Goal: Information Seeking & Learning: Check status

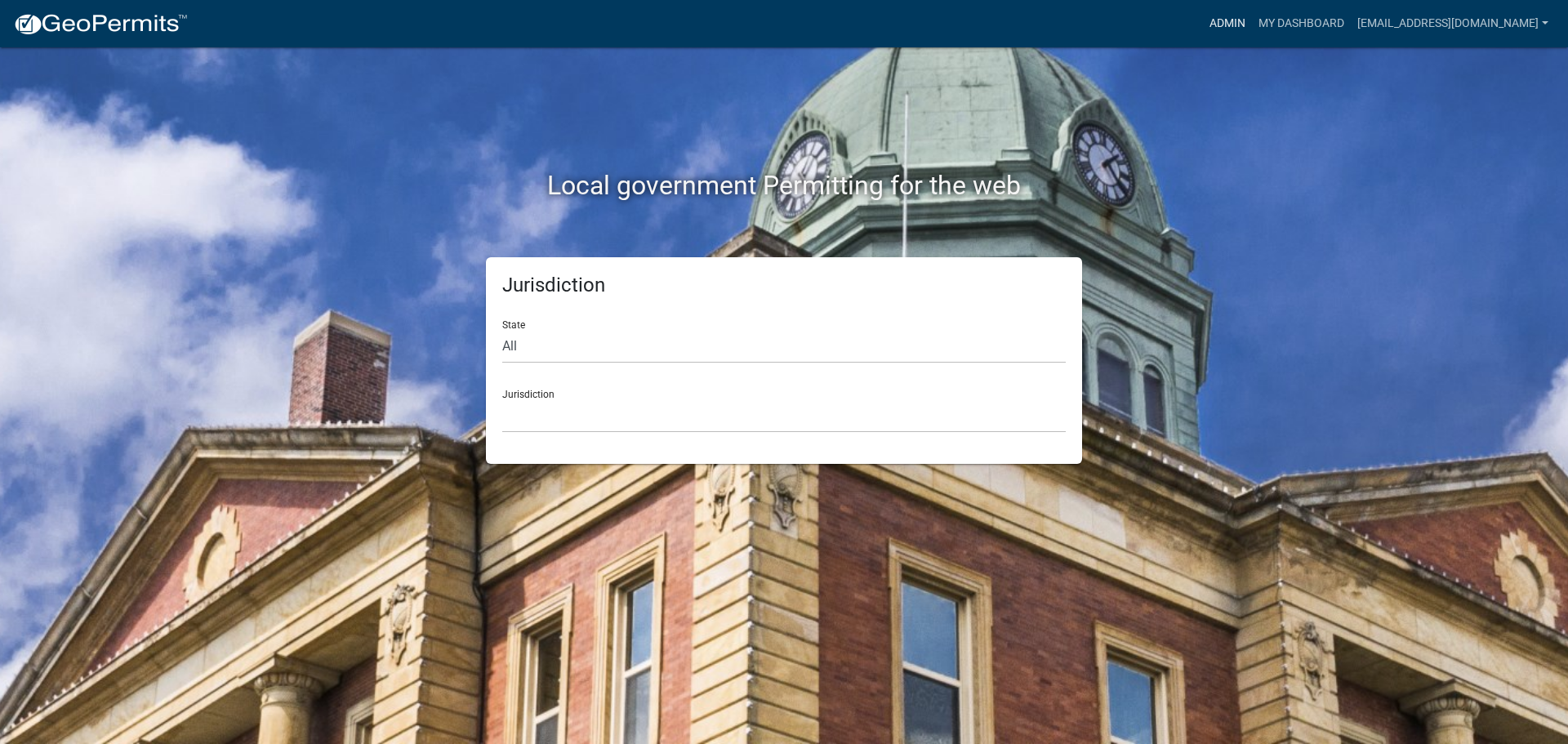
click at [1230, 23] on link "Admin" at bounding box center [1227, 23] width 49 height 31
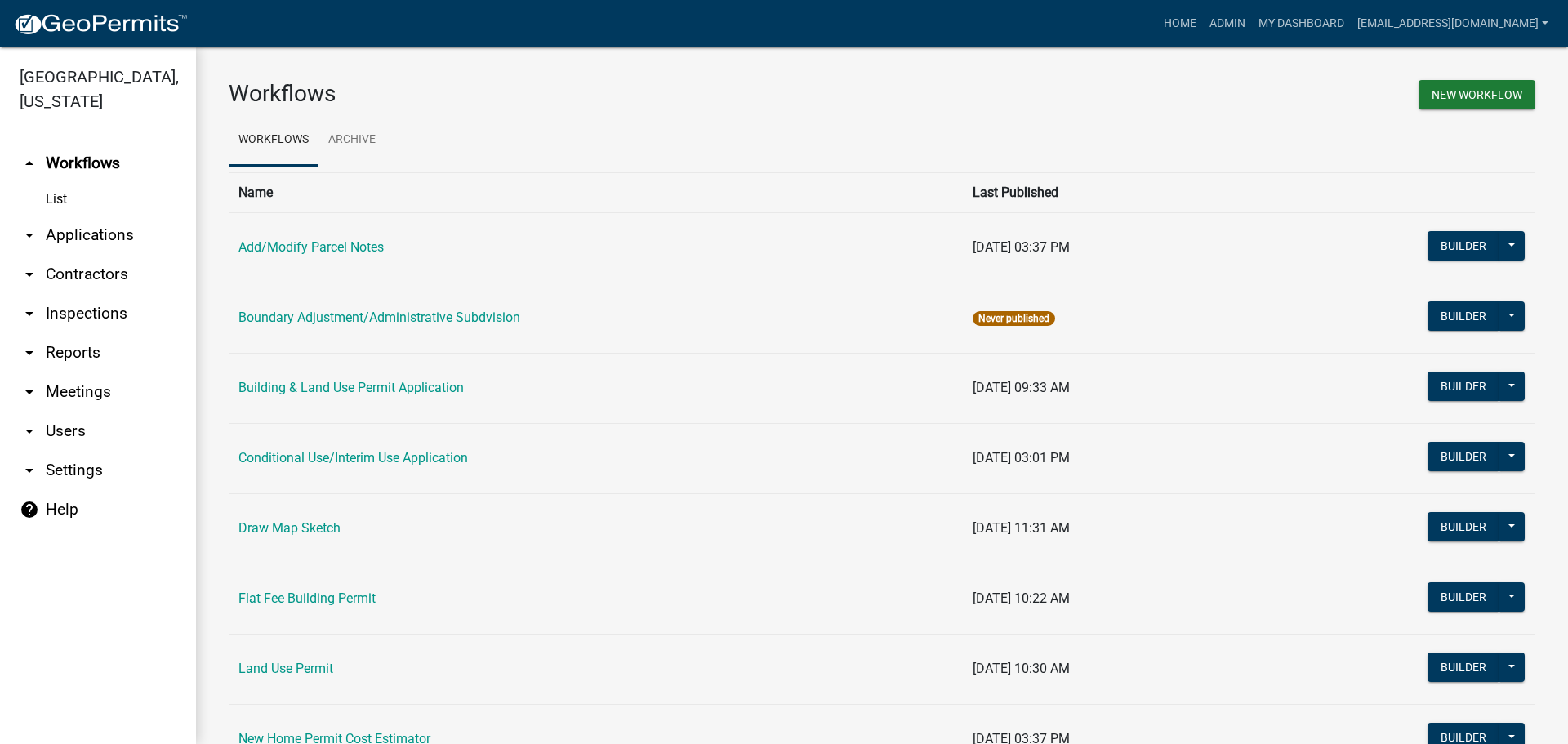
click at [47, 190] on link "List" at bounding box center [98, 199] width 196 height 33
click at [66, 230] on link "arrow_drop_down Applications" at bounding box center [98, 235] width 196 height 39
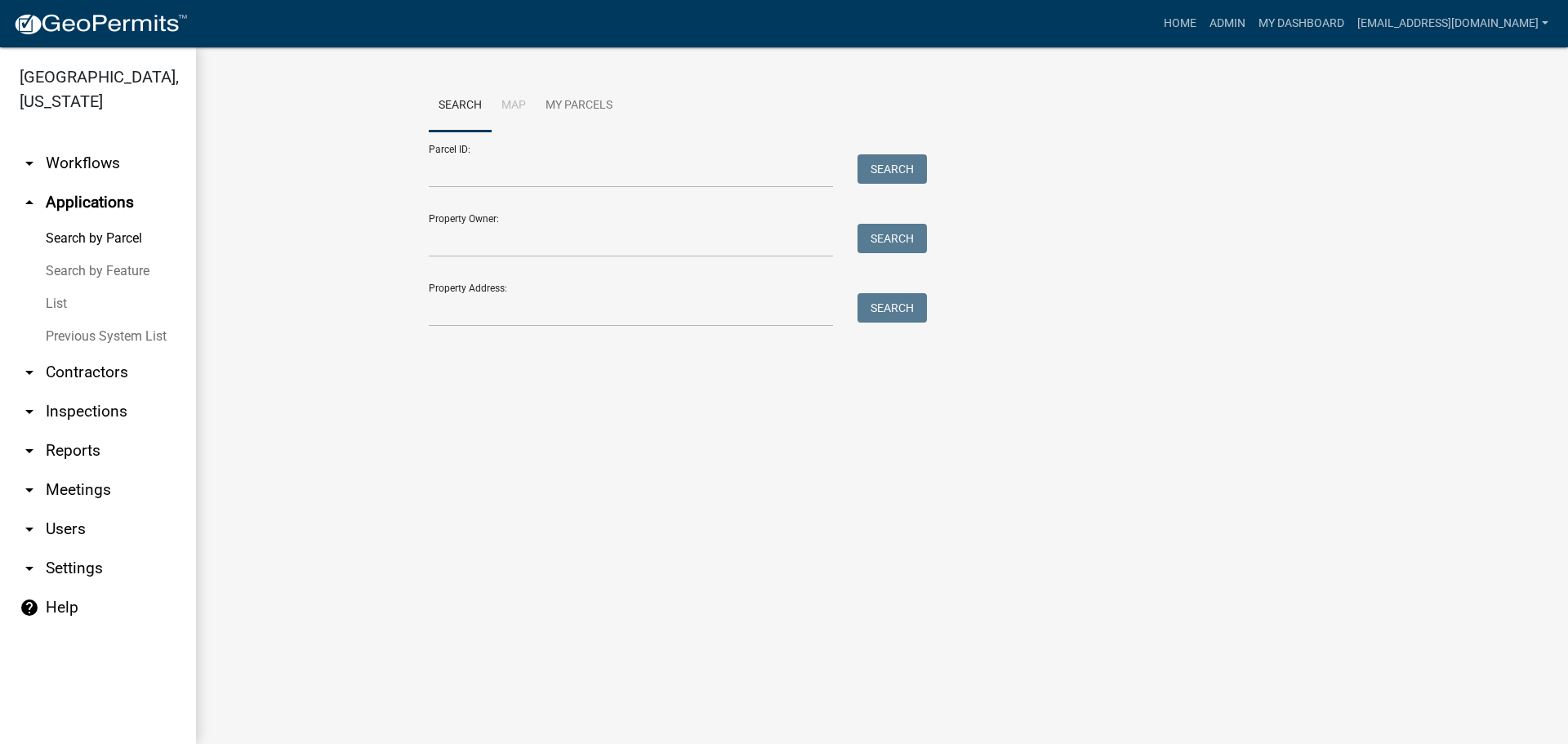
click at [56, 303] on link "List" at bounding box center [98, 303] width 196 height 33
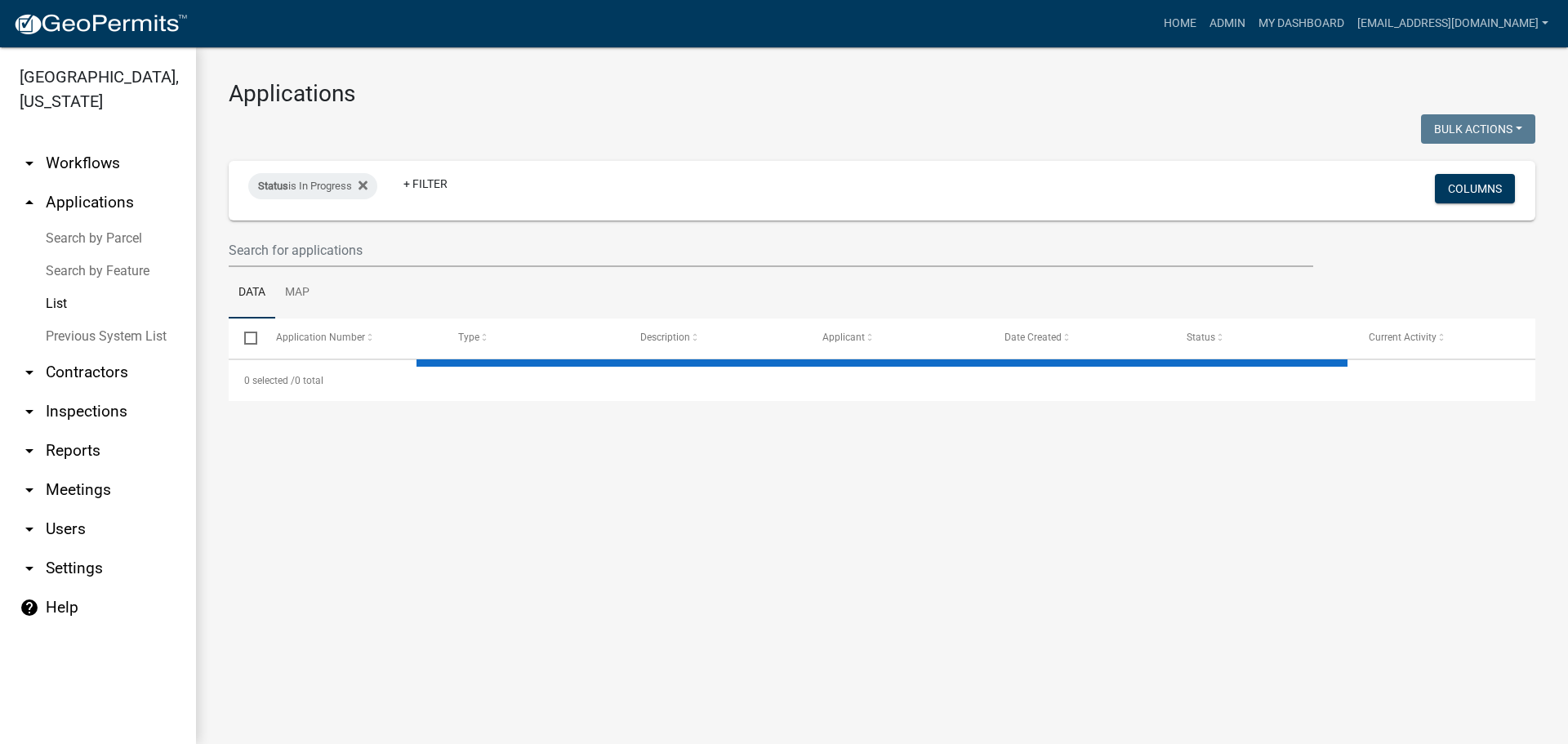
select select "2: 50"
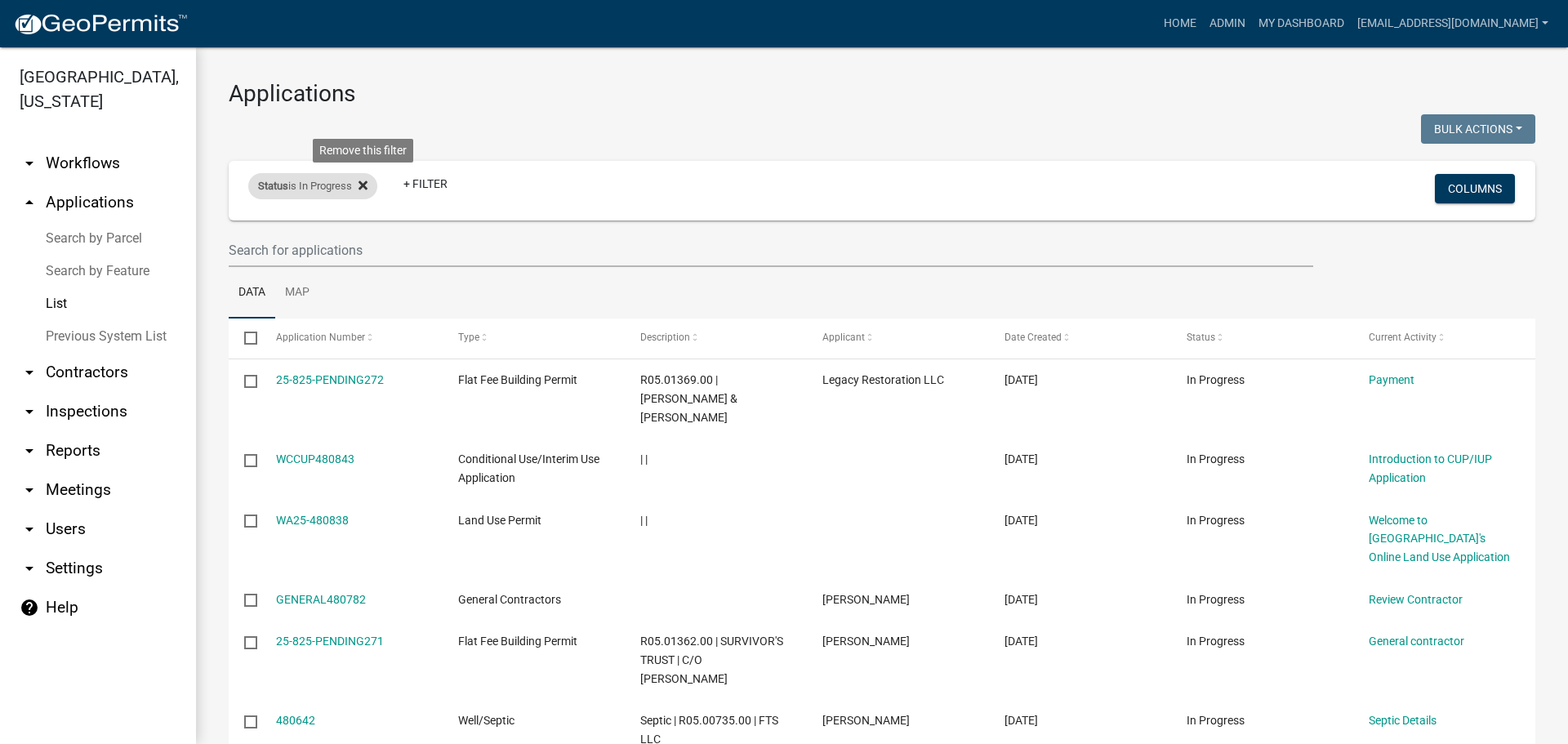
click at [366, 183] on icon at bounding box center [362, 184] width 9 height 9
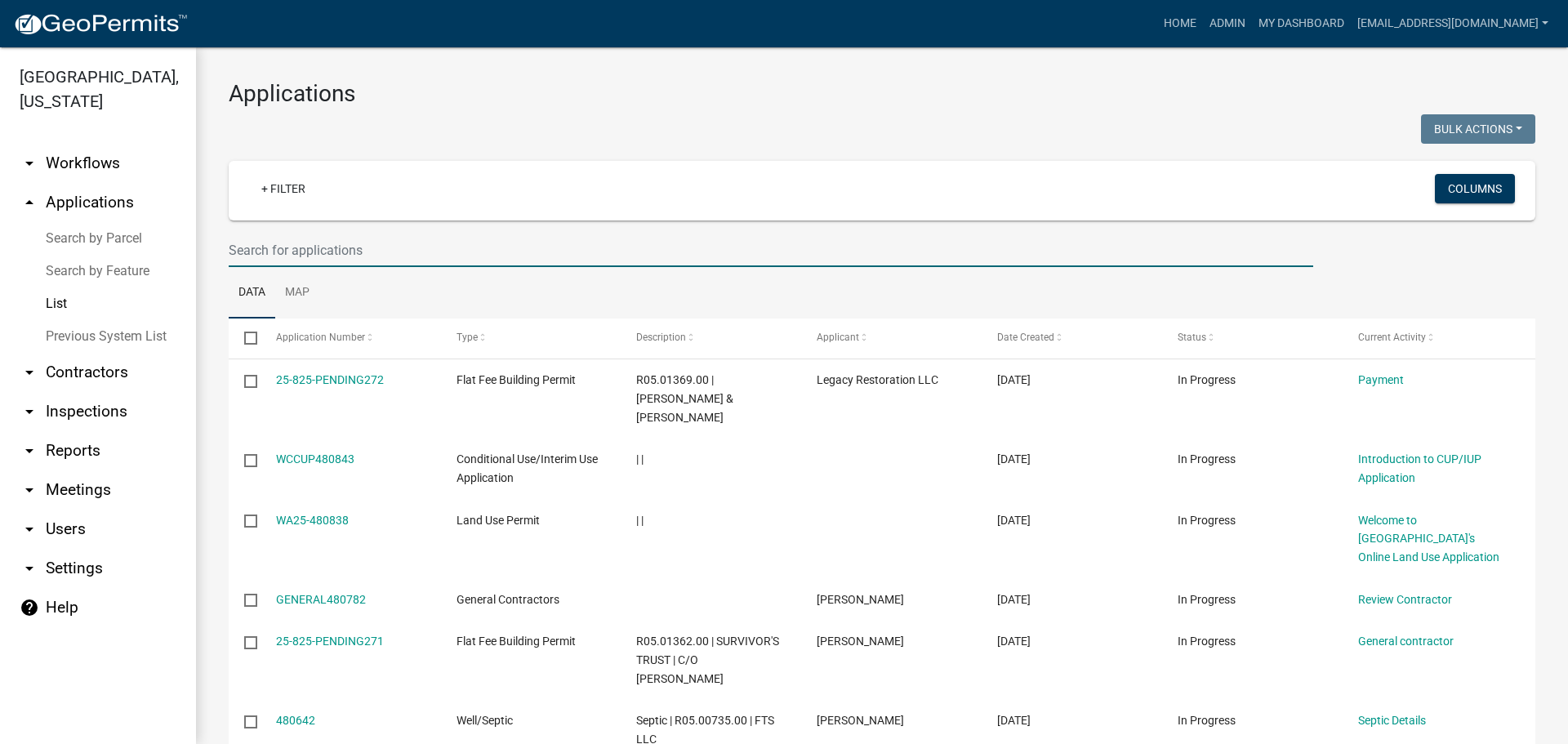
click at [266, 254] on input "text" at bounding box center [771, 251] width 1084 height 34
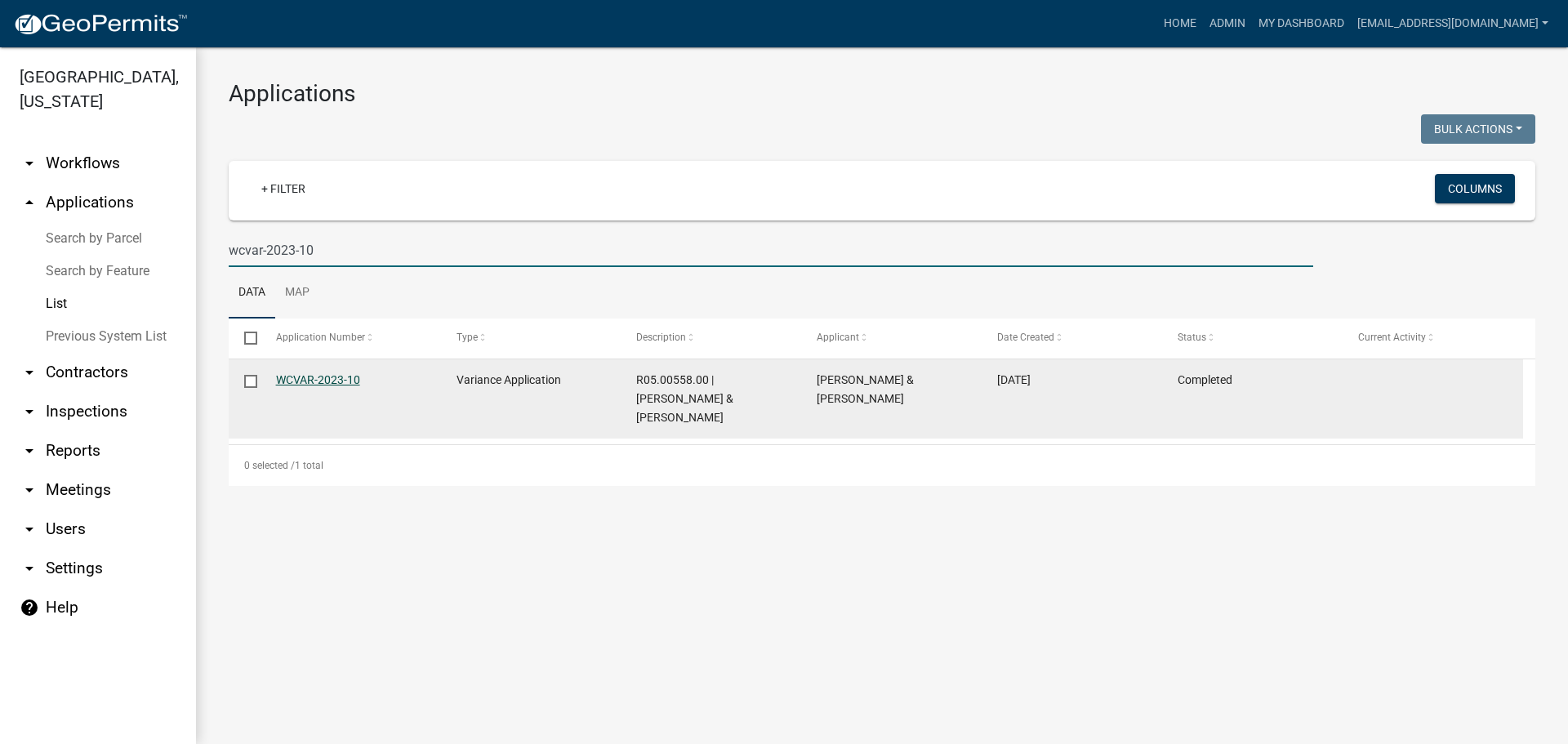
type input "wcvar-2023-10"
click at [320, 374] on link "WCVAR-2023-10" at bounding box center [318, 379] width 85 height 13
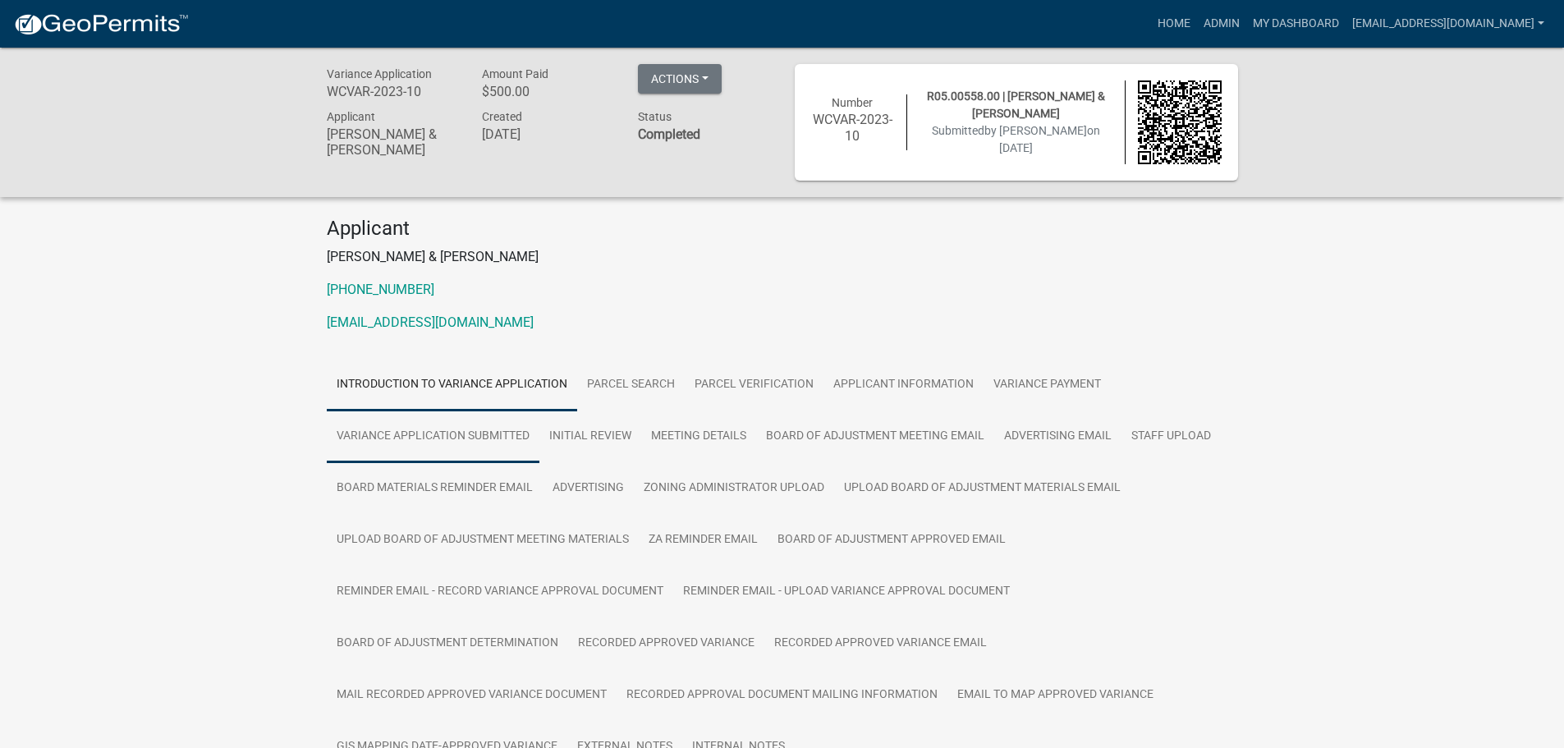
click at [420, 430] on link "Variance Application Submitted" at bounding box center [433, 437] width 213 height 53
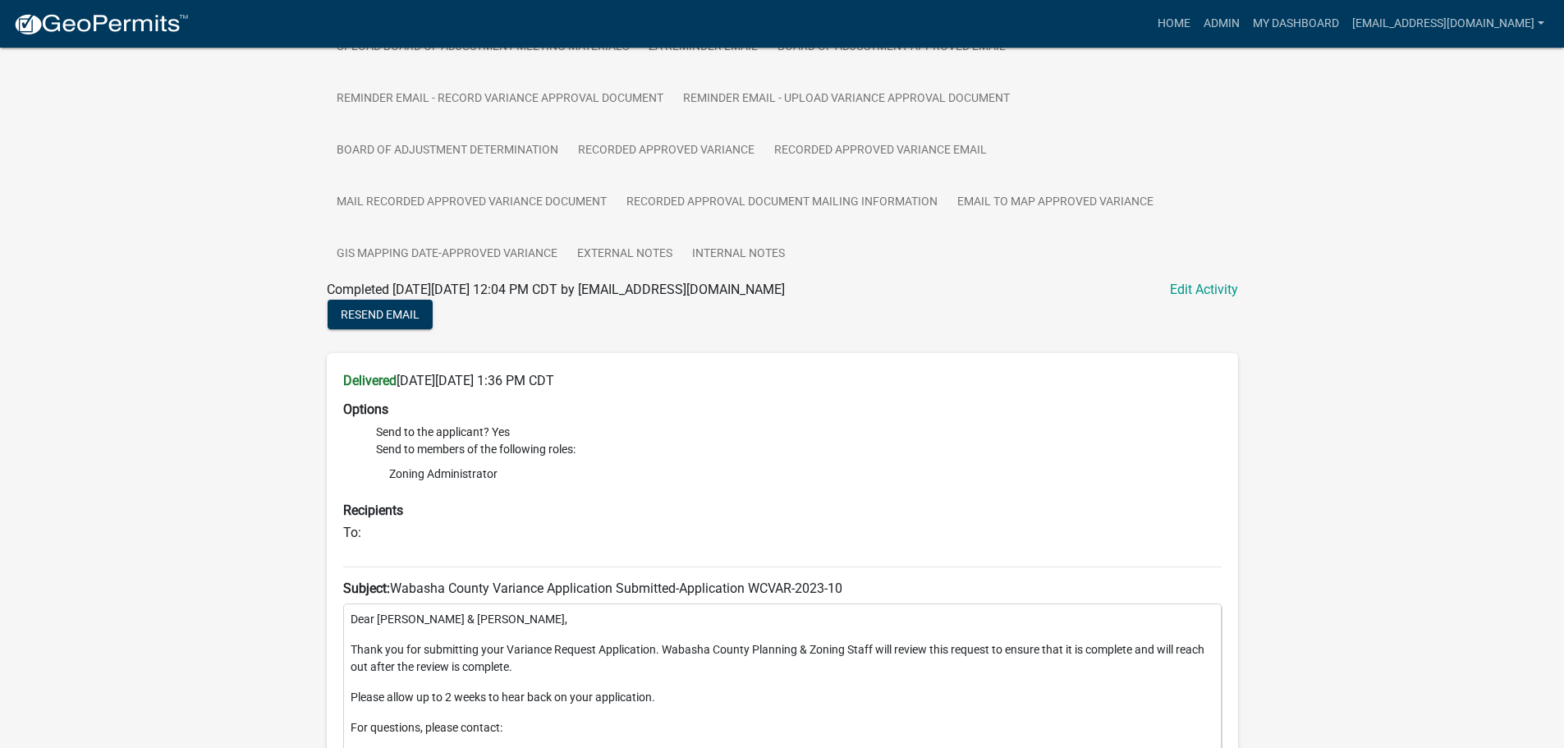
scroll to position [164, 0]
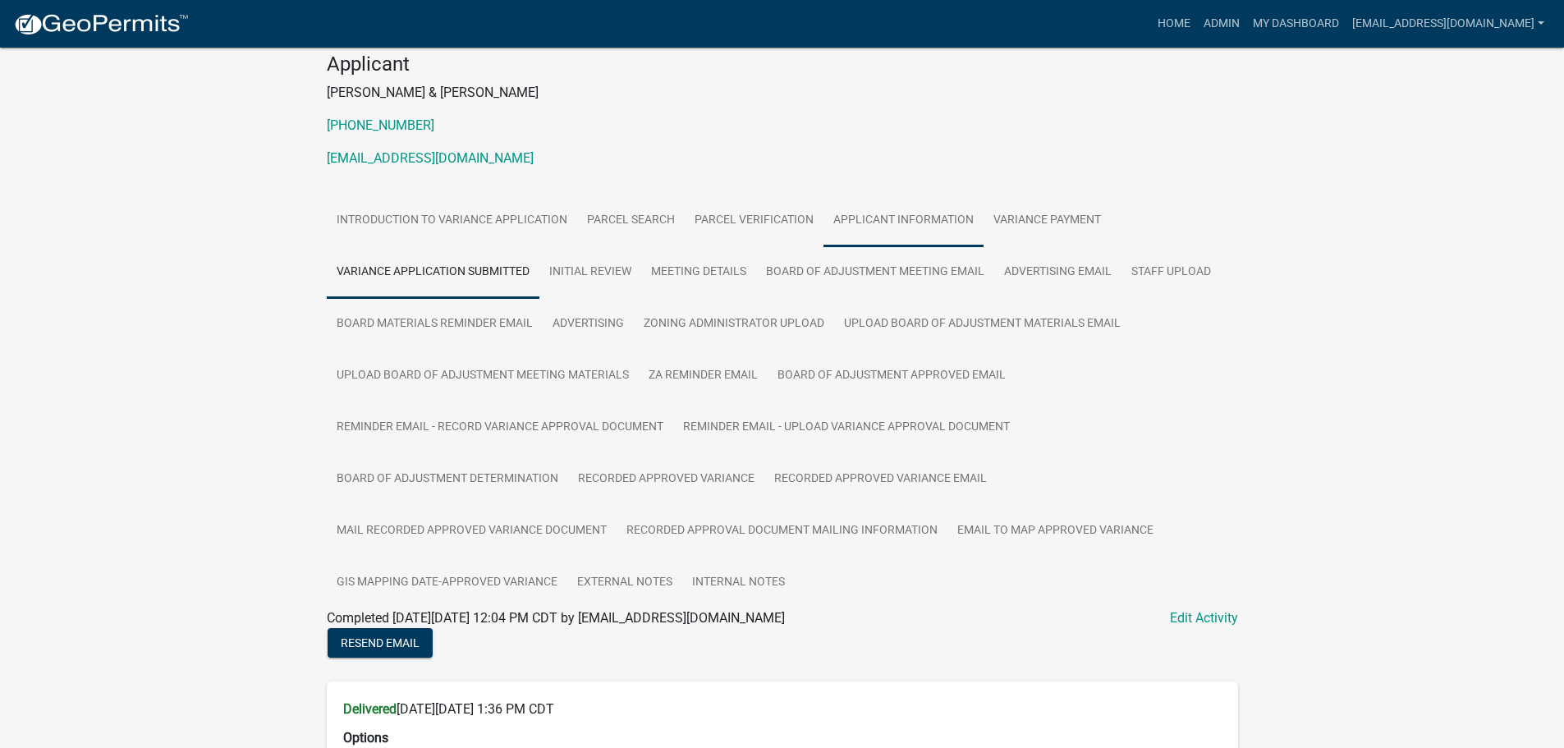
click at [880, 221] on link "Applicant Information" at bounding box center [904, 221] width 160 height 53
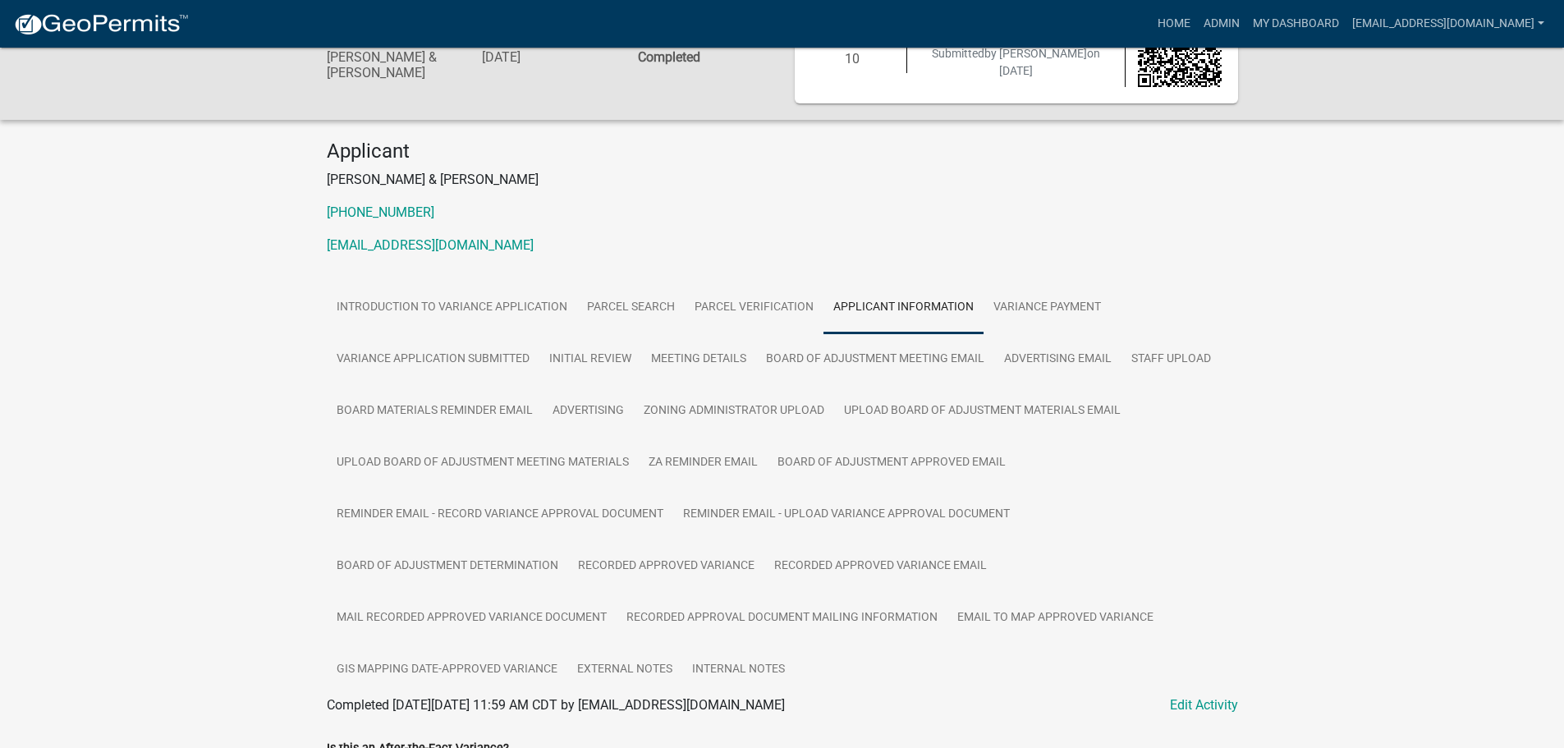
scroll to position [0, 0]
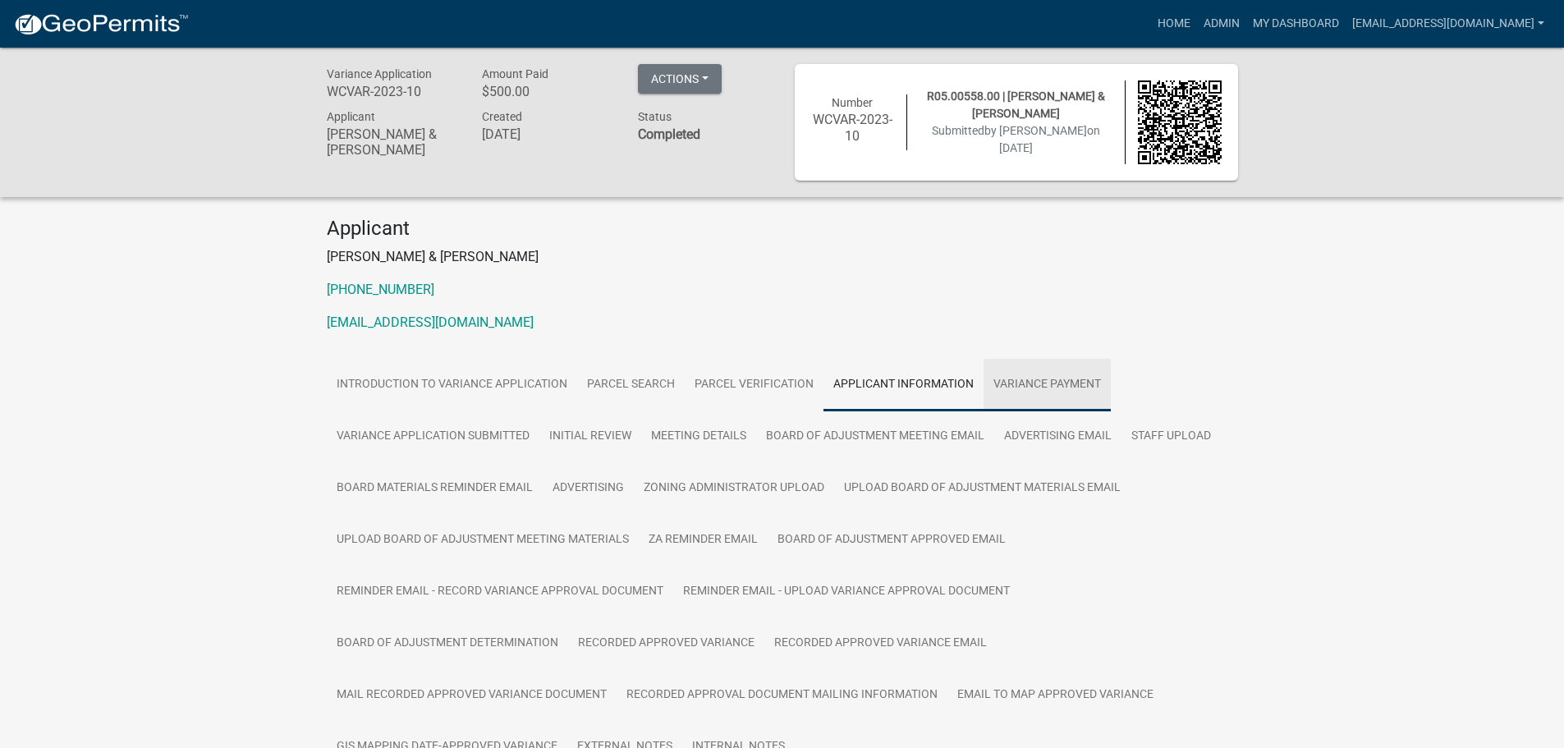
click at [1035, 383] on link "Variance Payment" at bounding box center [1047, 385] width 127 height 53
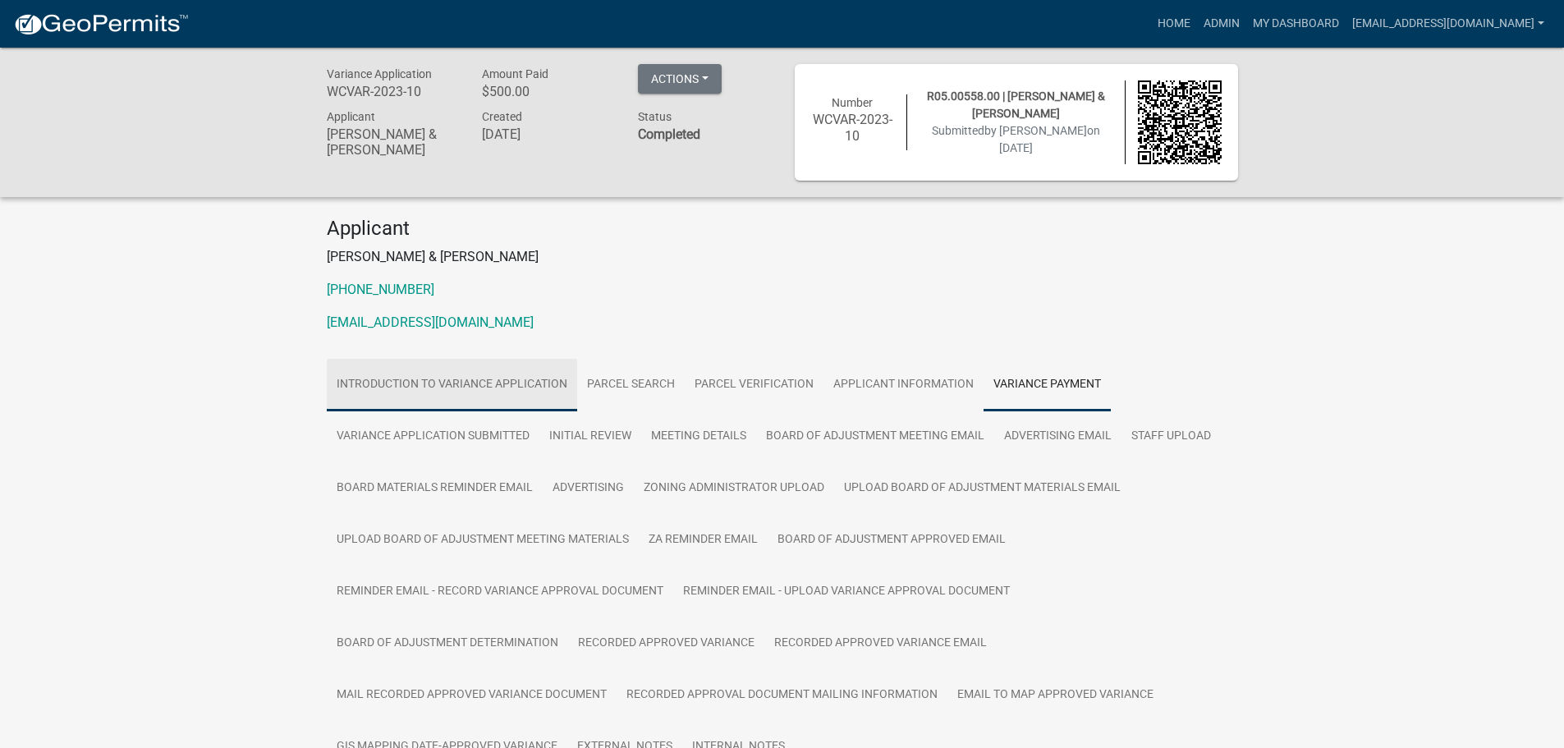
click at [471, 382] on link "Introduction to Variance Application" at bounding box center [452, 385] width 250 height 53
click at [663, 375] on link "Parcel search" at bounding box center [631, 385] width 108 height 53
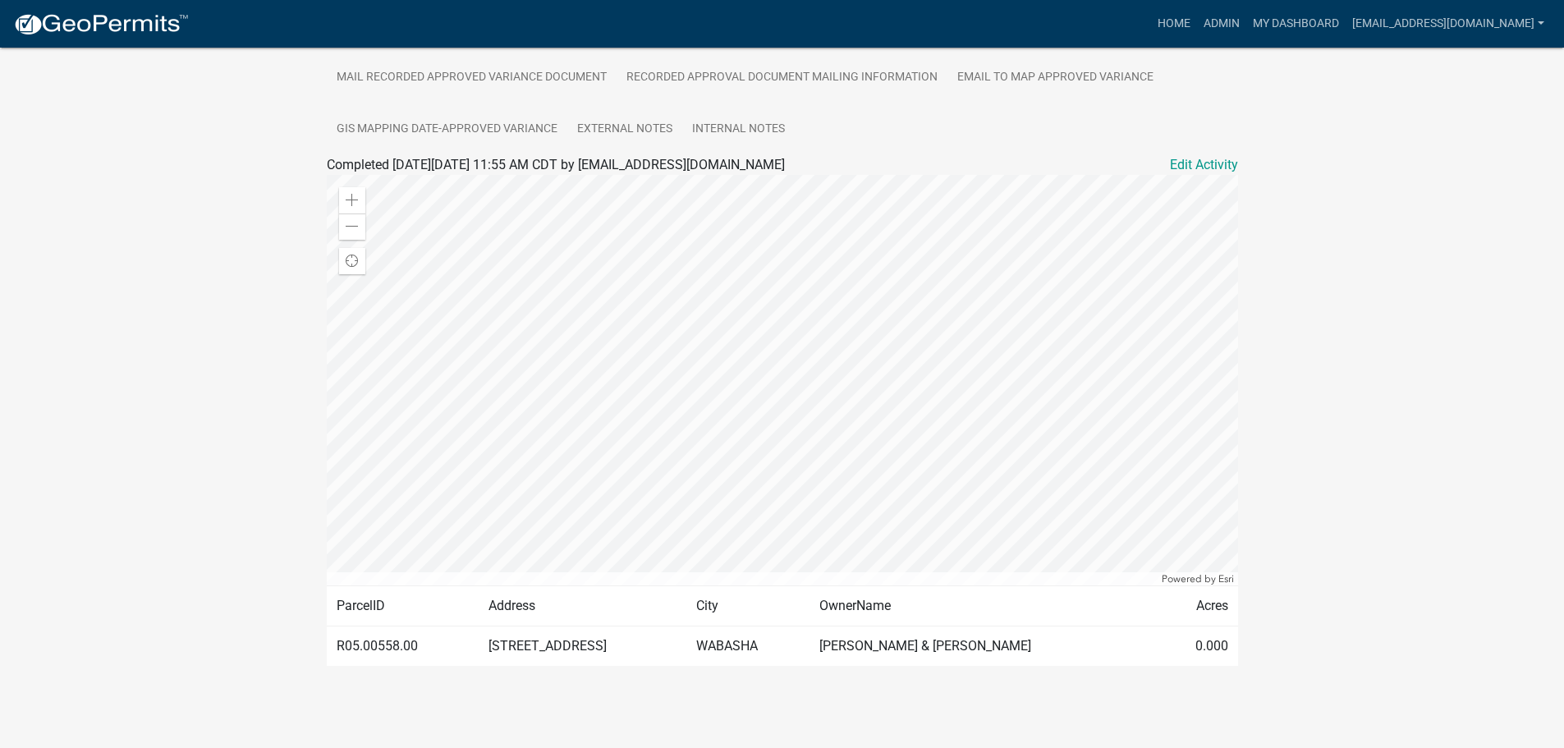
scroll to position [125, 0]
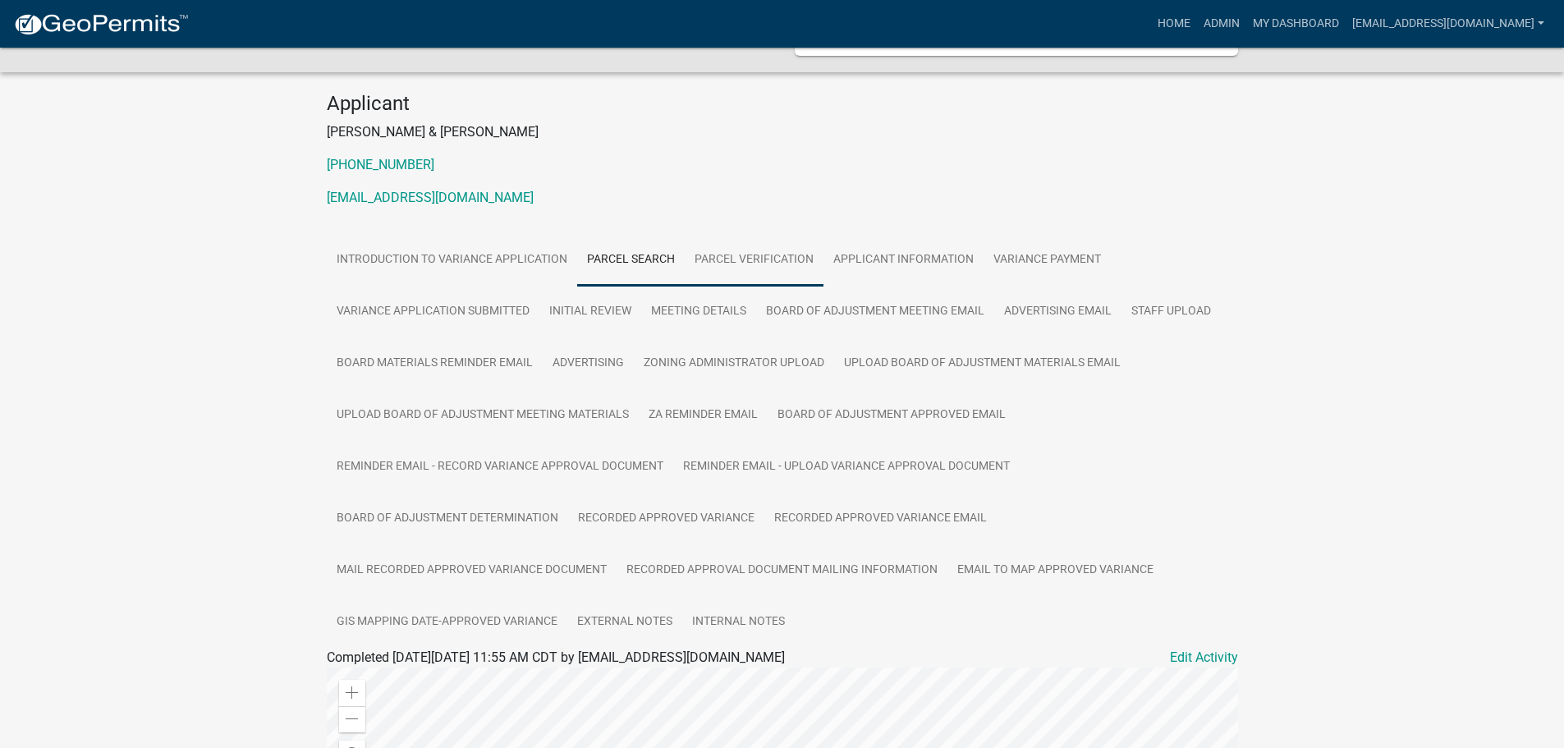
click at [759, 262] on link "Parcel Verification" at bounding box center [754, 260] width 139 height 53
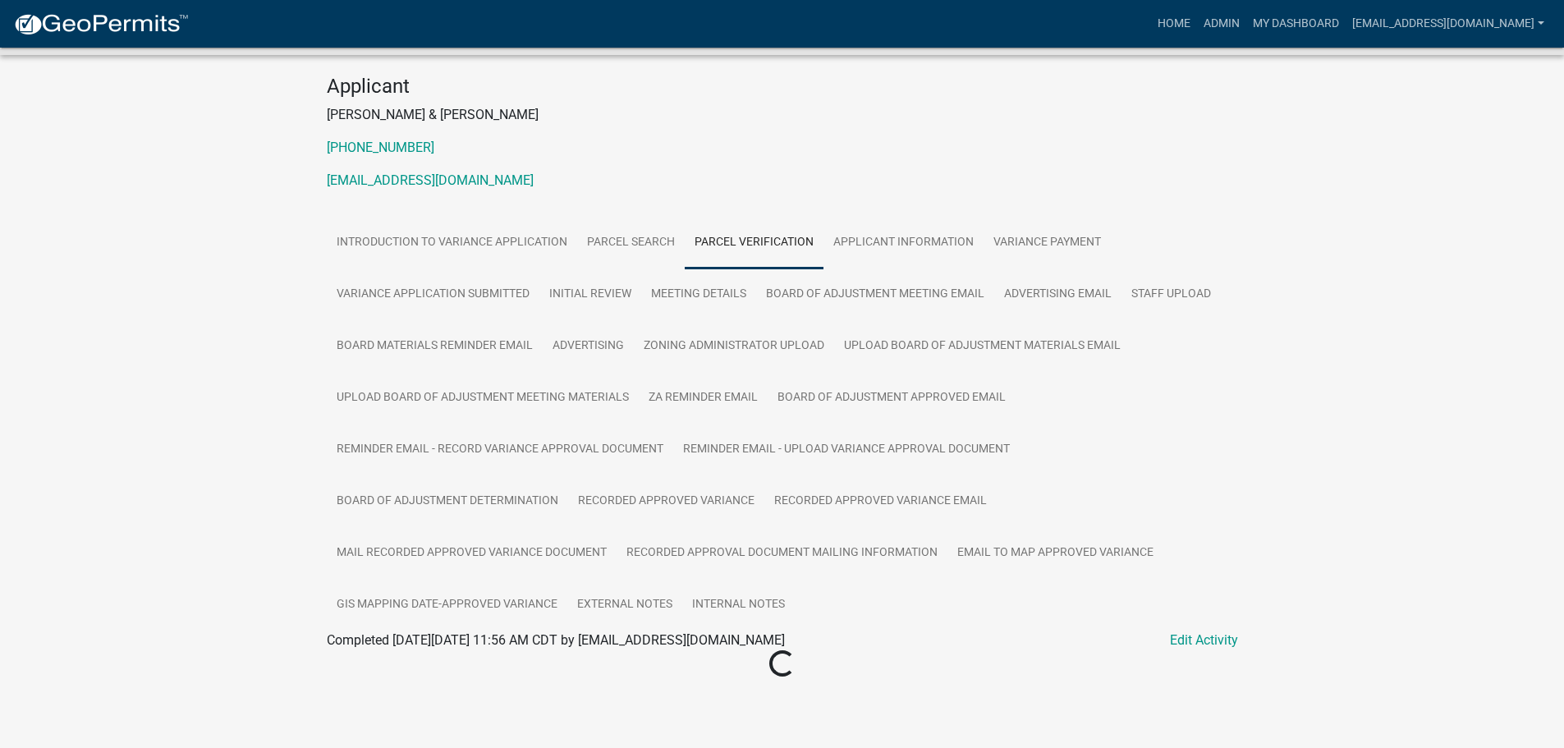
scroll to position [0, 0]
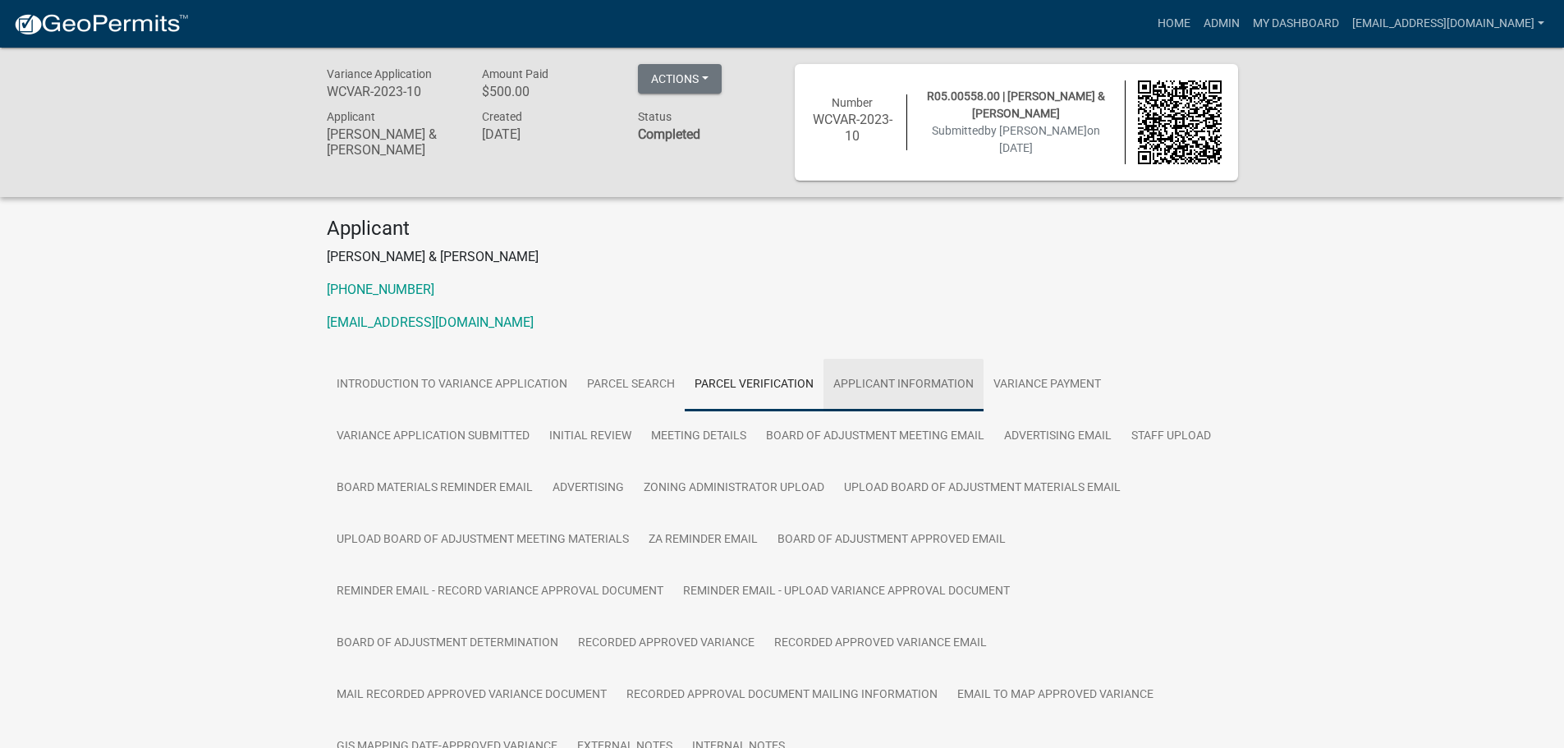
click at [922, 380] on link "Applicant Information" at bounding box center [904, 385] width 160 height 53
click at [446, 440] on link "Variance Application Submitted" at bounding box center [433, 437] width 213 height 53
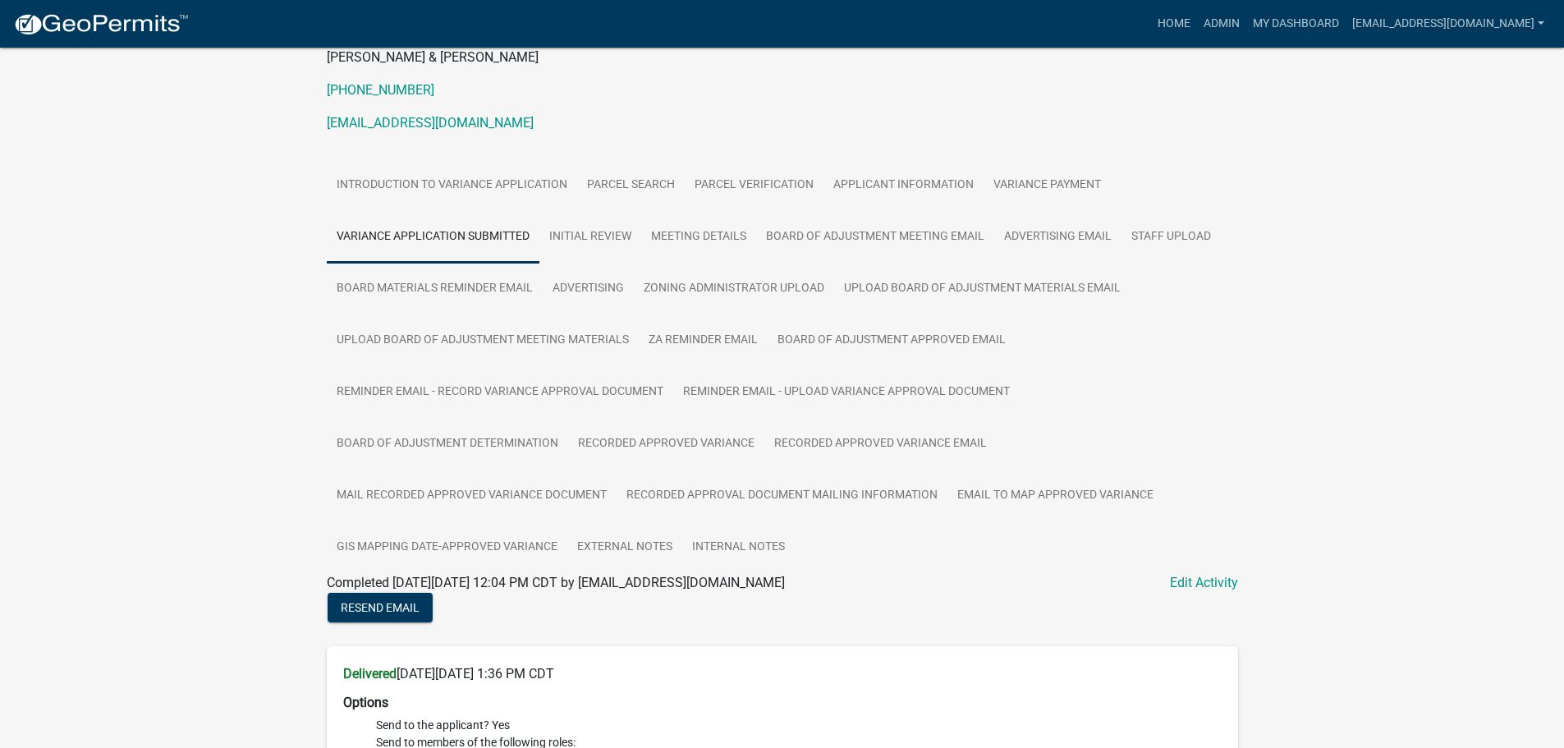
scroll to position [117, 0]
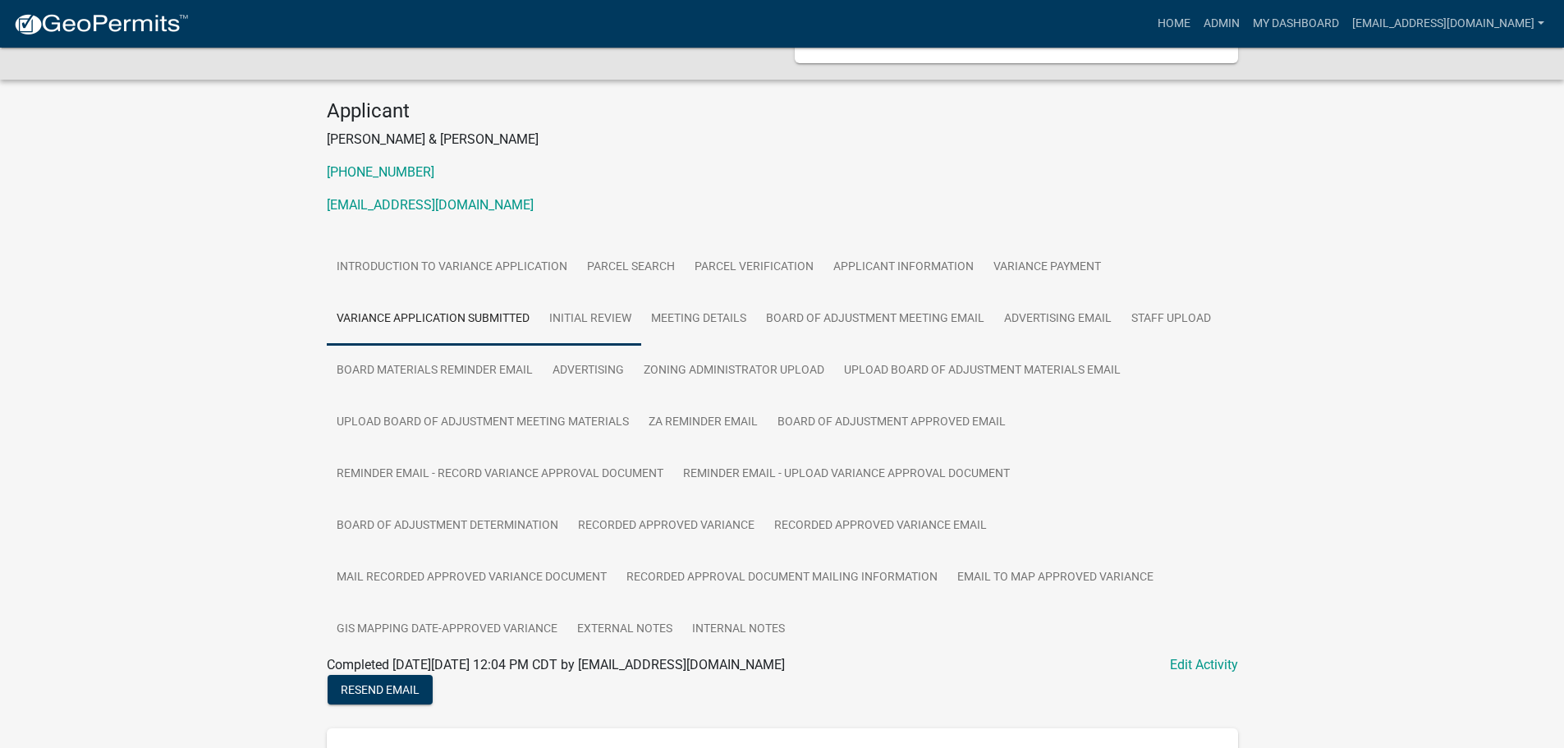
click at [599, 324] on link "Initial Review" at bounding box center [590, 319] width 102 height 53
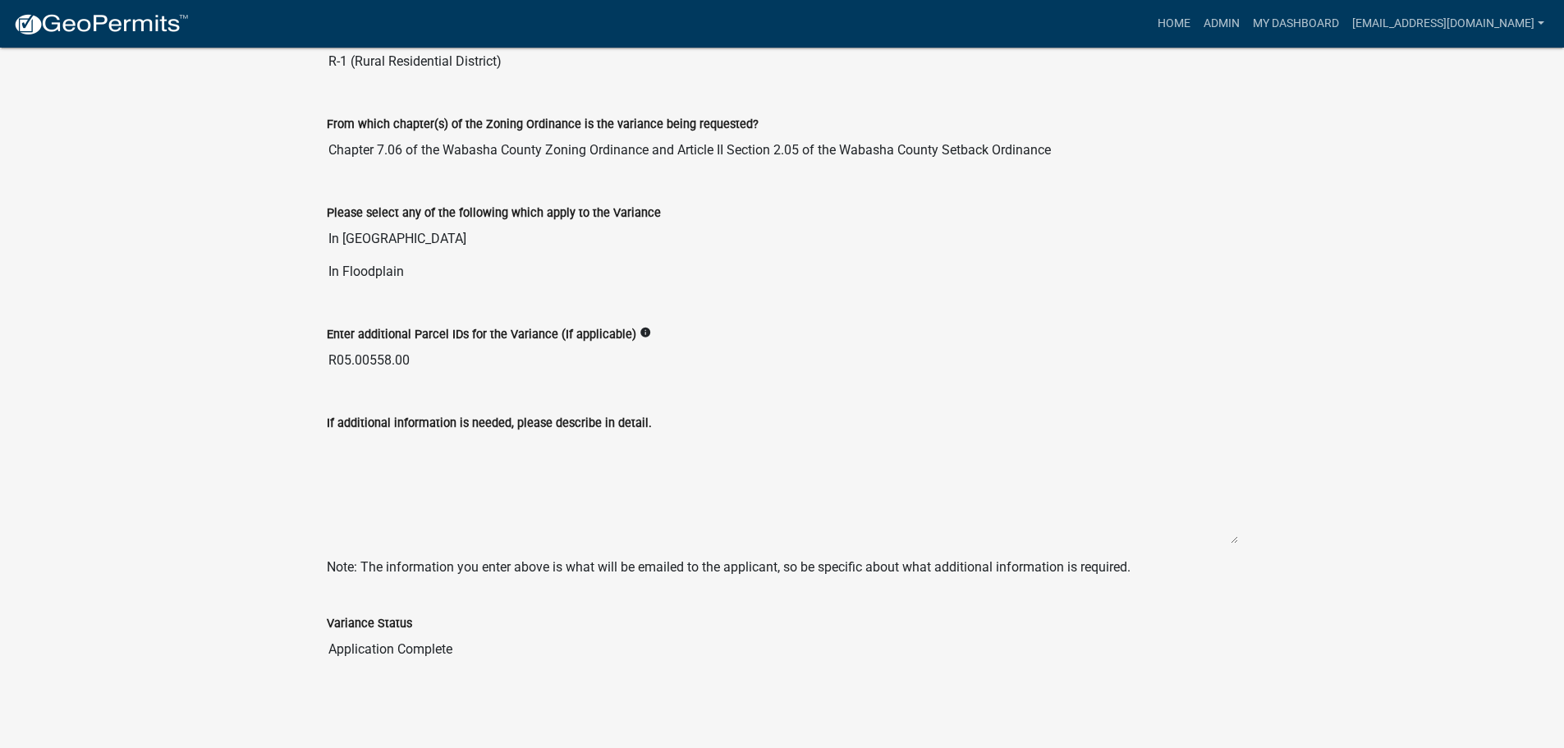
scroll to position [215, 0]
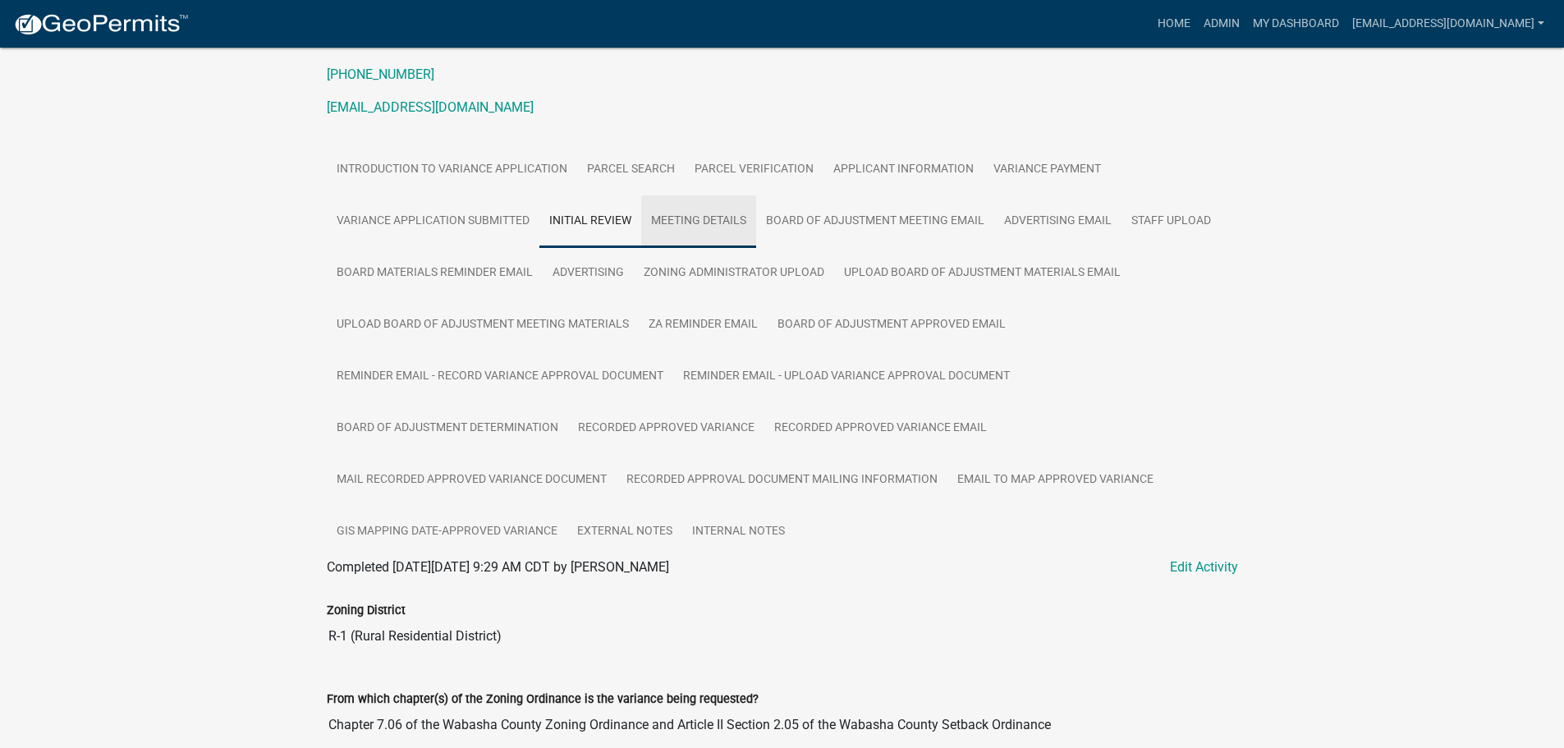
click at [704, 221] on link "Meeting Details" at bounding box center [698, 221] width 115 height 53
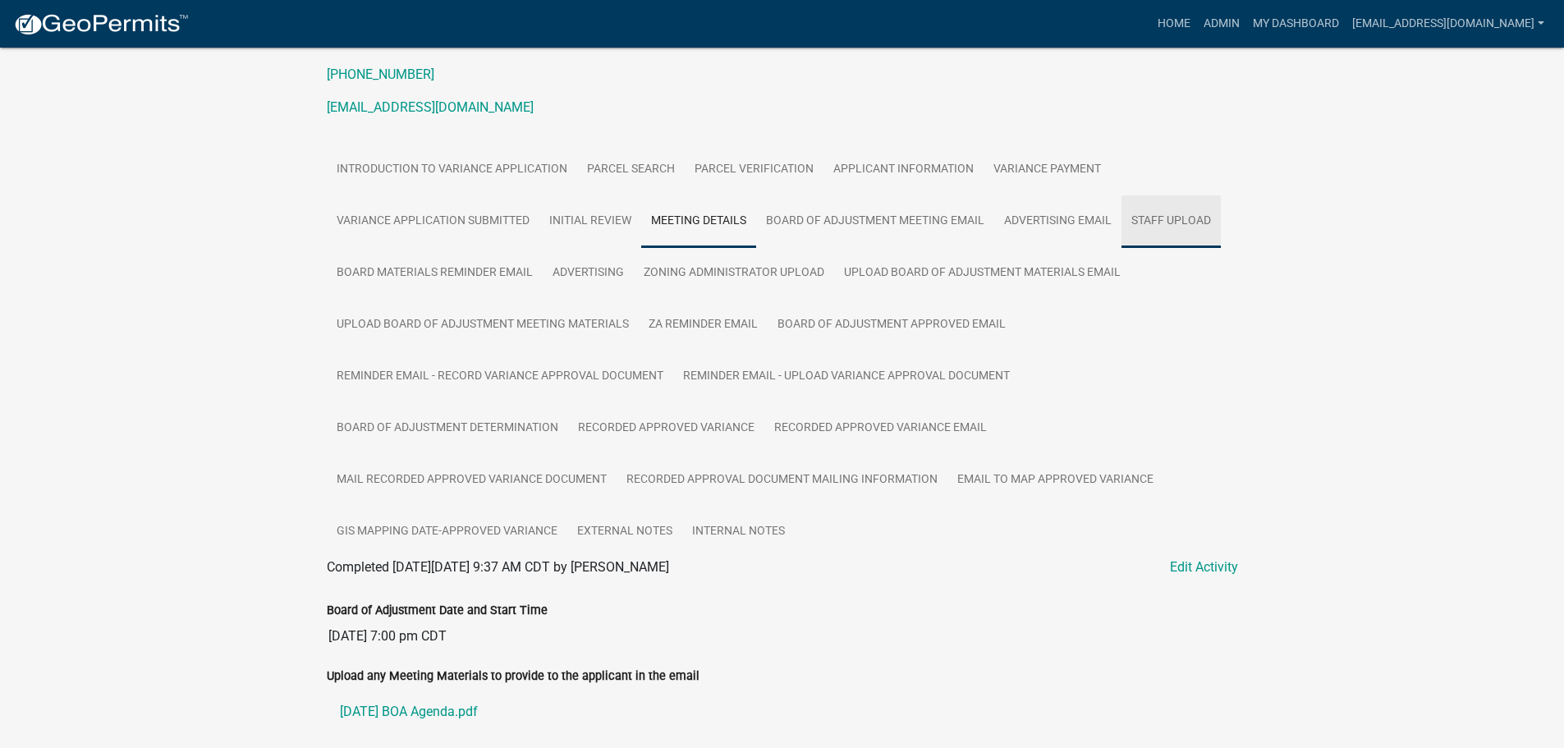
click at [1190, 224] on link "Staff Upload" at bounding box center [1171, 221] width 99 height 53
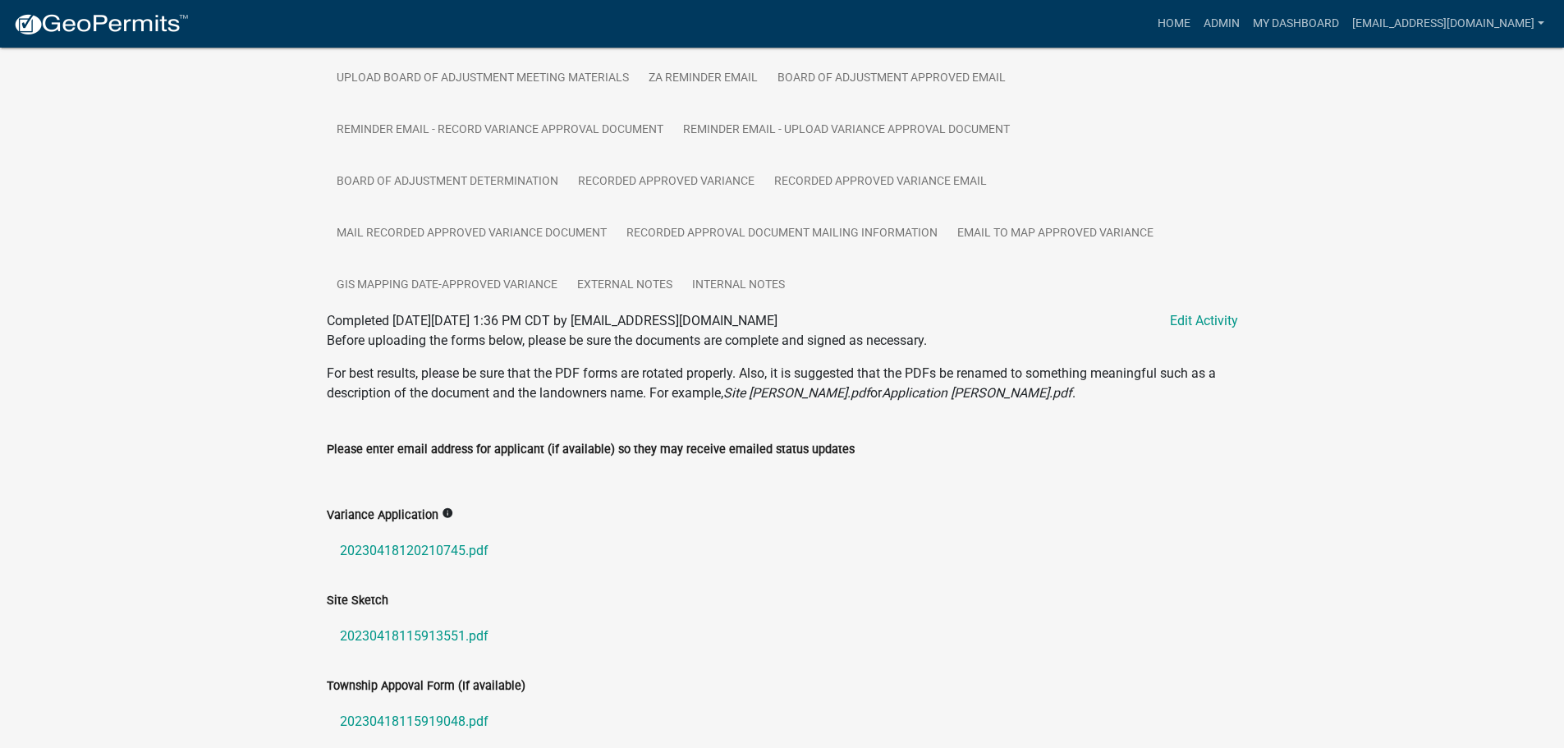
scroll to position [708, 0]
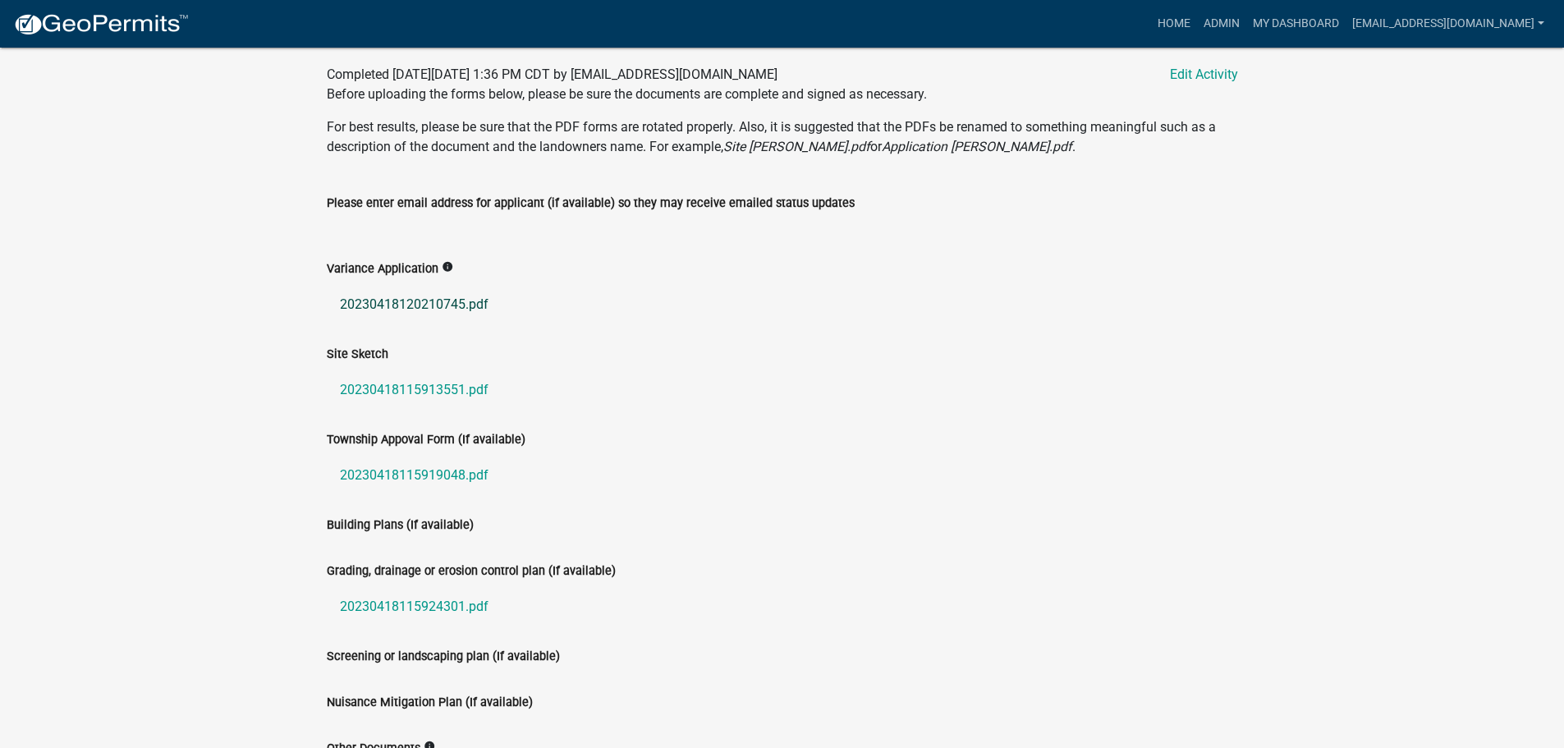
click at [402, 303] on link "20230418120210745.pdf" at bounding box center [782, 304] width 911 height 39
click at [409, 382] on link "20230418115913551.pdf" at bounding box center [782, 389] width 911 height 39
click at [423, 476] on link "20230418115919048.pdf" at bounding box center [782, 475] width 911 height 39
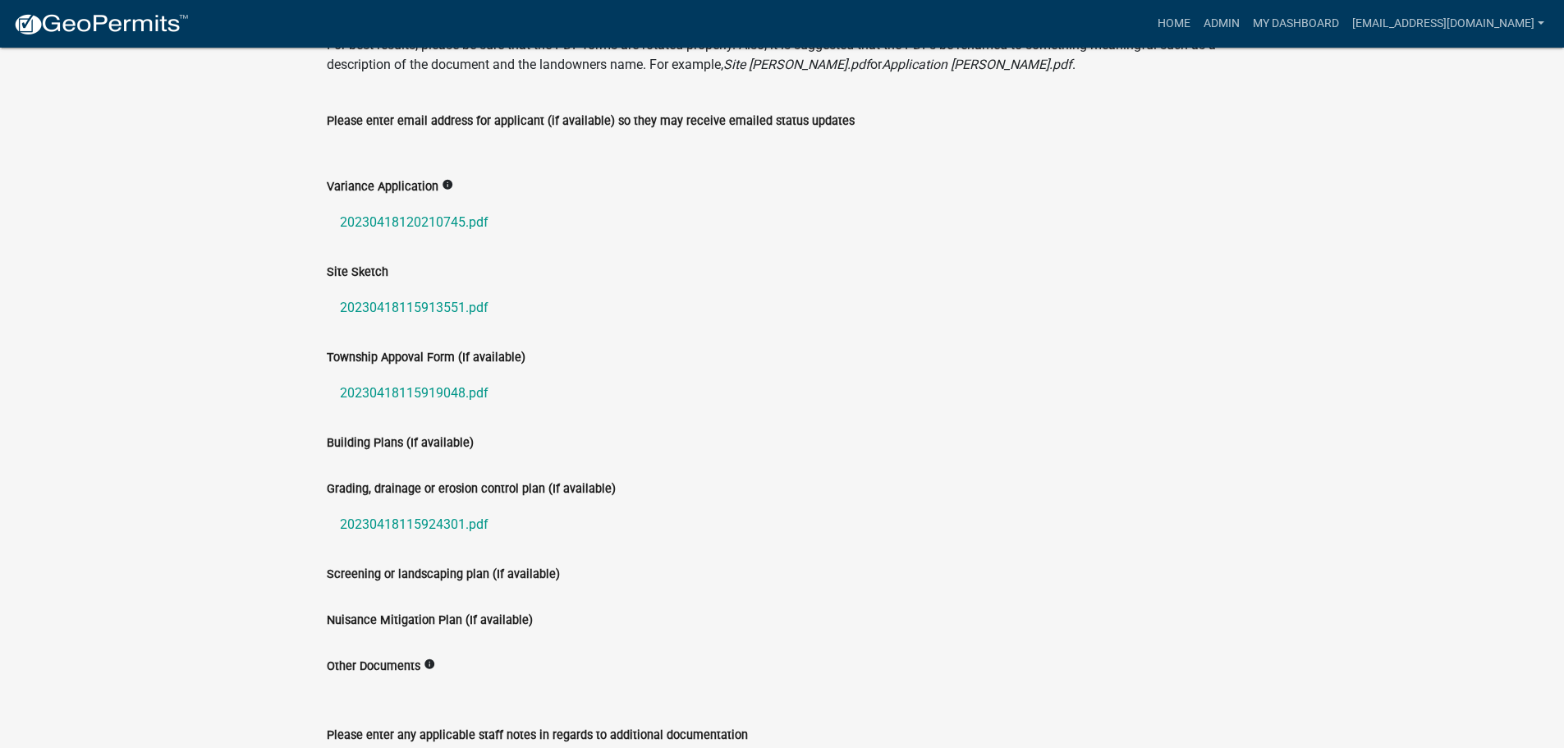
scroll to position [954, 0]
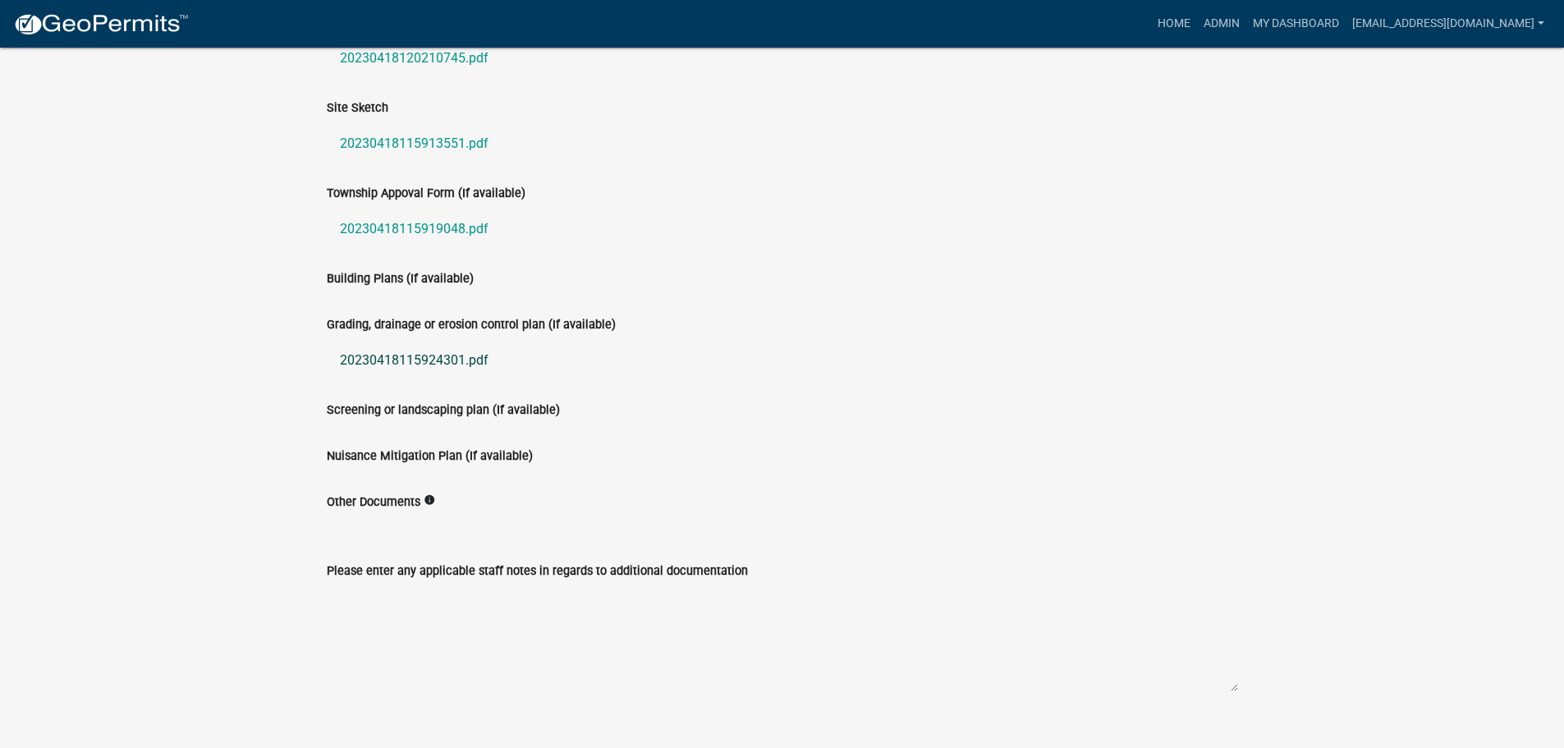
click at [413, 353] on link "20230418115924301.pdf" at bounding box center [782, 360] width 911 height 39
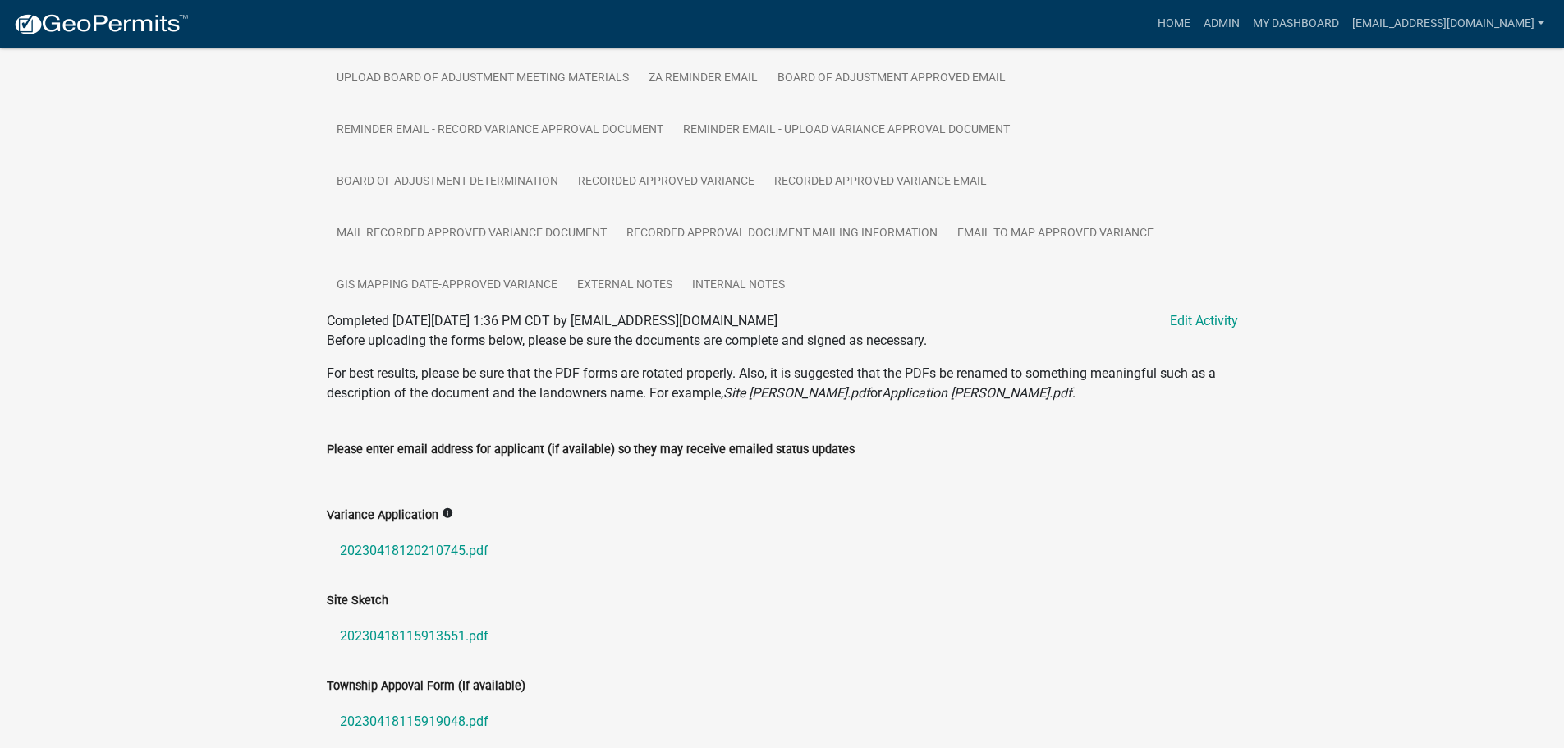
scroll to position [51, 0]
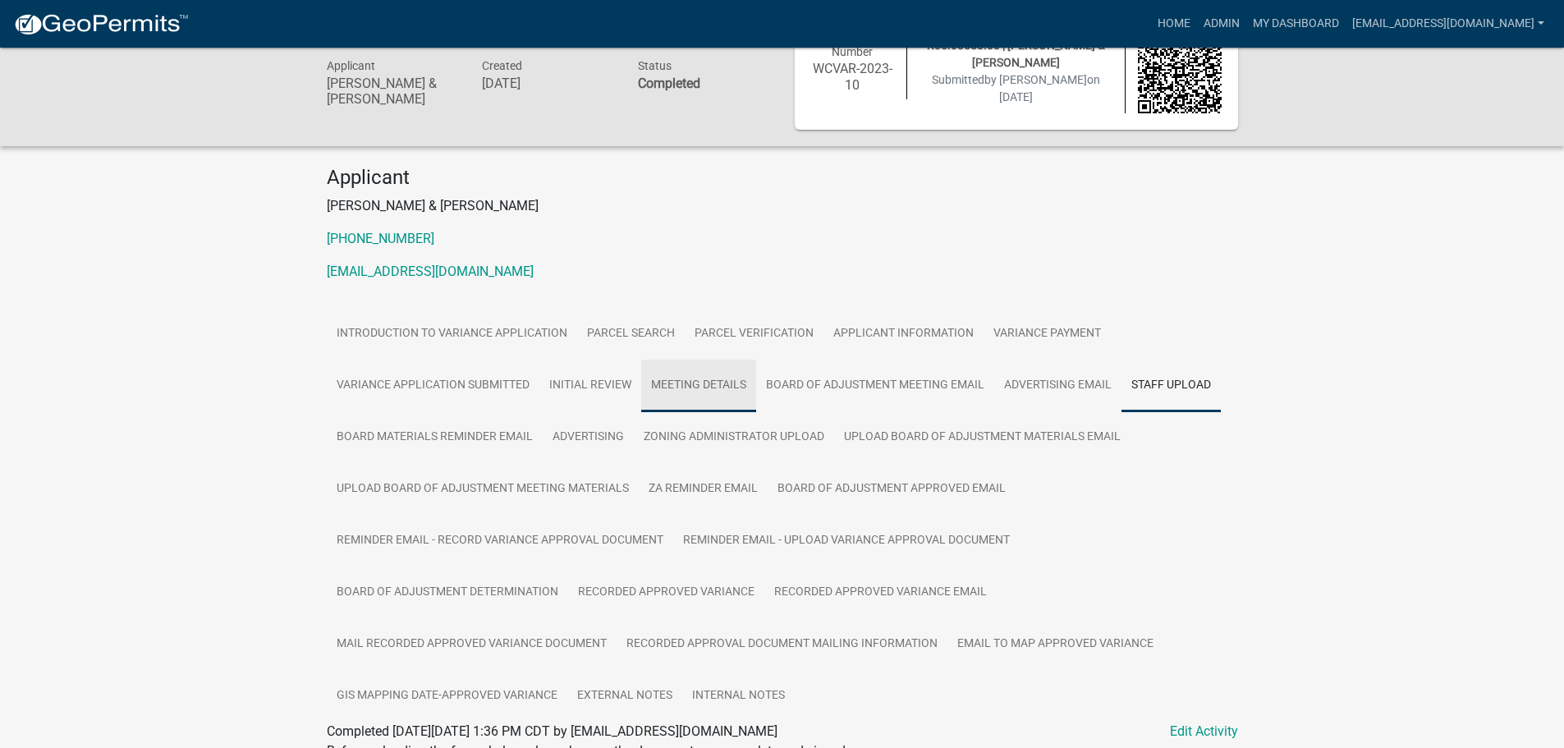
click at [691, 383] on link "Meeting Details" at bounding box center [698, 386] width 115 height 53
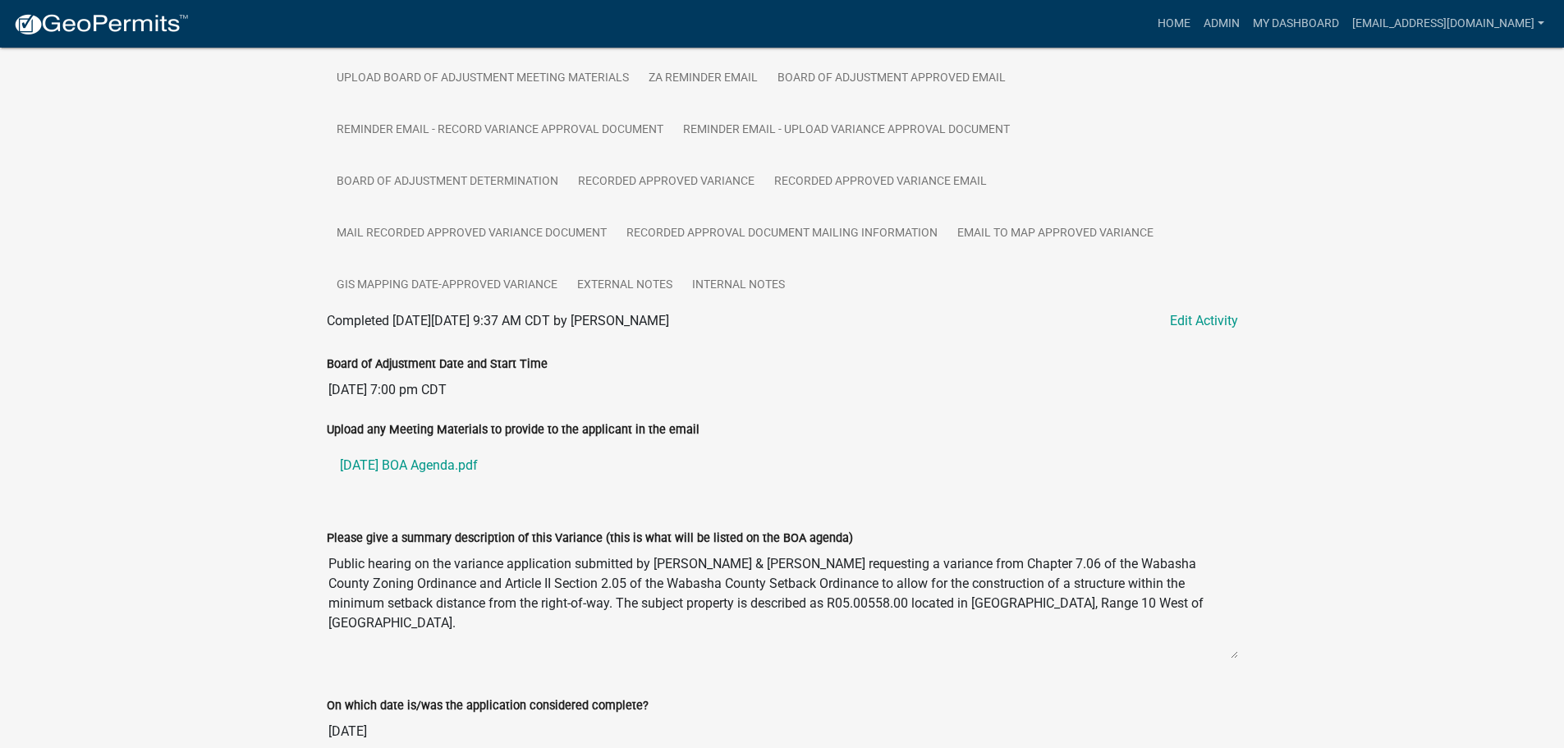
scroll to position [544, 0]
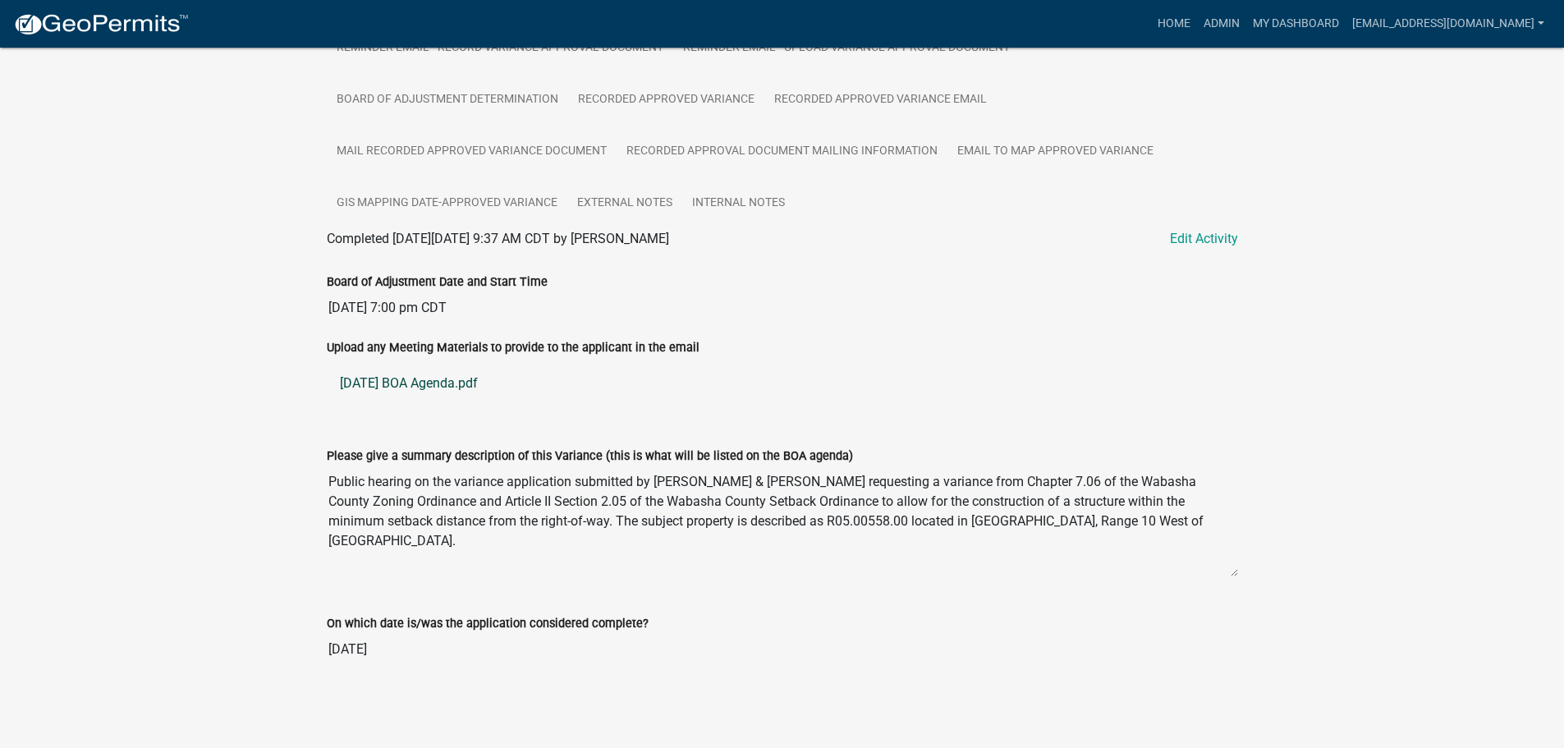
click at [422, 382] on link "[DATE] BOA Agenda.pdf" at bounding box center [782, 383] width 911 height 39
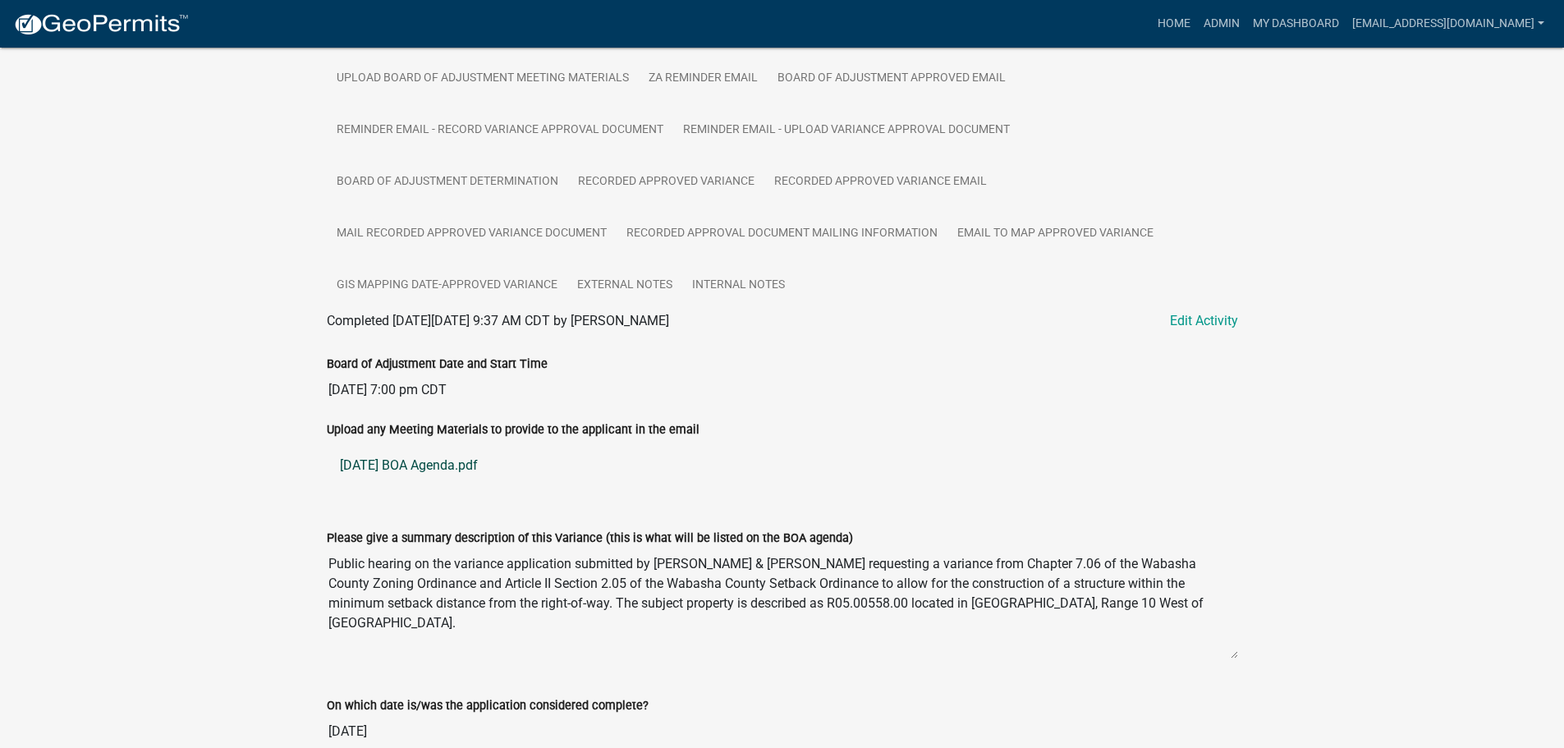
scroll to position [133, 0]
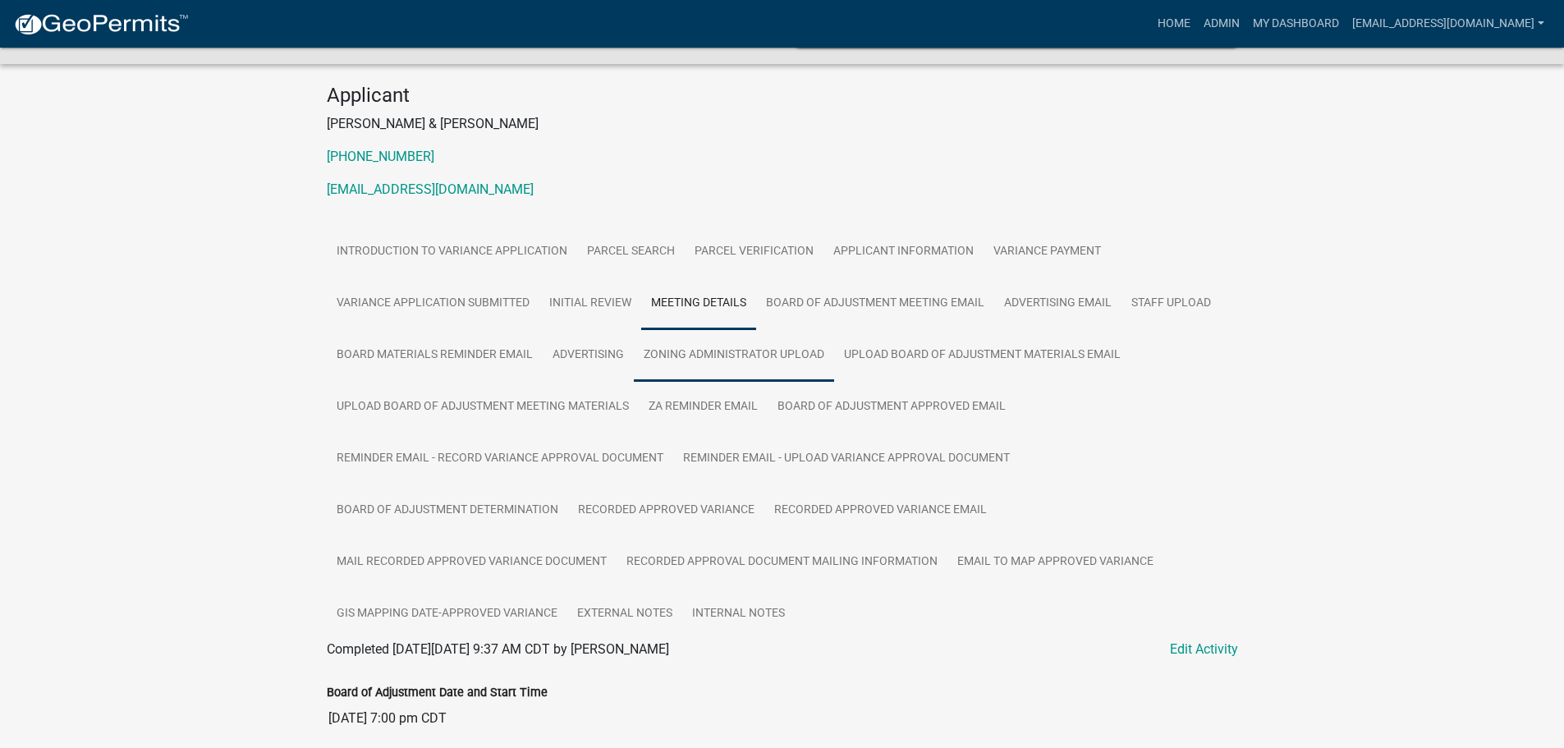
click at [700, 353] on link "Zoning Administrator Upload" at bounding box center [734, 355] width 200 height 53
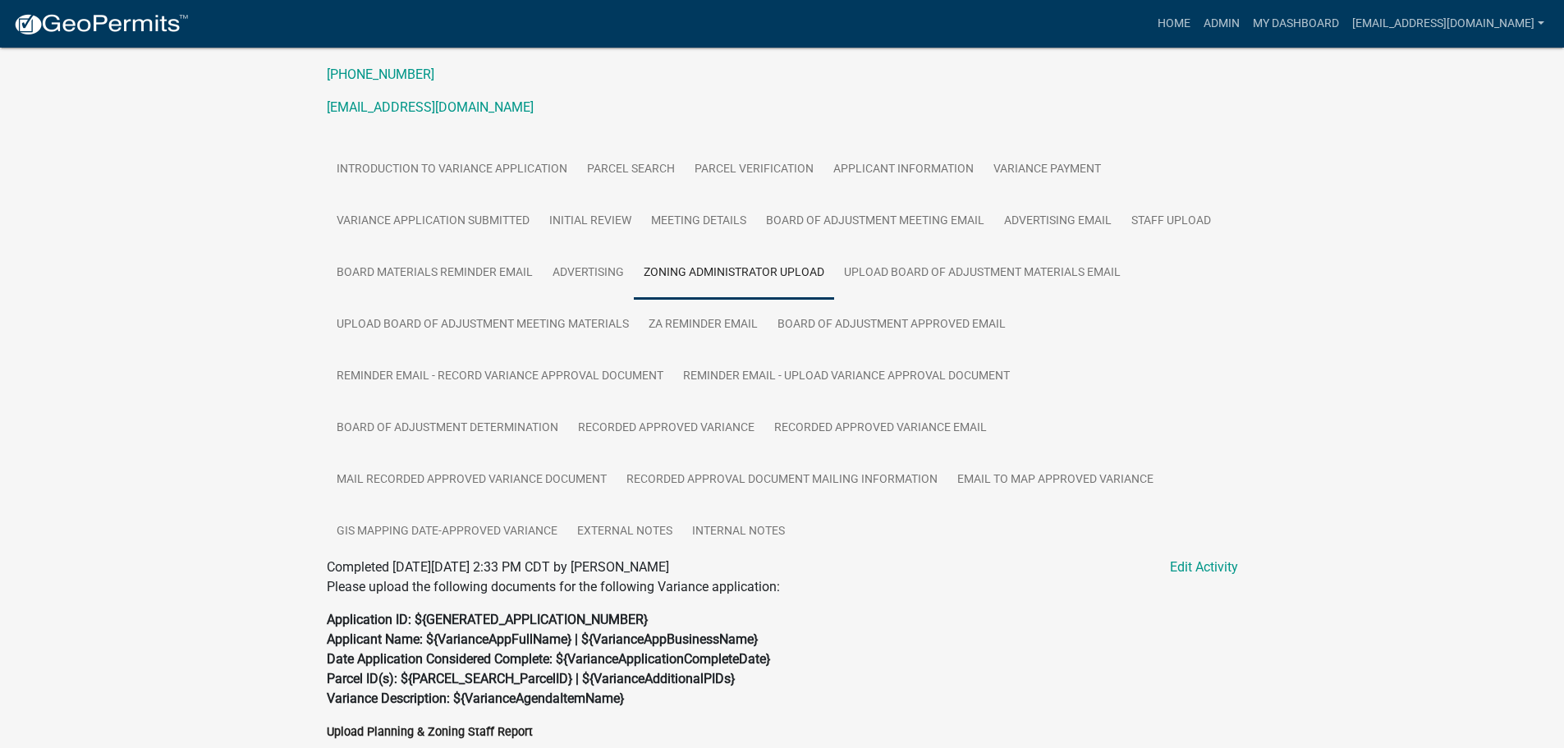
scroll to position [514, 0]
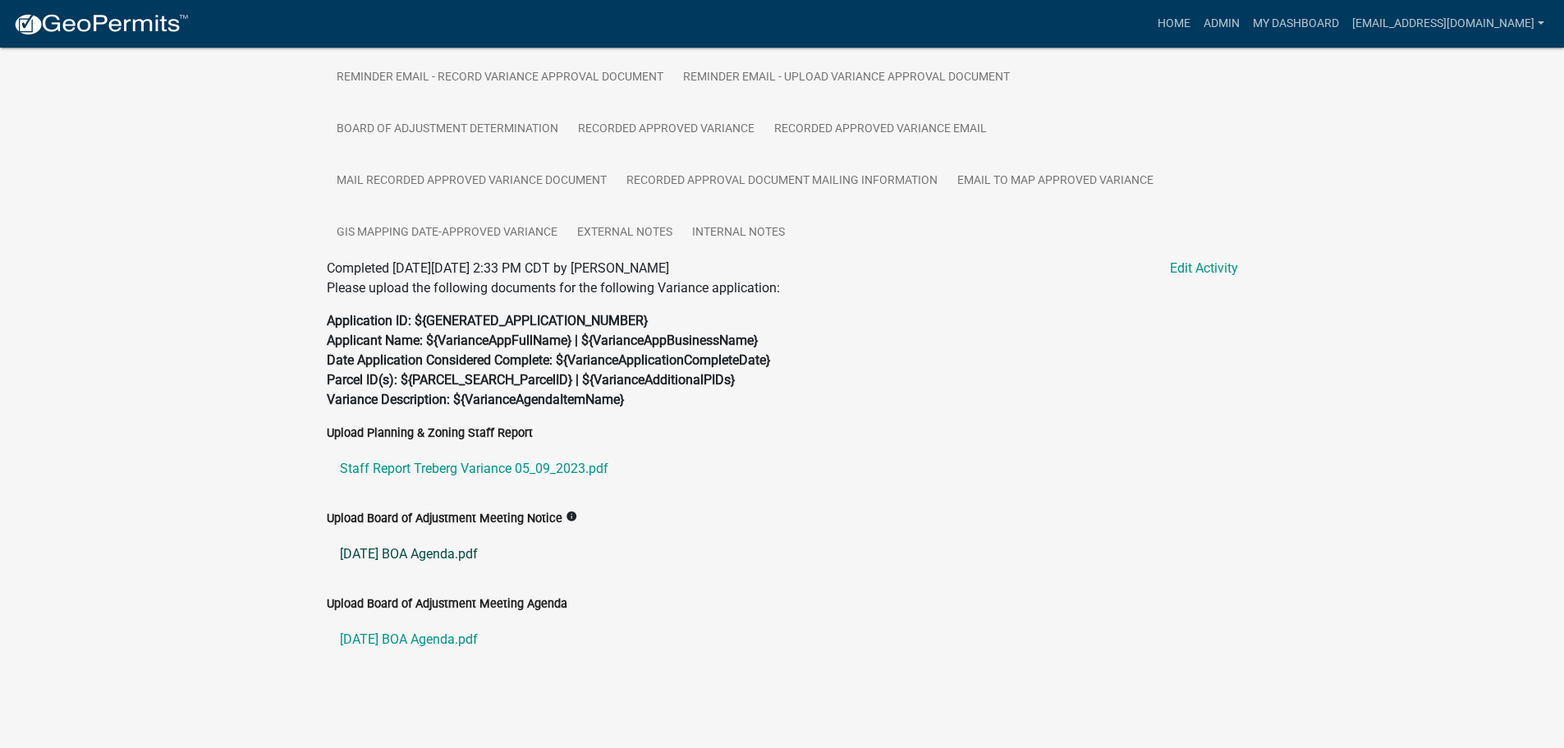
click at [392, 549] on link "[DATE] BOA Agenda.pdf" at bounding box center [782, 554] width 911 height 39
click at [407, 466] on link "Staff Report Treberg Variance 05_09_2023.pdf" at bounding box center [782, 468] width 911 height 39
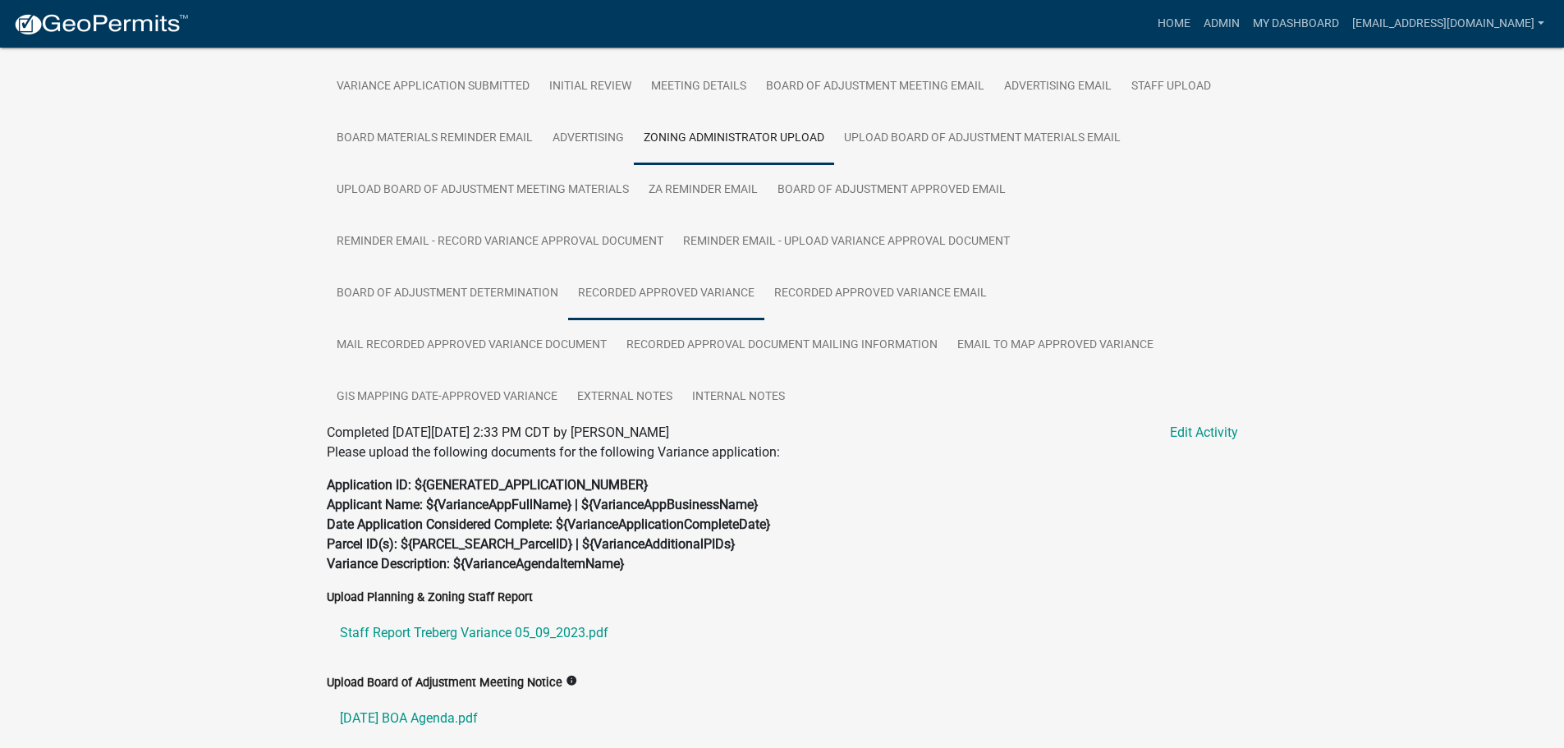
click at [698, 286] on link "Recorded Approved Variance" at bounding box center [666, 294] width 196 height 53
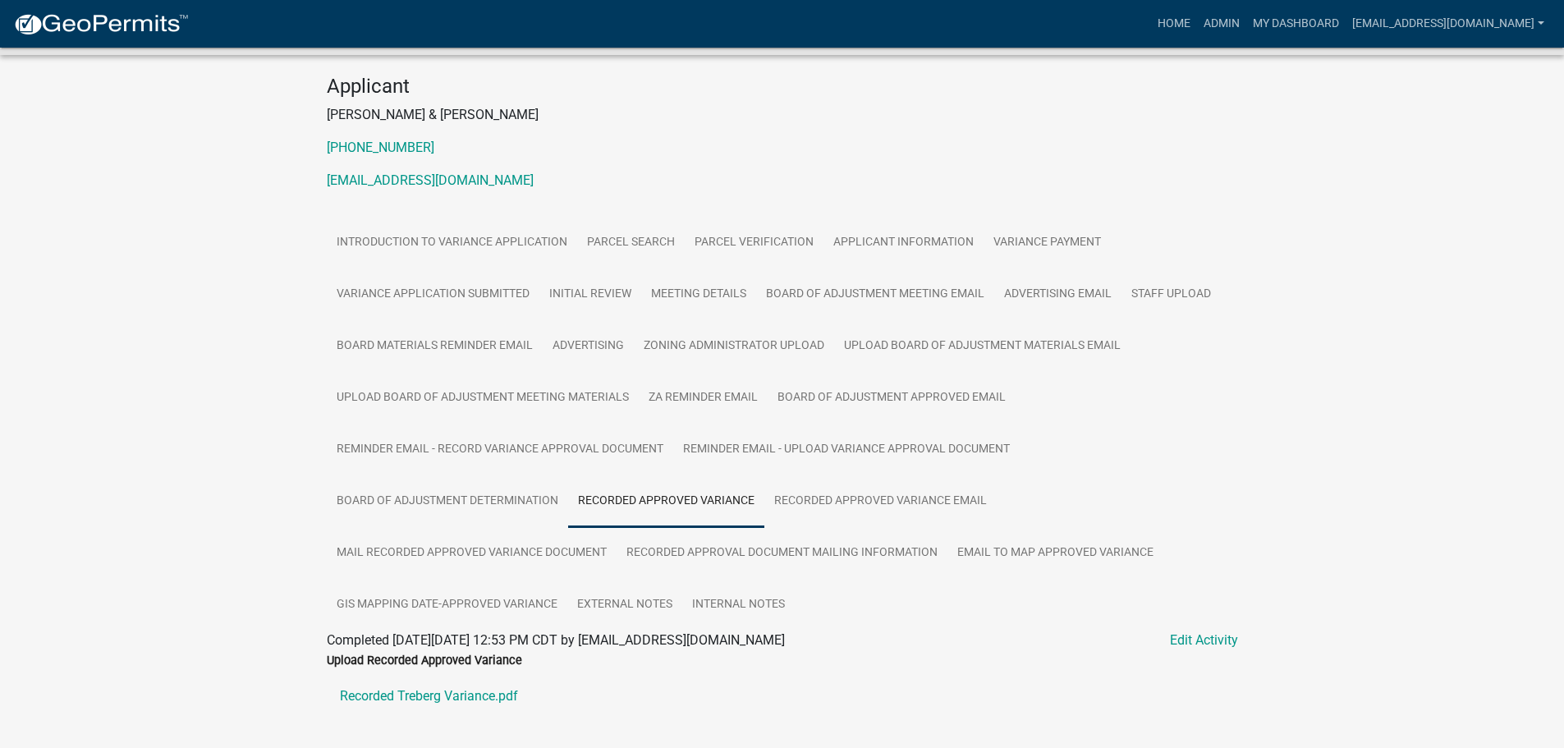
scroll to position [330, 0]
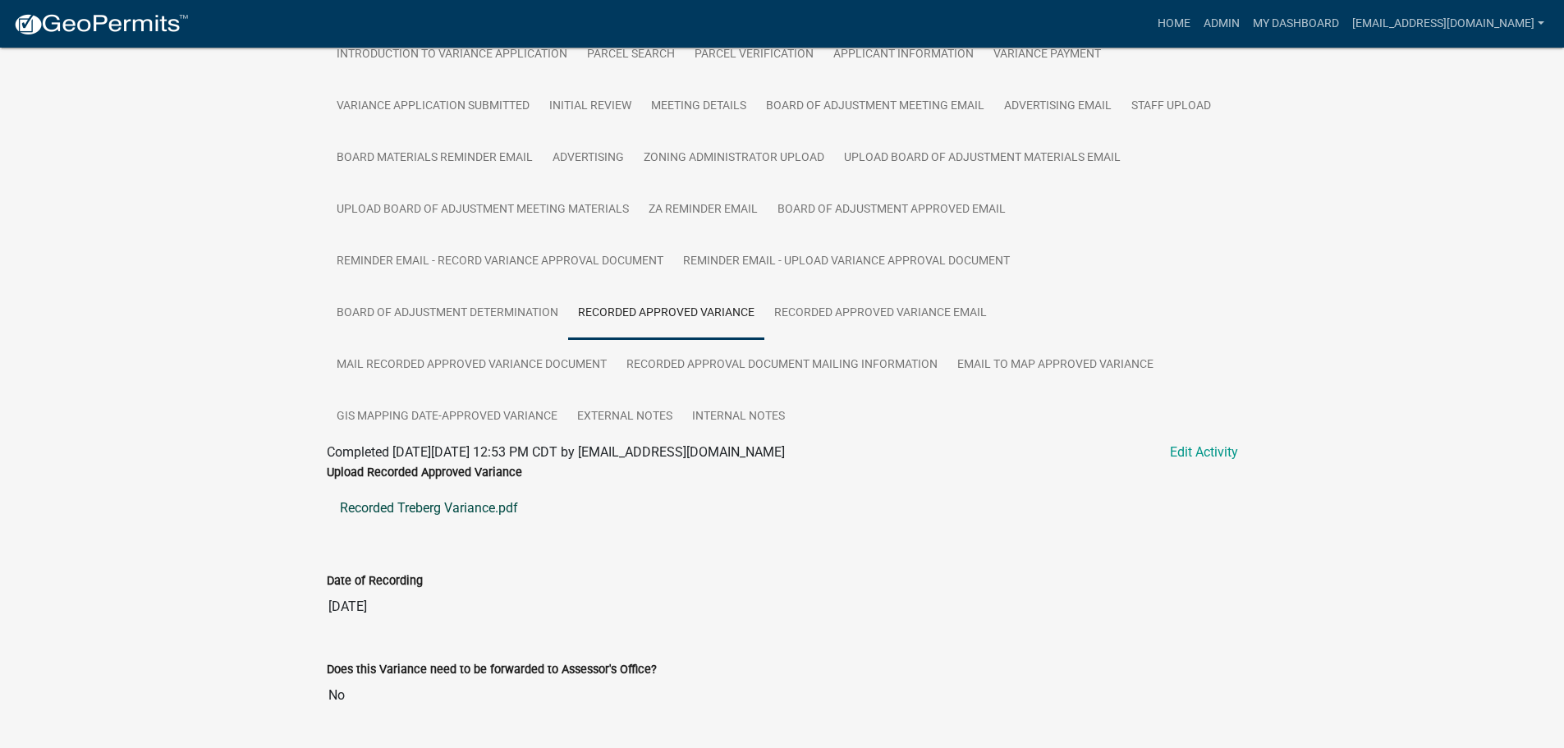
click at [439, 510] on link "Recorded Treberg Variance.pdf" at bounding box center [782, 508] width 911 height 39
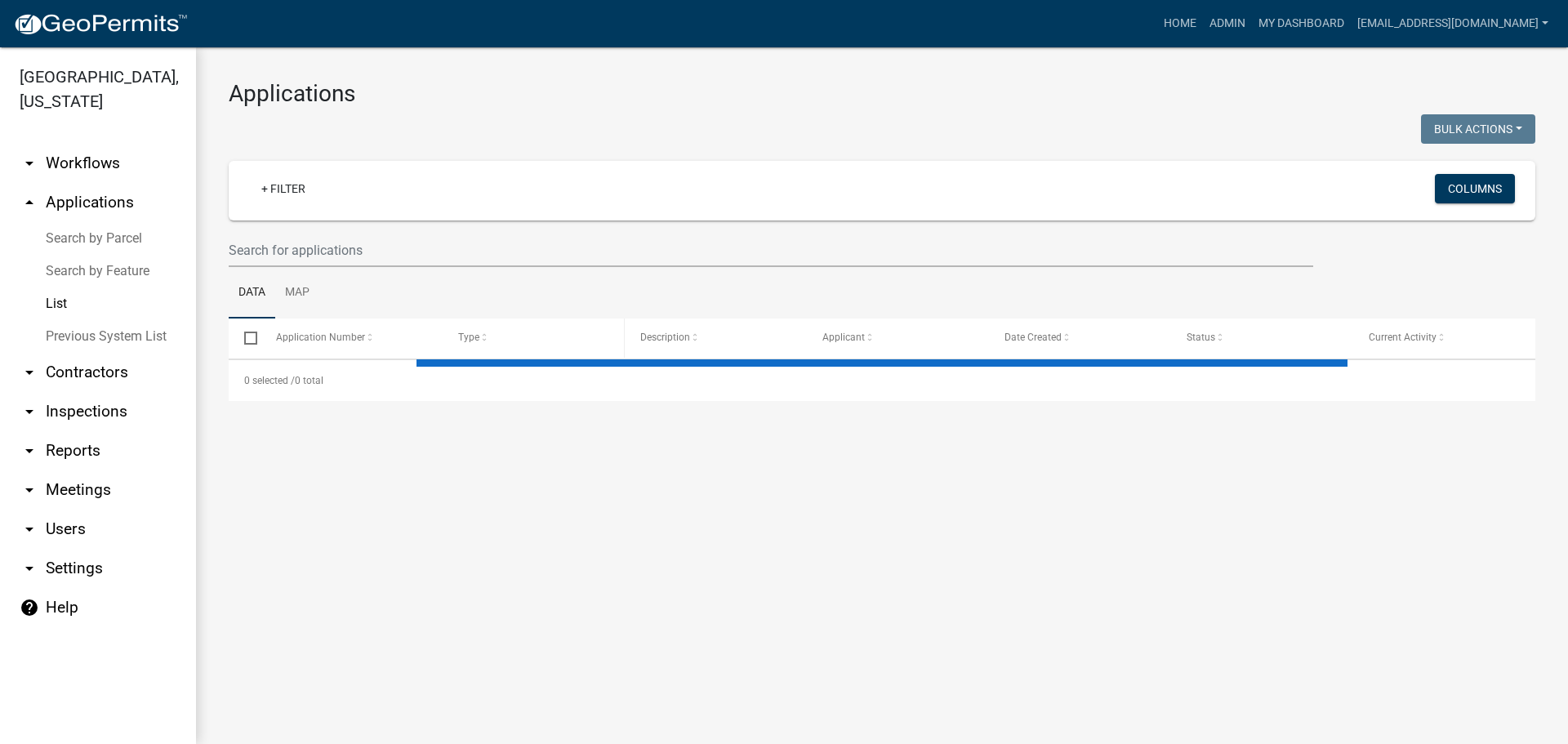
select select "2: 50"
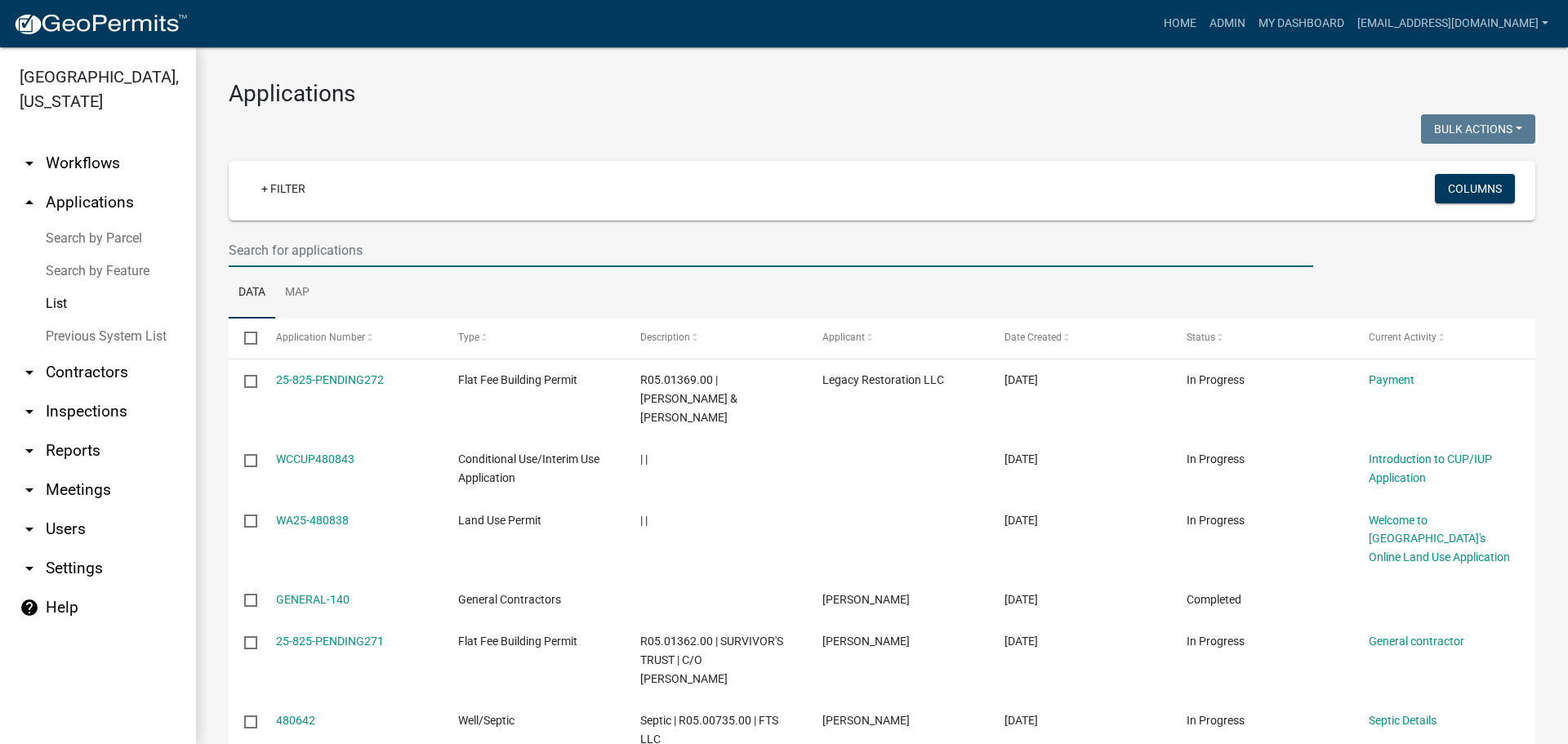
click at [335, 251] on input "text" at bounding box center [771, 251] width 1084 height 34
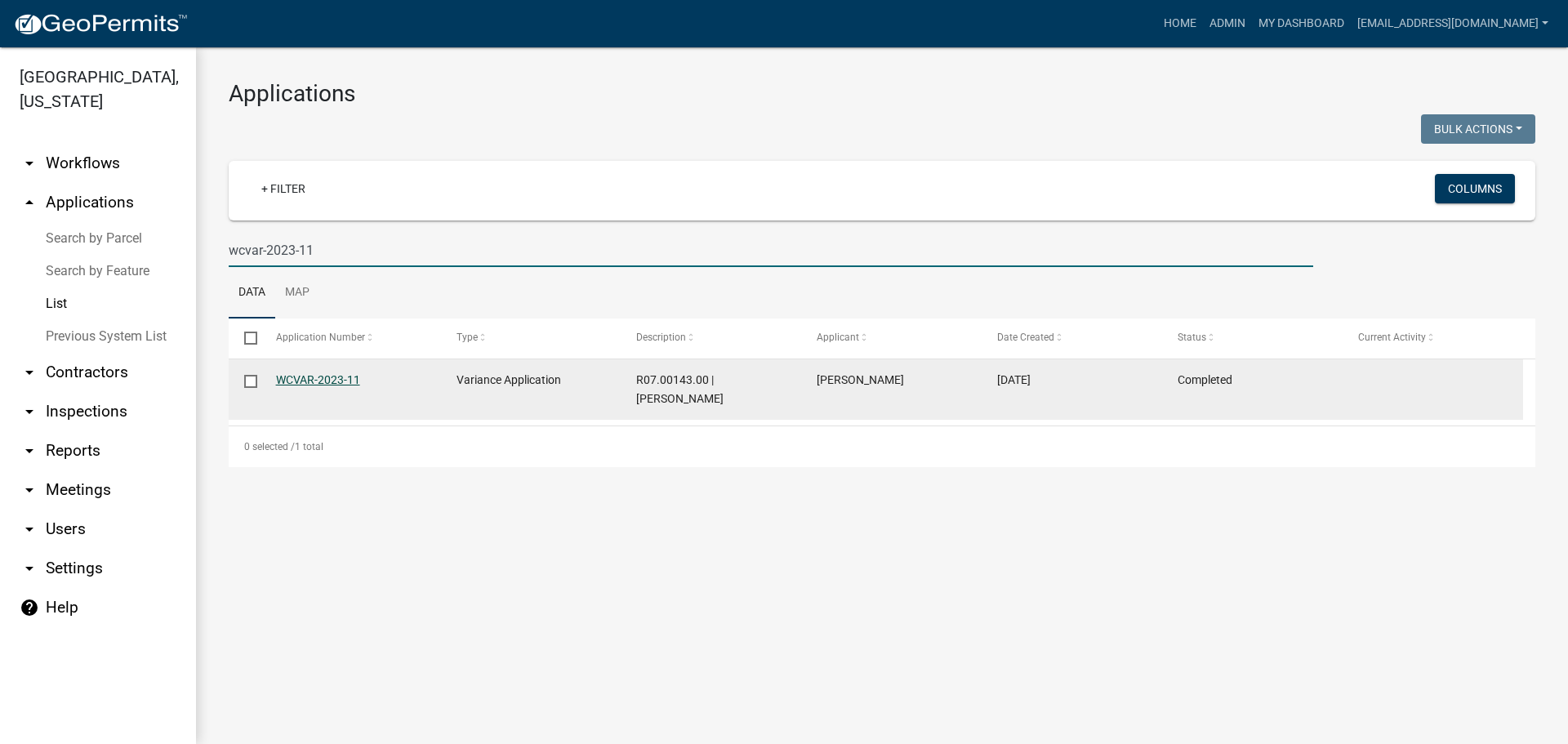
type input "wcvar-2023-11"
click at [307, 379] on link "WCVAR-2023-11" at bounding box center [318, 379] width 85 height 13
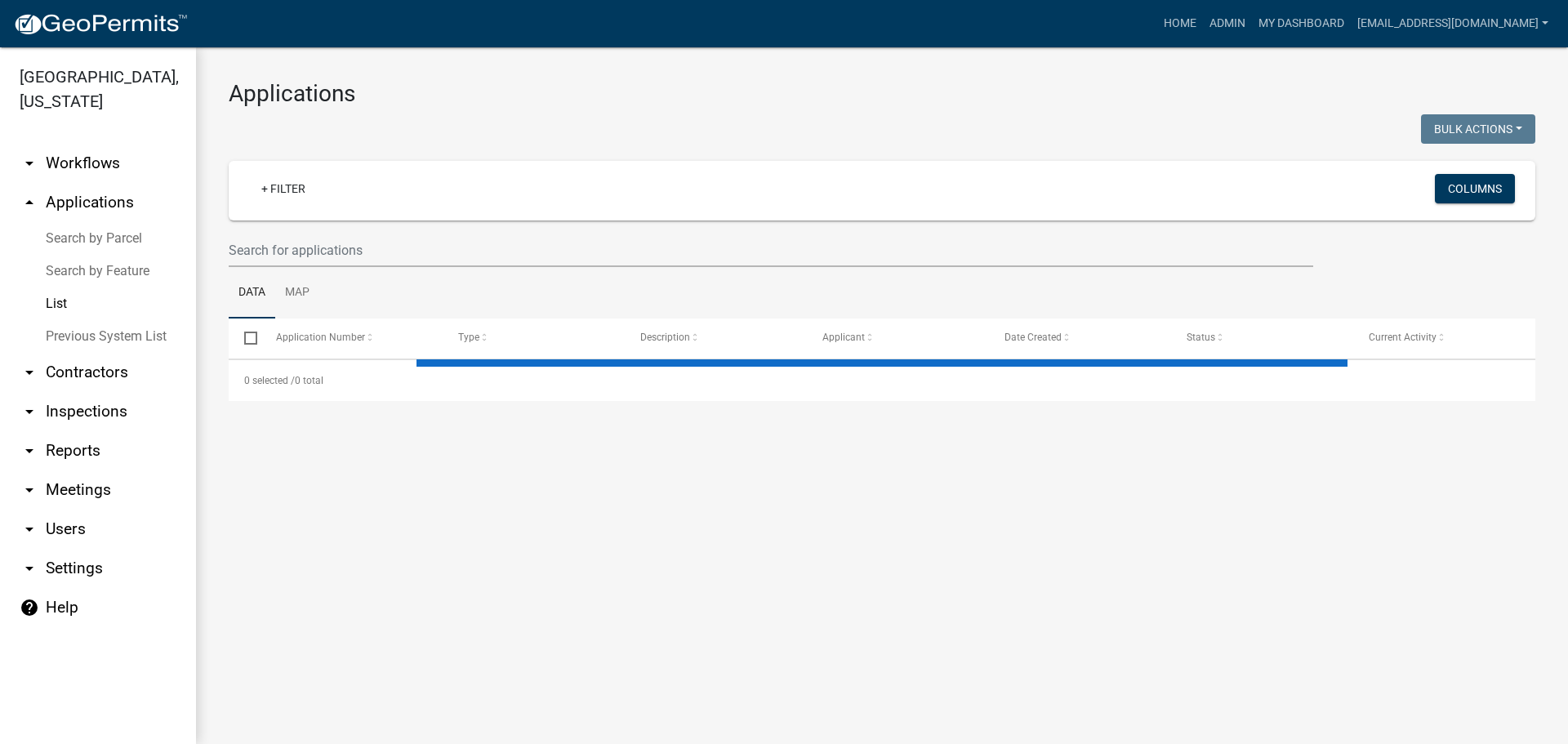
select select "2: 50"
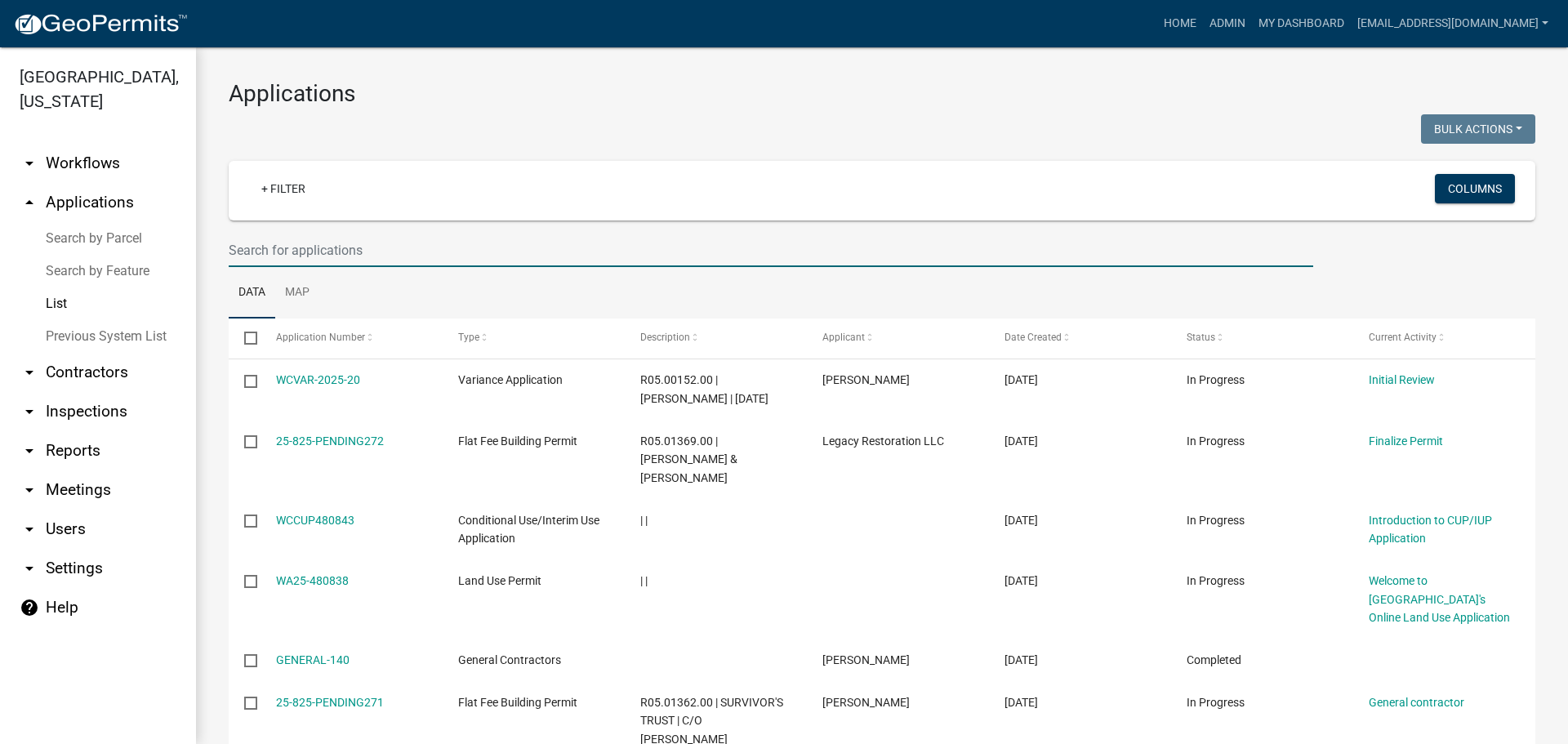
click at [261, 244] on input "text" at bounding box center [771, 251] width 1084 height 34
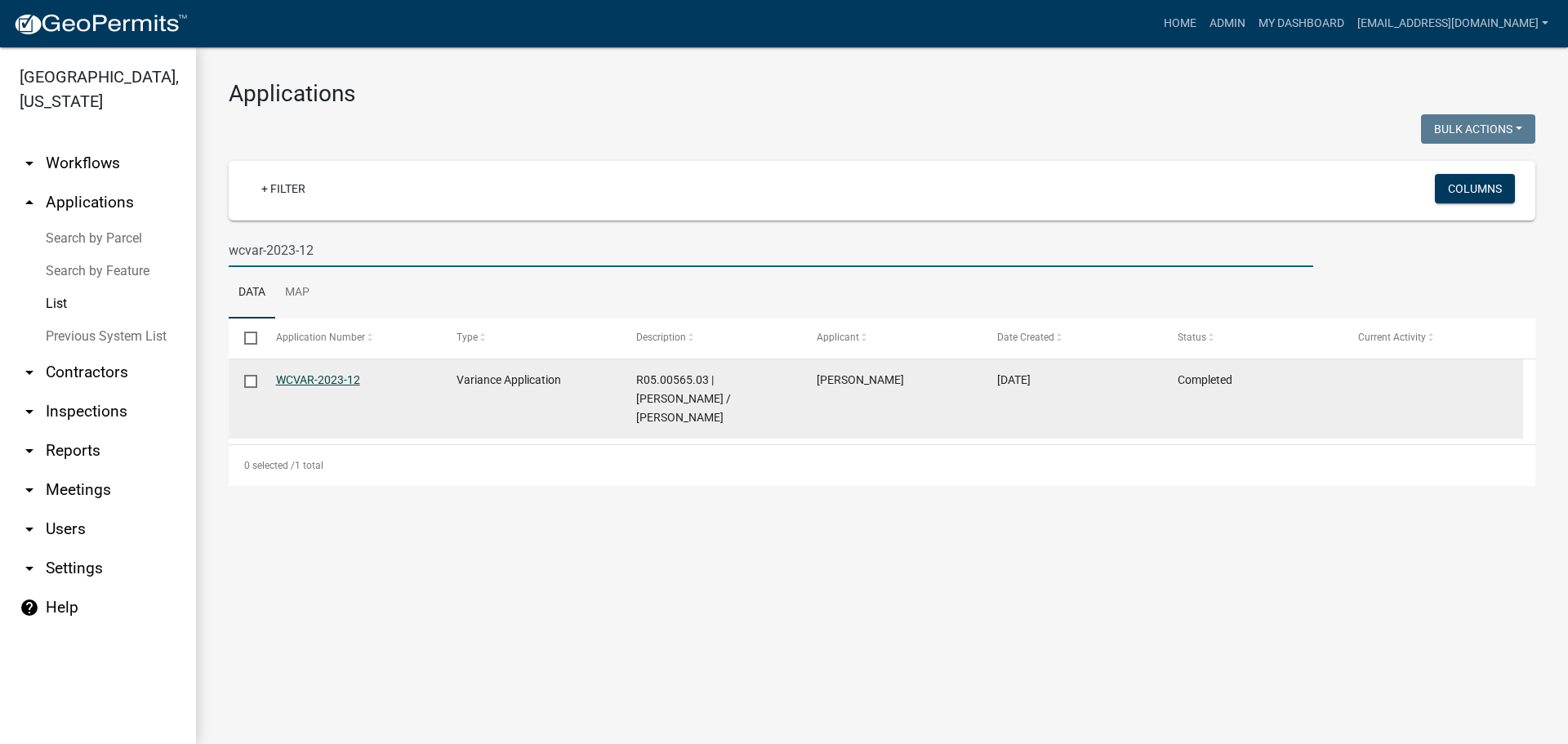
type input "wcvar-2023-12"
click at [308, 377] on link "WCVAR-2023-12" at bounding box center [318, 379] width 85 height 13
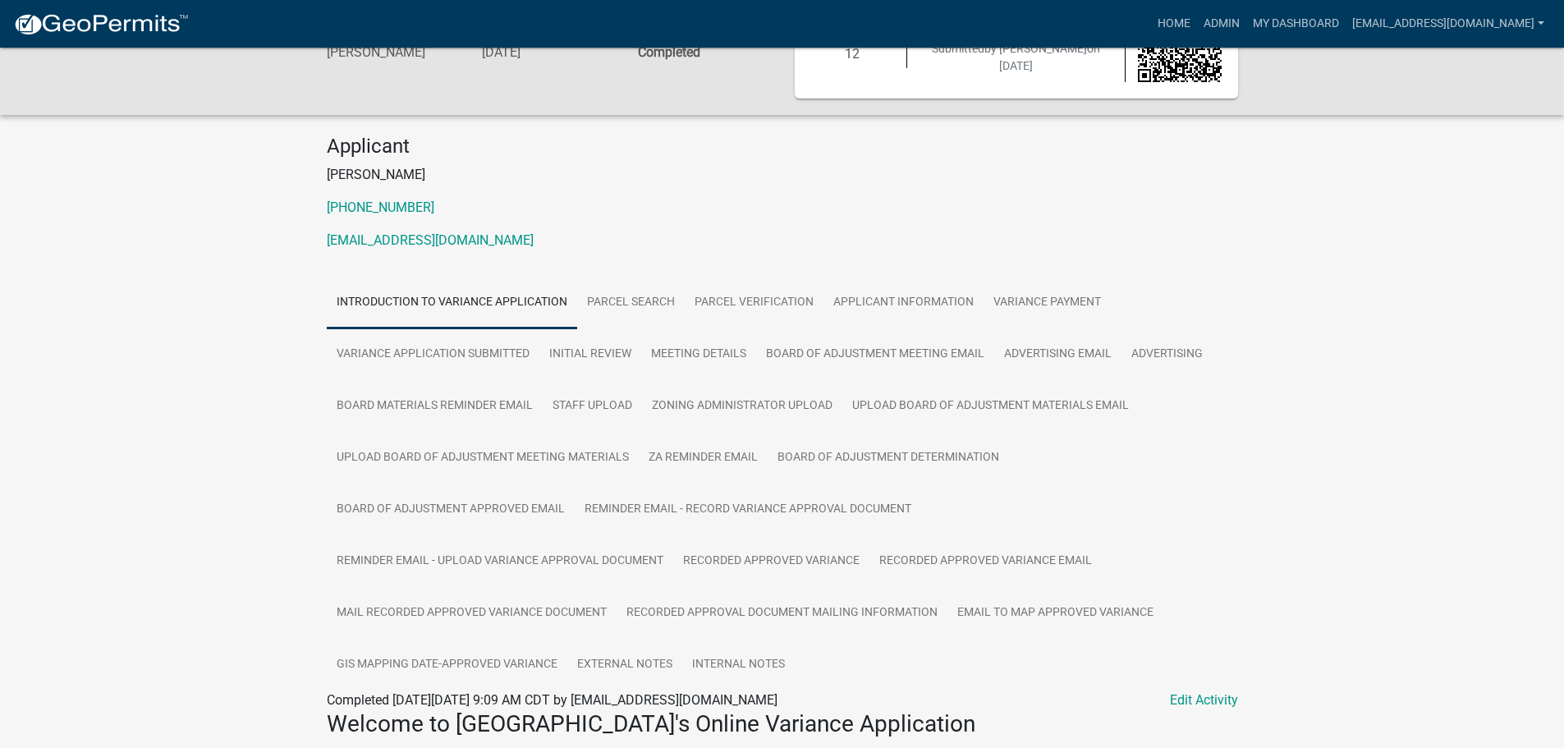
scroll to position [164, 0]
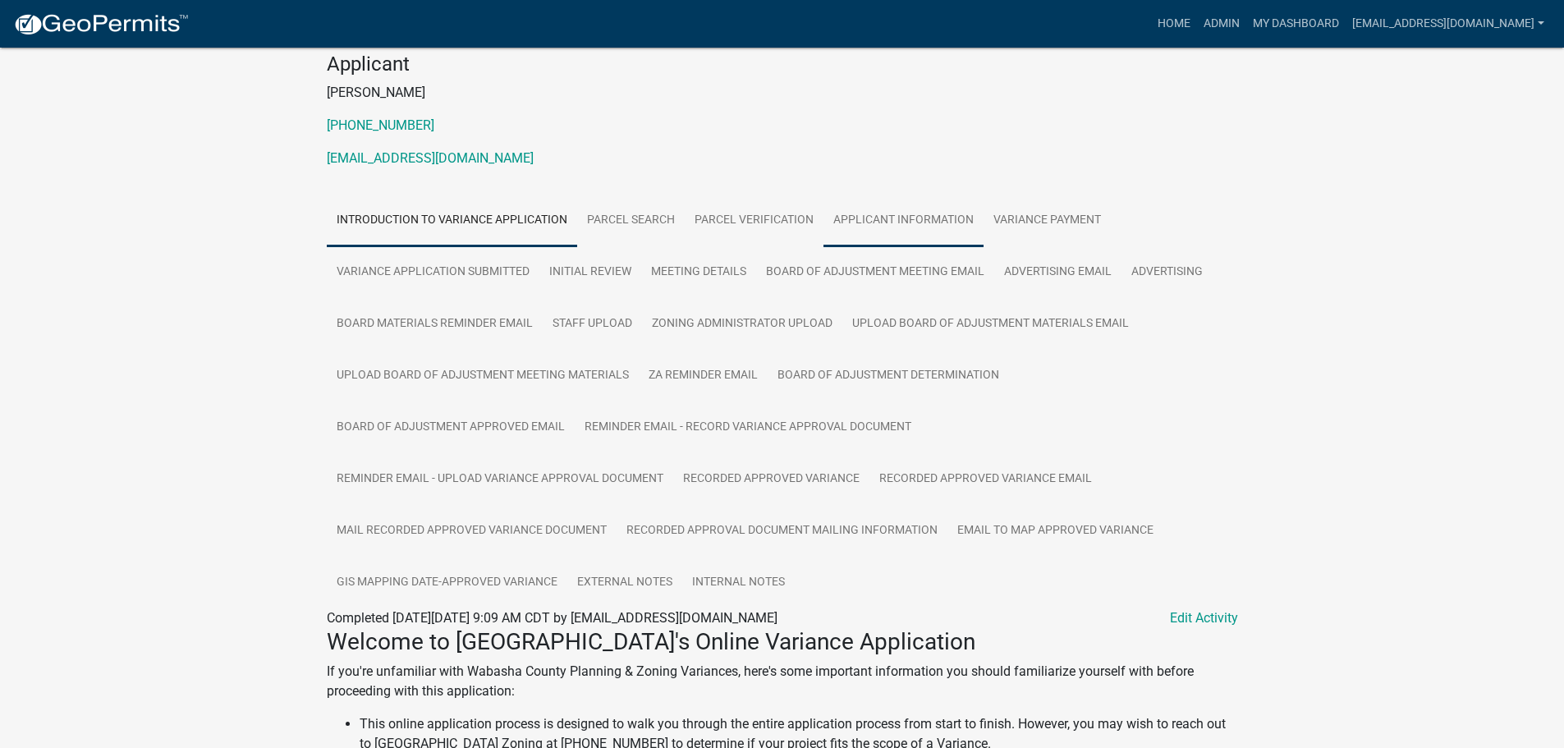
click at [897, 226] on link "Applicant Information" at bounding box center [904, 221] width 160 height 53
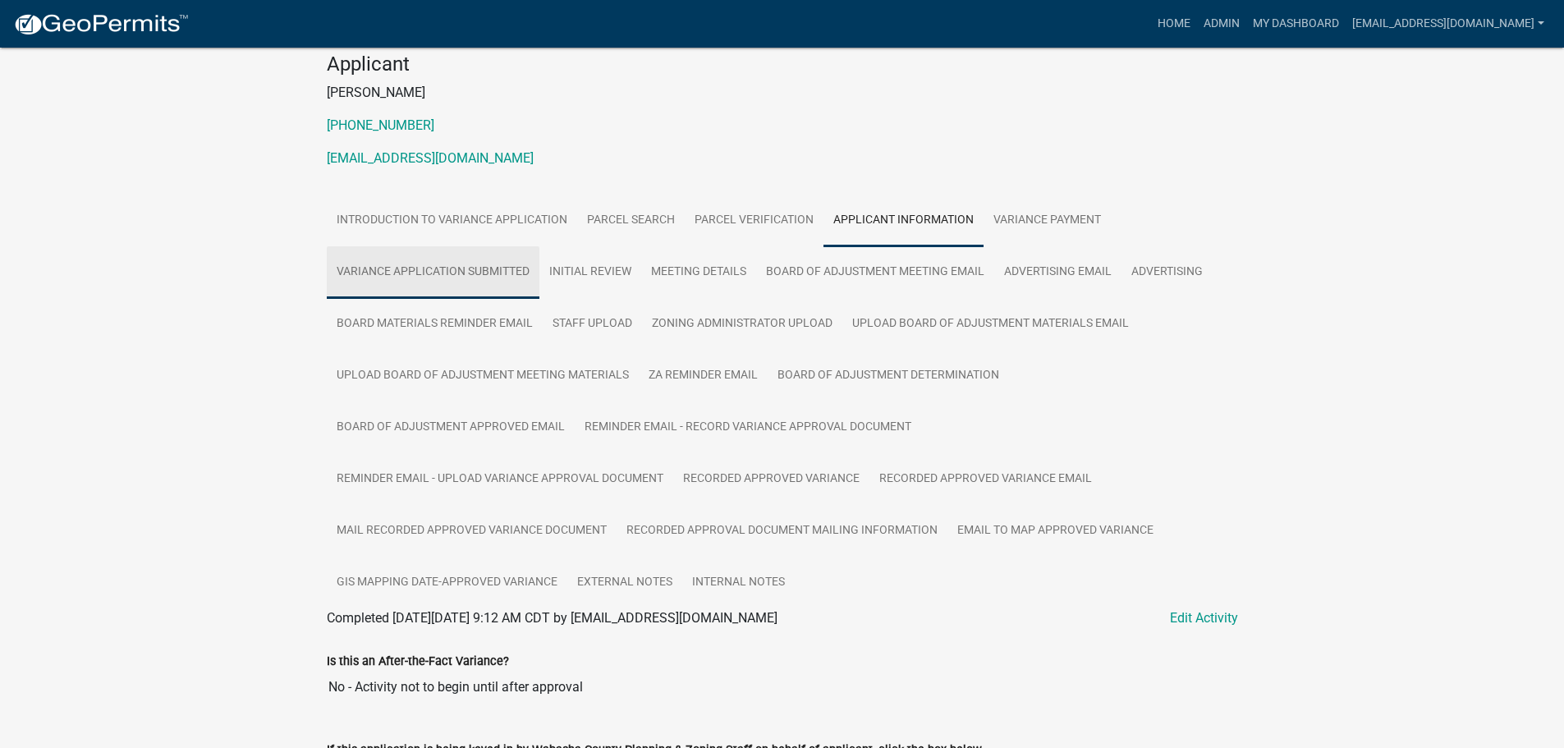
click at [456, 270] on link "Variance Application Submitted" at bounding box center [433, 272] width 213 height 53
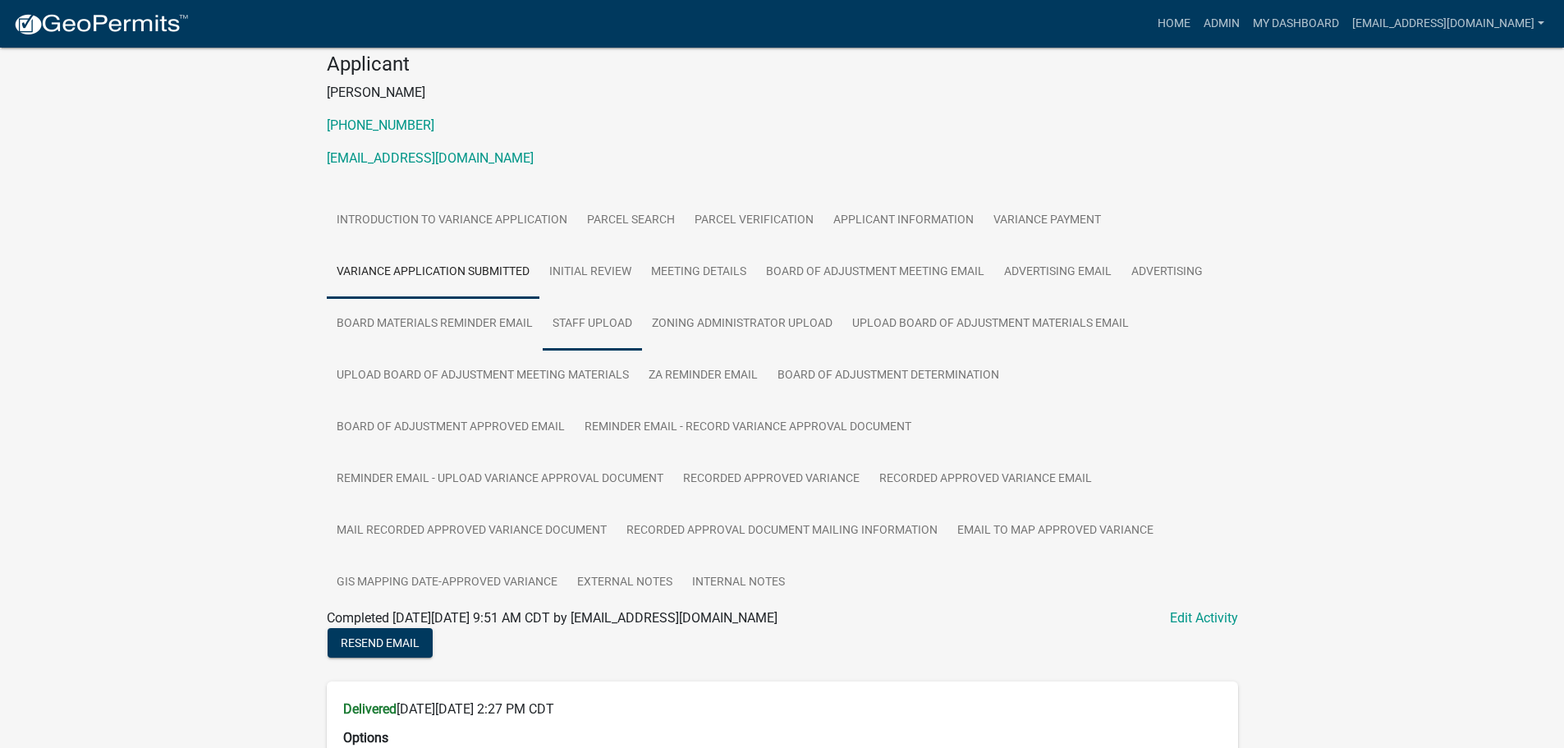
click at [593, 327] on link "Staff Upload" at bounding box center [592, 324] width 99 height 53
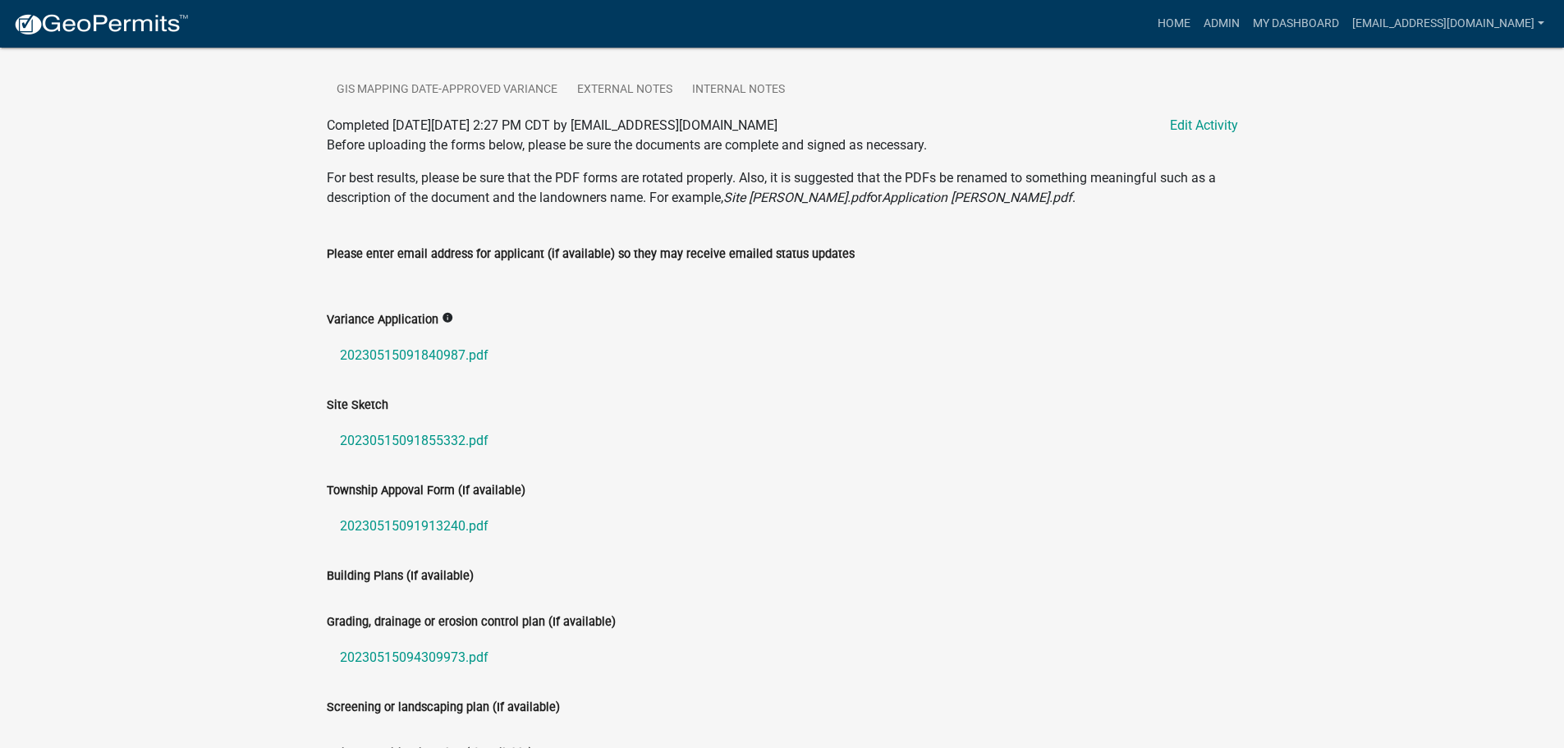
scroll to position [739, 0]
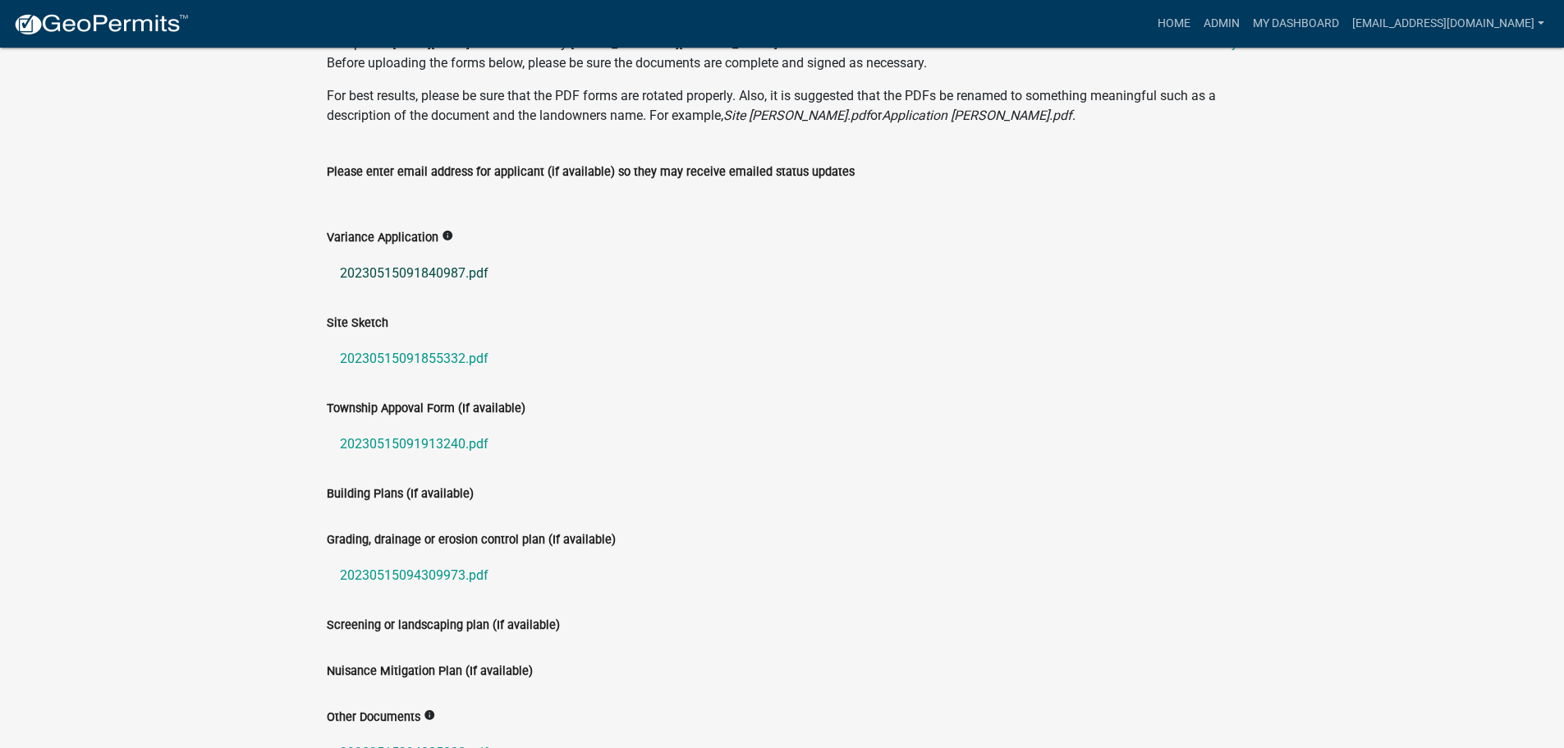
click at [424, 274] on link "20230515091840987.pdf" at bounding box center [782, 273] width 911 height 39
click at [423, 362] on link "20230515091855332.pdf" at bounding box center [782, 358] width 911 height 39
click at [420, 434] on link "20230515091913240.pdf" at bounding box center [782, 443] width 911 height 39
click at [376, 570] on link "20230515094309973.pdf" at bounding box center [782, 575] width 911 height 39
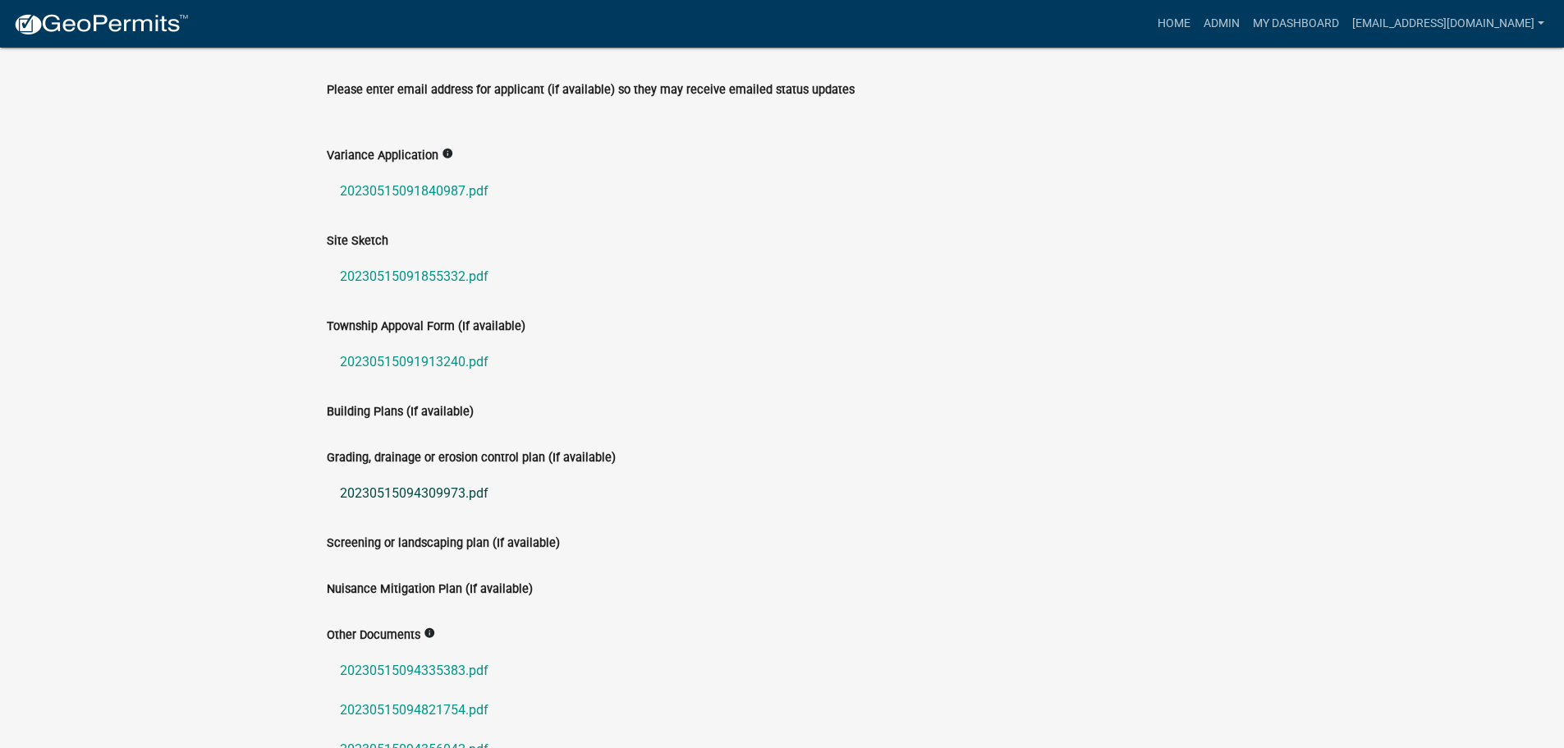
click at [394, 500] on link "20230515094309973.pdf" at bounding box center [782, 493] width 911 height 39
click at [383, 495] on link "20230515094309973.pdf" at bounding box center [782, 493] width 911 height 39
click at [418, 668] on link "20230515094335383.pdf" at bounding box center [782, 670] width 911 height 39
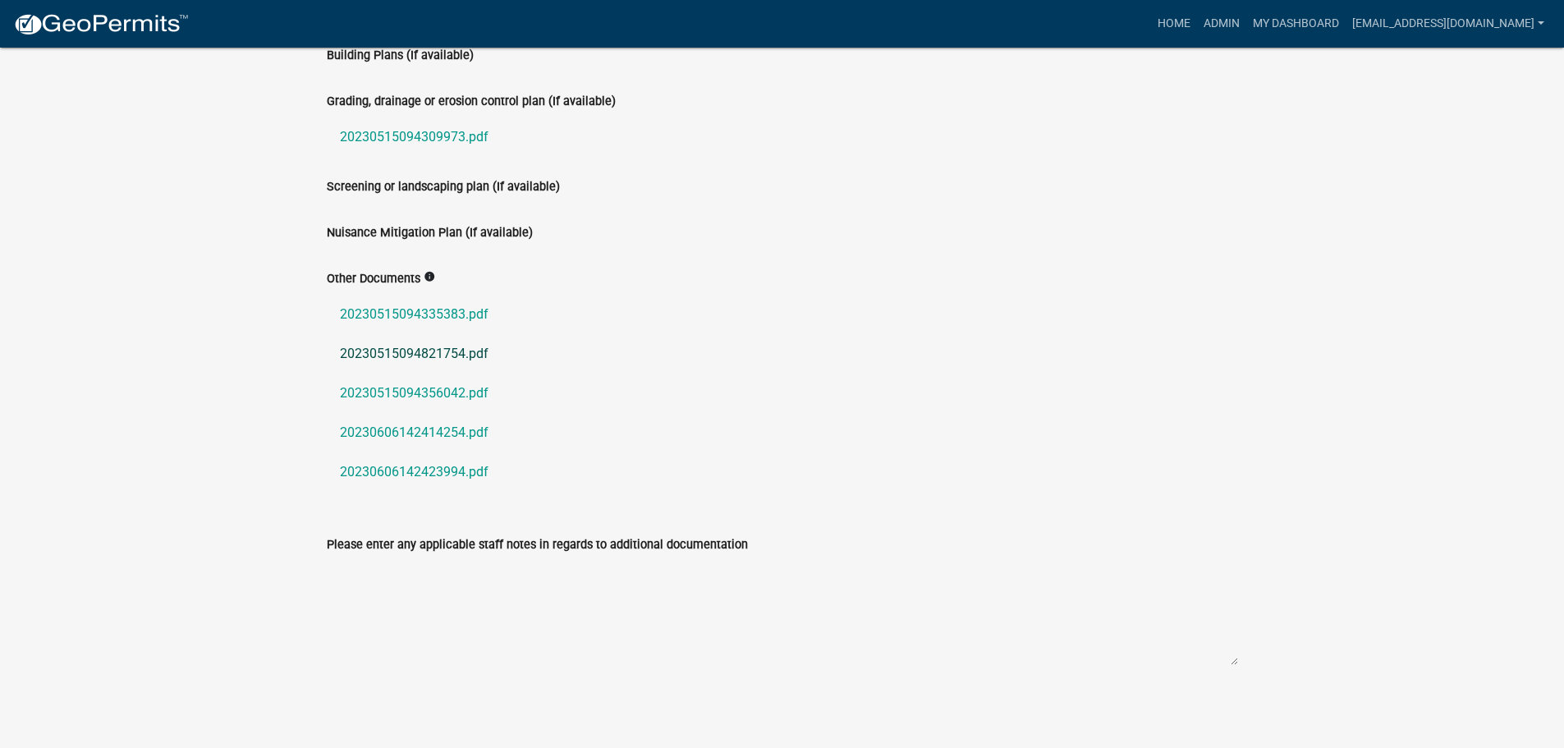
click at [373, 352] on link "20230515094821754.pdf" at bounding box center [782, 353] width 911 height 39
click at [412, 307] on link "20230515094335383.pdf" at bounding box center [782, 314] width 911 height 39
click at [429, 391] on link "20230515094356042.pdf" at bounding box center [782, 393] width 911 height 39
click at [371, 434] on link "20230606142414254.pdf" at bounding box center [782, 432] width 911 height 39
click at [431, 471] on link "20230606142423994.pdf" at bounding box center [782, 471] width 911 height 39
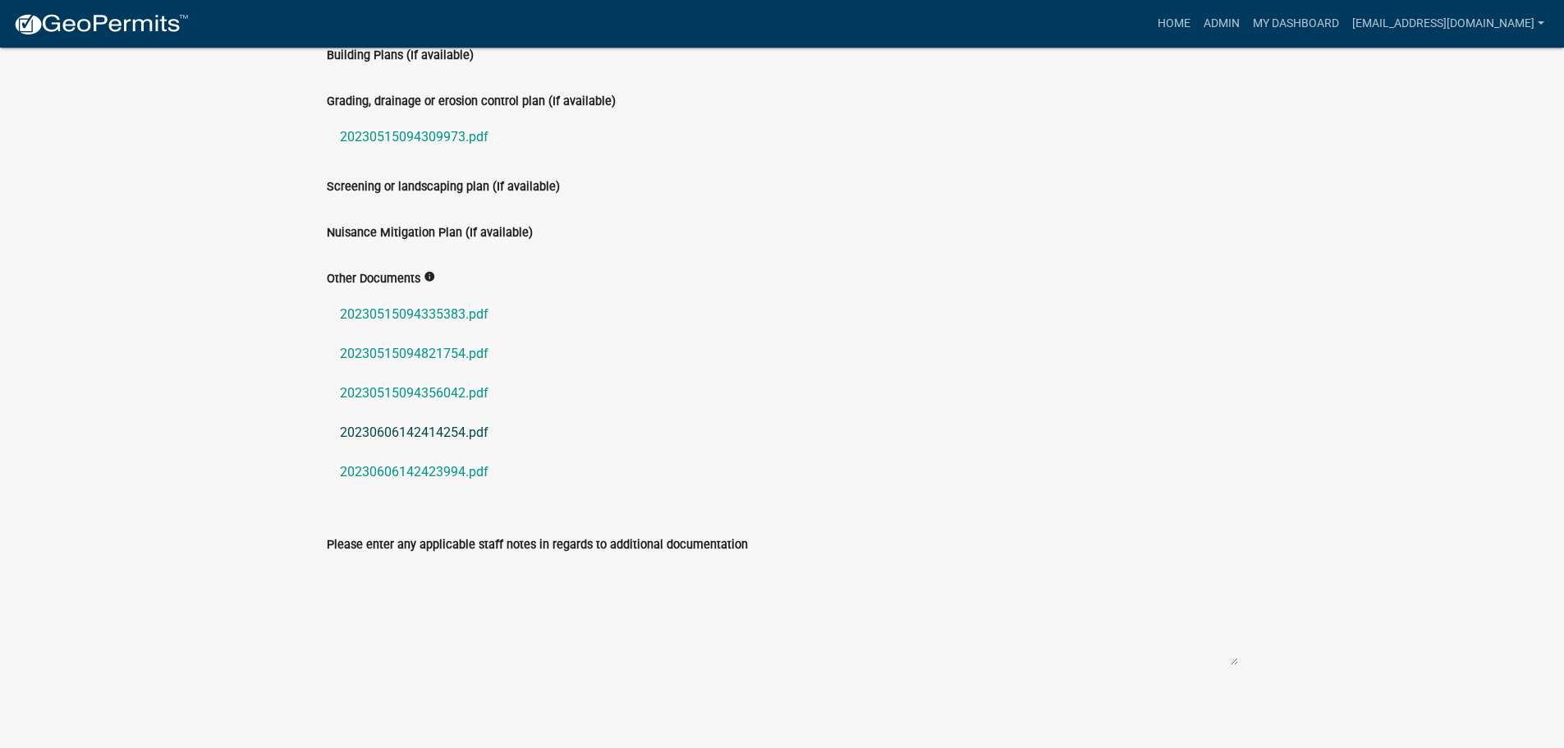
click at [417, 433] on link "20230606142414254.pdf" at bounding box center [782, 432] width 911 height 39
click at [440, 430] on link "20230606142414254.pdf" at bounding box center [782, 432] width 911 height 39
click at [427, 433] on link "20230606142414254.pdf" at bounding box center [782, 432] width 911 height 39
click at [412, 466] on link "20230606142423994.pdf" at bounding box center [782, 471] width 911 height 39
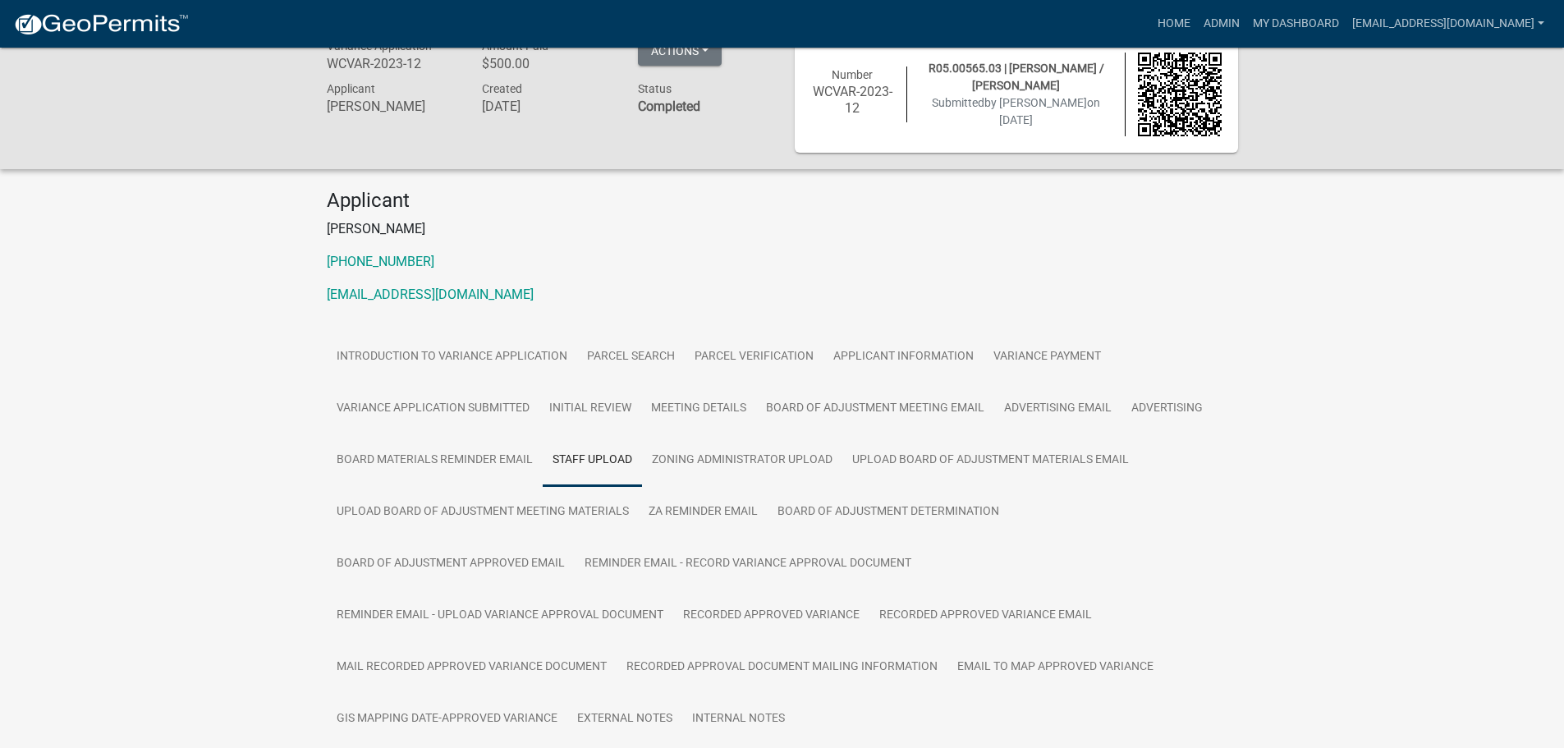
scroll to position [274, 0]
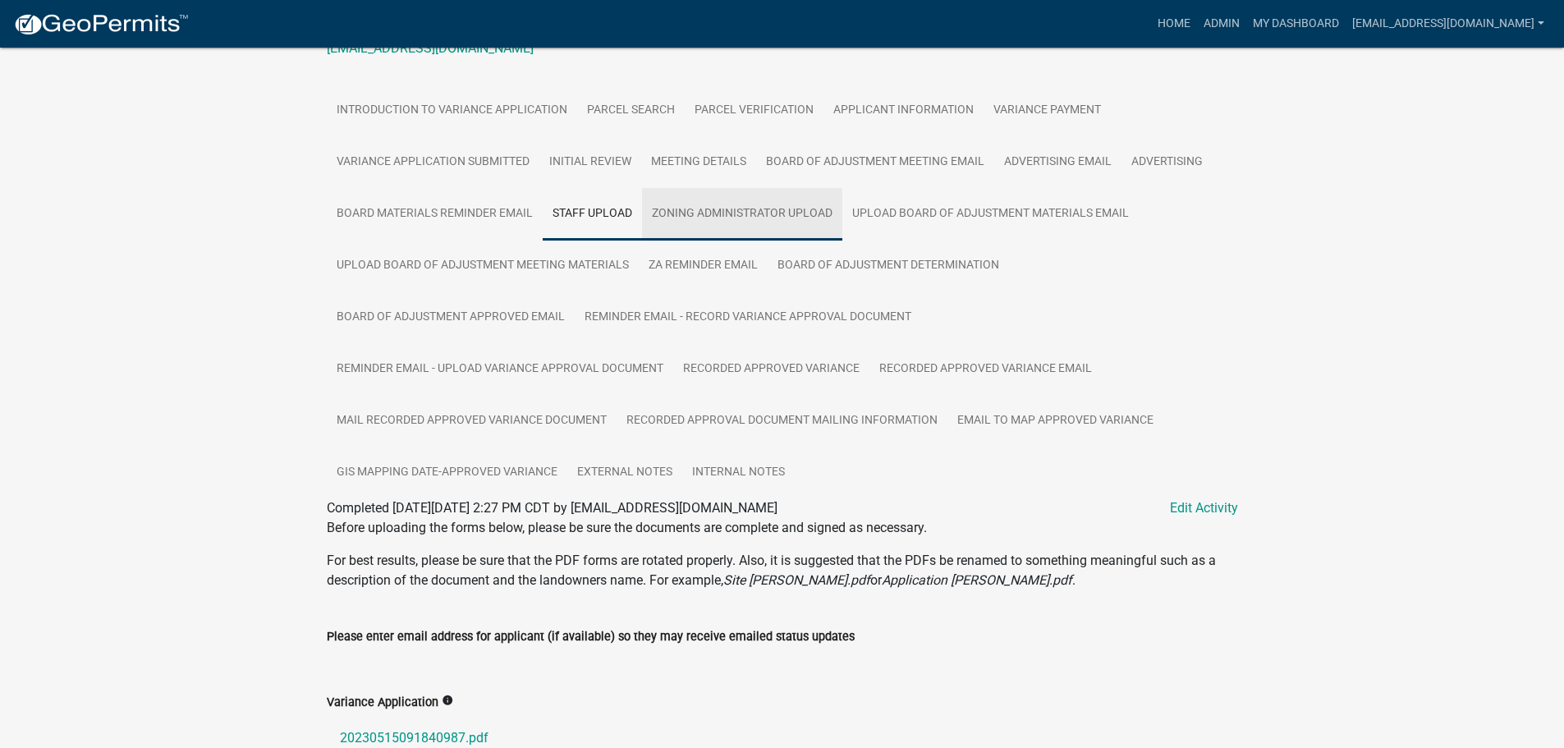
click at [738, 220] on link "Zoning Administrator Upload" at bounding box center [742, 214] width 200 height 53
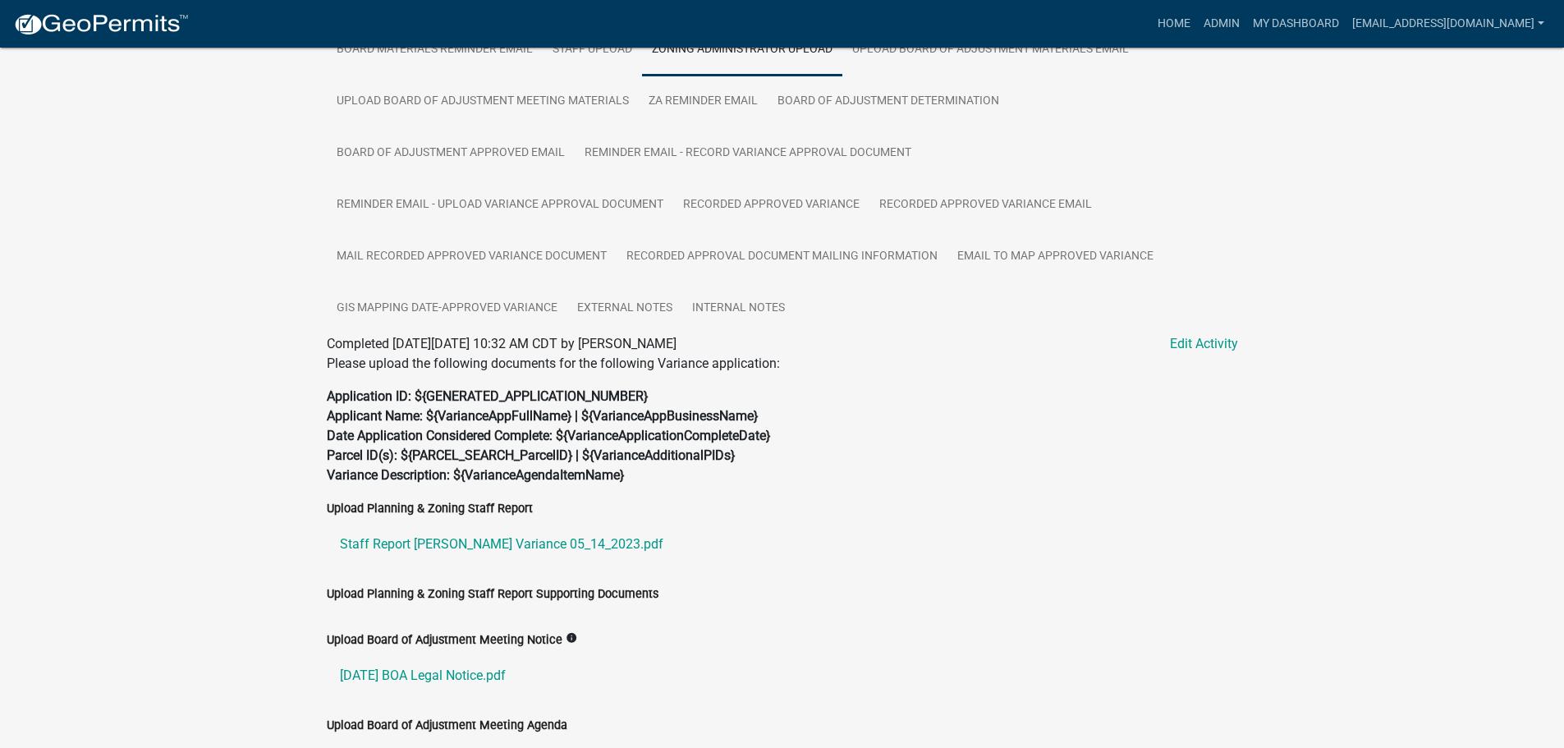
scroll to position [560, 0]
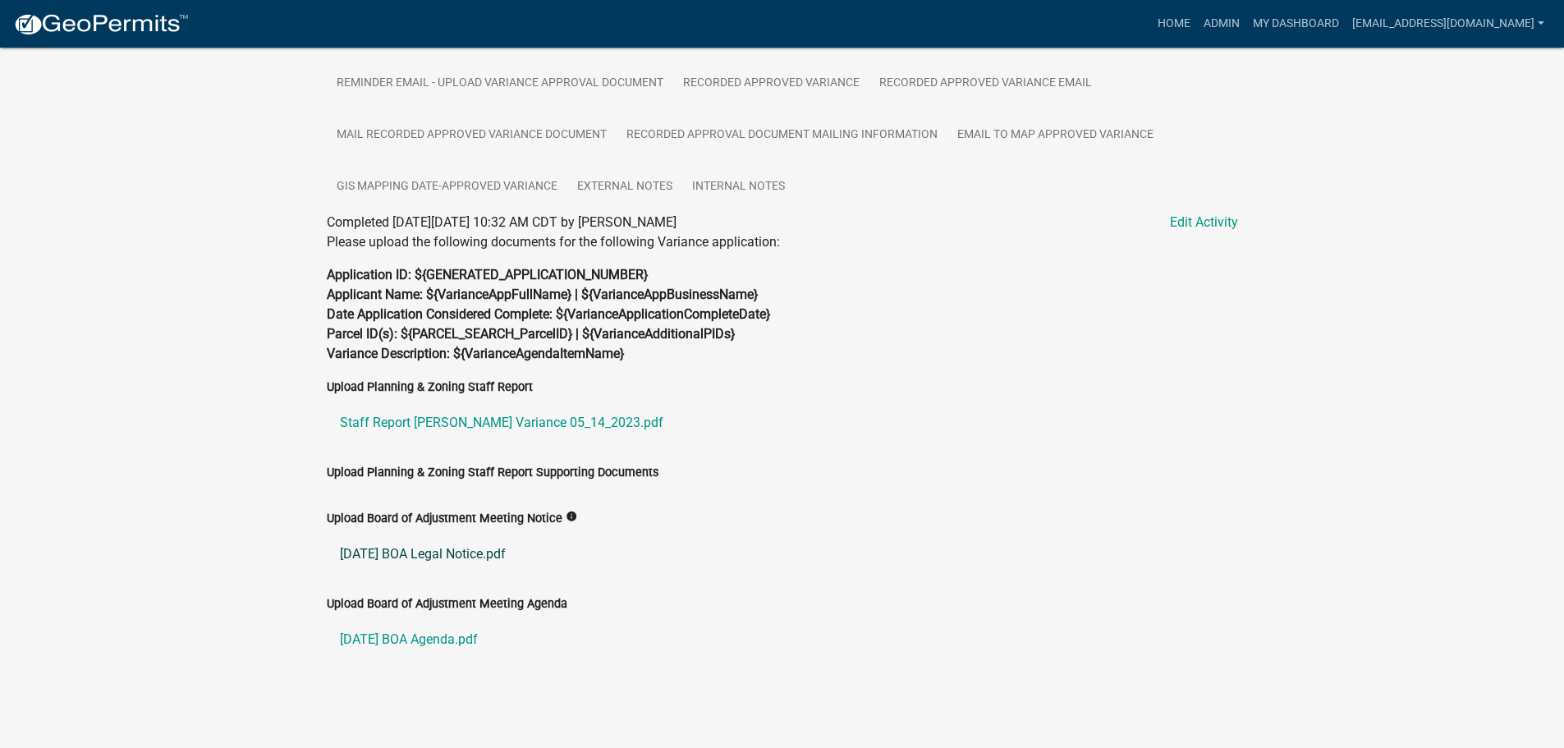
click at [466, 550] on link "[DATE] BOA Legal Notice.pdf" at bounding box center [782, 554] width 911 height 39
click at [412, 422] on link "Staff Report [PERSON_NAME] Variance 05_14_2023.pdf" at bounding box center [782, 422] width 911 height 39
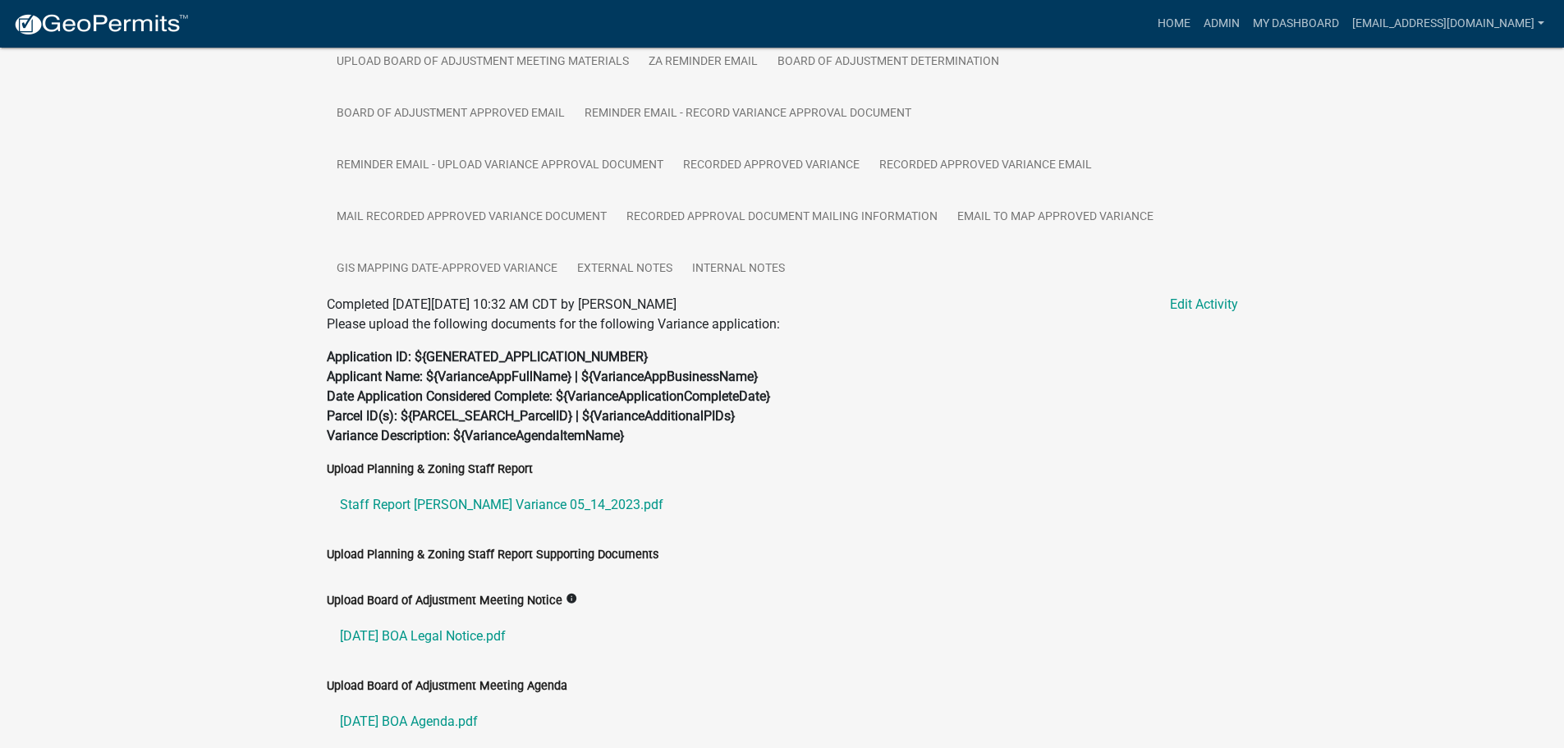
scroll to position [396, 0]
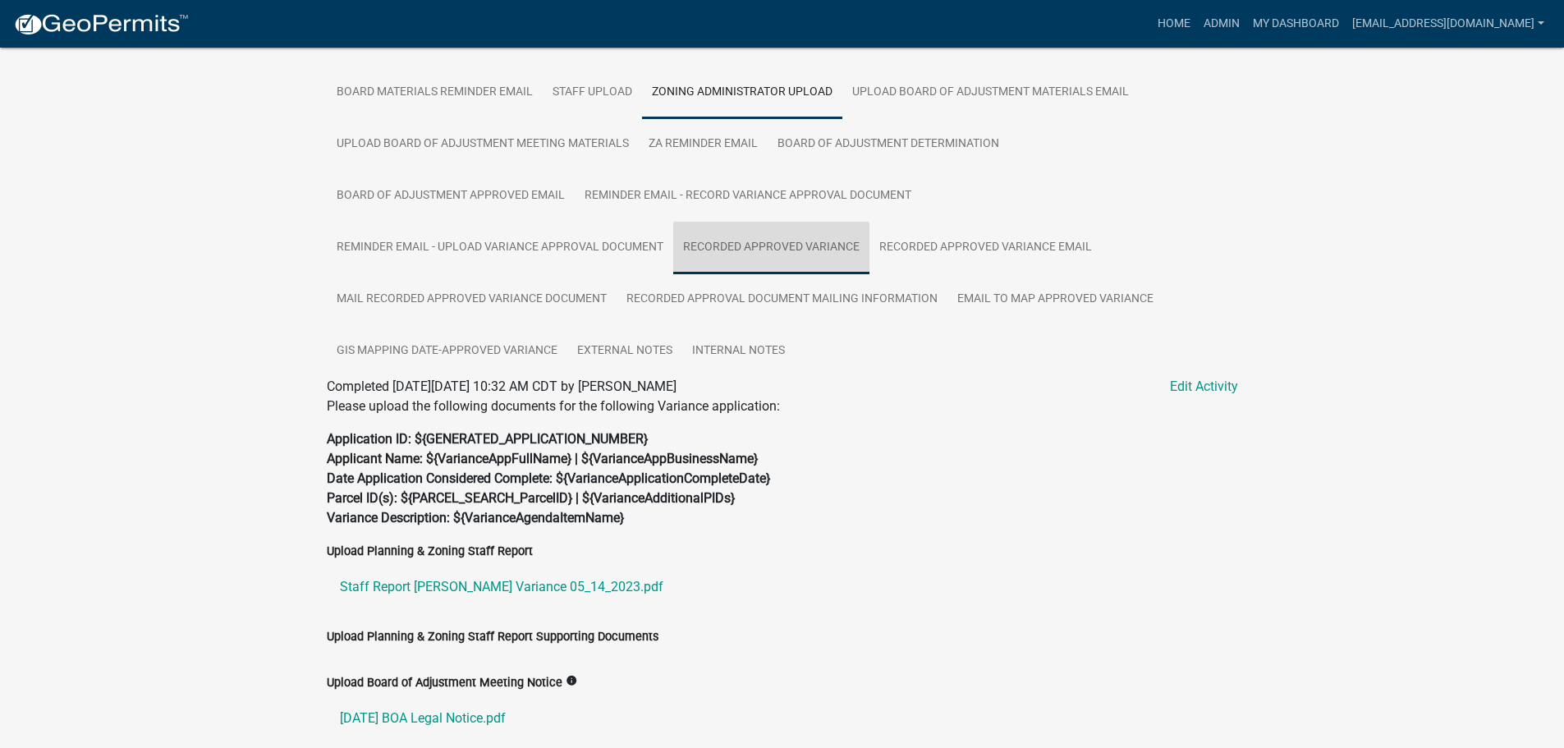
click at [764, 255] on link "Recorded Approved Variance" at bounding box center [771, 248] width 196 height 53
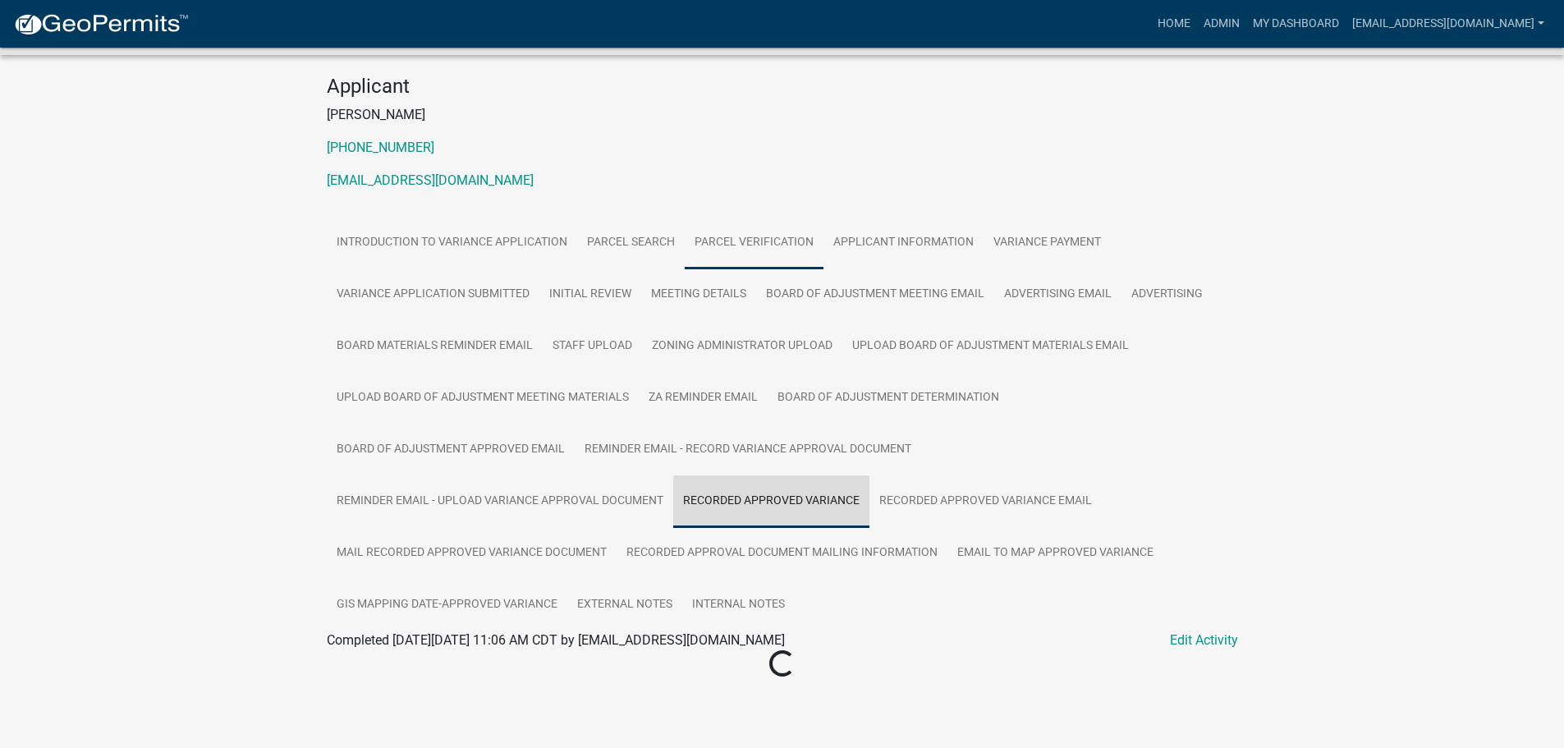
scroll to position [330, 0]
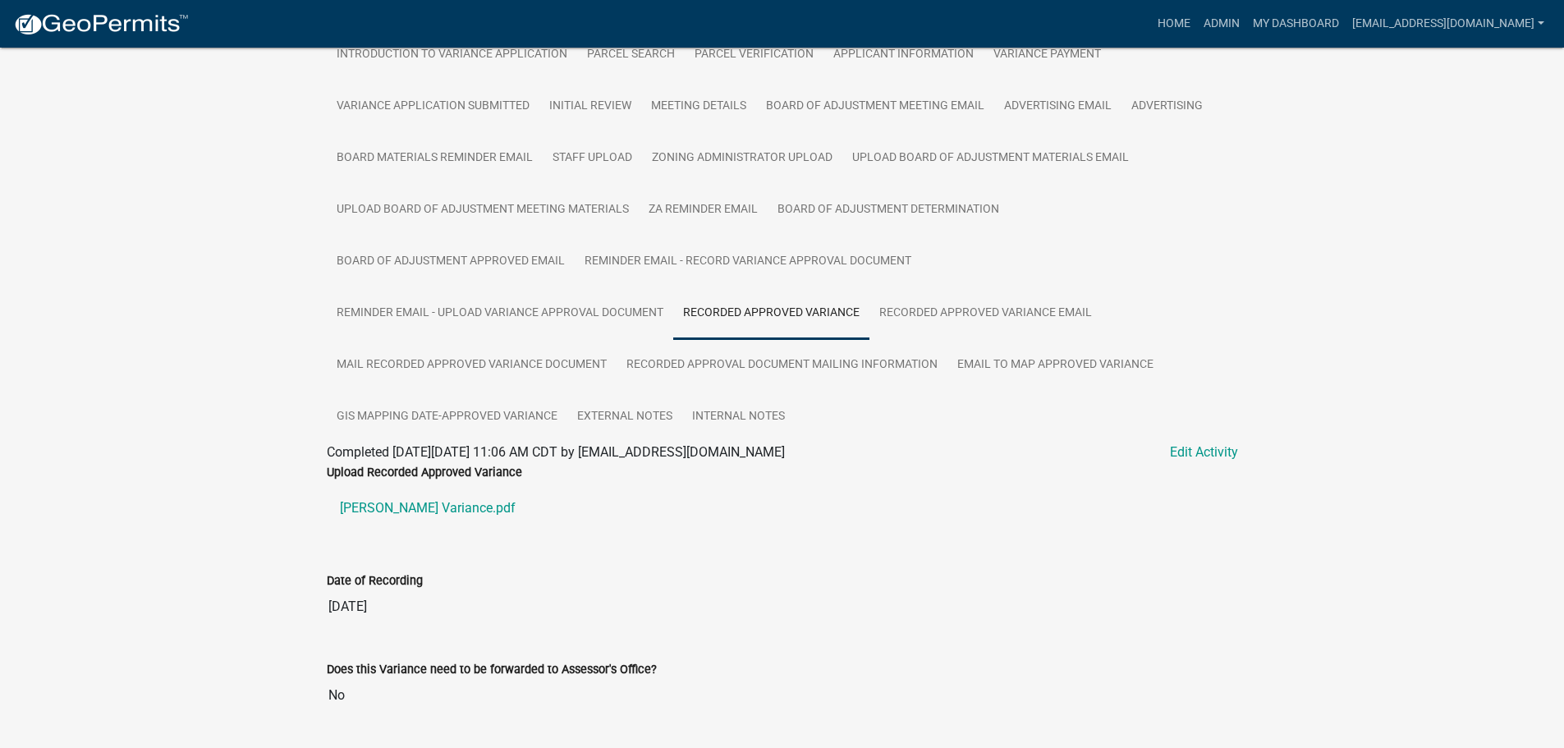
drag, startPoint x: 764, startPoint y: 255, endPoint x: 216, endPoint y: 388, distance: 564.4
click at [216, 388] on div "Variance Application WCVAR-2023-12 Amount Paid $500.00 Actions View receipt Pri…" at bounding box center [782, 246] width 1564 height 1056
click at [396, 502] on link "[PERSON_NAME] Variance.pdf" at bounding box center [782, 508] width 911 height 39
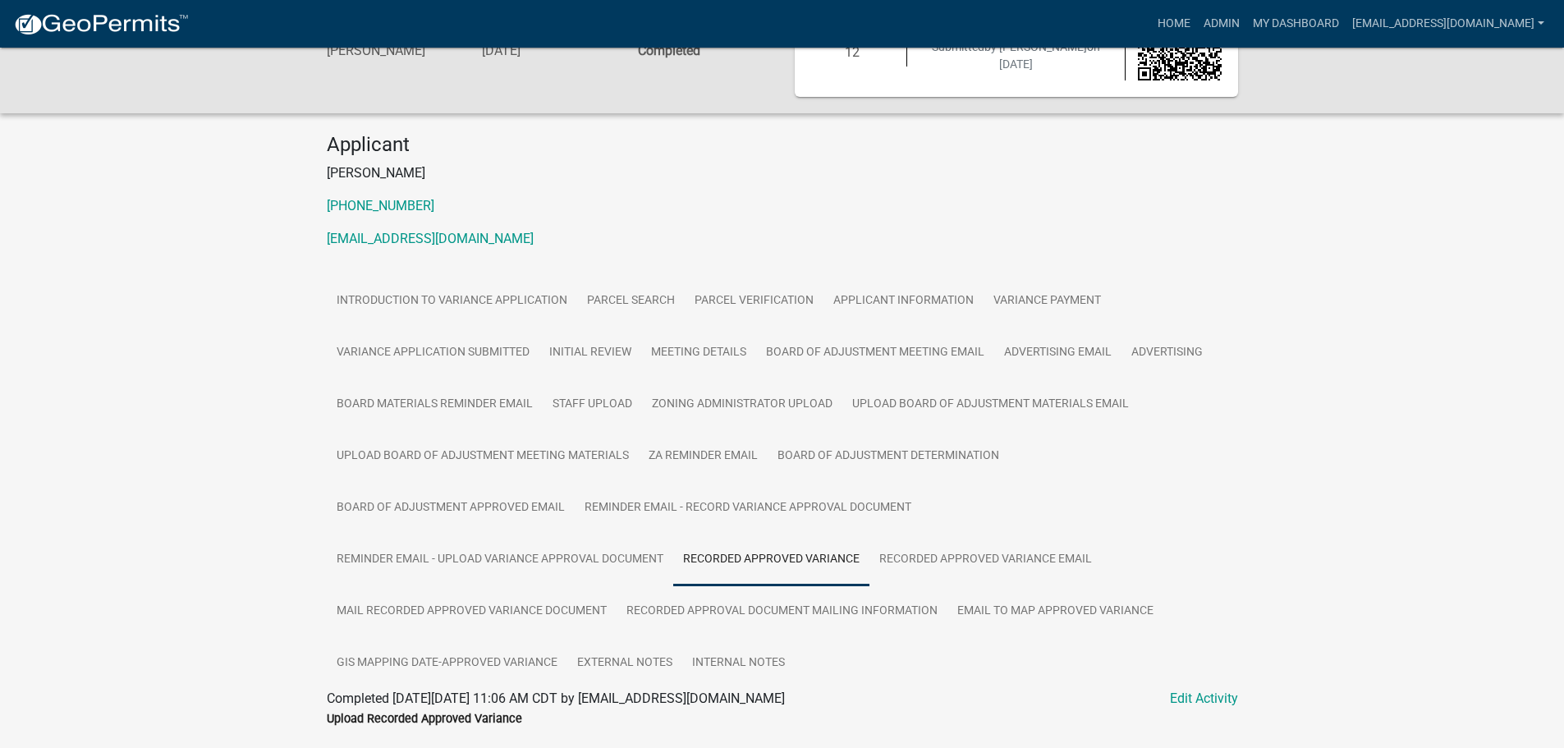
scroll to position [0, 0]
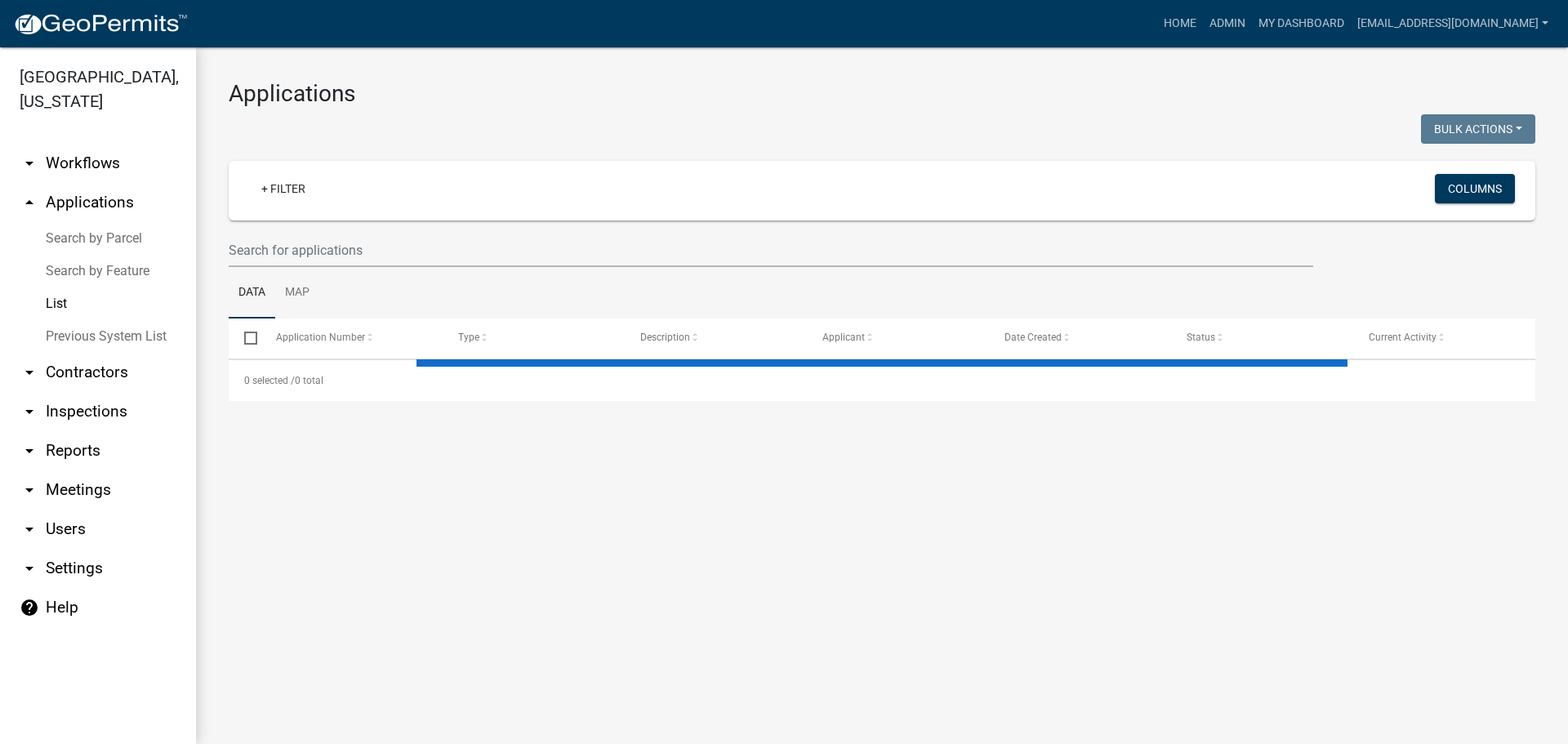
select select "2: 50"
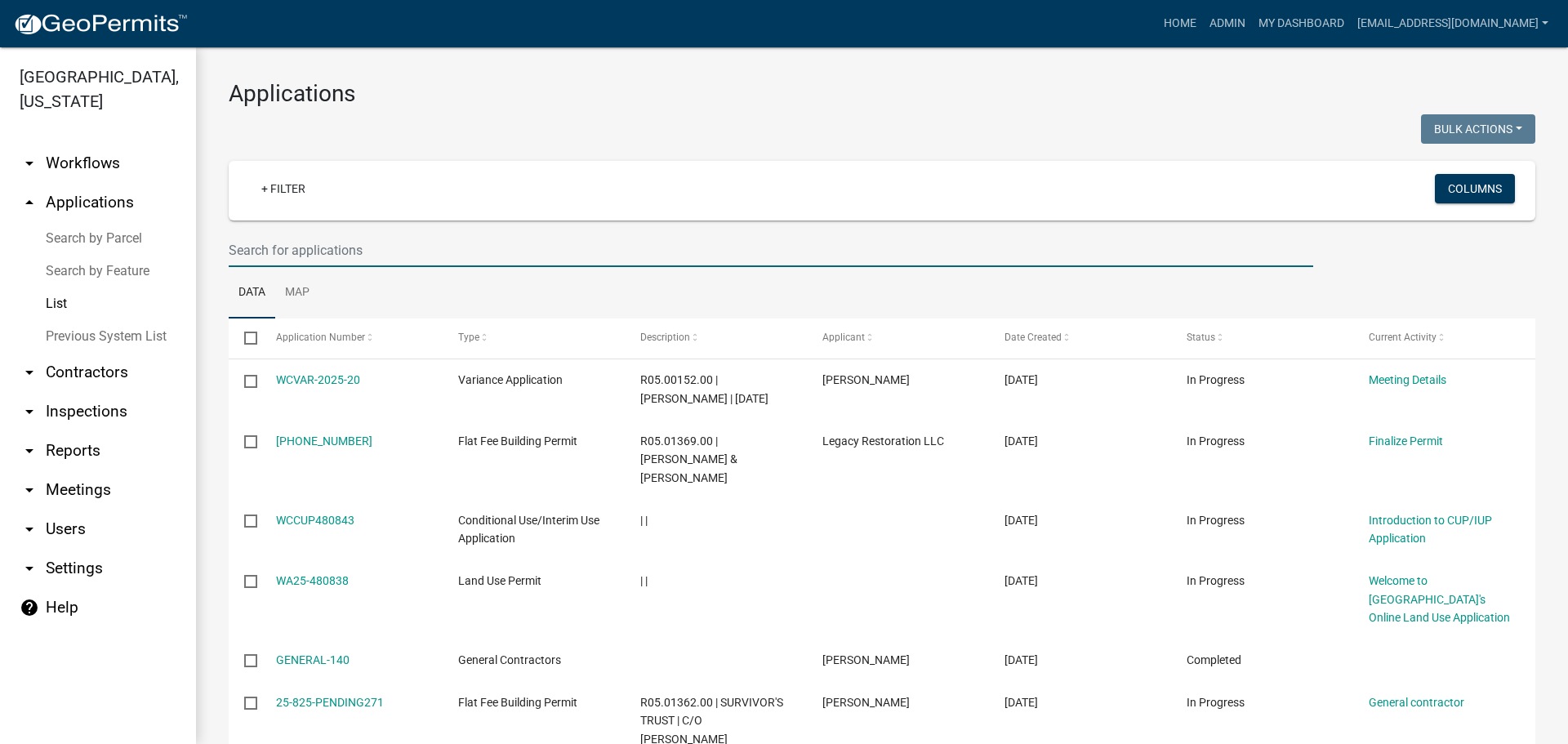
click at [336, 251] on input "text" at bounding box center [771, 251] width 1084 height 34
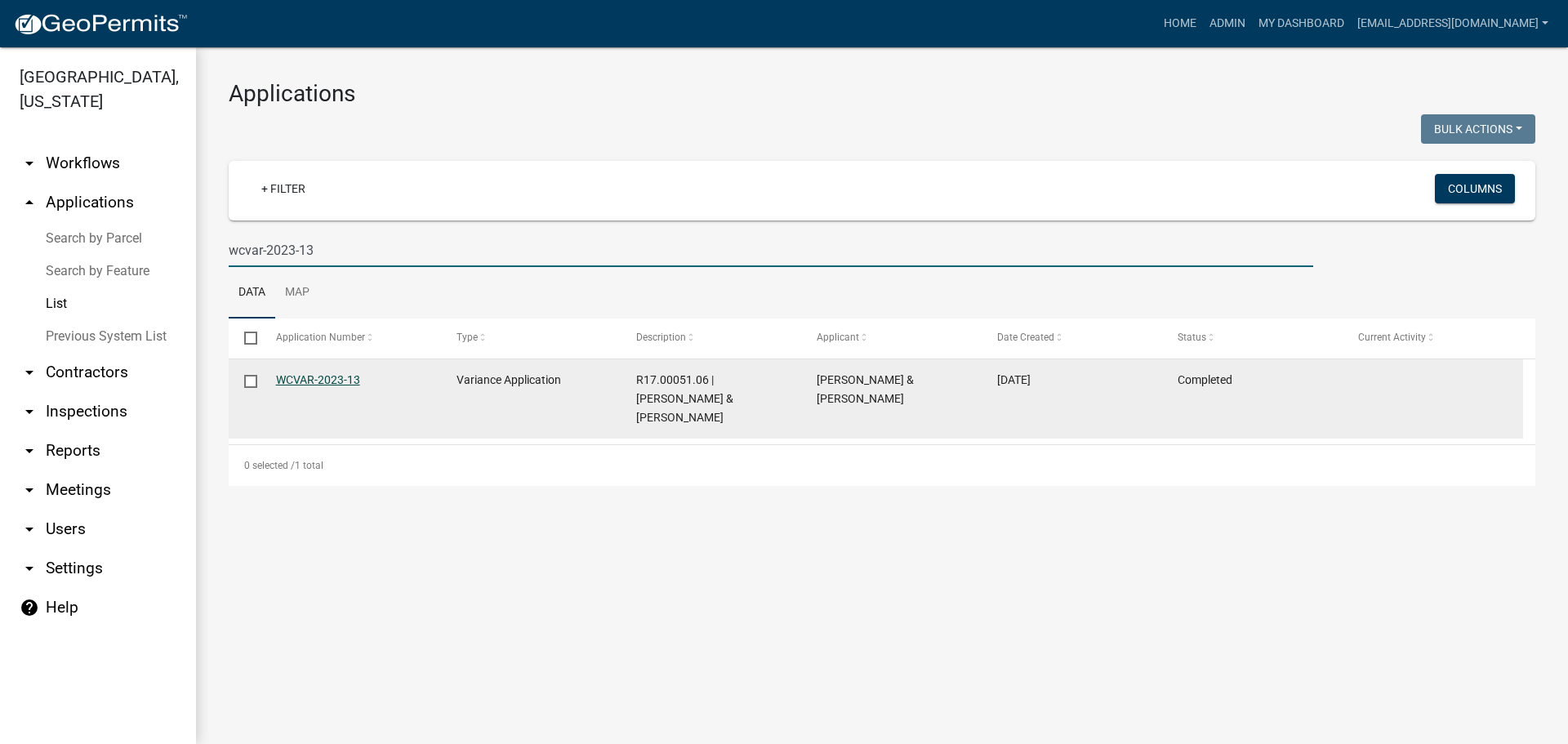
type input "wcvar-2023-13"
click at [326, 377] on link "WCVAR-2023-13" at bounding box center [318, 379] width 85 height 13
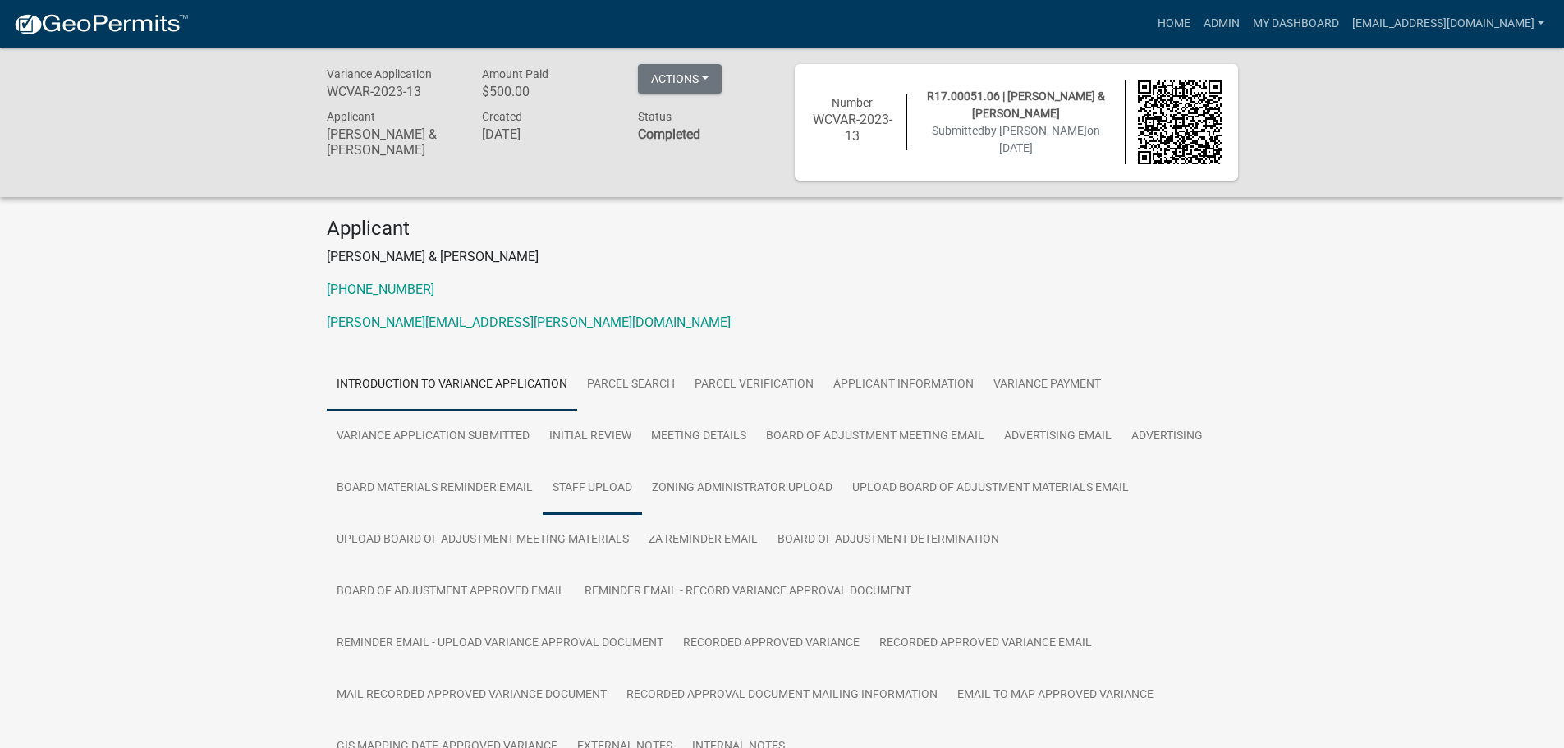
click at [609, 485] on link "Staff Upload" at bounding box center [592, 488] width 99 height 53
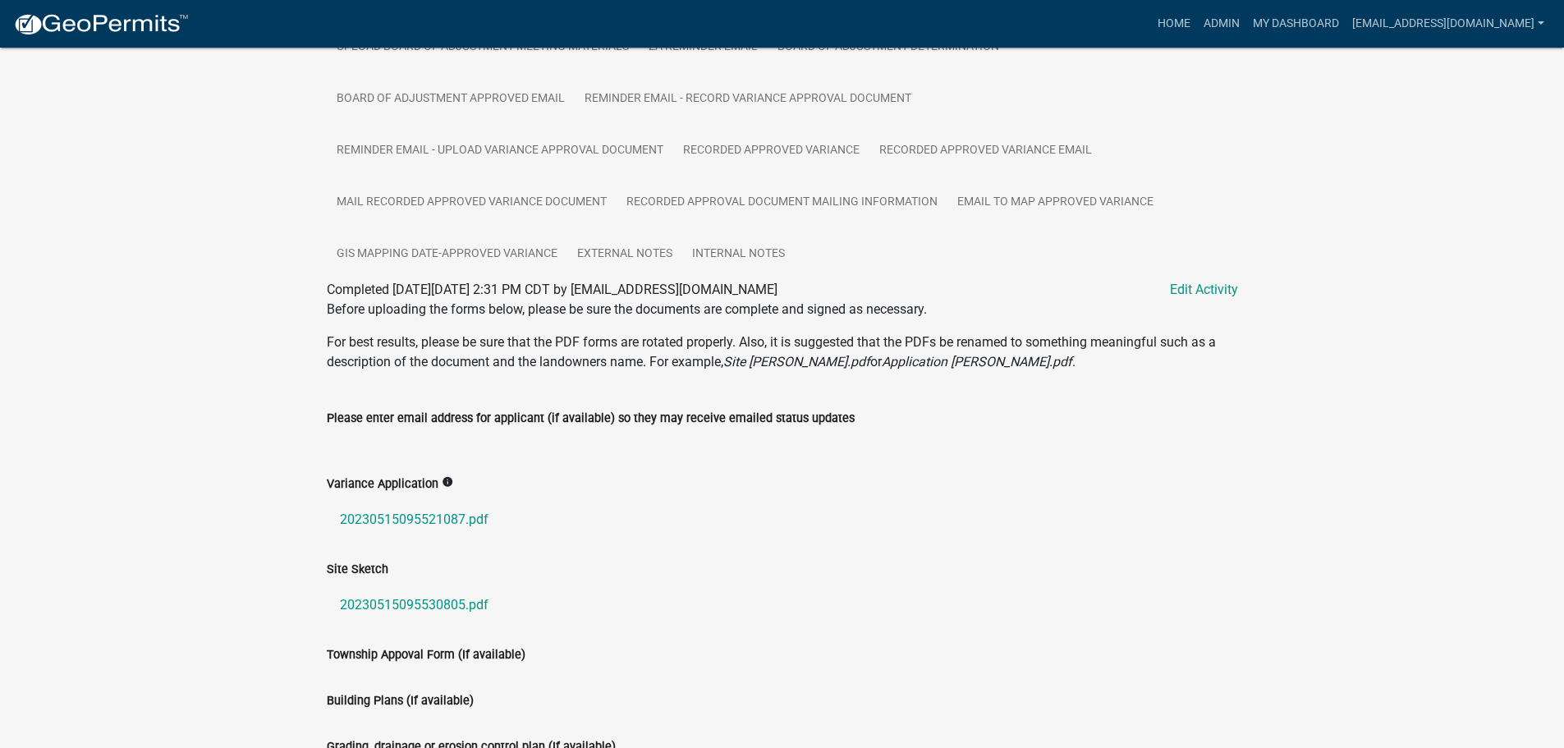
scroll to position [739, 0]
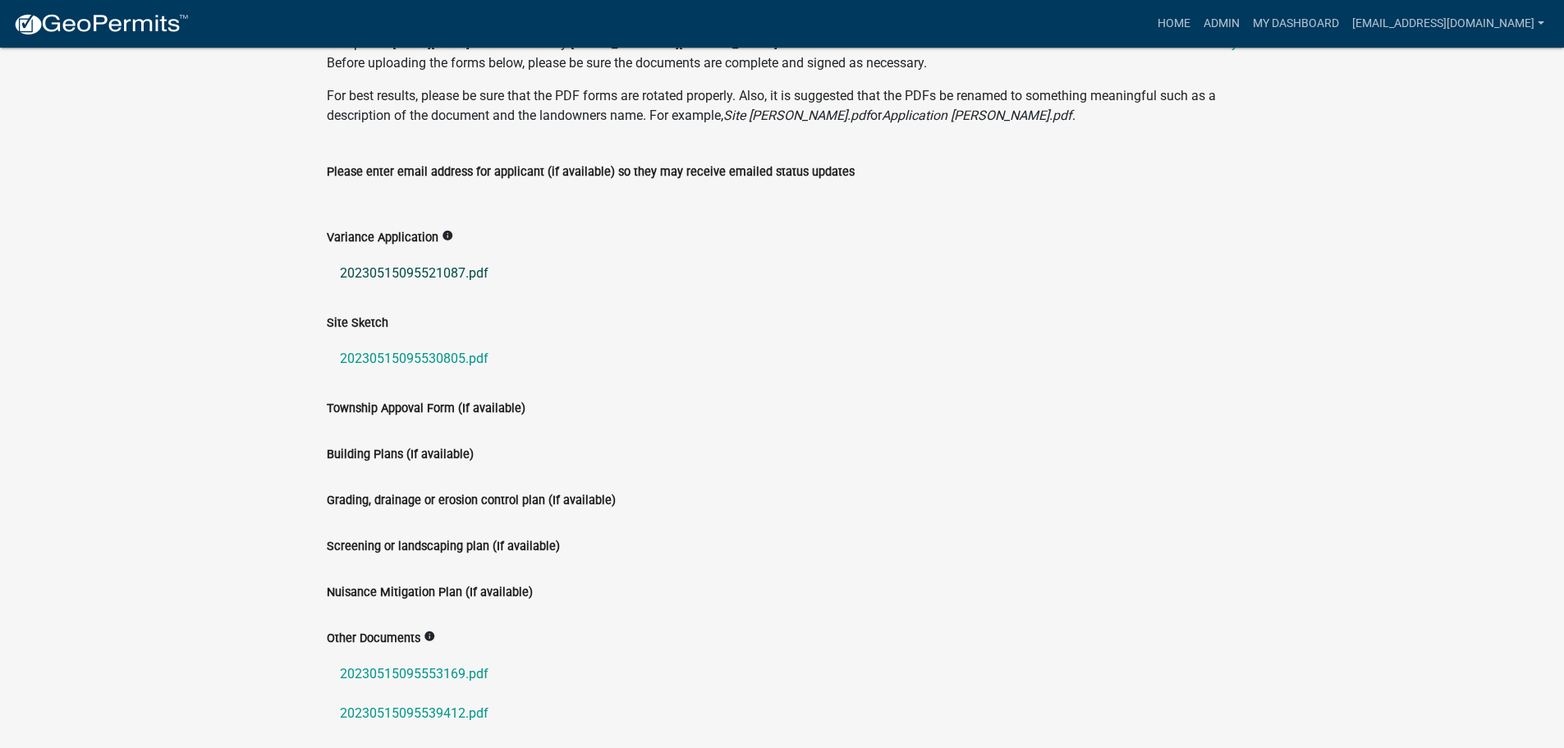
click at [423, 269] on link "20230515095521087.pdf" at bounding box center [782, 273] width 911 height 39
click at [443, 353] on link "20230515095530805.pdf" at bounding box center [782, 358] width 911 height 39
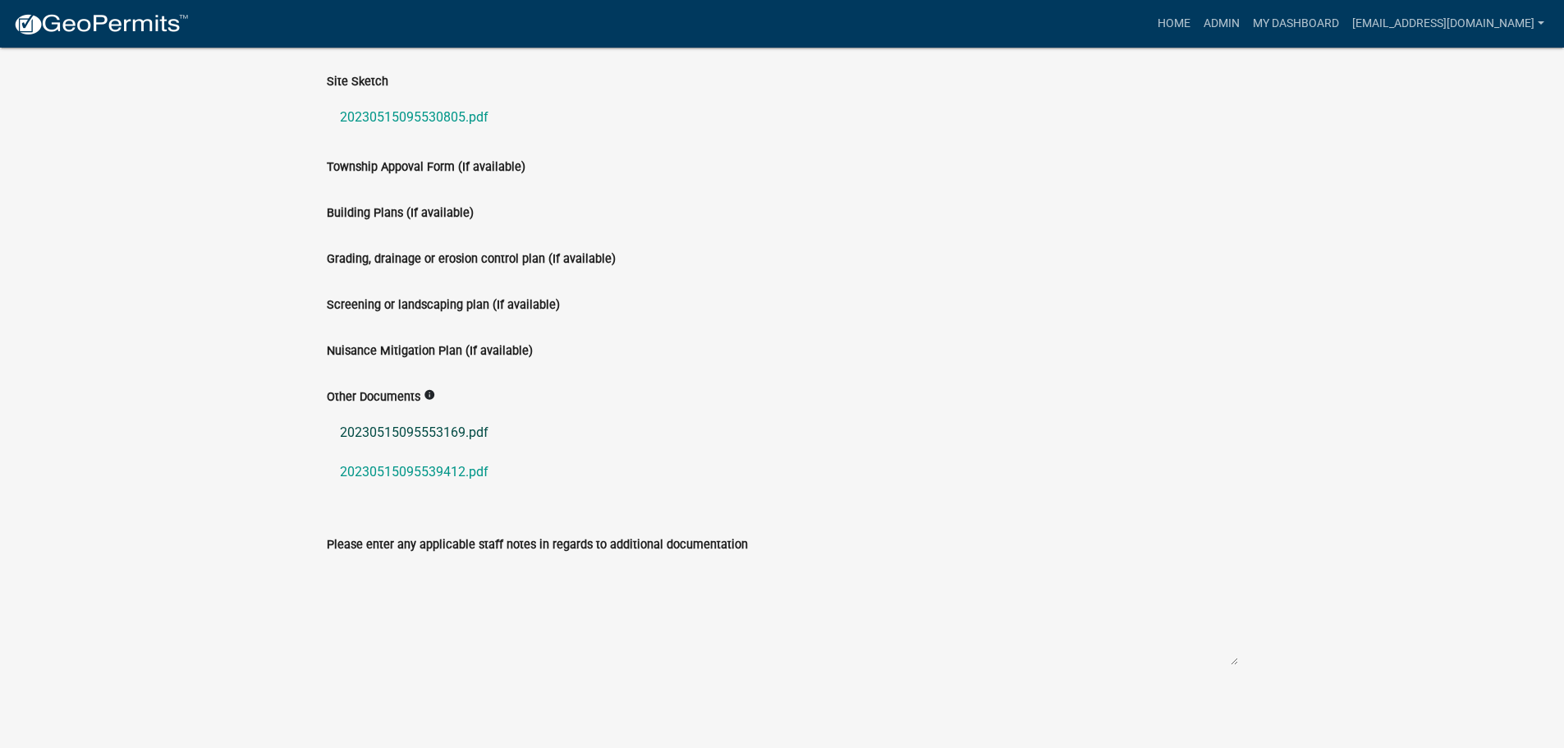
click at [455, 434] on link "20230515095553169.pdf" at bounding box center [782, 432] width 911 height 39
click at [412, 470] on link "20230515095539412.pdf" at bounding box center [782, 471] width 911 height 39
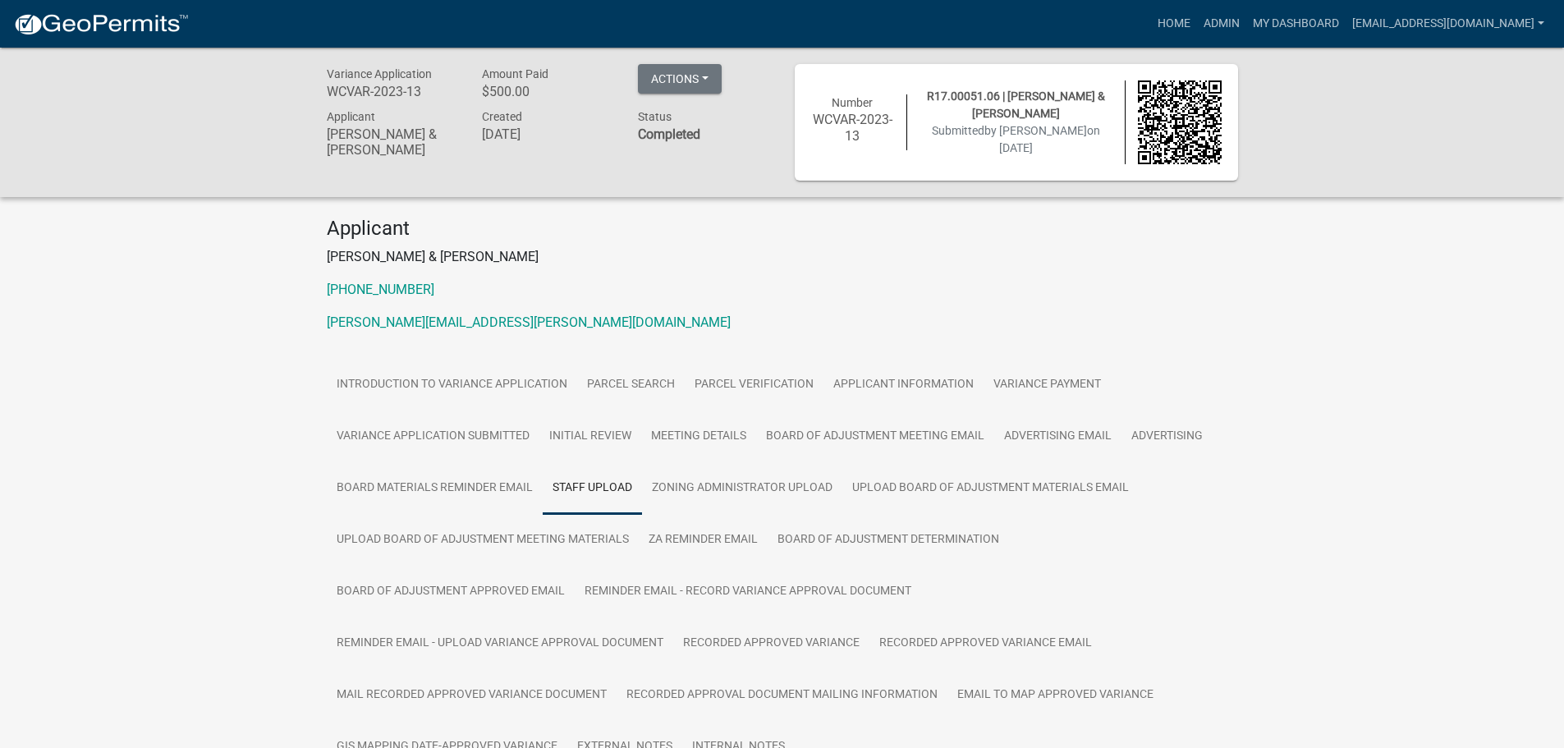
scroll to position [82, 0]
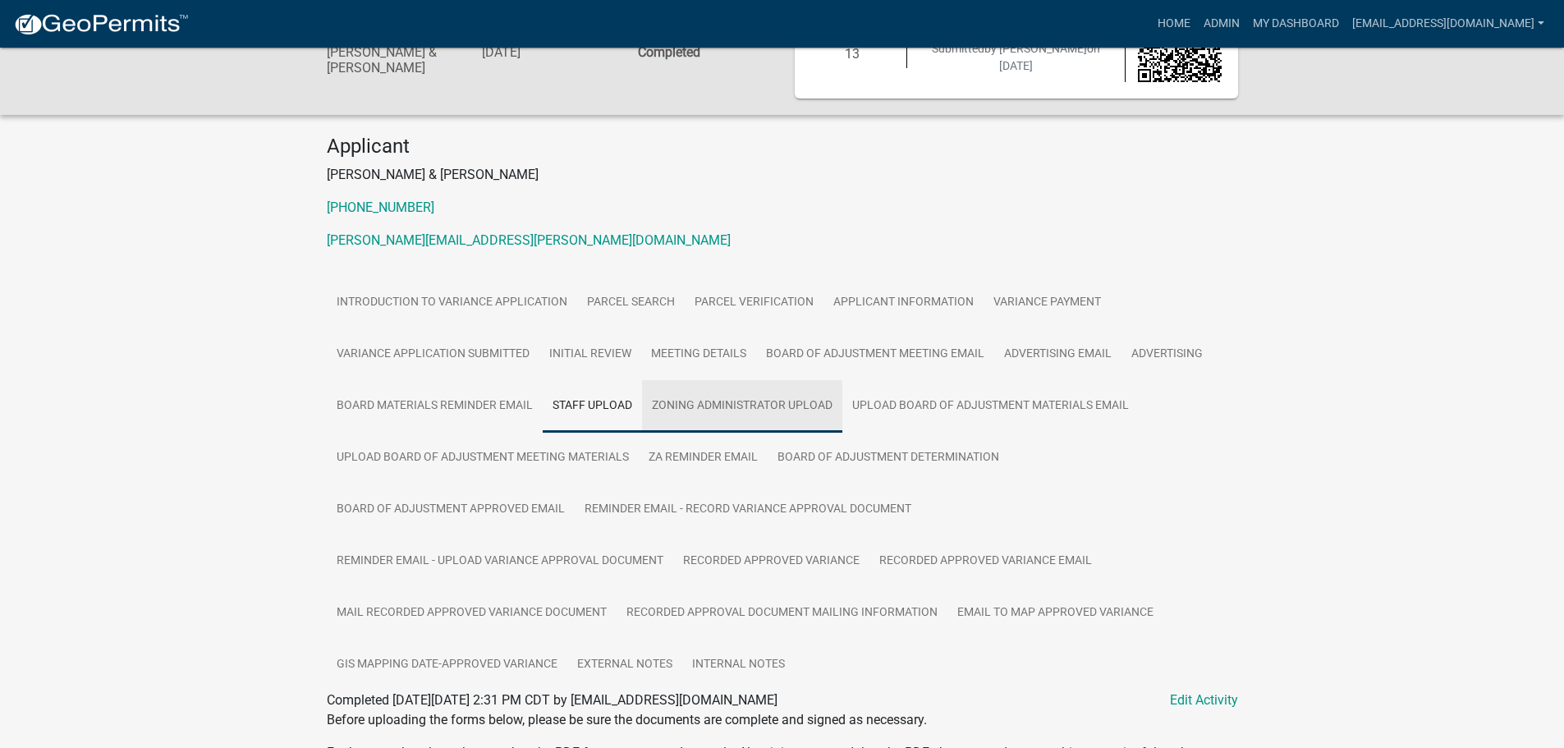
click at [718, 415] on link "Zoning Administrator Upload" at bounding box center [742, 406] width 200 height 53
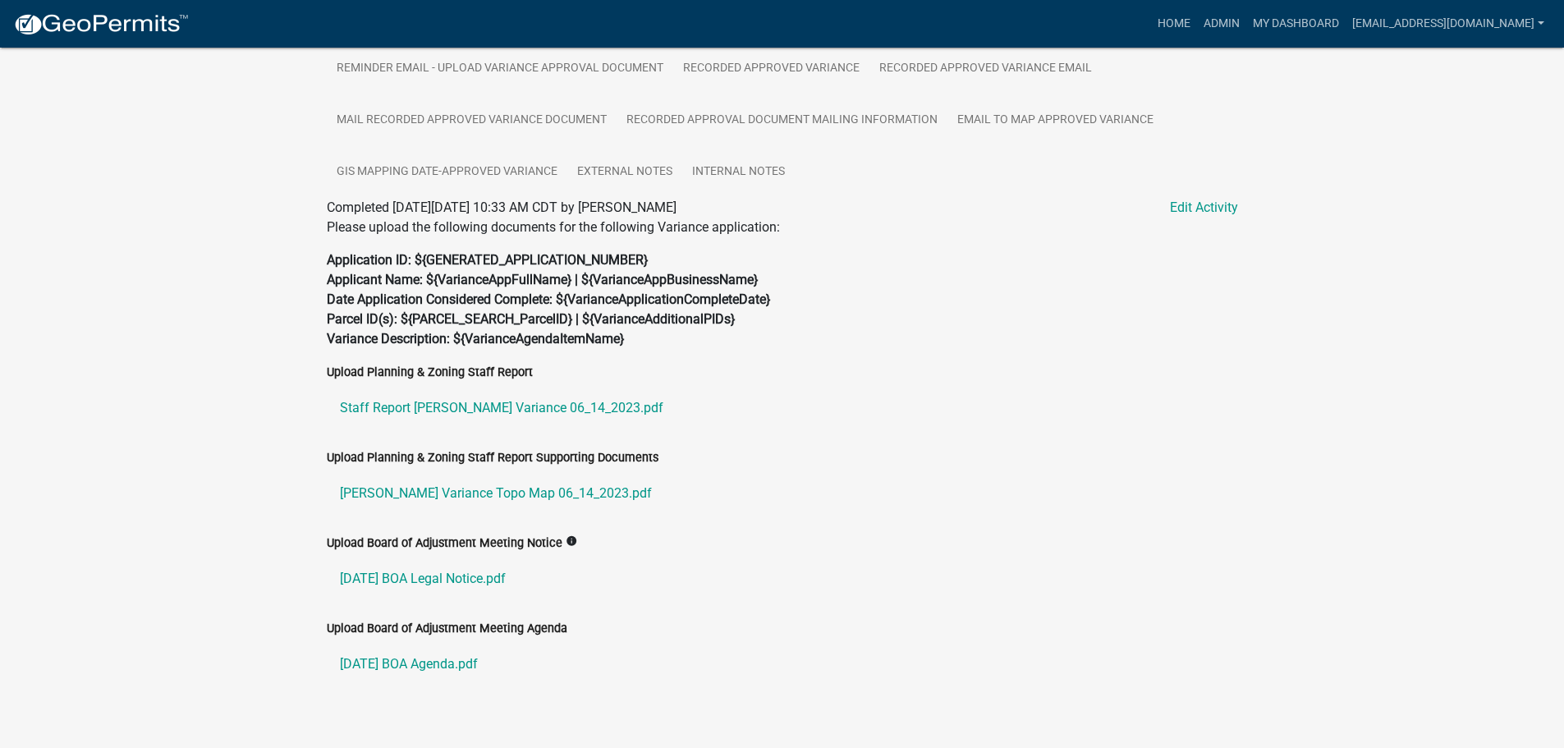
scroll to position [599, 0]
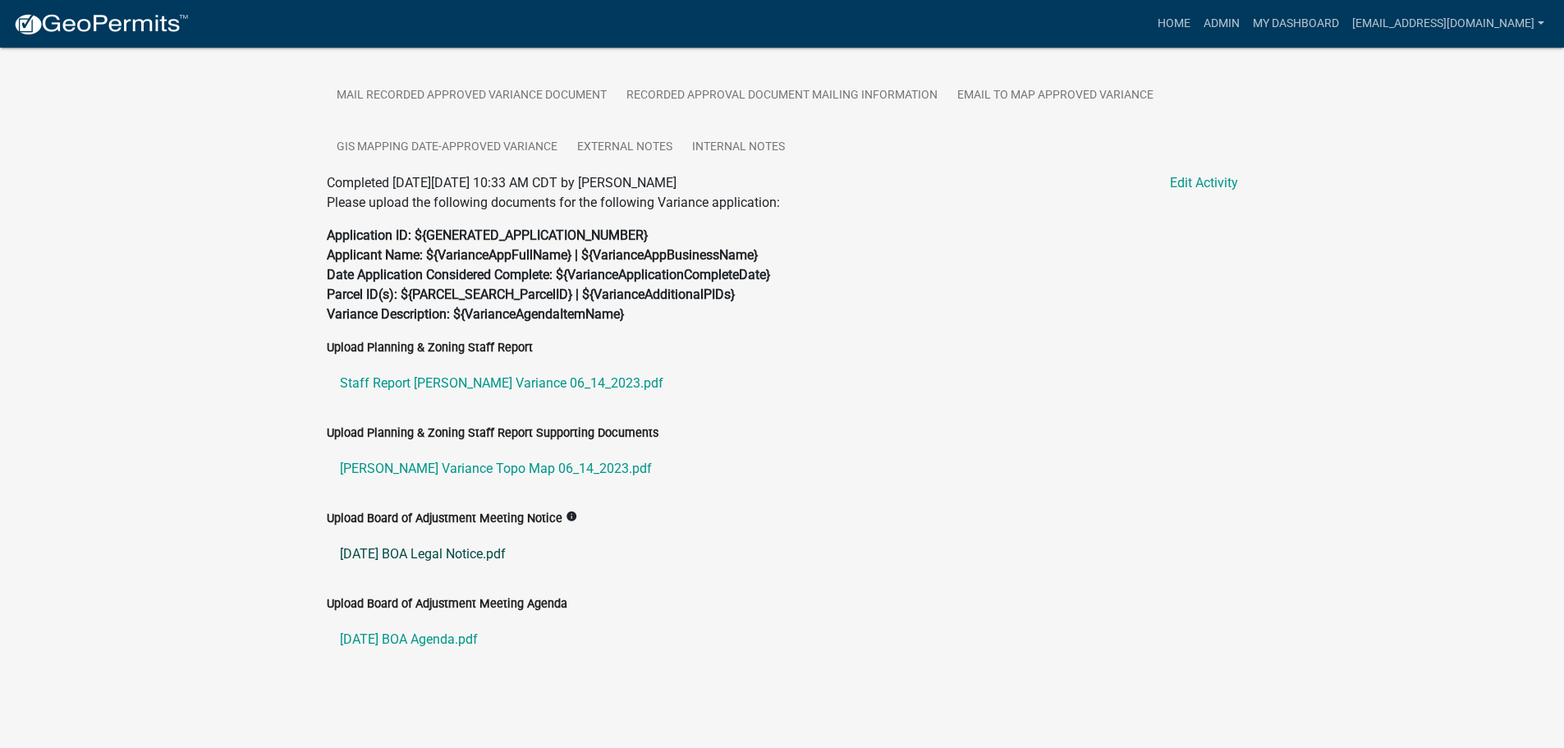
click at [457, 549] on link "[DATE] BOA Legal Notice.pdf" at bounding box center [782, 554] width 911 height 39
click at [483, 461] on link "[PERSON_NAME] Variance Topo Map 06_14_2023.pdf" at bounding box center [782, 468] width 911 height 39
click at [505, 385] on link "Staff Report [PERSON_NAME] Variance 06_14_2023.pdf" at bounding box center [782, 383] width 911 height 39
click at [495, 466] on link "[PERSON_NAME] Variance Topo Map 06_14_2023.pdf" at bounding box center [782, 468] width 911 height 39
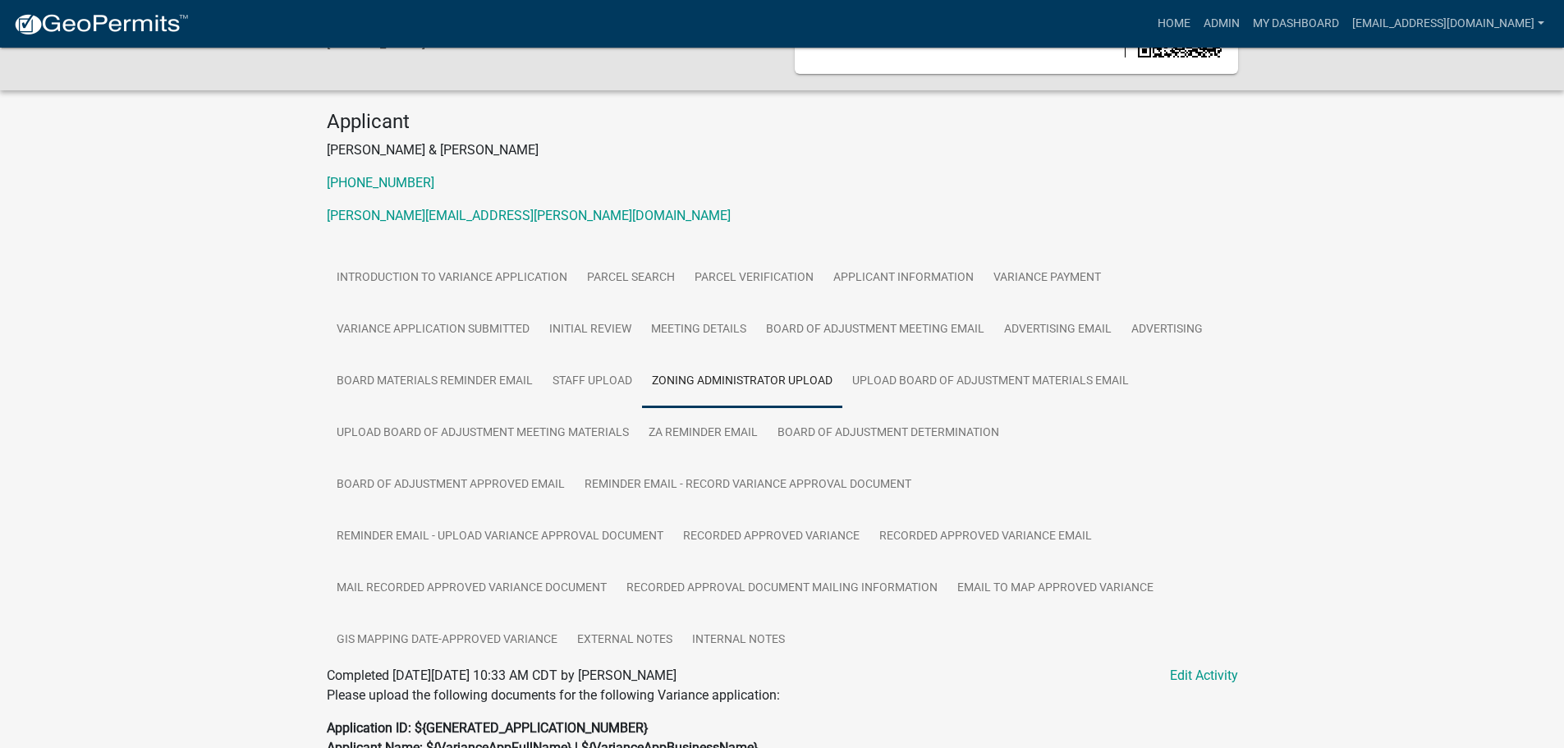
scroll to position [271, 0]
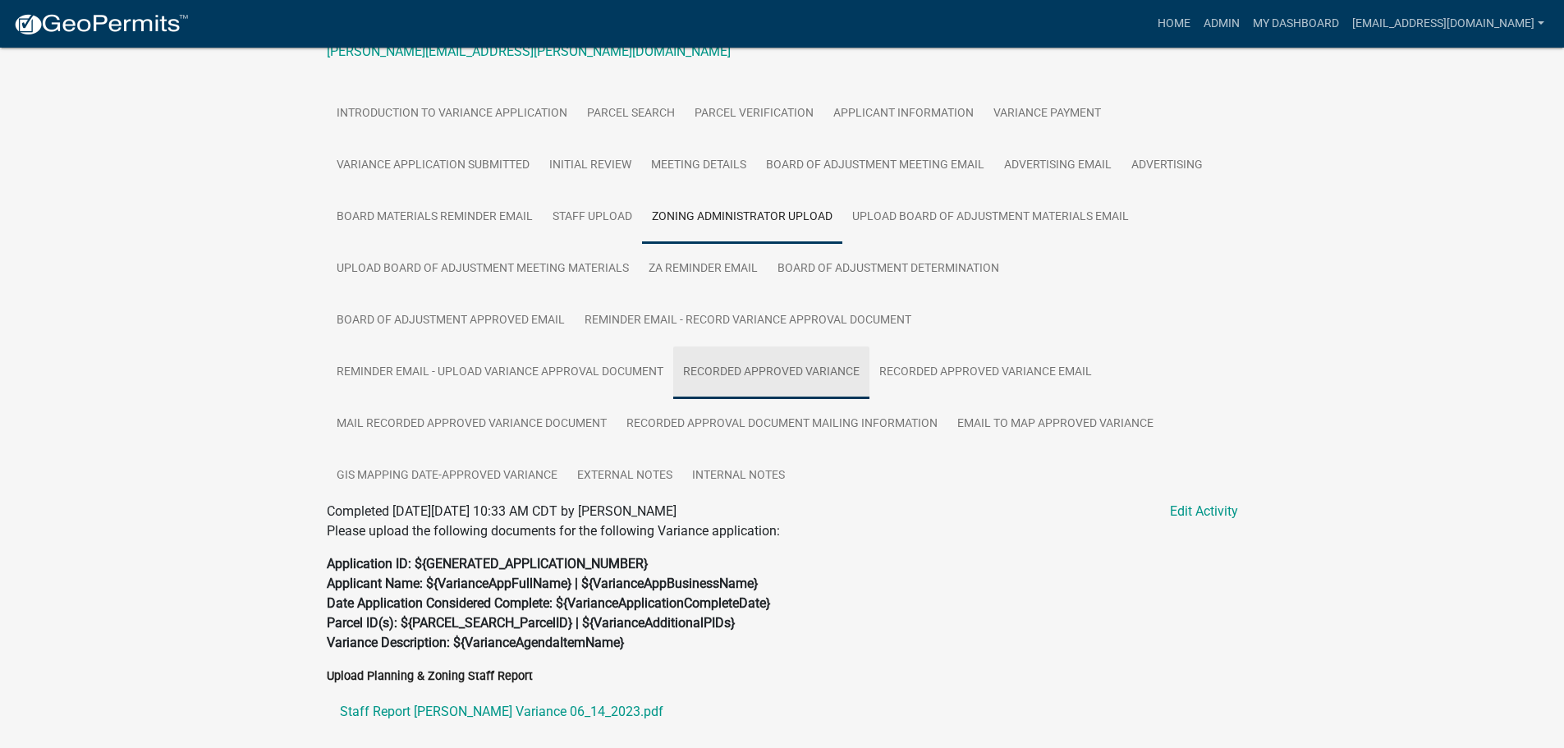
click at [754, 371] on link "Recorded Approved Variance" at bounding box center [771, 372] width 196 height 53
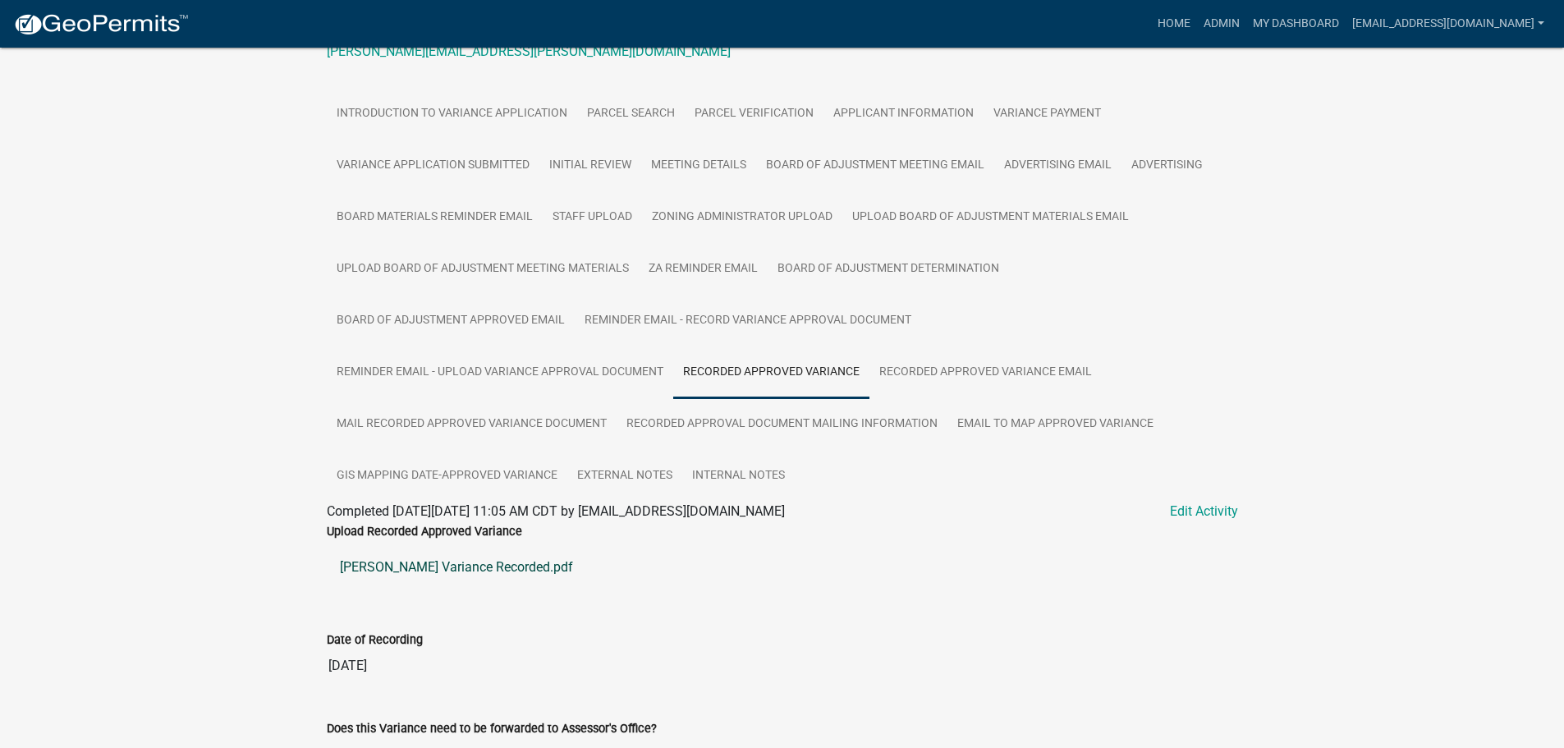
click at [428, 572] on link "[PERSON_NAME] Variance Recorded.pdf" at bounding box center [782, 567] width 911 height 39
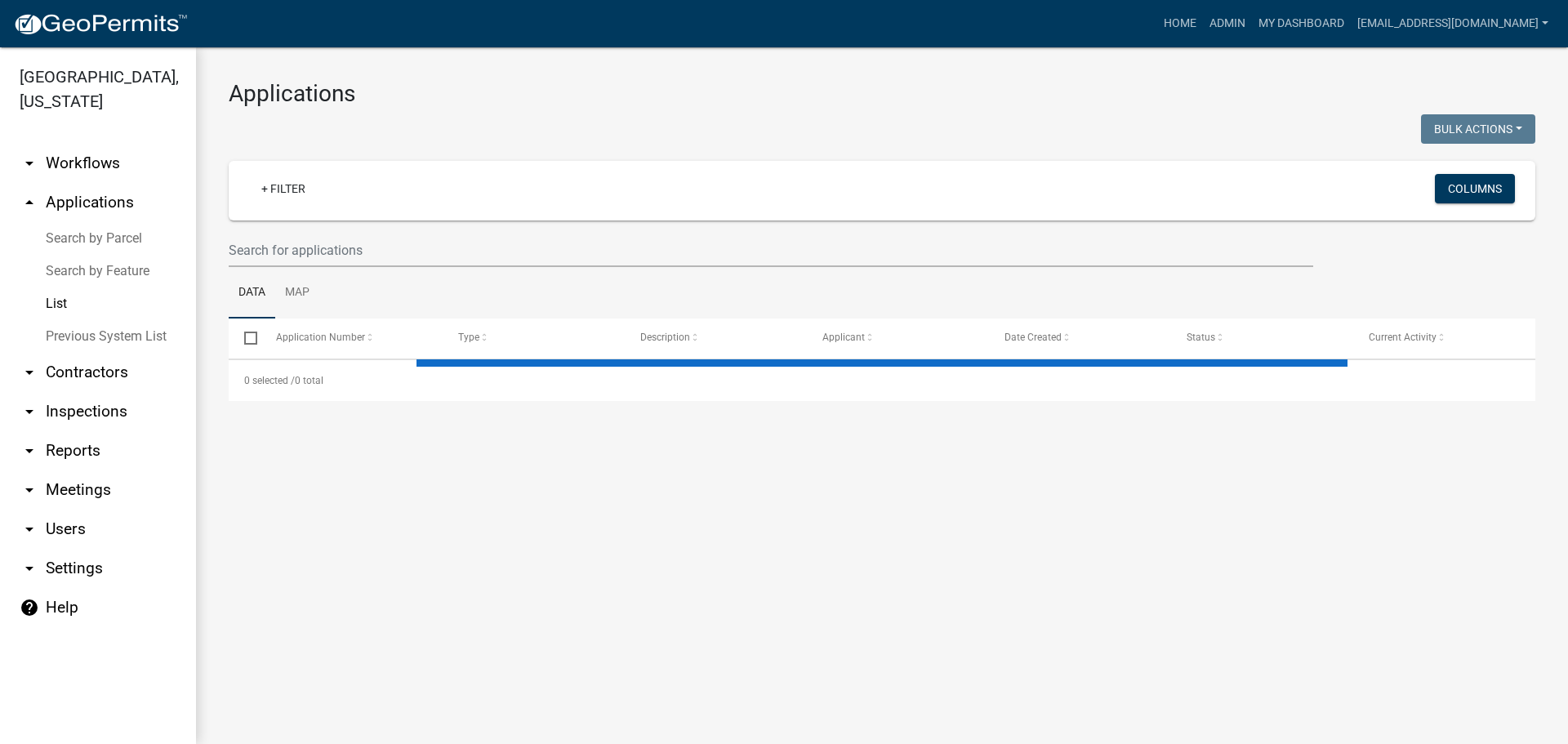
select select "2: 50"
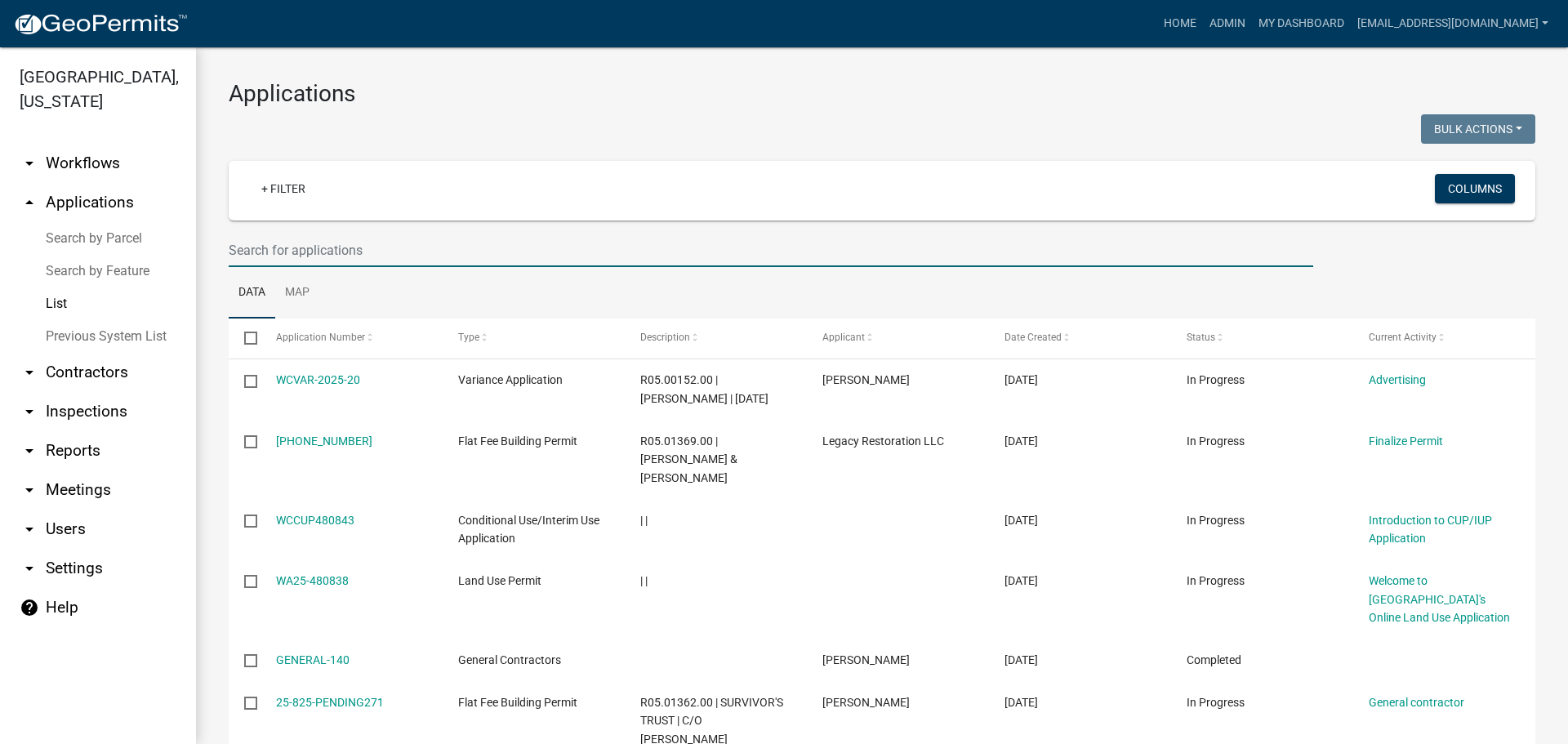
click at [340, 247] on input "text" at bounding box center [771, 251] width 1084 height 34
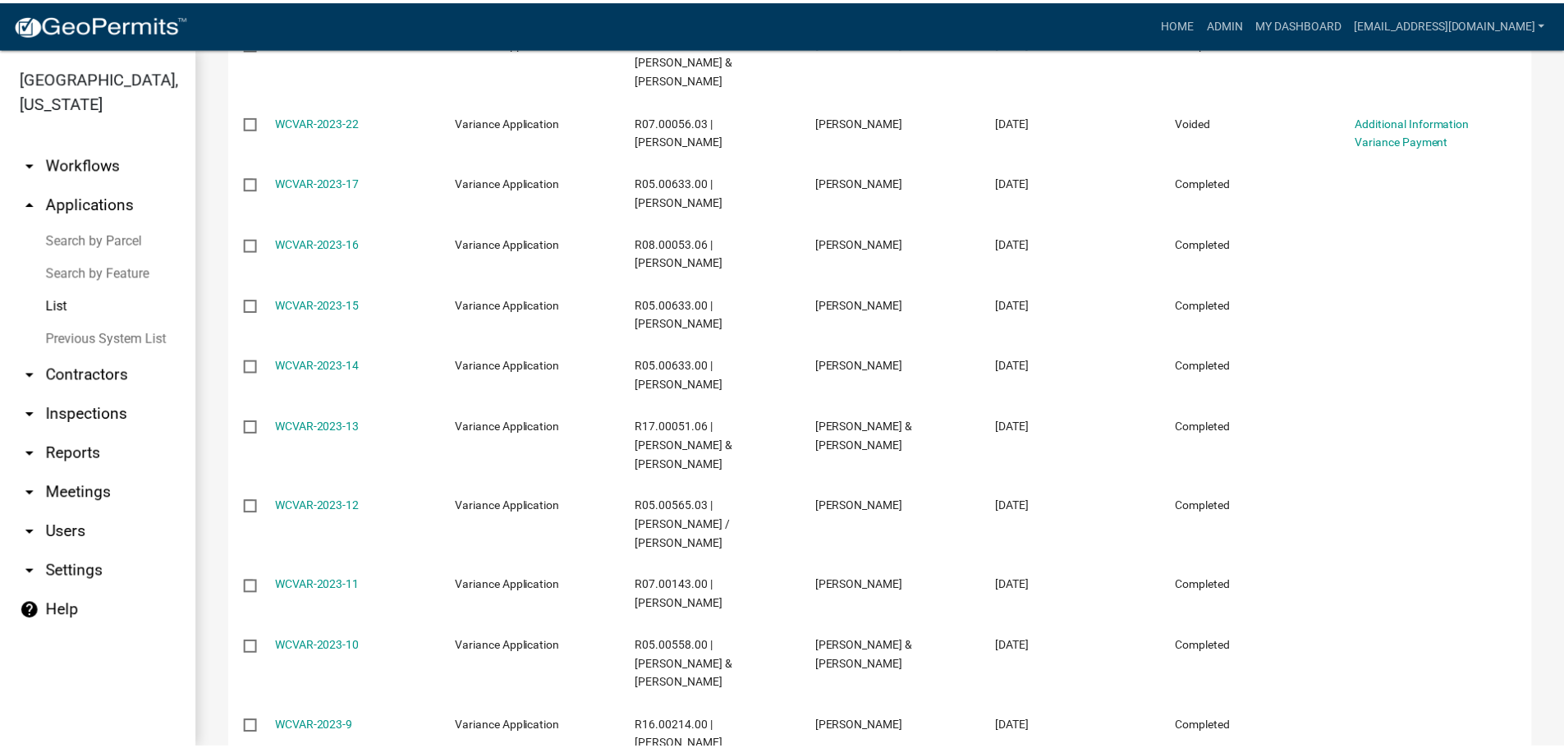
scroll to position [985, 0]
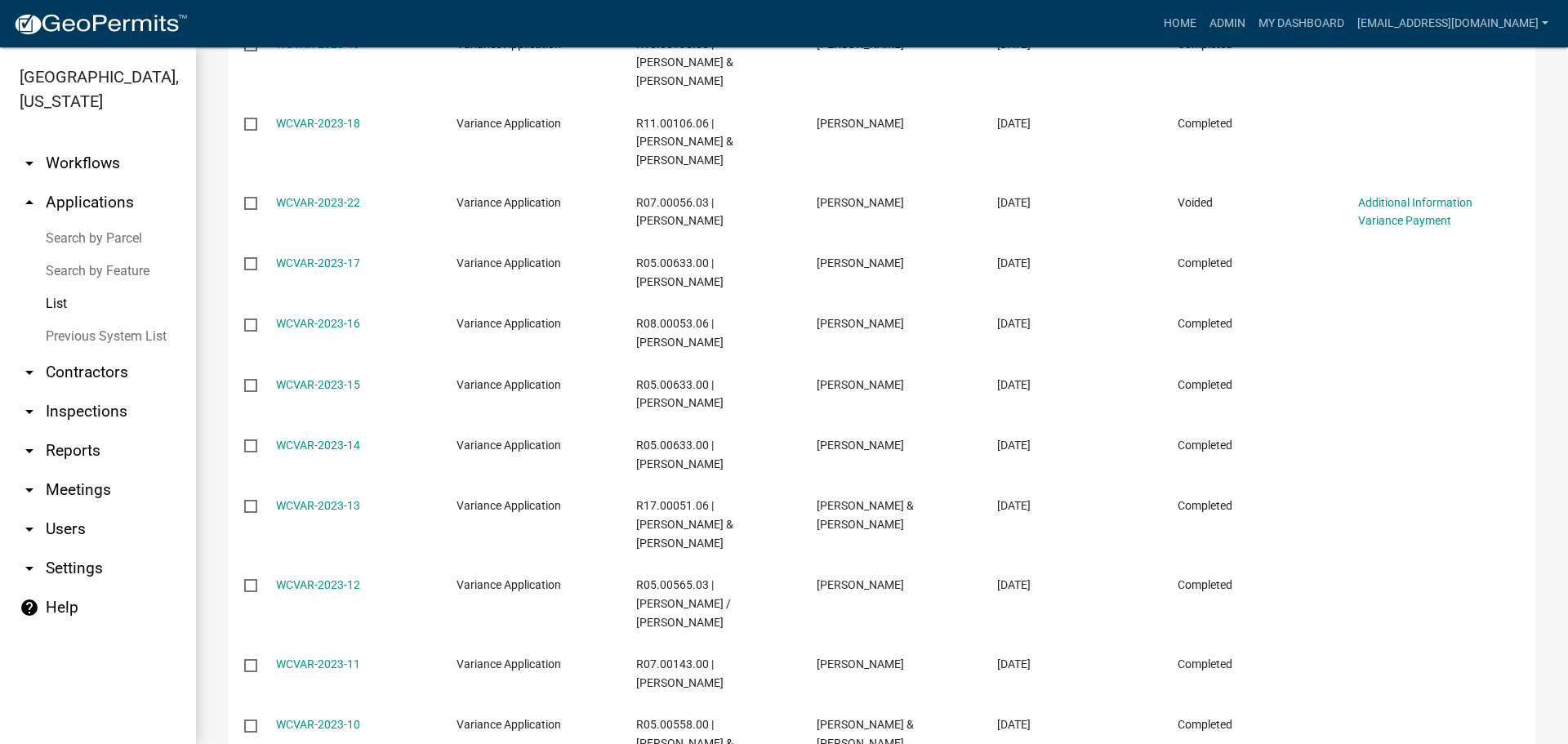
type input "wcvar-2023"
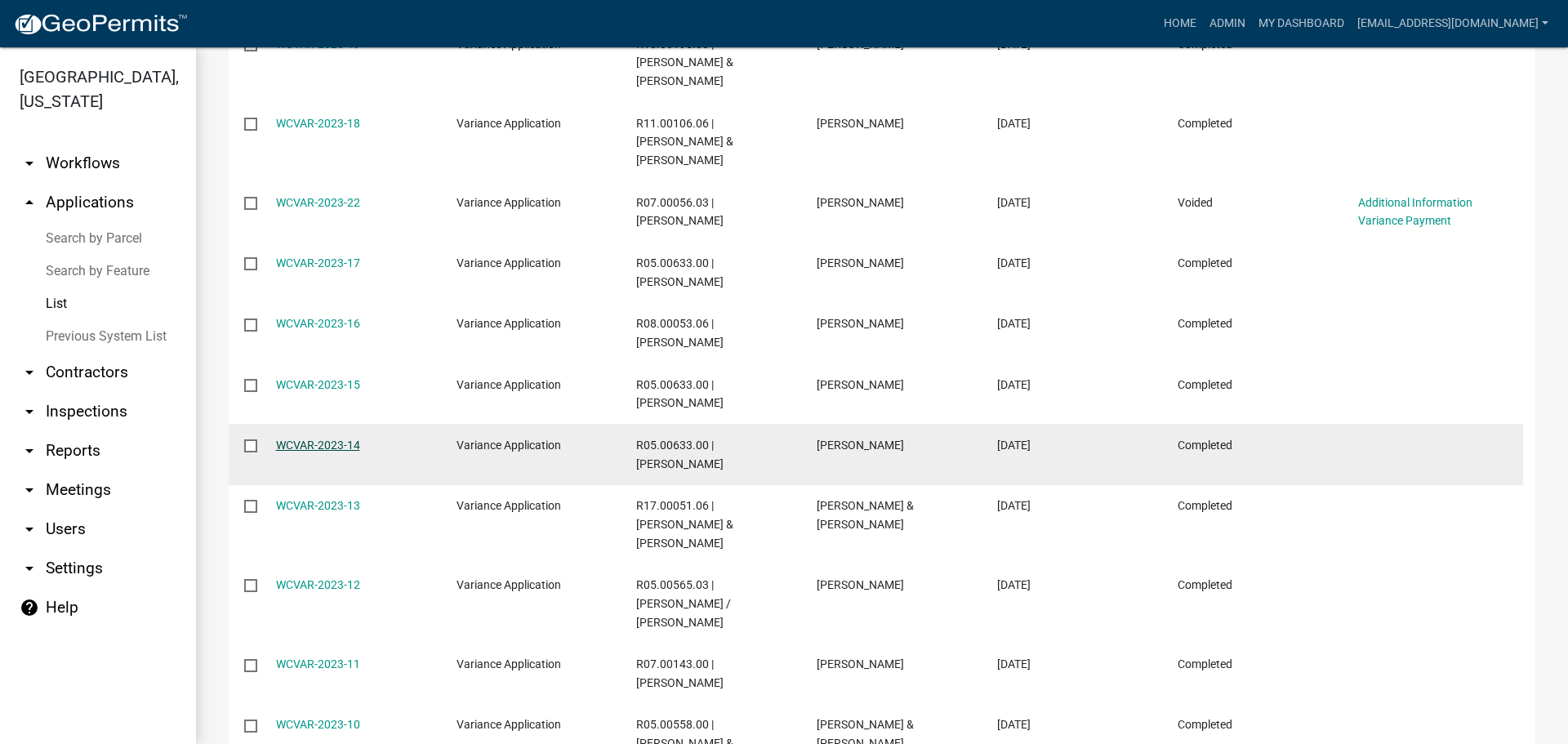
click at [308, 439] on link "WCVAR-2023-14" at bounding box center [318, 445] width 85 height 13
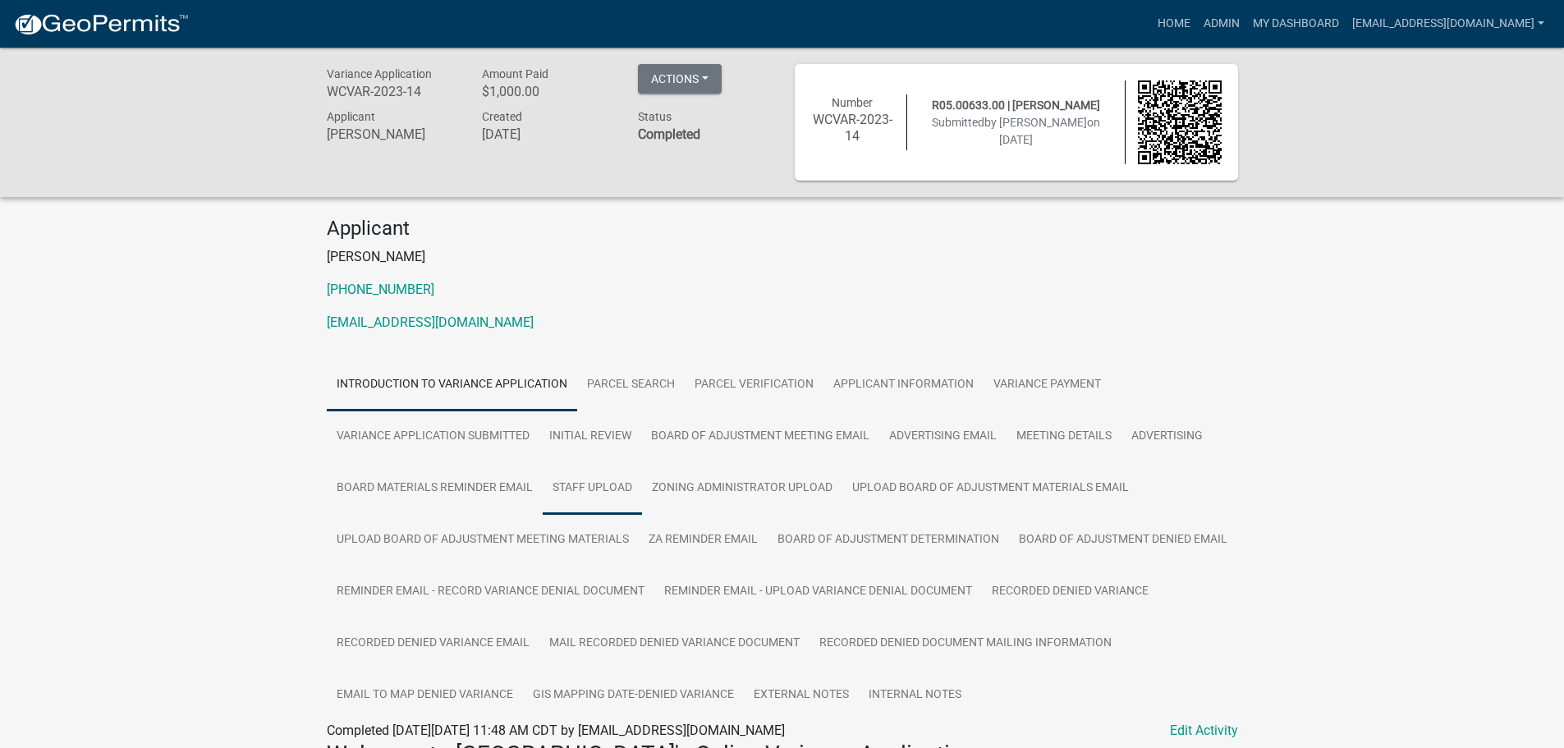
click at [585, 489] on link "Staff Upload" at bounding box center [592, 488] width 99 height 53
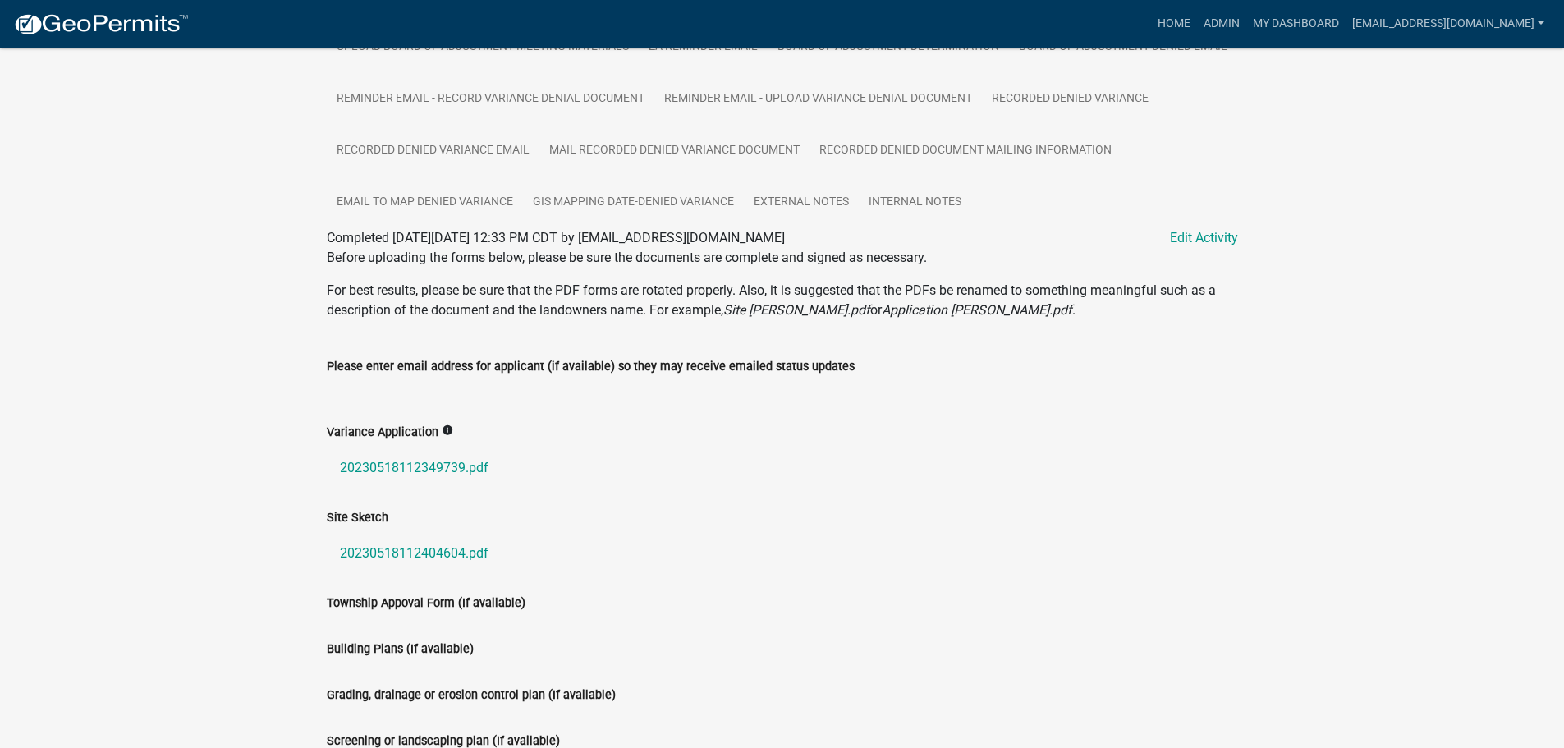
scroll to position [575, 0]
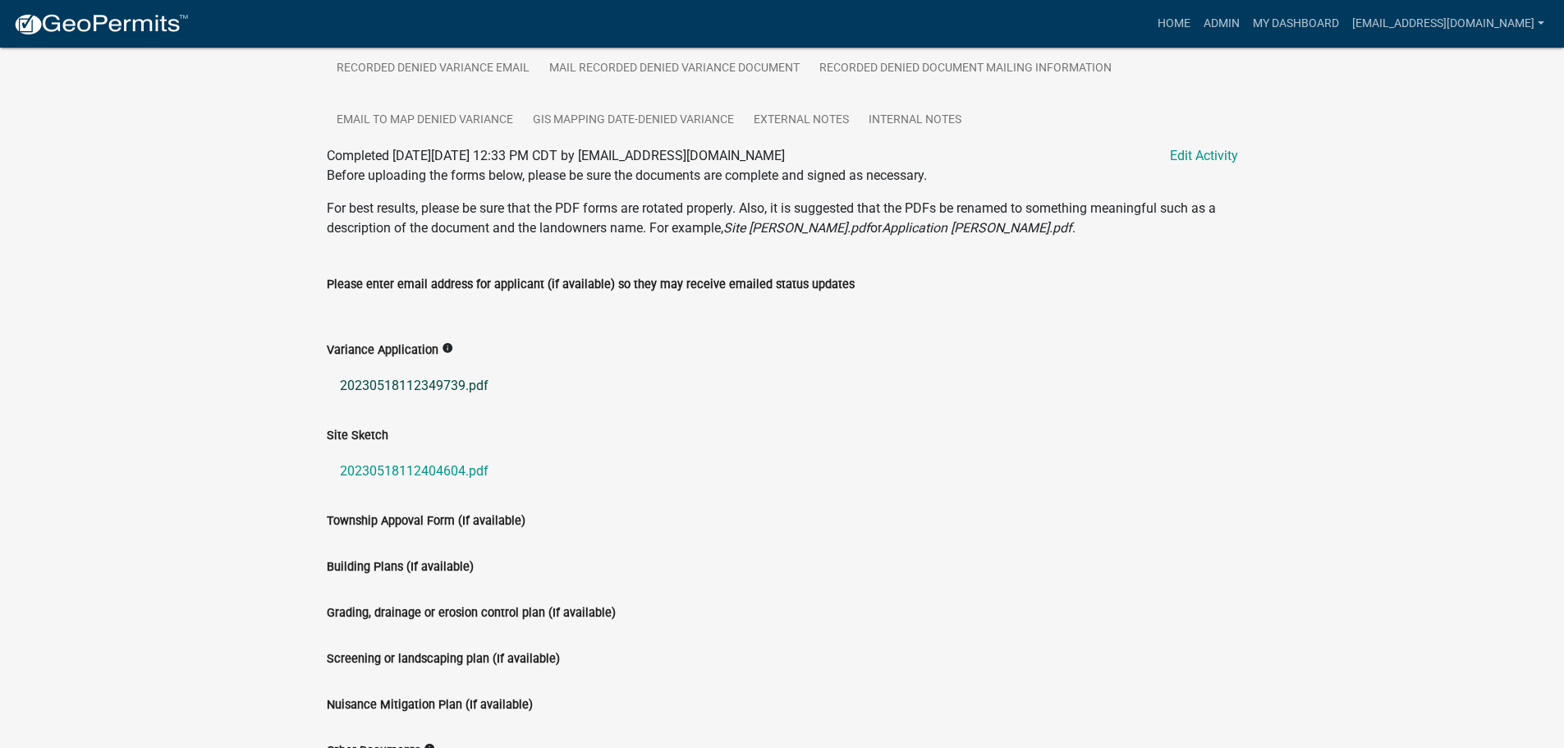
click at [390, 406] on link "20230518112349739.pdf" at bounding box center [782, 385] width 911 height 39
click at [402, 491] on link "20230518112404604.pdf" at bounding box center [782, 471] width 911 height 39
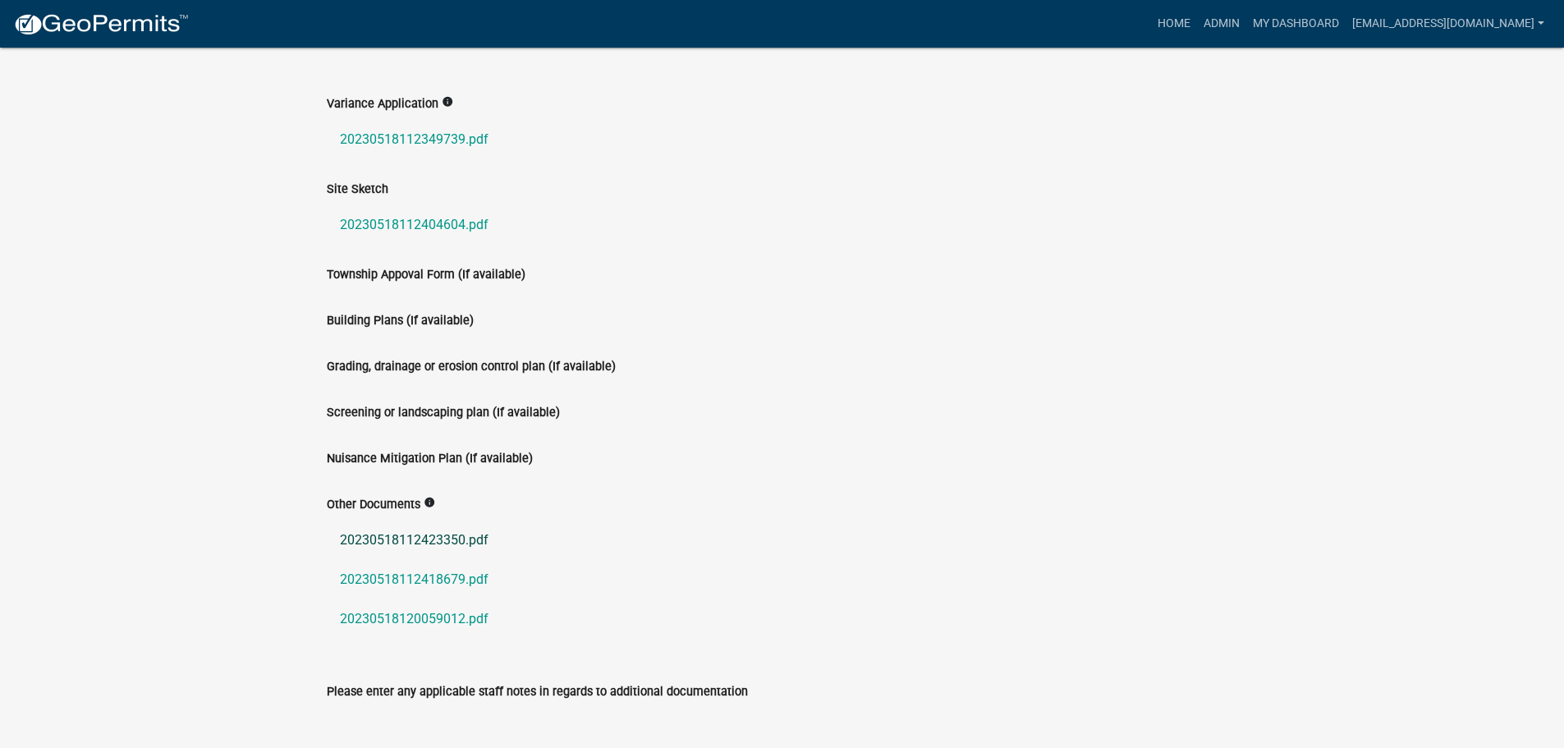
click at [442, 560] on link "20230518112423350.pdf" at bounding box center [782, 540] width 911 height 39
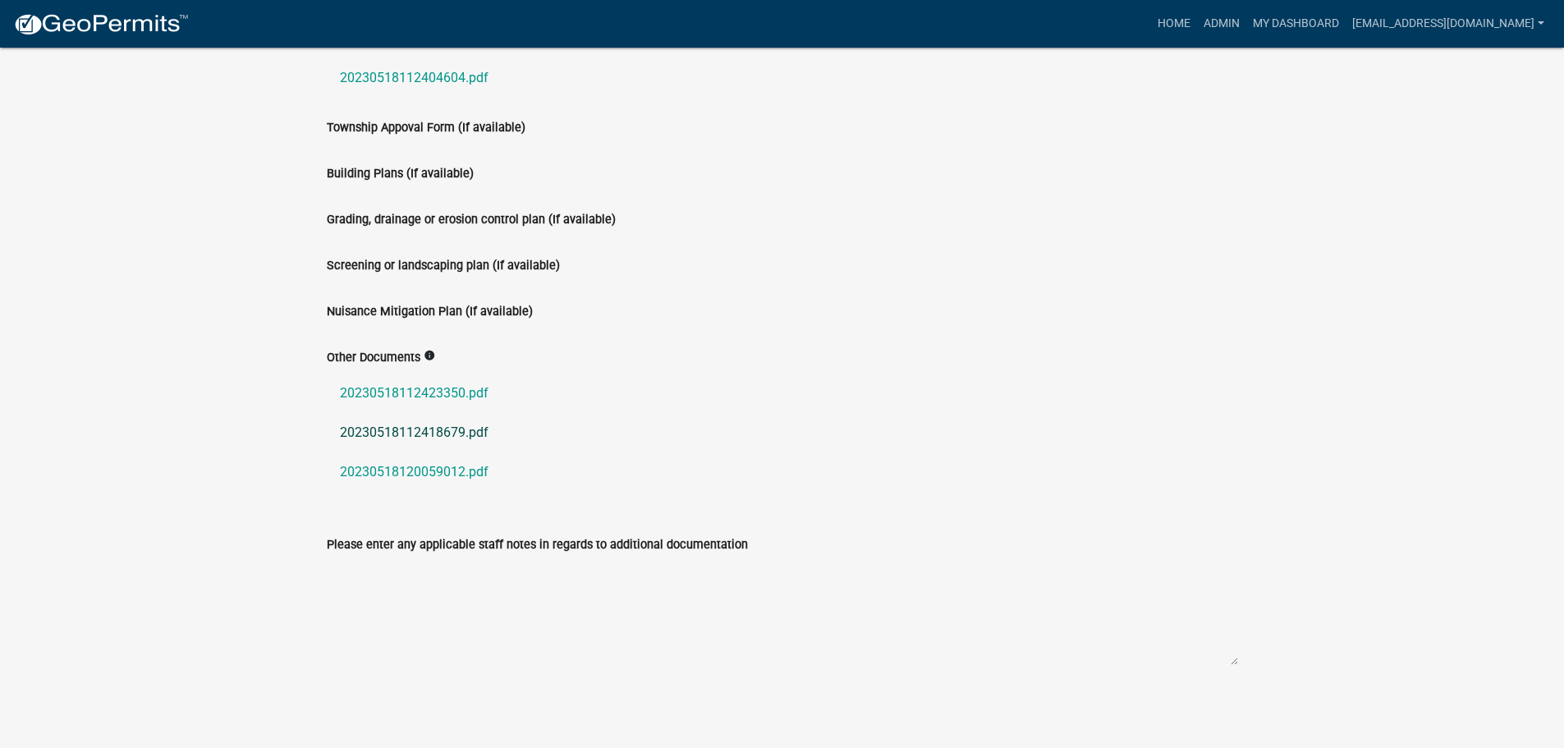
click at [402, 425] on link "20230518112418679.pdf" at bounding box center [782, 432] width 911 height 39
click at [411, 470] on link "20230518120059012.pdf" at bounding box center [782, 471] width 911 height 39
click at [443, 388] on link "20230518112423350.pdf" at bounding box center [782, 393] width 911 height 39
click at [392, 430] on link "20230518112418679.pdf" at bounding box center [782, 432] width 911 height 39
click at [426, 467] on link "20230518120059012.pdf" at bounding box center [782, 471] width 911 height 39
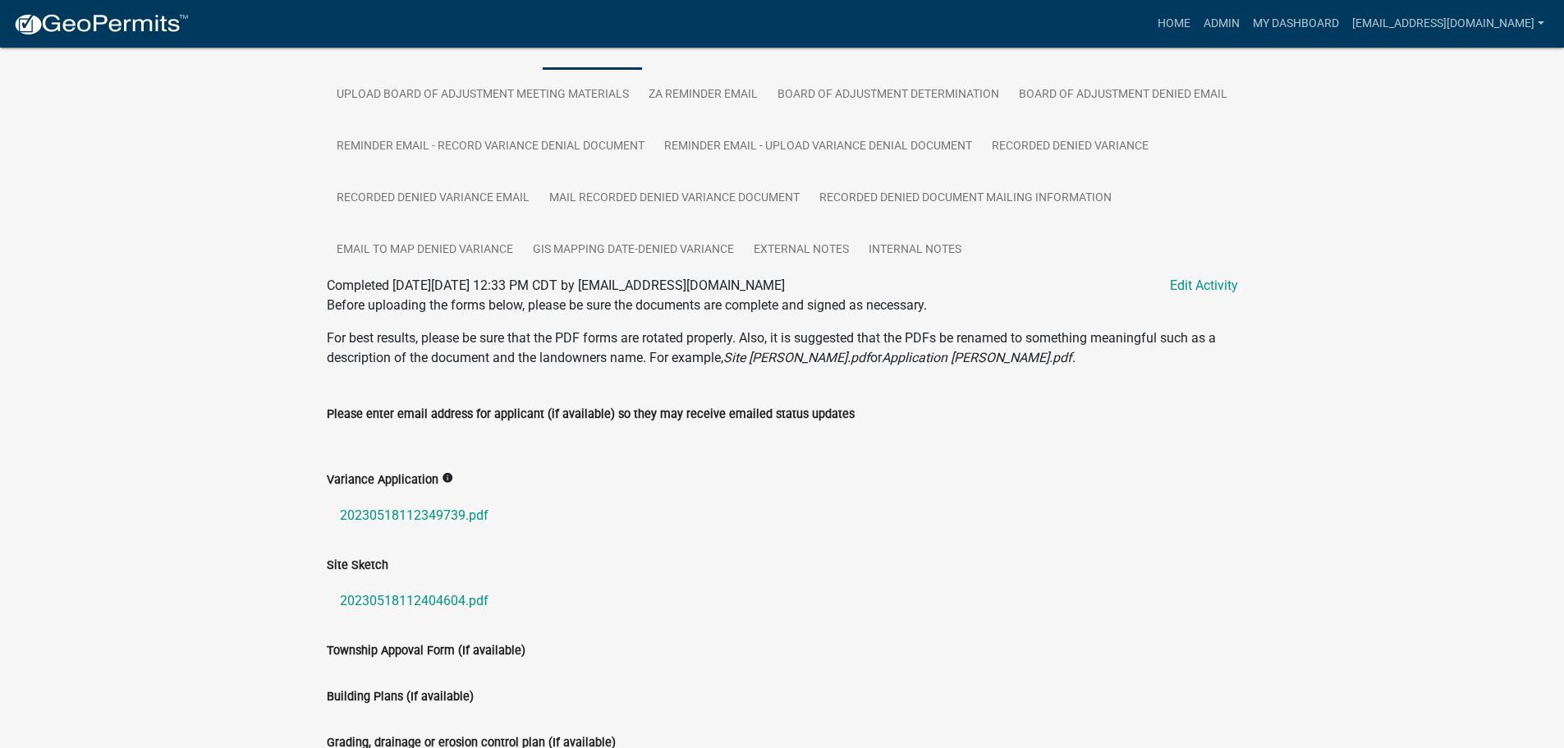
scroll to position [199, 0]
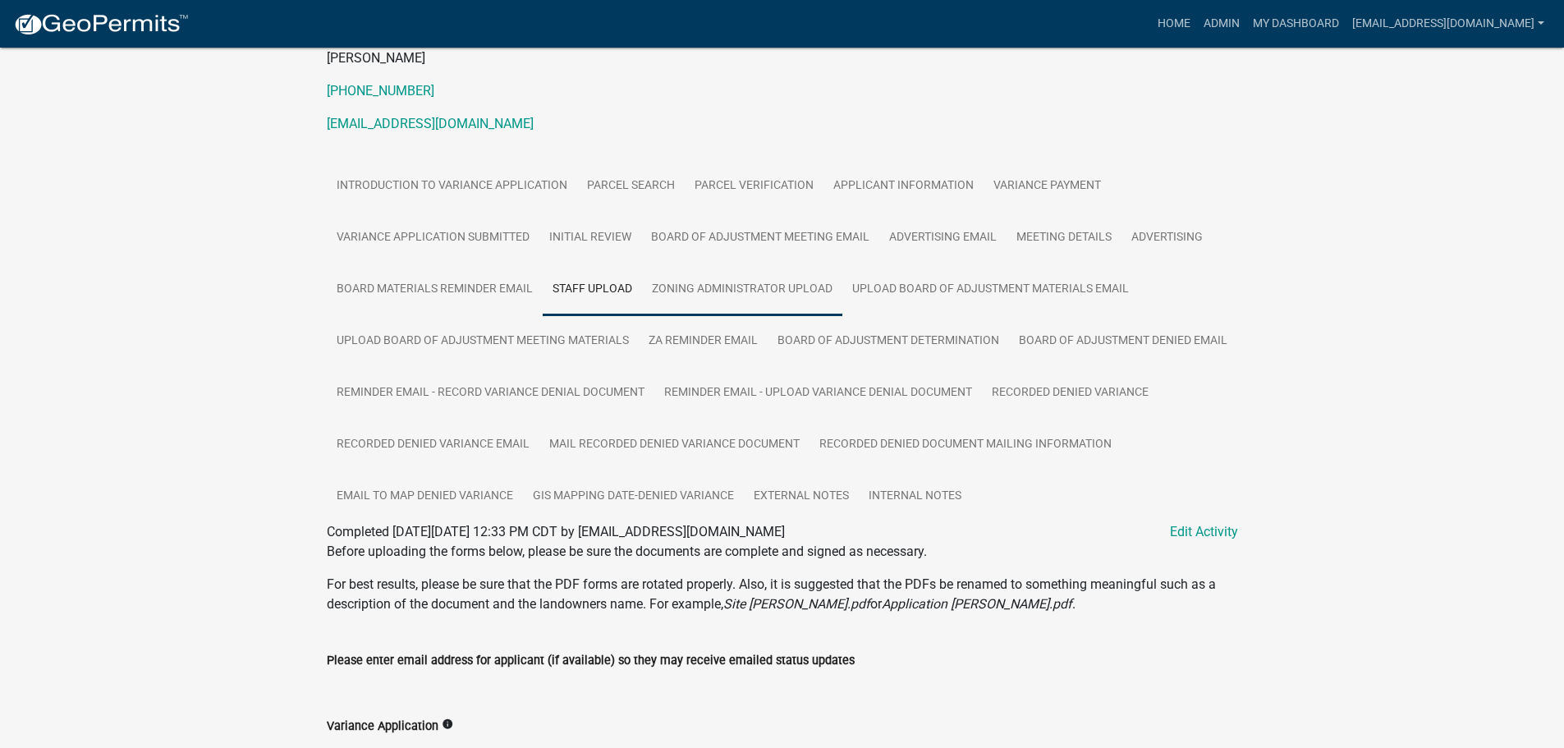
click at [729, 288] on link "Zoning Administrator Upload" at bounding box center [742, 290] width 200 height 53
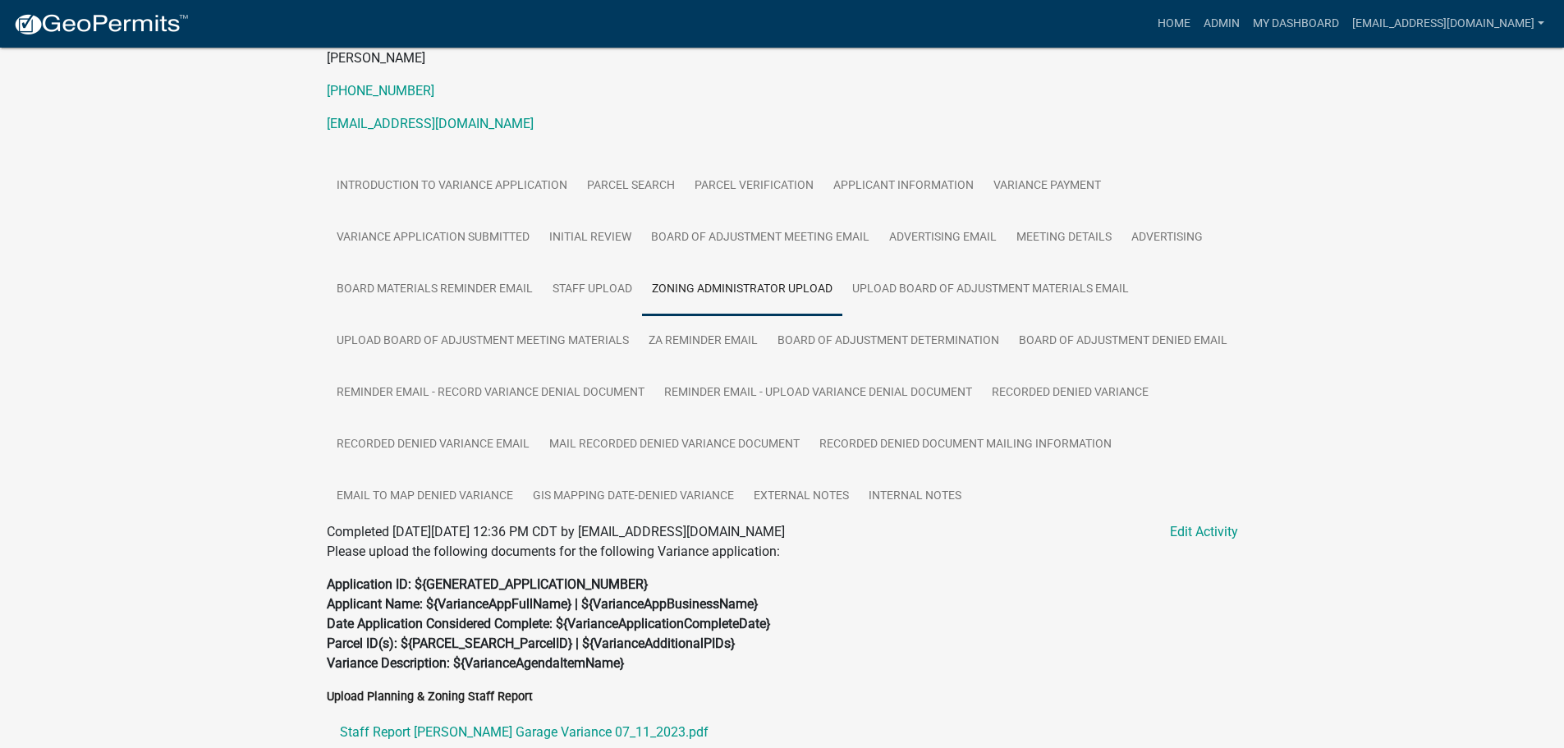
scroll to position [560, 0]
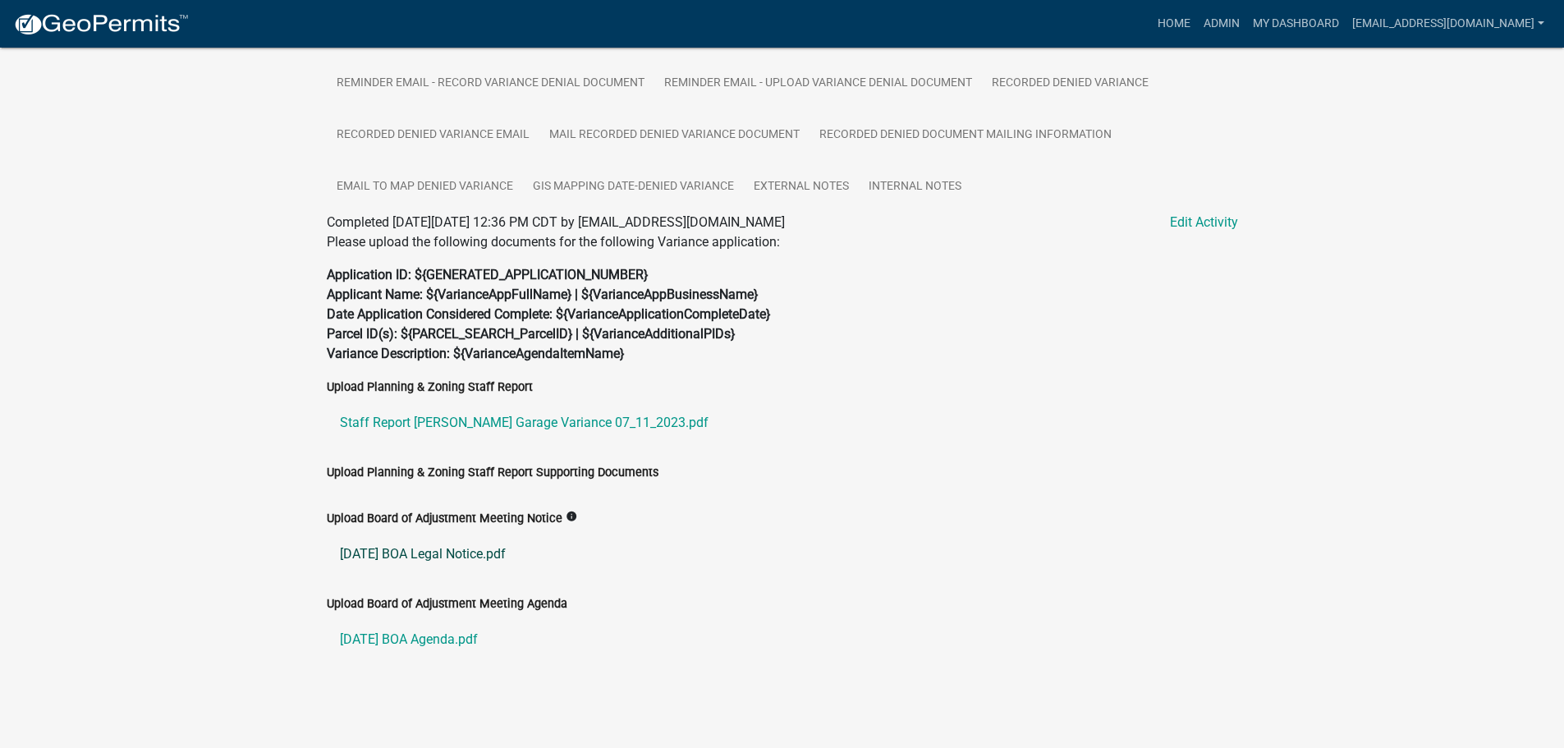
click at [453, 557] on link "[DATE] BOA Legal Notice.pdf" at bounding box center [782, 554] width 911 height 39
click at [470, 424] on link "Staff Report [PERSON_NAME] Garage Variance 07_11_2023.pdf" at bounding box center [782, 422] width 911 height 39
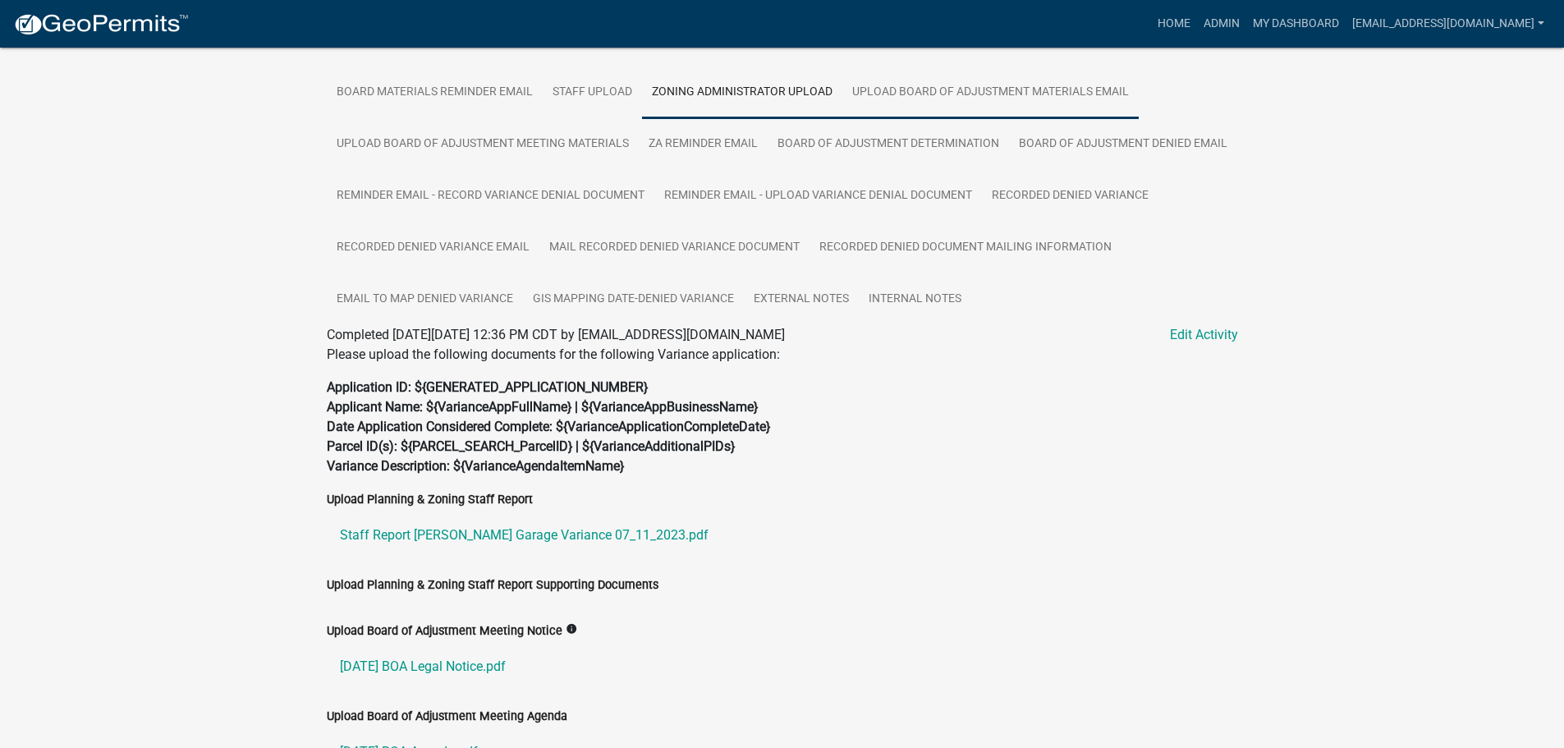
click at [957, 90] on link "Upload Board of Adjustment Materials Email" at bounding box center [990, 93] width 296 height 53
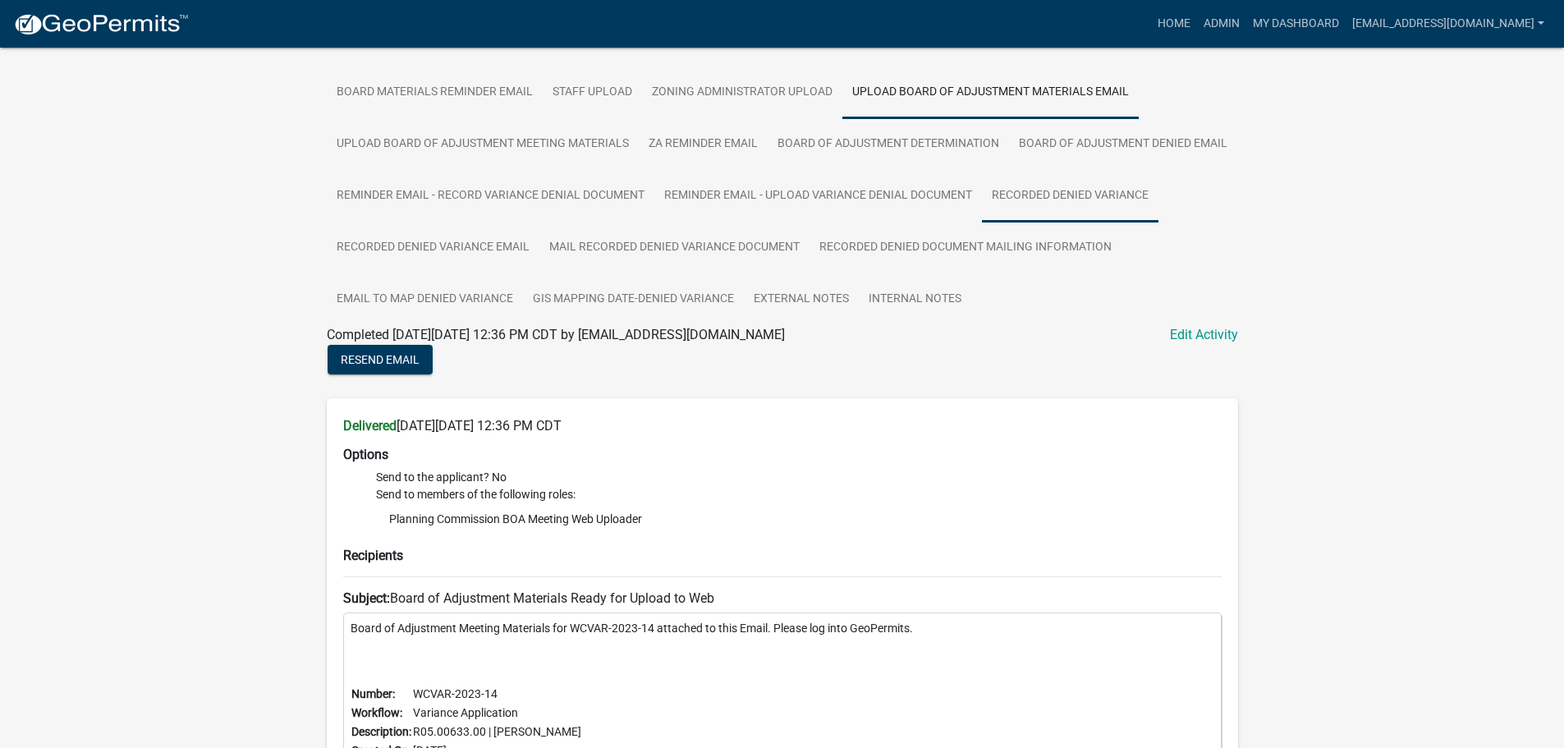
click at [982, 223] on link "Recorded Denied Variance" at bounding box center [1070, 196] width 177 height 53
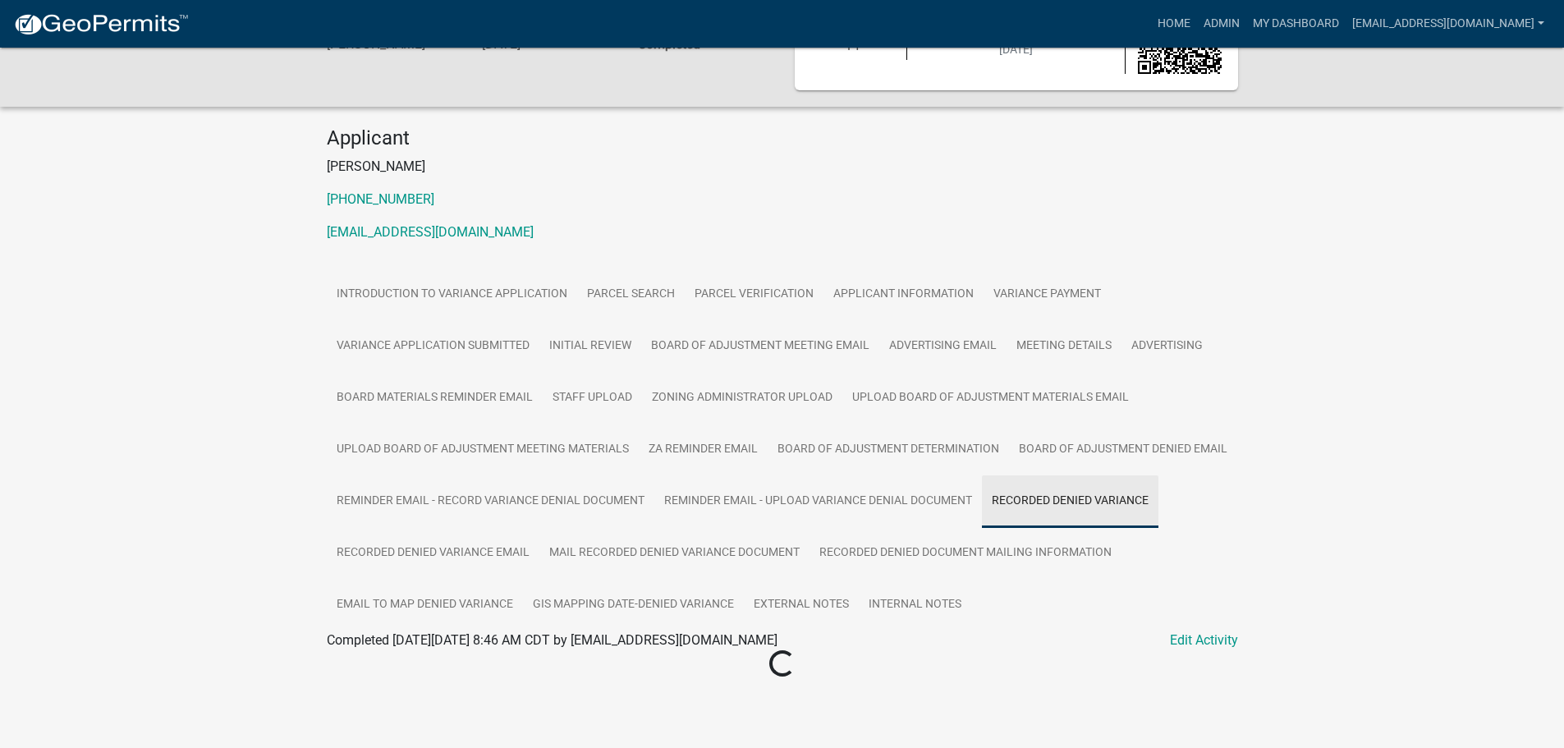
scroll to position [264, 0]
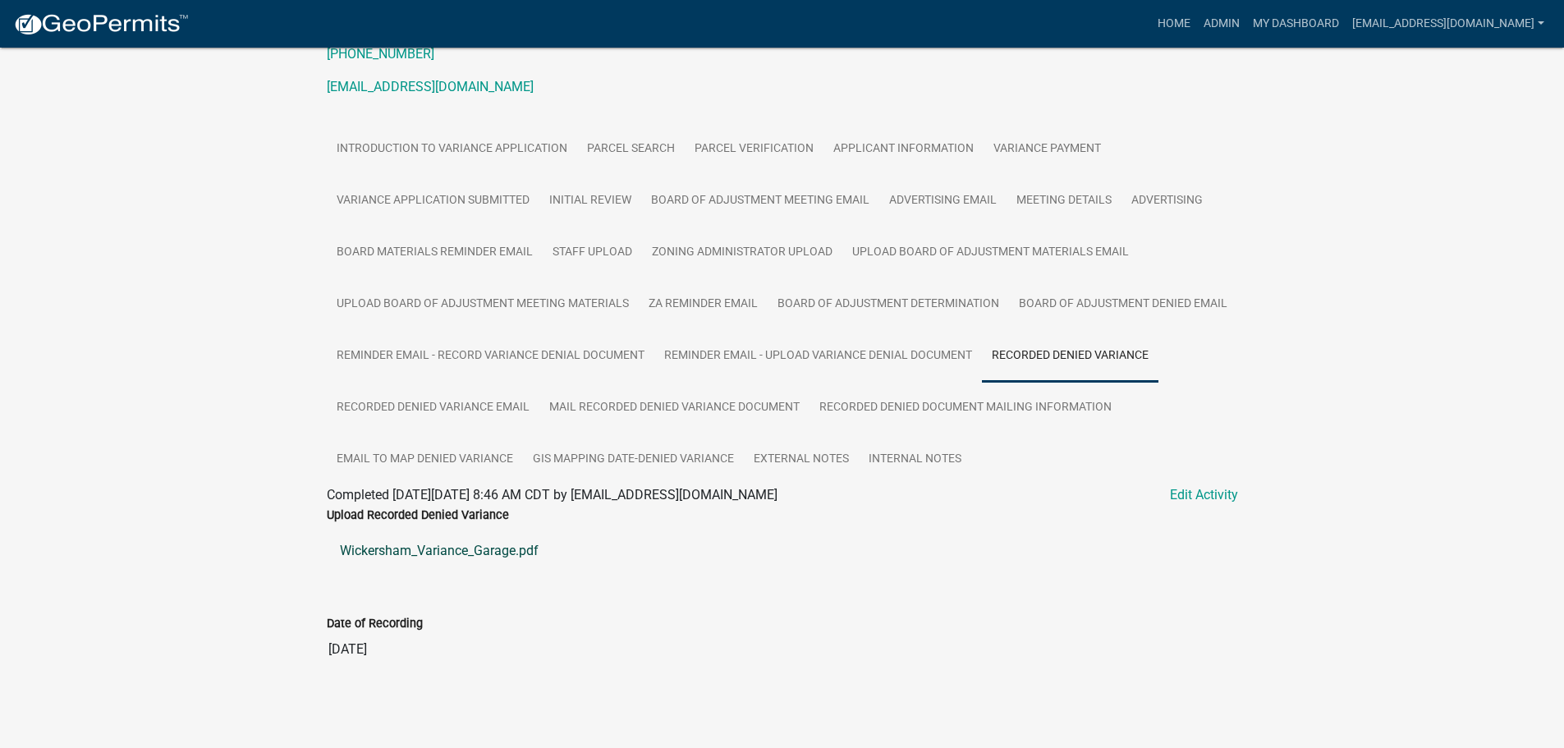
click at [493, 567] on link "Wickersham_Variance_Garage.pdf" at bounding box center [782, 550] width 911 height 39
click at [523, 434] on link "Email to Map Denied Variance" at bounding box center [425, 460] width 196 height 53
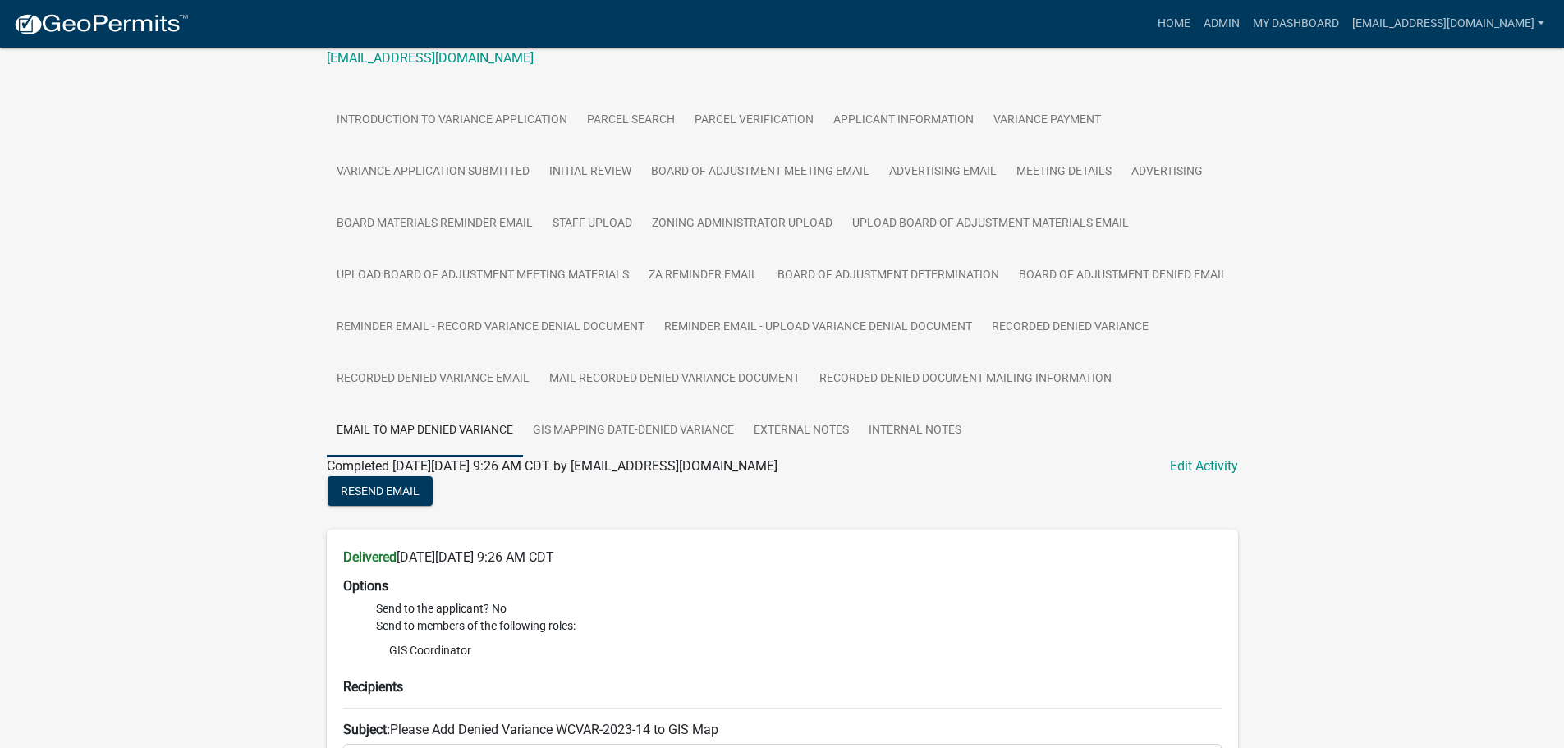
drag, startPoint x: 763, startPoint y: 425, endPoint x: 241, endPoint y: 369, distance: 525.3
click at [241, 369] on div "Variance Application WCVAR-2023-14 Amount Paid $1,000.00 Actions View receipt P…" at bounding box center [782, 401] width 1564 height 1236
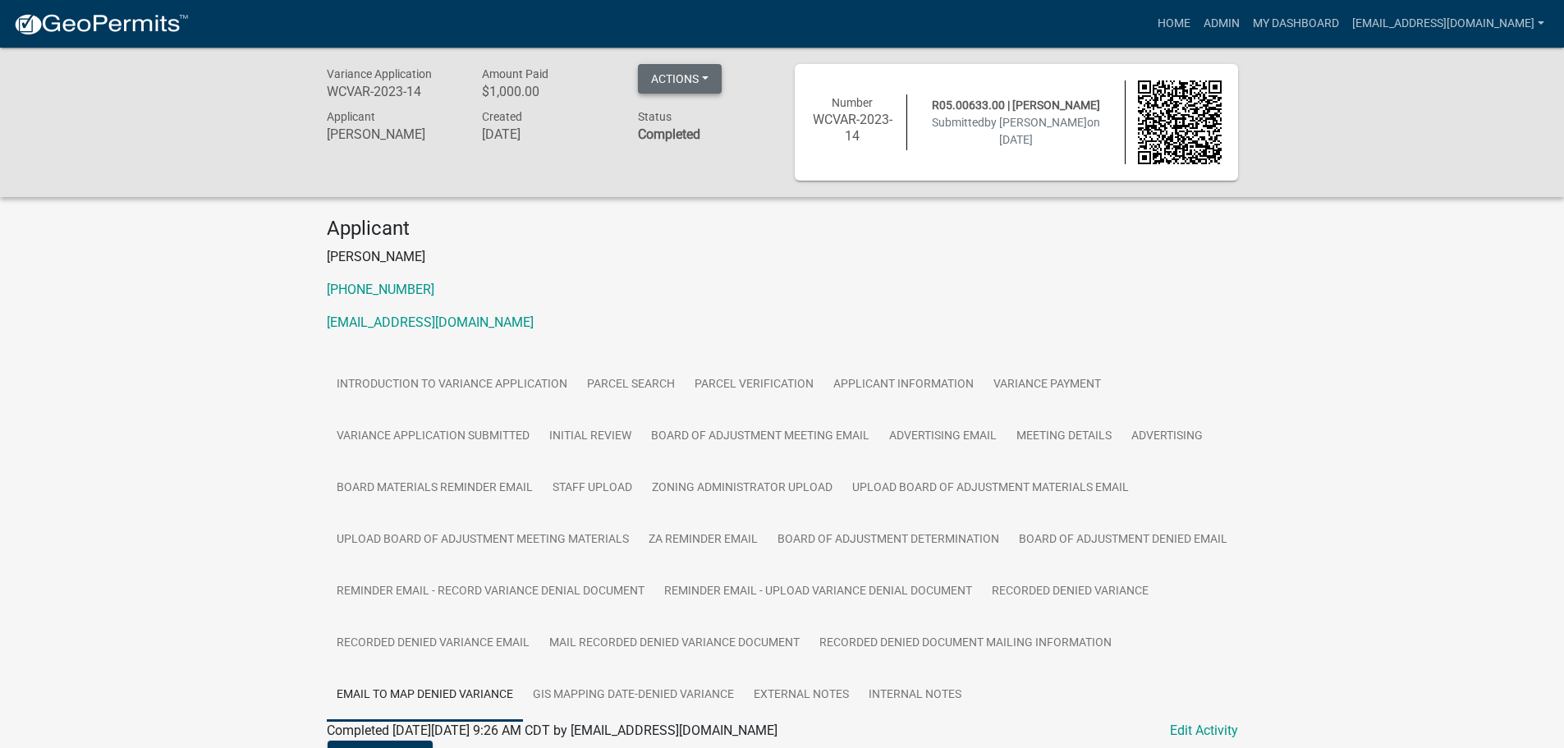
click at [708, 71] on button "Actions" at bounding box center [680, 79] width 84 height 30
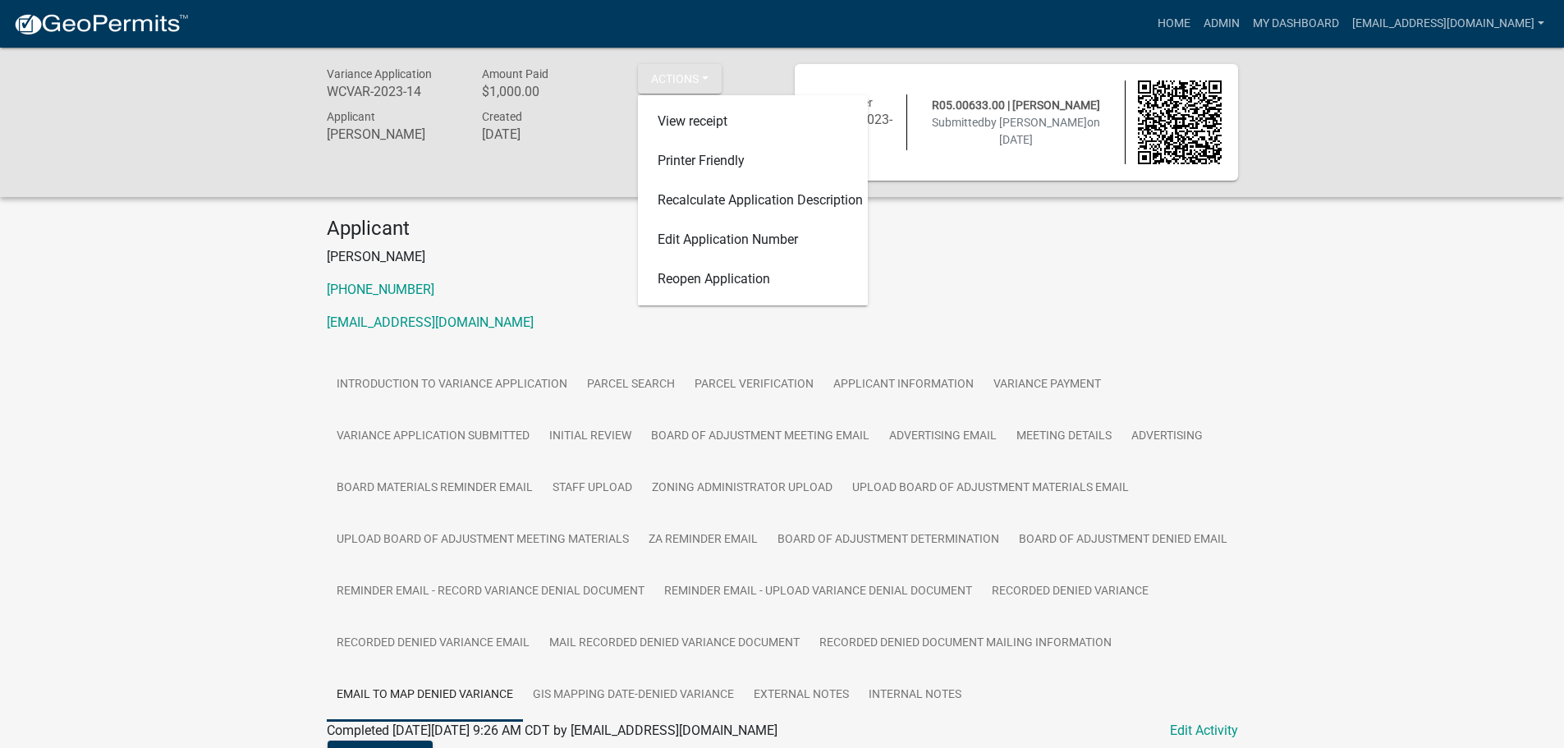
click at [220, 340] on div "Variance Application WCVAR-2023-14 Amount Paid $1,000.00 Actions View receipt P…" at bounding box center [782, 666] width 1564 height 1236
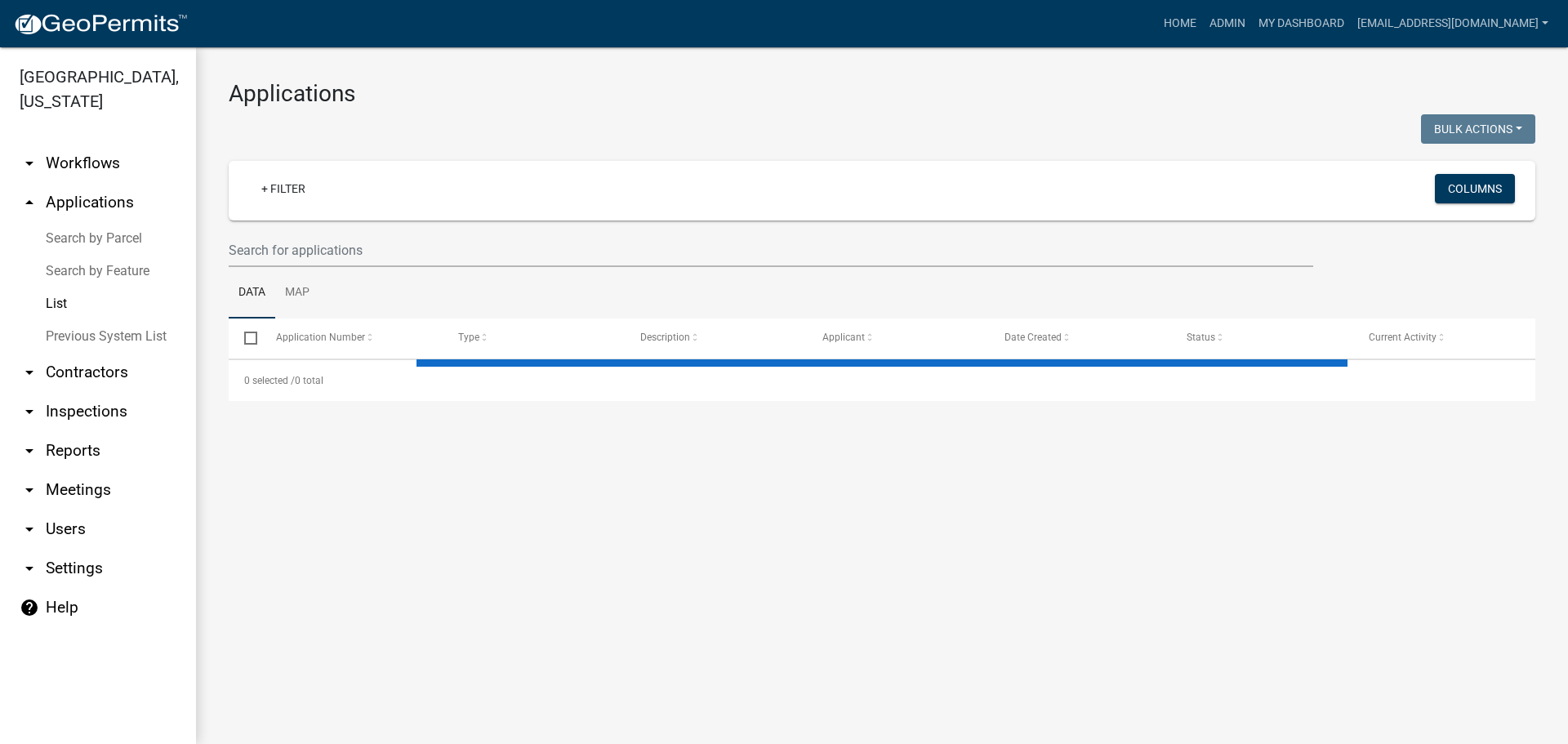
select select "2: 50"
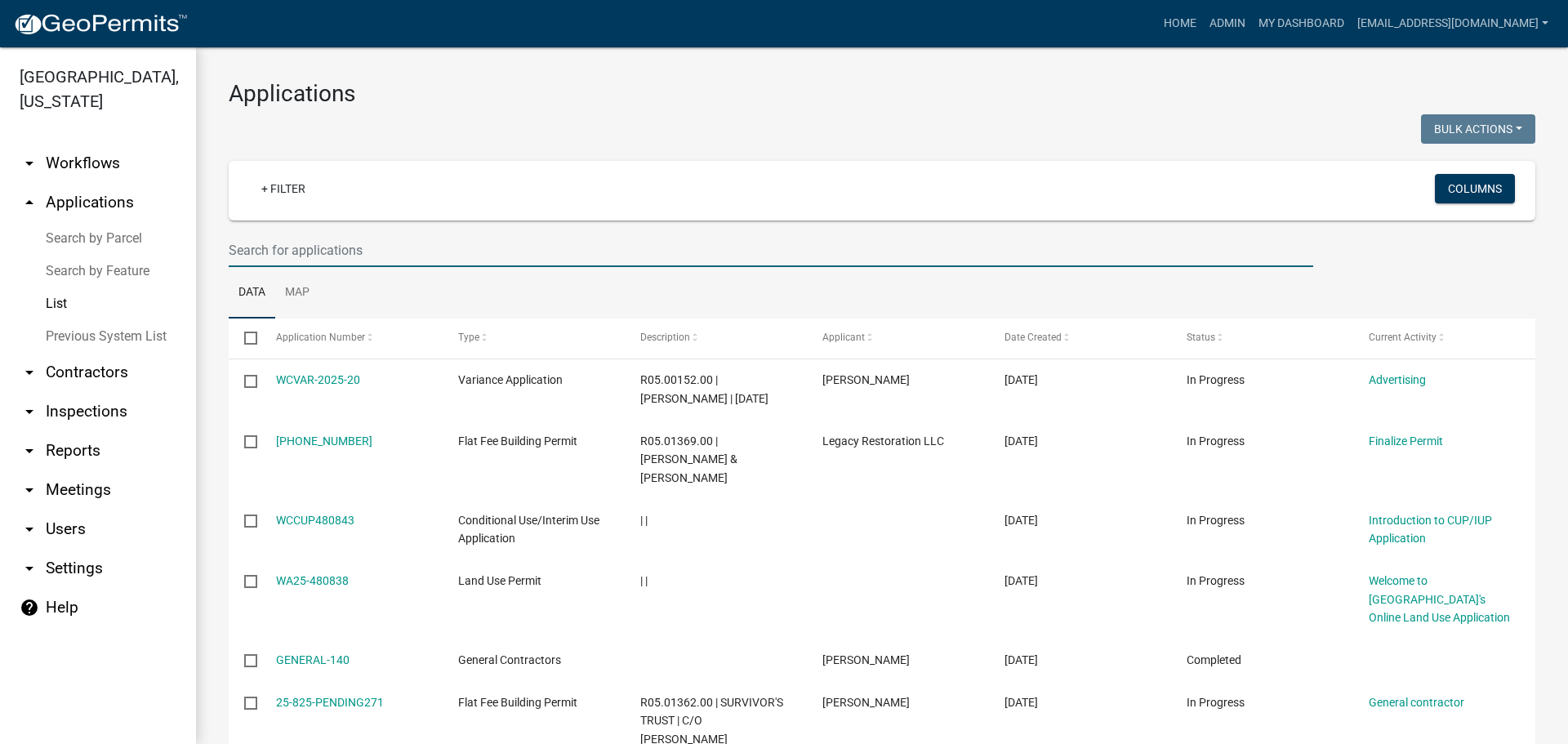
click at [287, 251] on input "text" at bounding box center [771, 251] width 1084 height 34
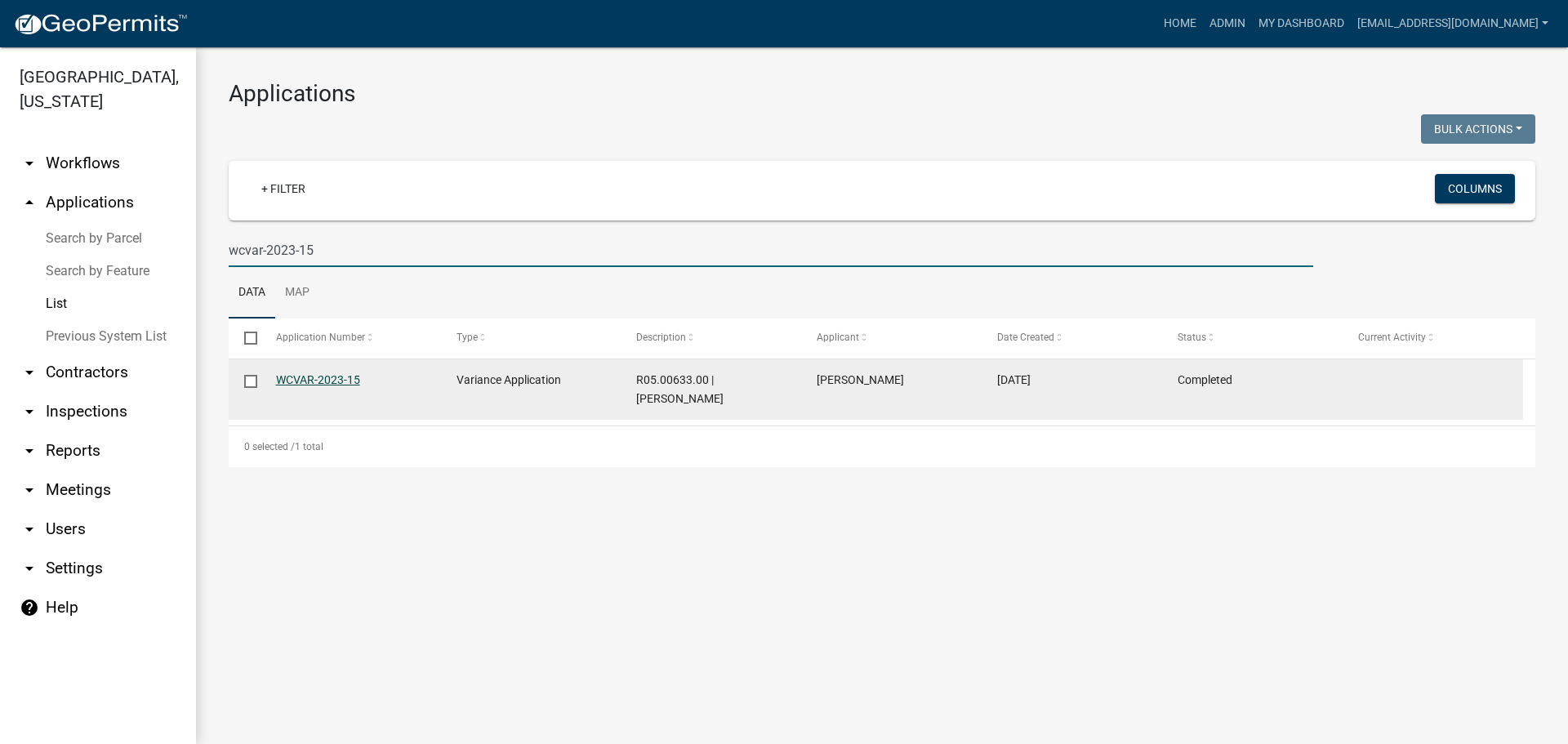
type input "wcvar-2023-15"
click at [309, 377] on link "WCVAR-2023-15" at bounding box center [318, 379] width 85 height 13
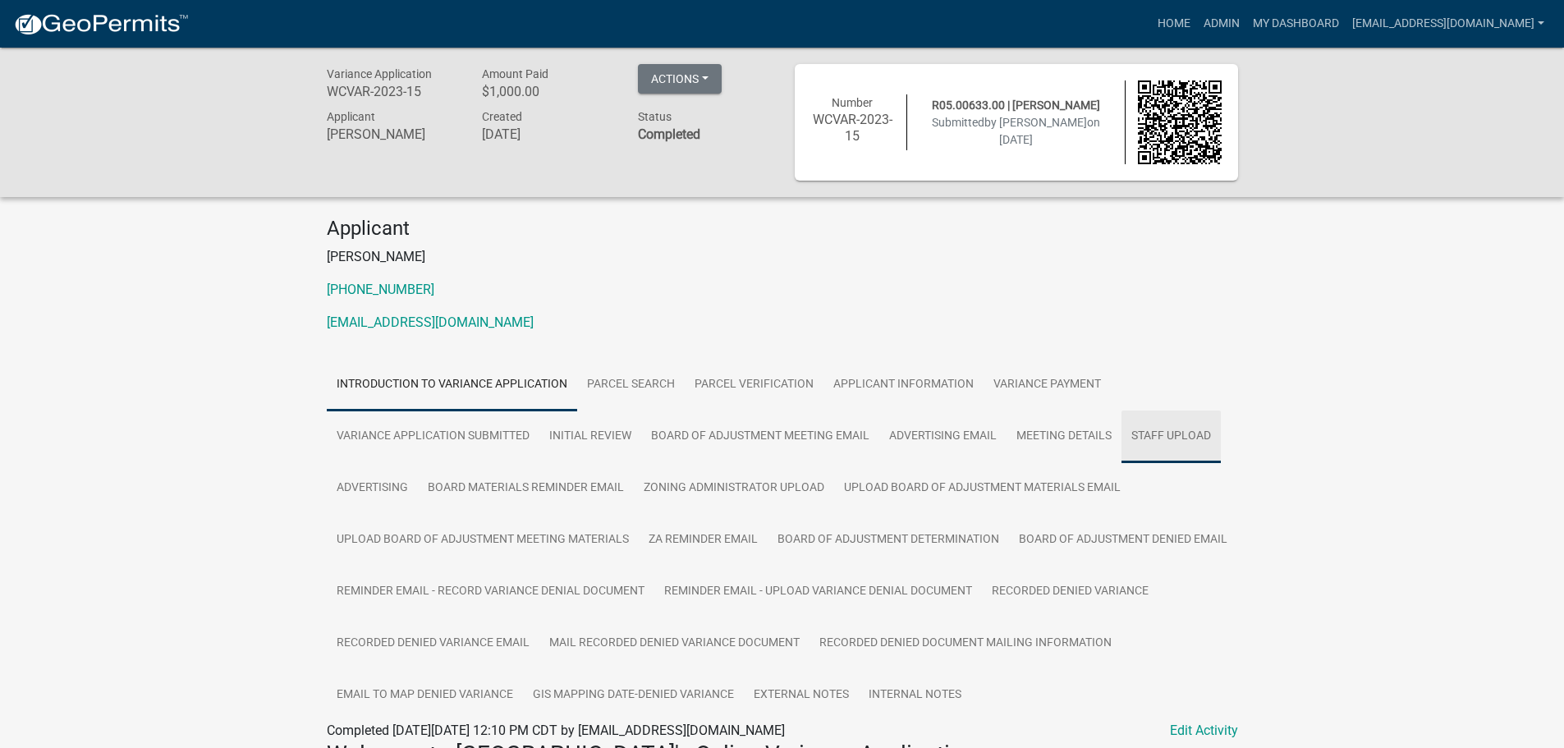
click at [1162, 434] on link "Staff Upload" at bounding box center [1171, 437] width 99 height 53
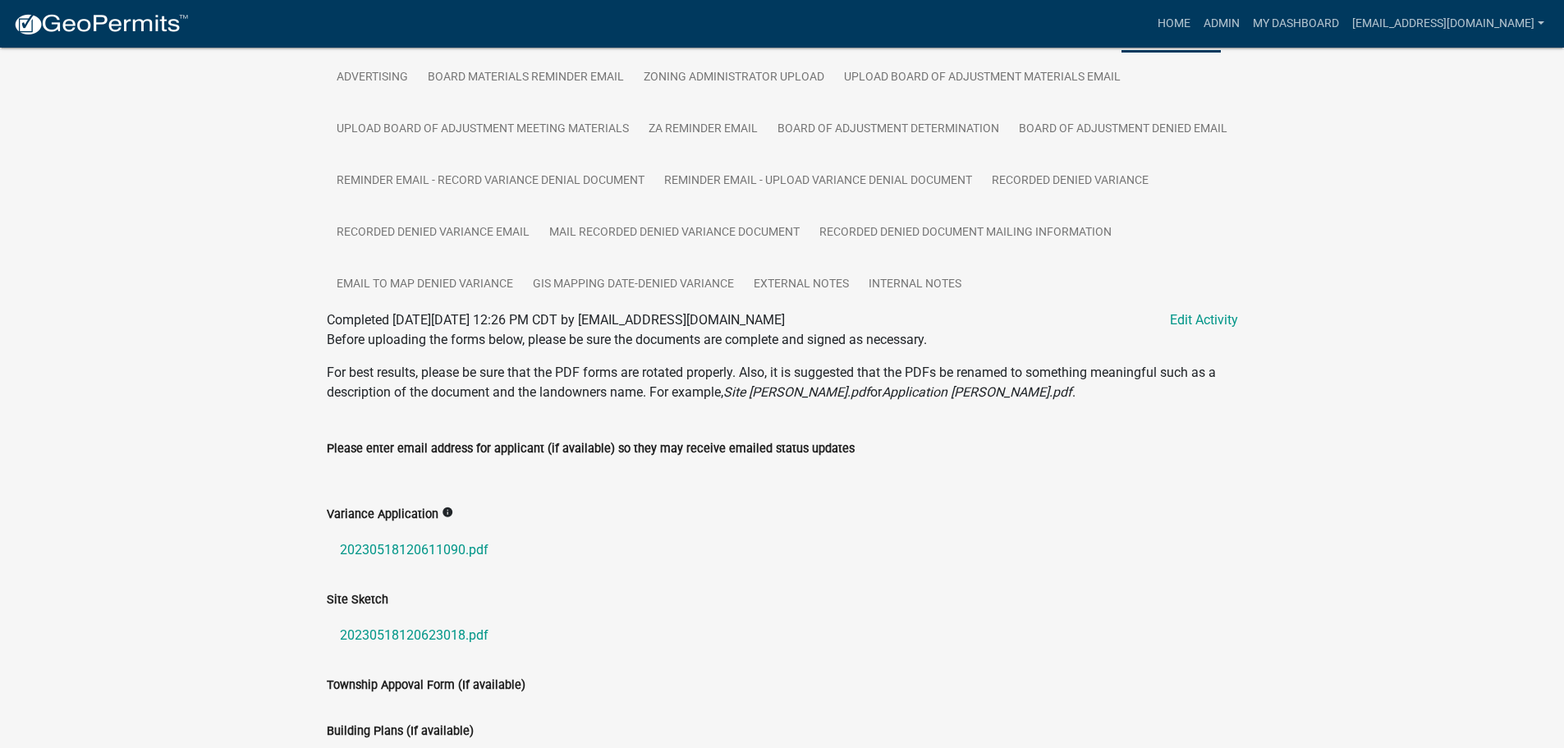
scroll to position [575, 0]
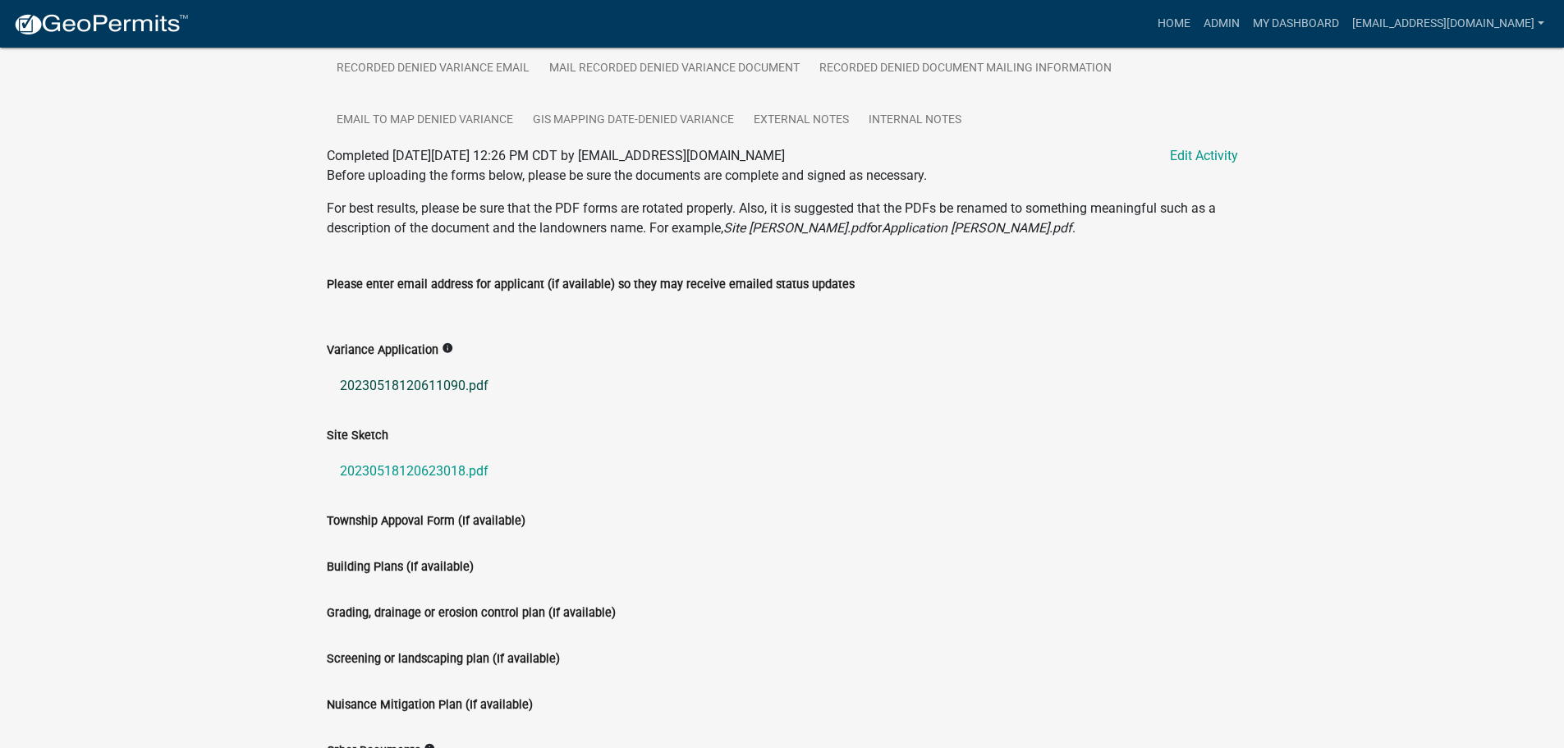
click at [382, 406] on link "20230518120611090.pdf" at bounding box center [782, 385] width 911 height 39
click at [390, 491] on link "20230518120623018.pdf" at bounding box center [782, 471] width 911 height 39
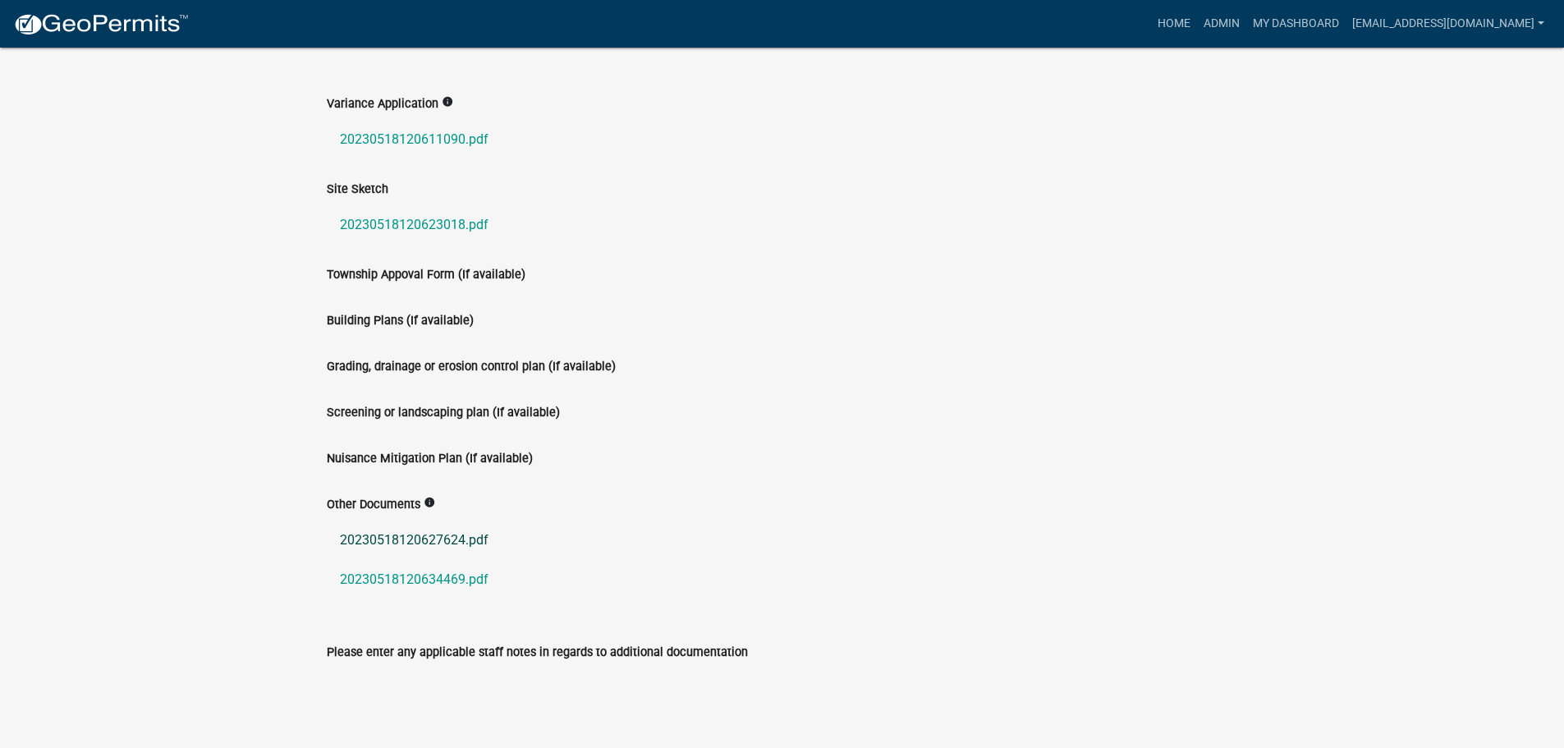
click at [429, 560] on link "20230518120627624.pdf" at bounding box center [782, 540] width 911 height 39
click at [415, 599] on link "20230518120634469.pdf" at bounding box center [782, 579] width 911 height 39
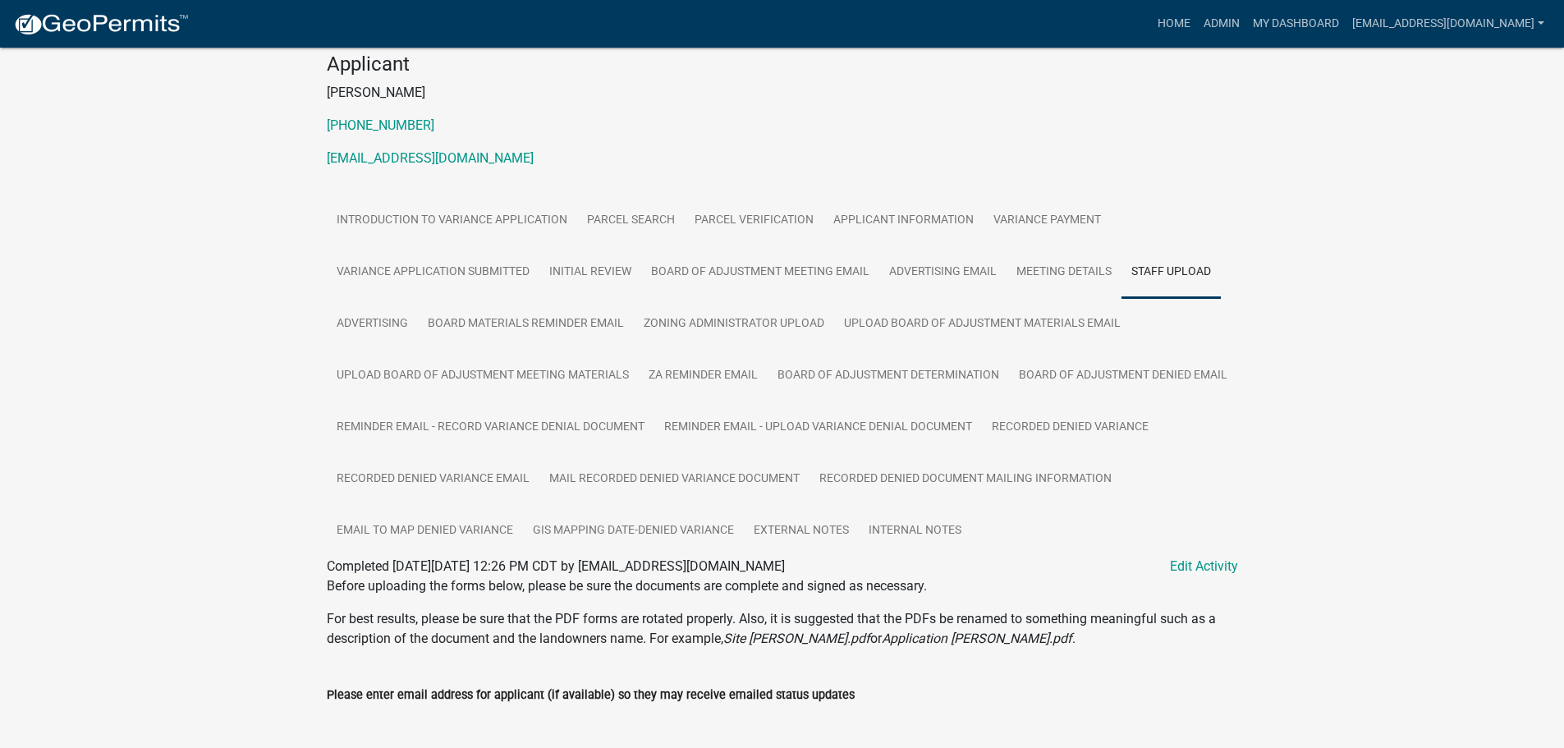
scroll to position [328, 0]
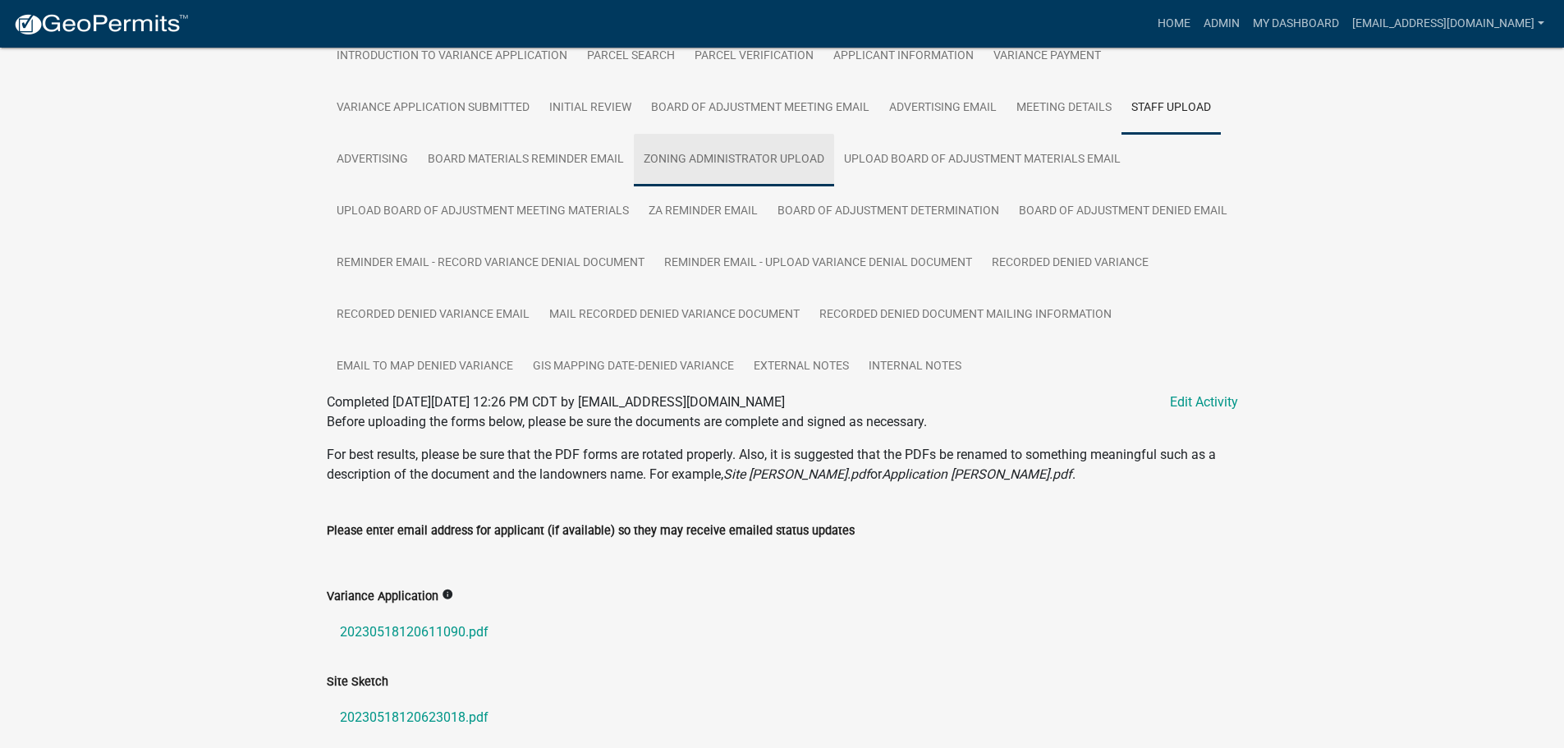
click at [725, 154] on link "Zoning Administrator Upload" at bounding box center [734, 160] width 200 height 53
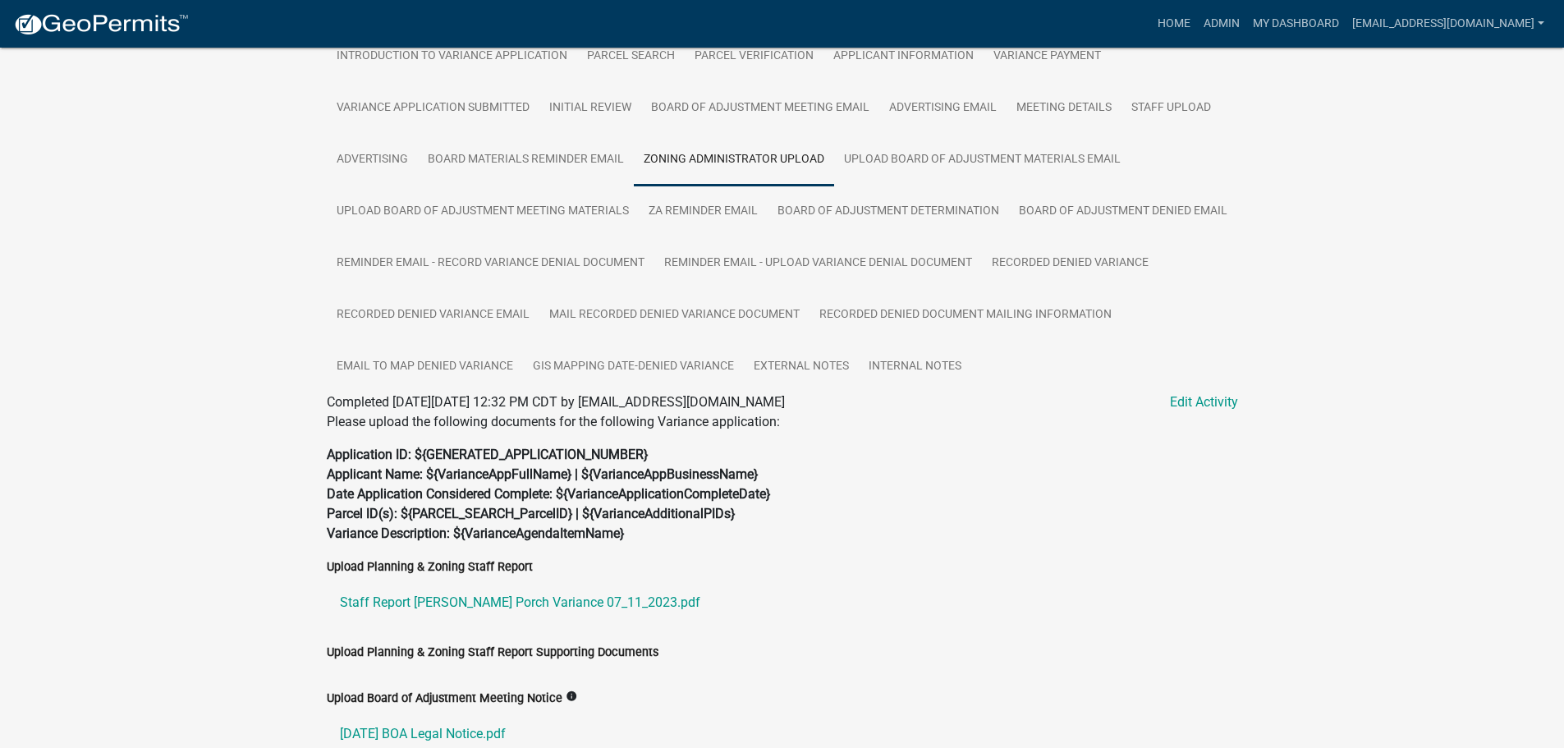
scroll to position [560, 0]
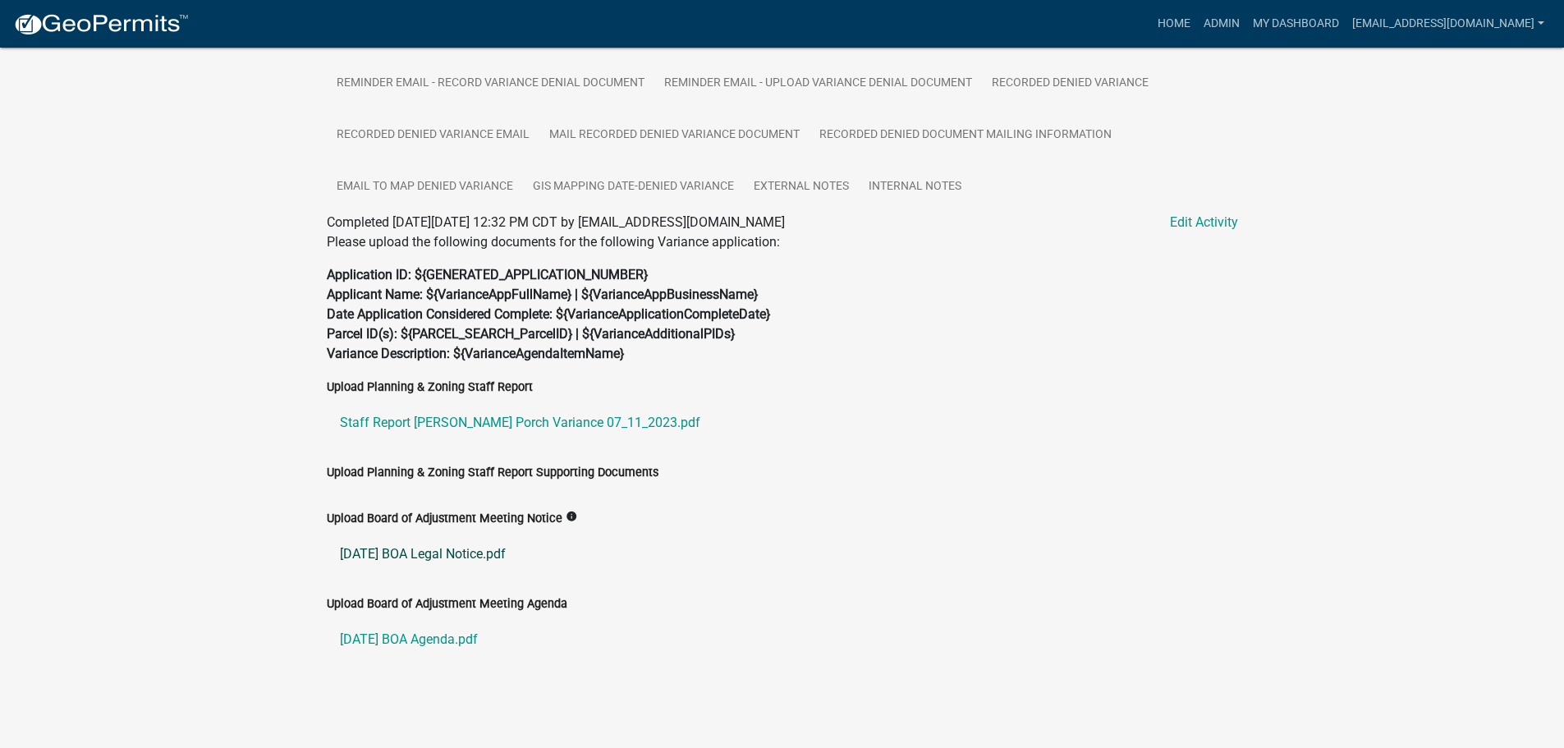
click at [481, 549] on link "[DATE] BOA Legal Notice.pdf" at bounding box center [782, 554] width 911 height 39
click at [494, 425] on link "Staff Report [PERSON_NAME] Porch Variance 07_11_2023.pdf" at bounding box center [782, 422] width 911 height 39
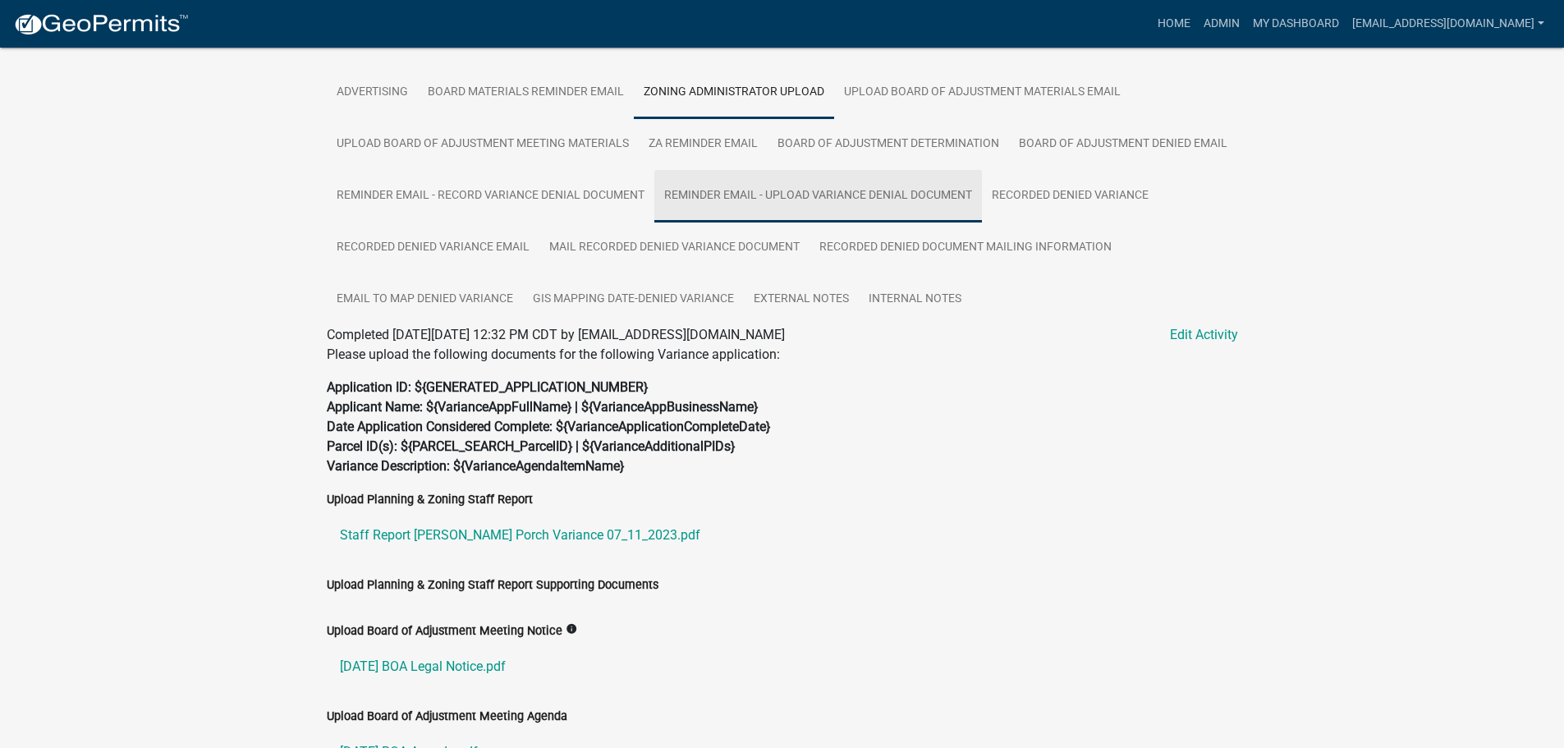
click at [982, 197] on link "Reminder Email - Upload Variance Denial Document" at bounding box center [818, 196] width 328 height 53
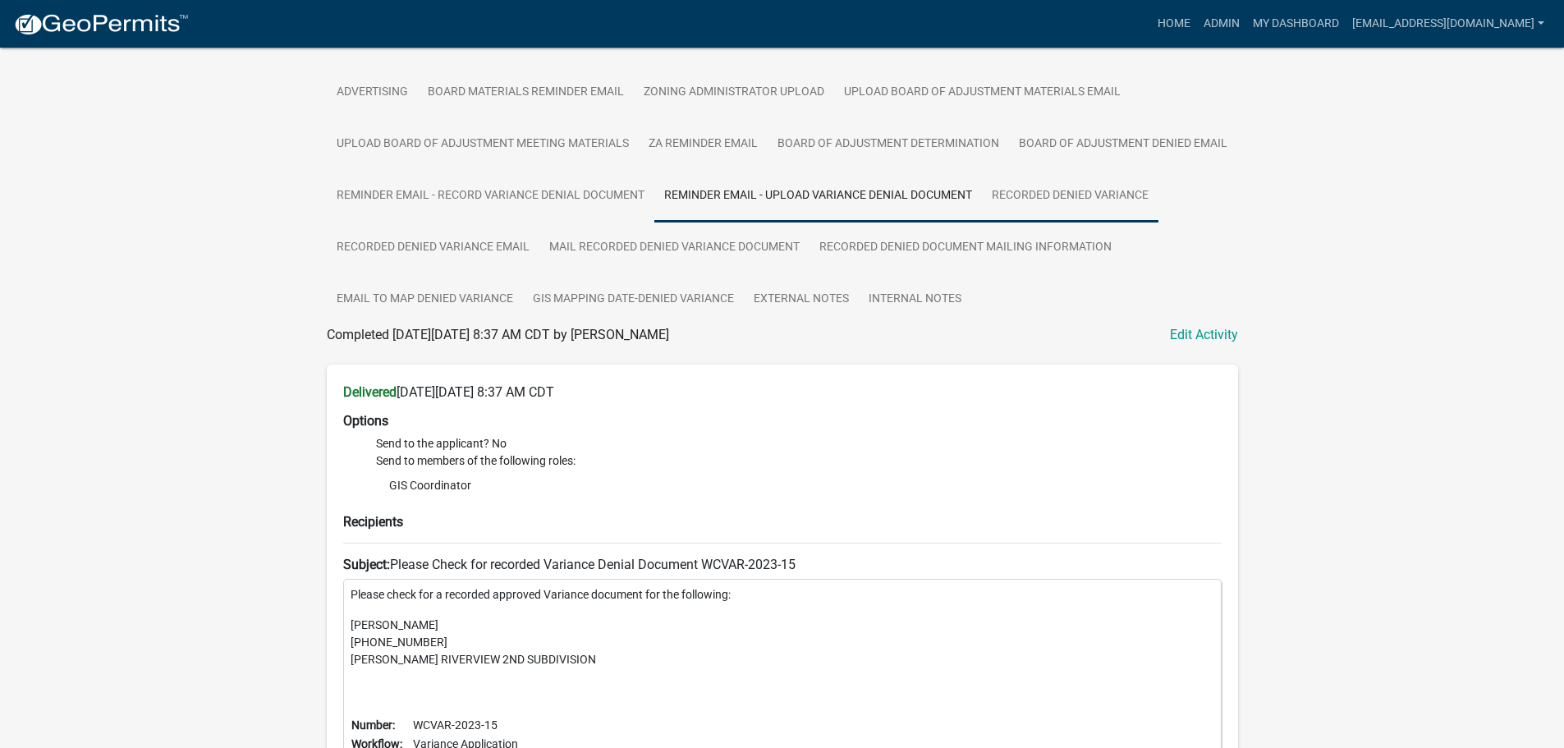
click at [982, 223] on link "Recorded Denied Variance" at bounding box center [1070, 196] width 177 height 53
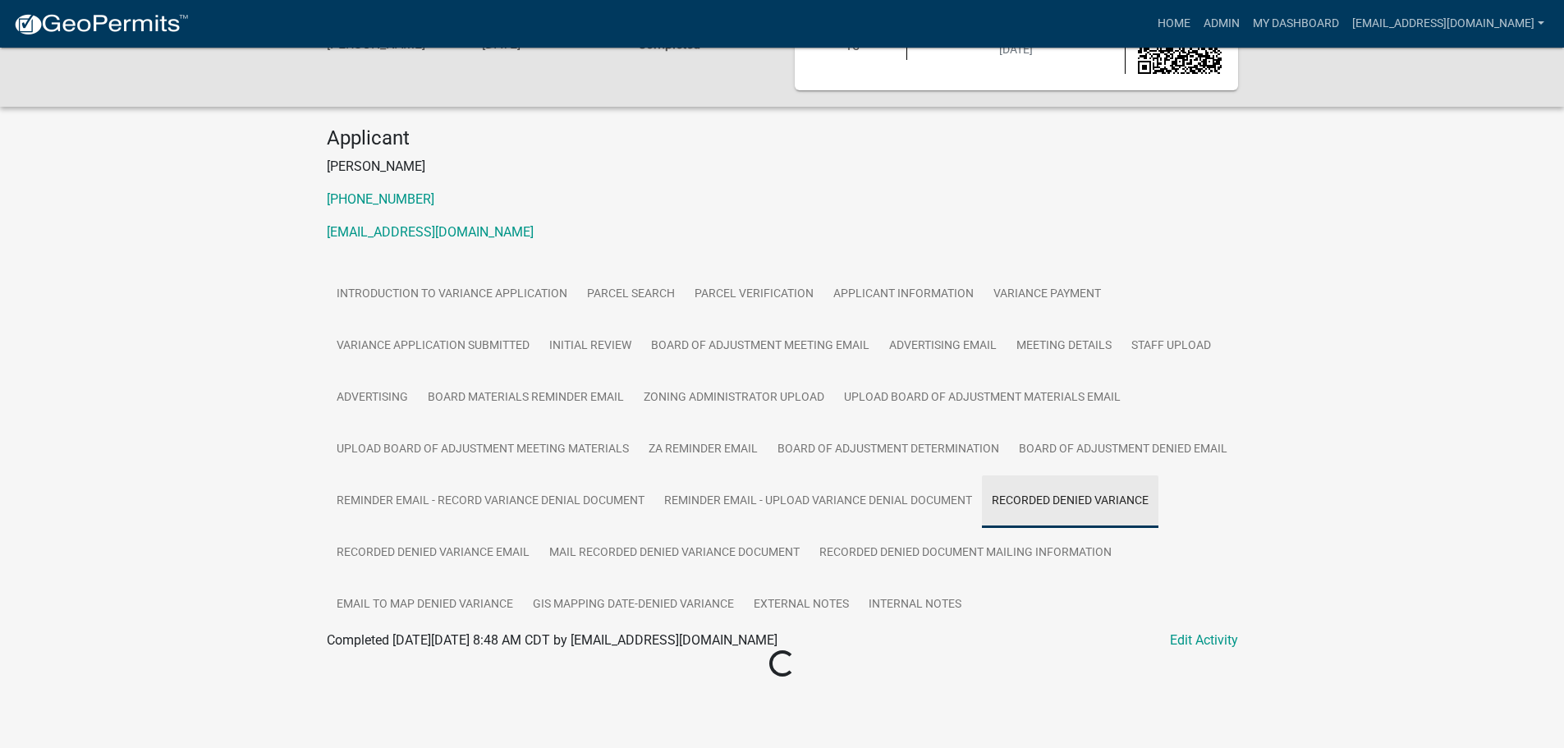
scroll to position [264, 0]
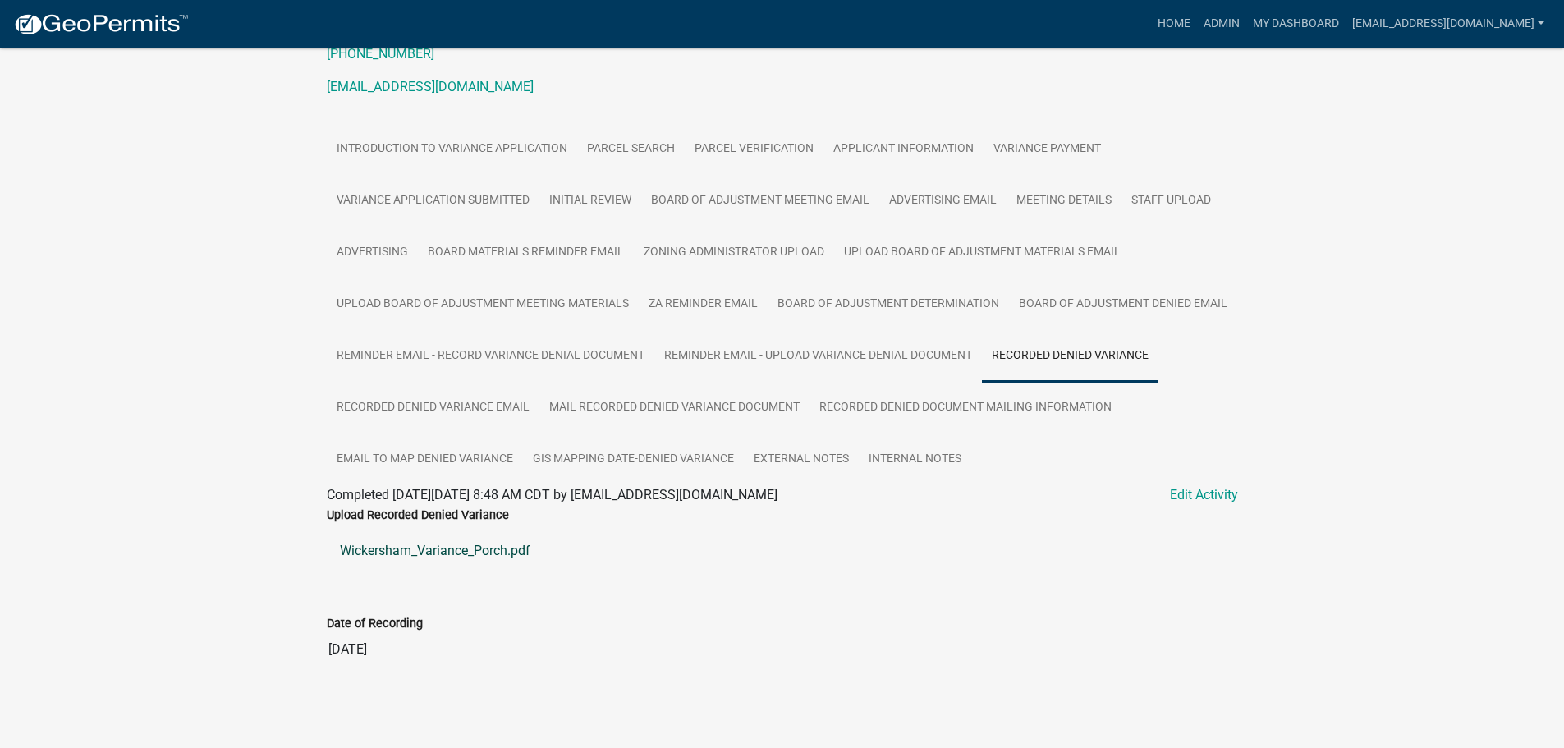
click at [435, 571] on link "Wickersham_Variance_Porch.pdf" at bounding box center [782, 550] width 911 height 39
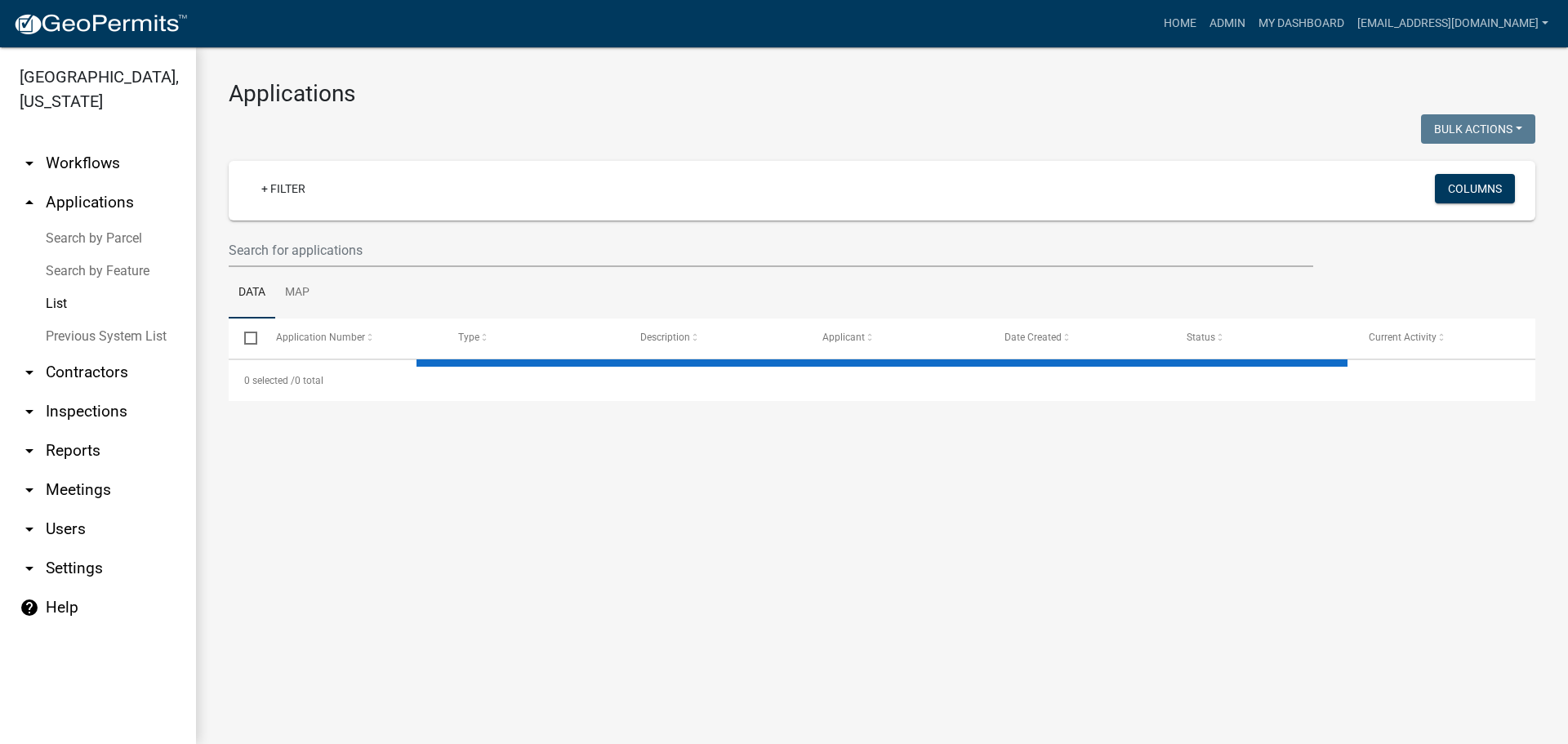
select select "2: 50"
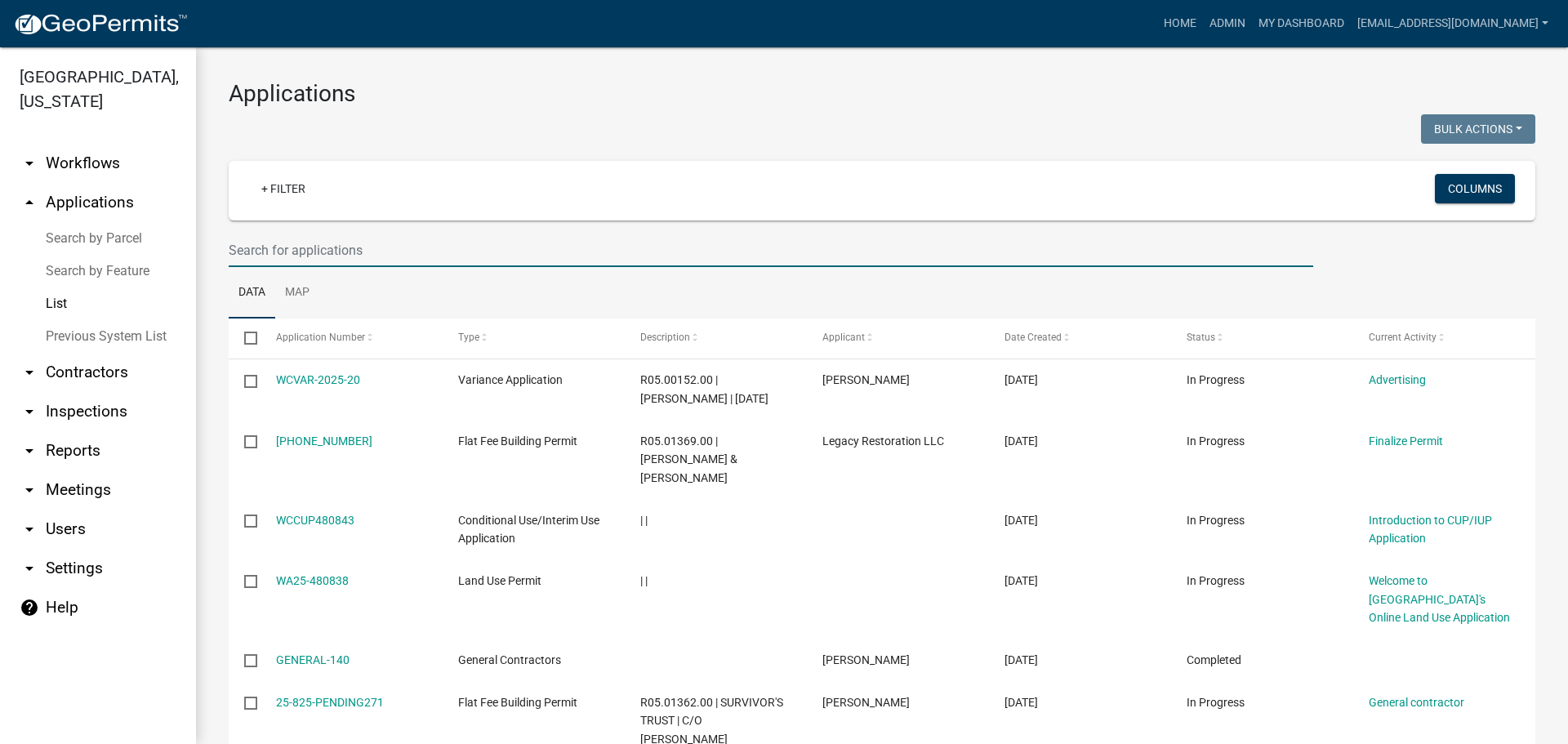
click at [427, 253] on input "text" at bounding box center [771, 251] width 1084 height 34
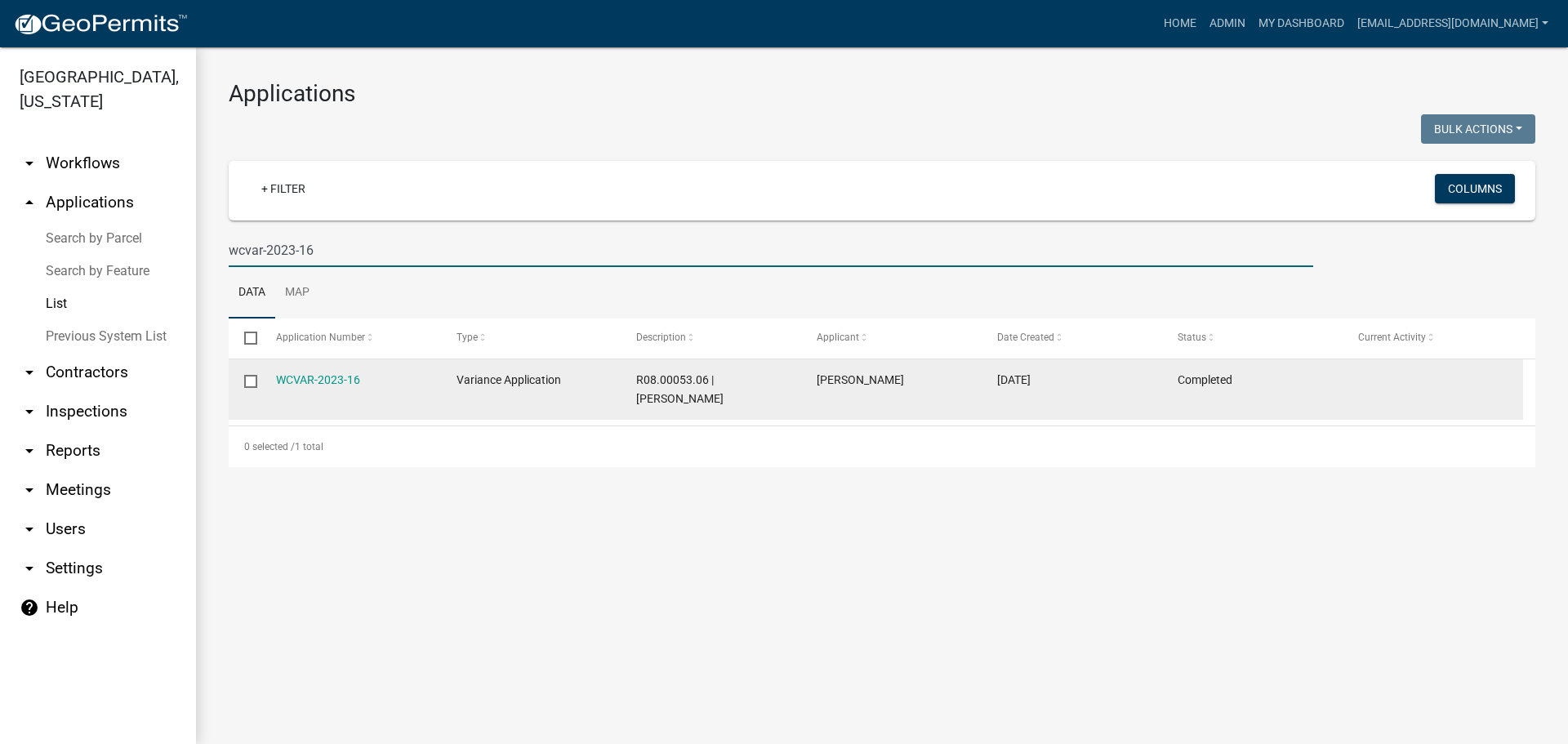
type input "wcvar-2023-16"
click at [312, 370] on datatable-body-cell "WCVAR-2023-16" at bounding box center [349, 389] width 180 height 61
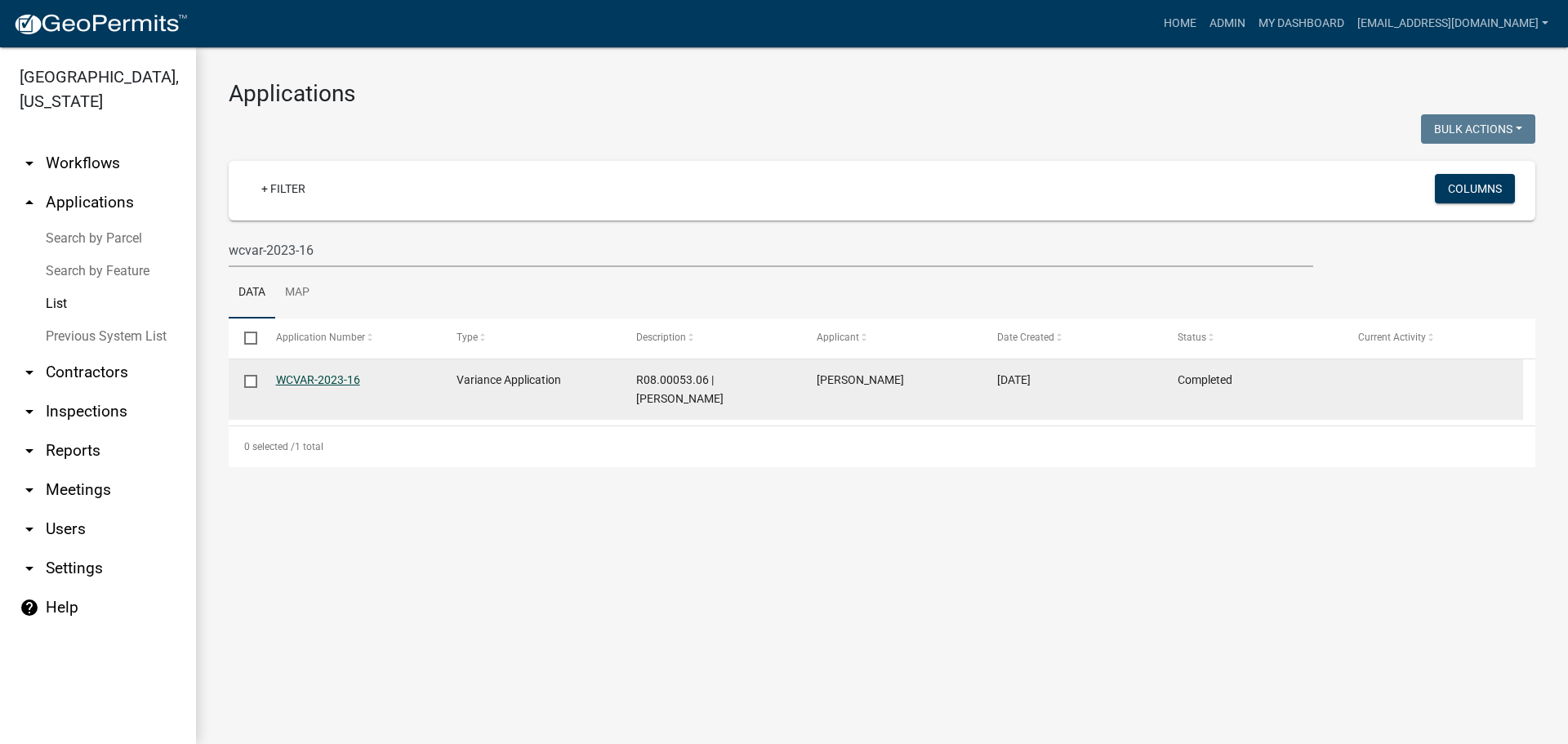
click at [308, 375] on link "WCVAR-2023-16" at bounding box center [318, 379] width 85 height 13
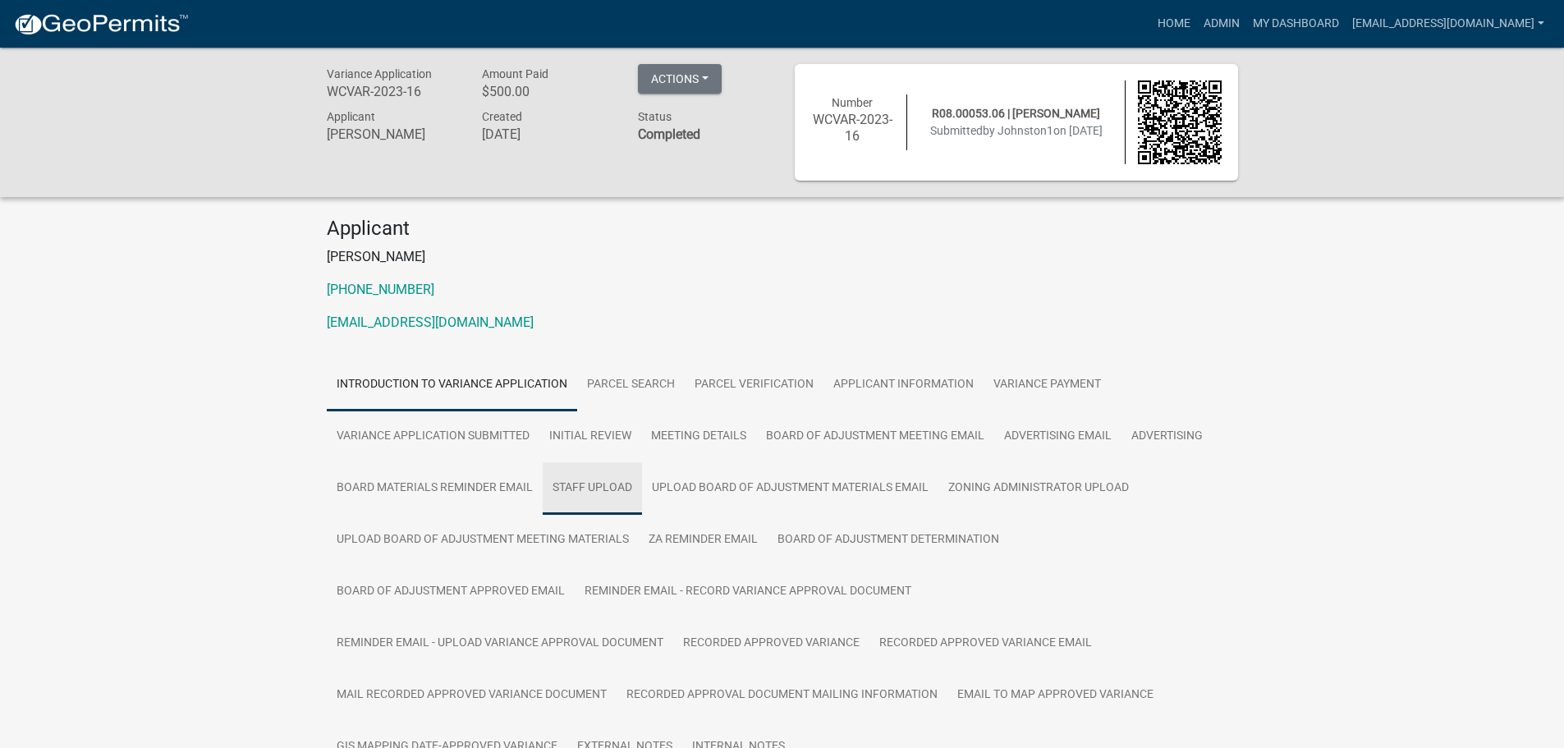
click at [568, 484] on link "Staff Upload" at bounding box center [592, 488] width 99 height 53
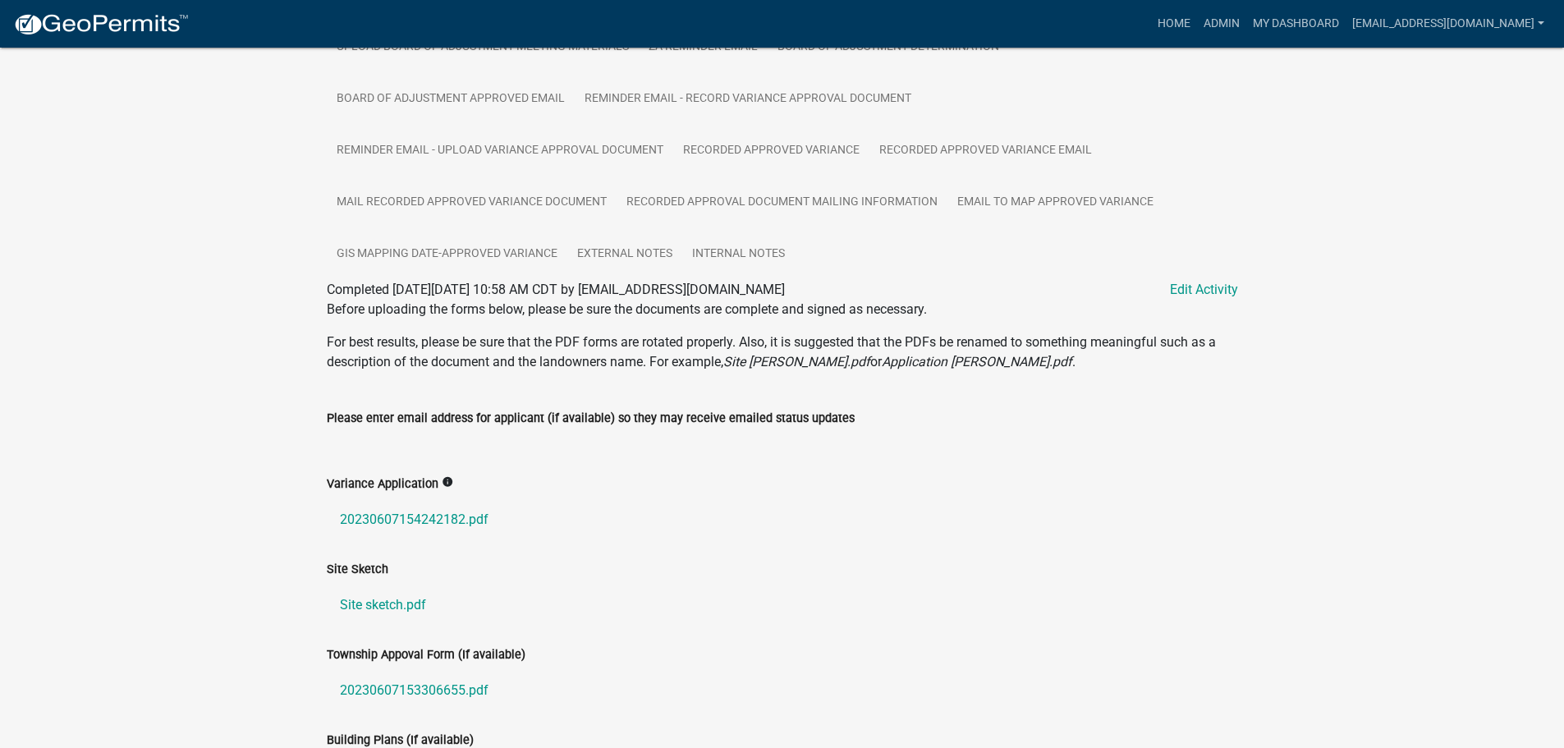
scroll to position [657, 0]
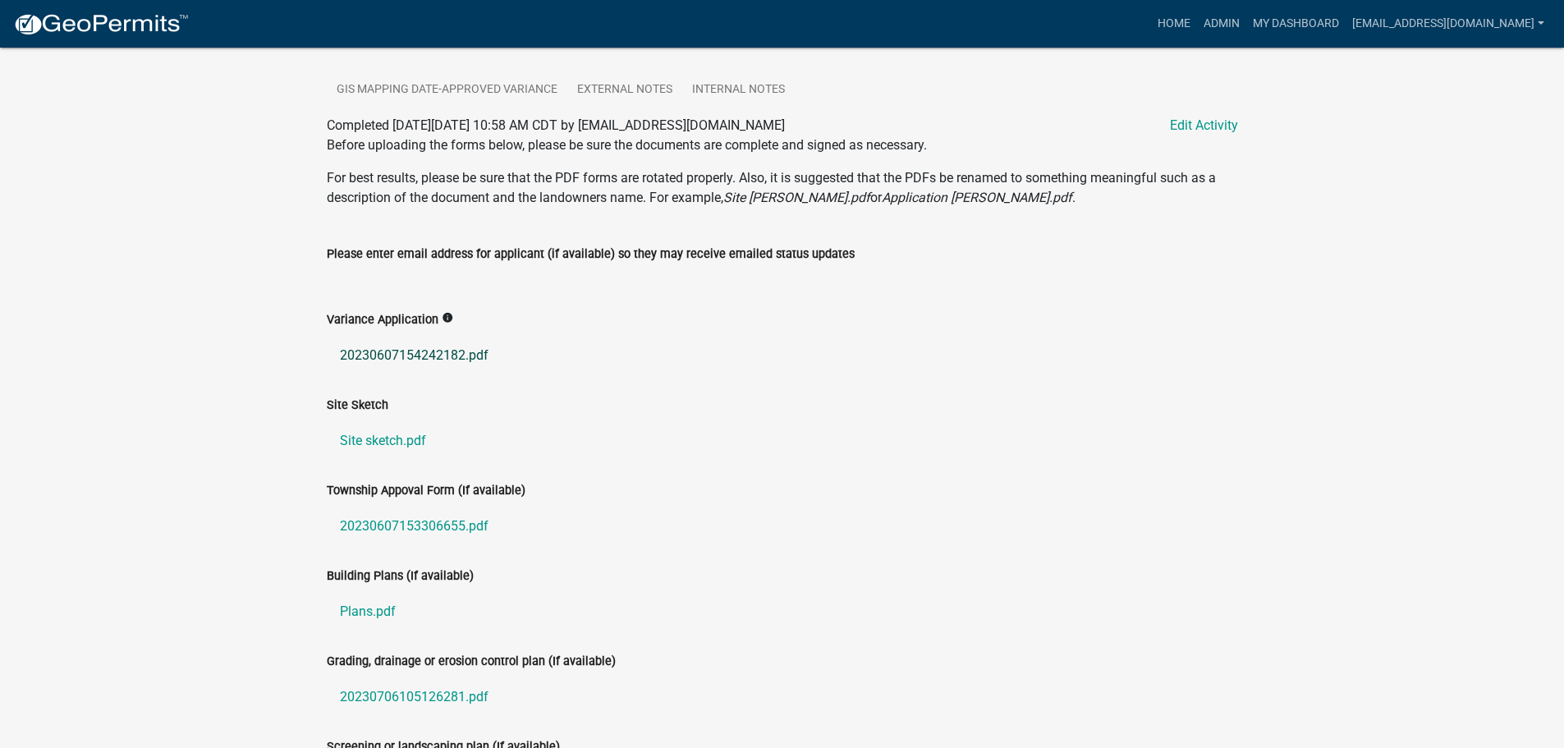
click at [447, 353] on link "20230607154242182.pdf" at bounding box center [782, 355] width 911 height 39
click at [384, 439] on link "Site sketch.pdf" at bounding box center [782, 440] width 911 height 39
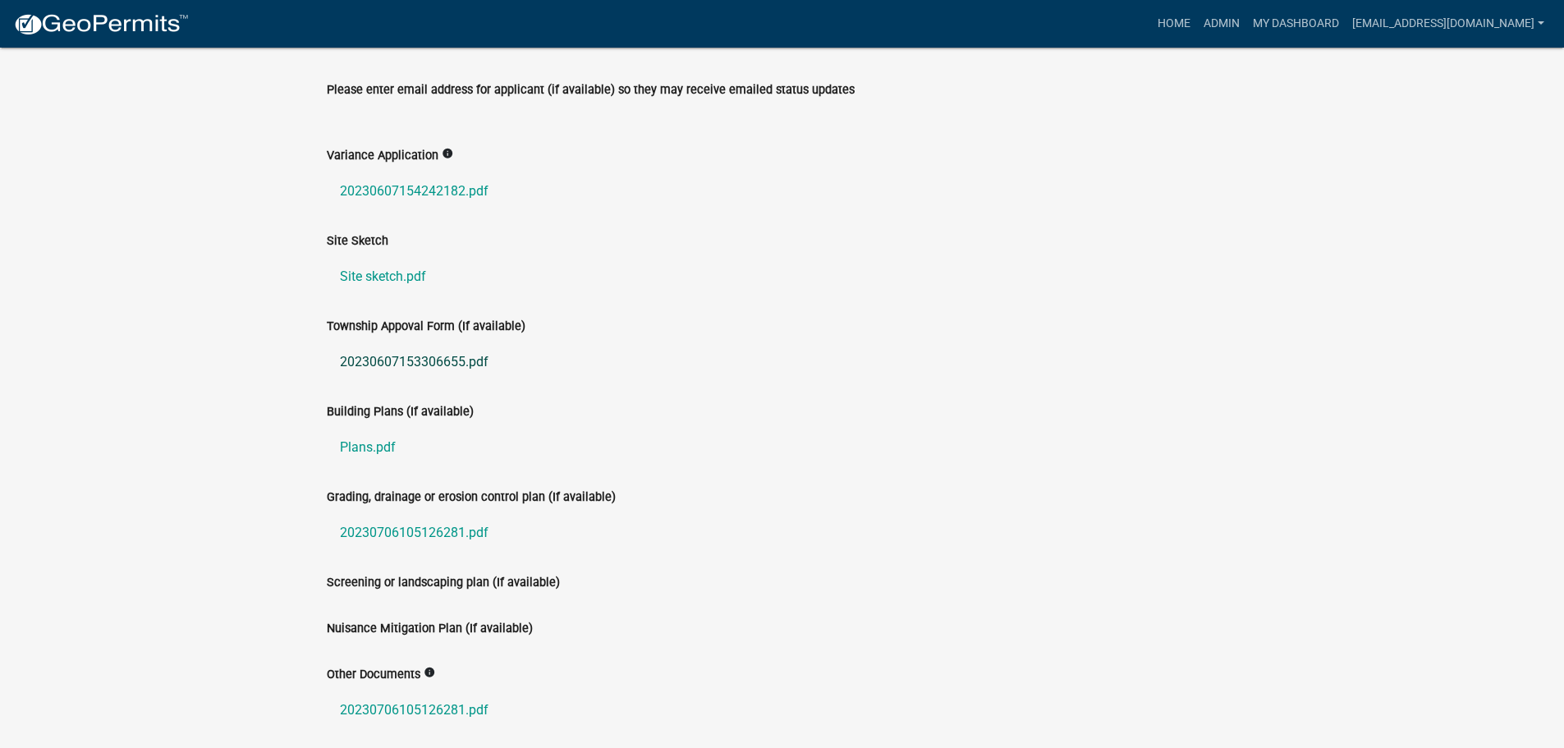
click at [441, 353] on link "20230607153306655.pdf" at bounding box center [782, 361] width 911 height 39
click at [362, 443] on link "Plans.pdf" at bounding box center [782, 447] width 911 height 39
click at [406, 526] on link "20230706105126281.pdf" at bounding box center [782, 532] width 911 height 39
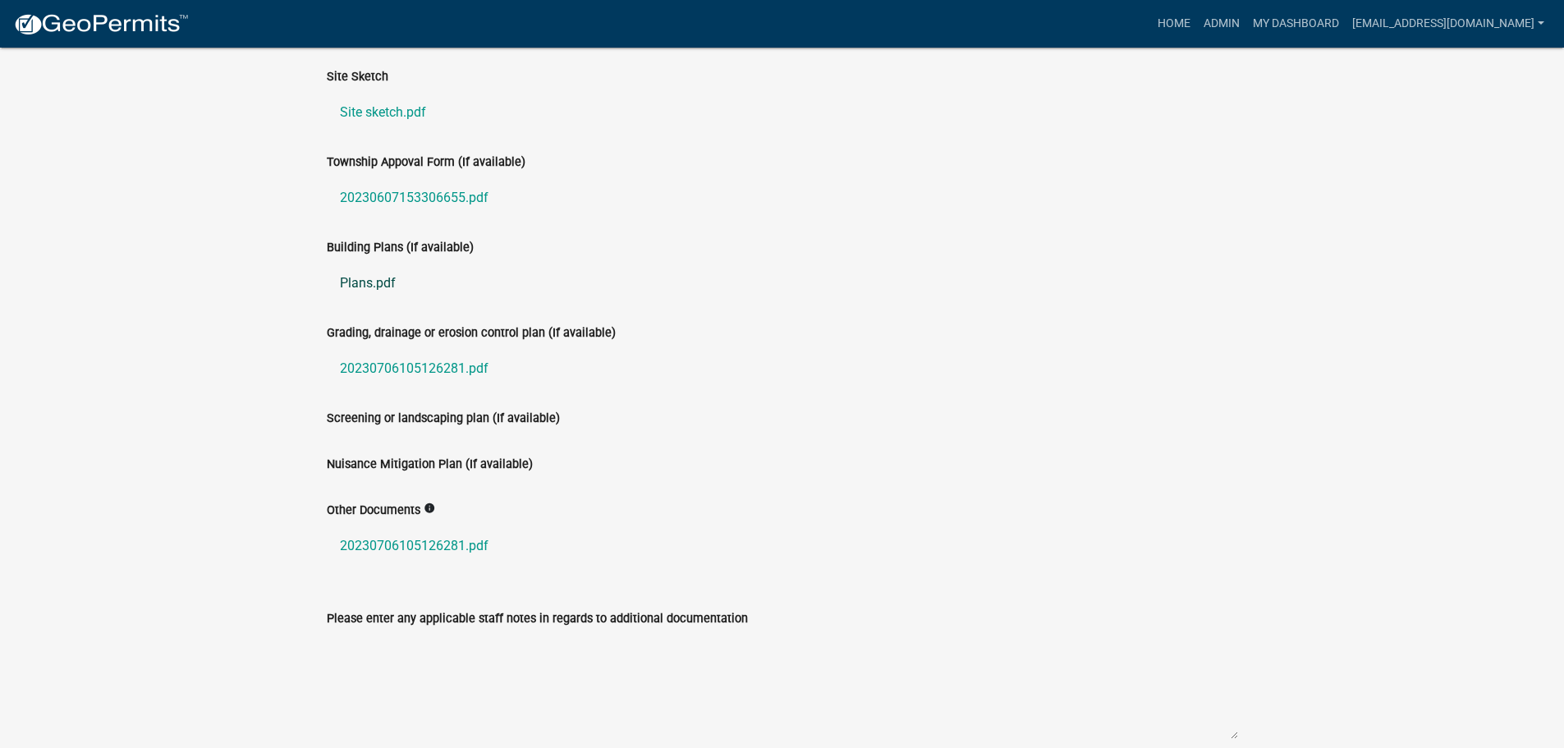
scroll to position [1059, 0]
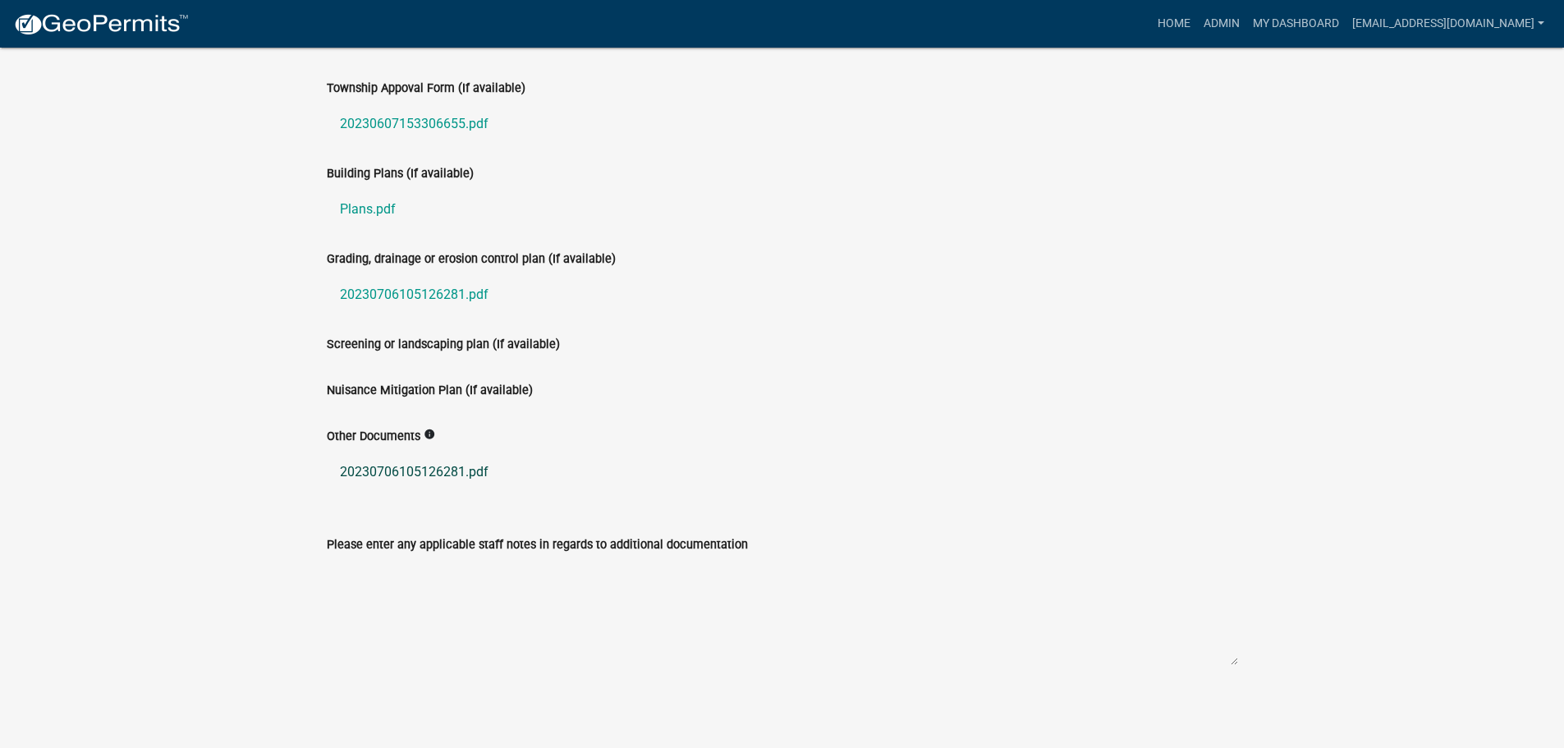
click at [449, 466] on link "20230706105126281.pdf" at bounding box center [782, 471] width 911 height 39
click at [382, 296] on link "20230706105126281.pdf" at bounding box center [782, 294] width 911 height 39
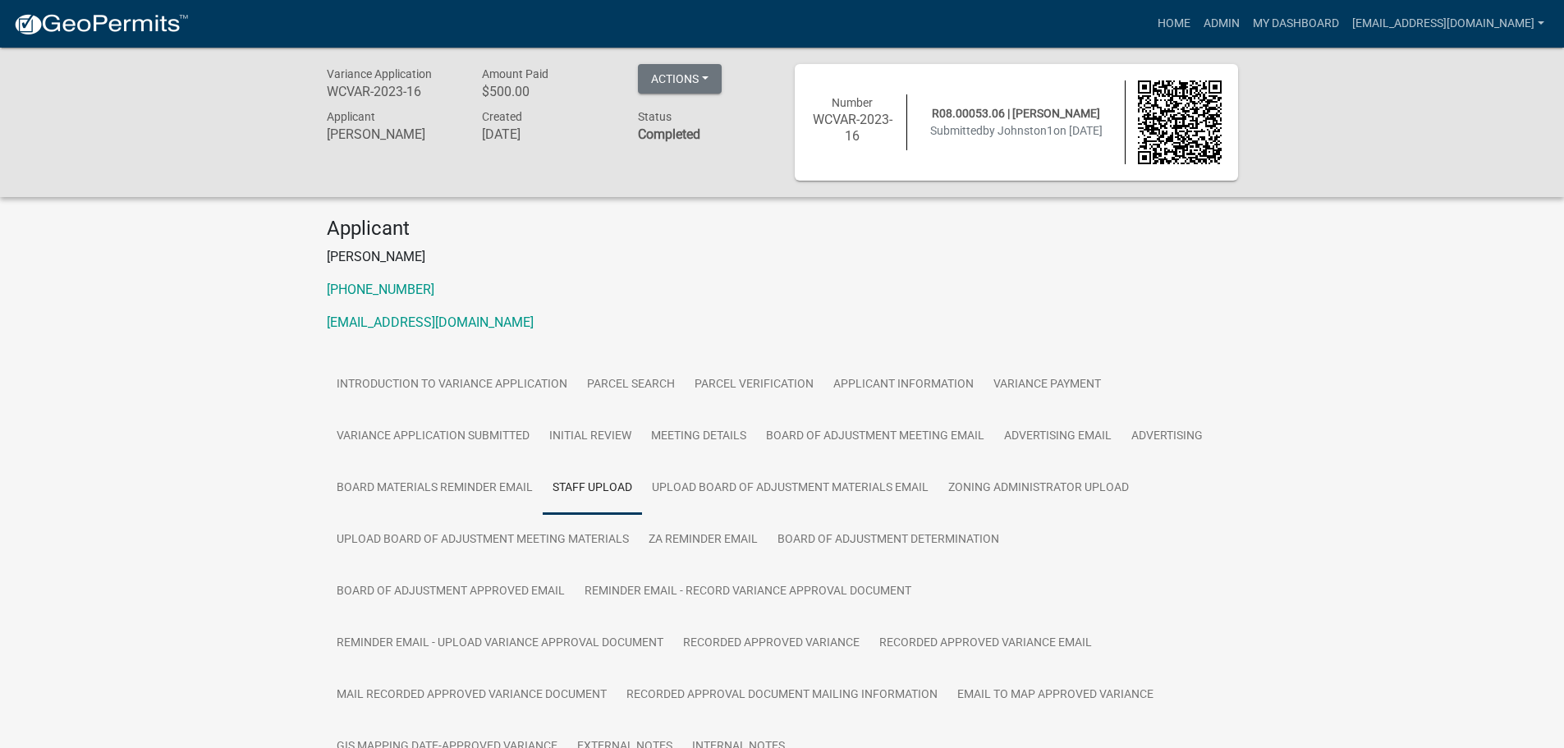
scroll to position [164, 0]
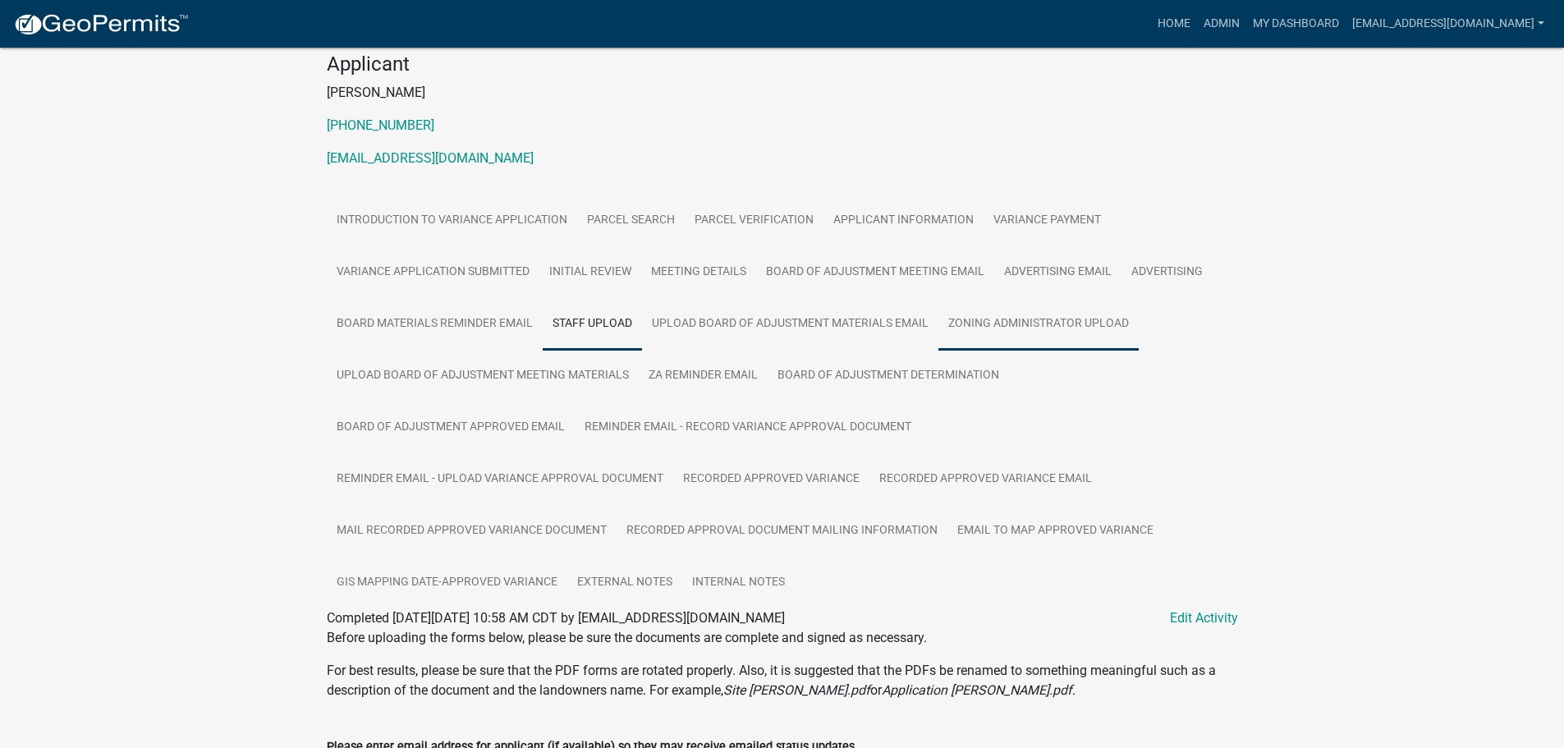
click at [1061, 327] on link "Zoning Administrator Upload" at bounding box center [1038, 324] width 200 height 53
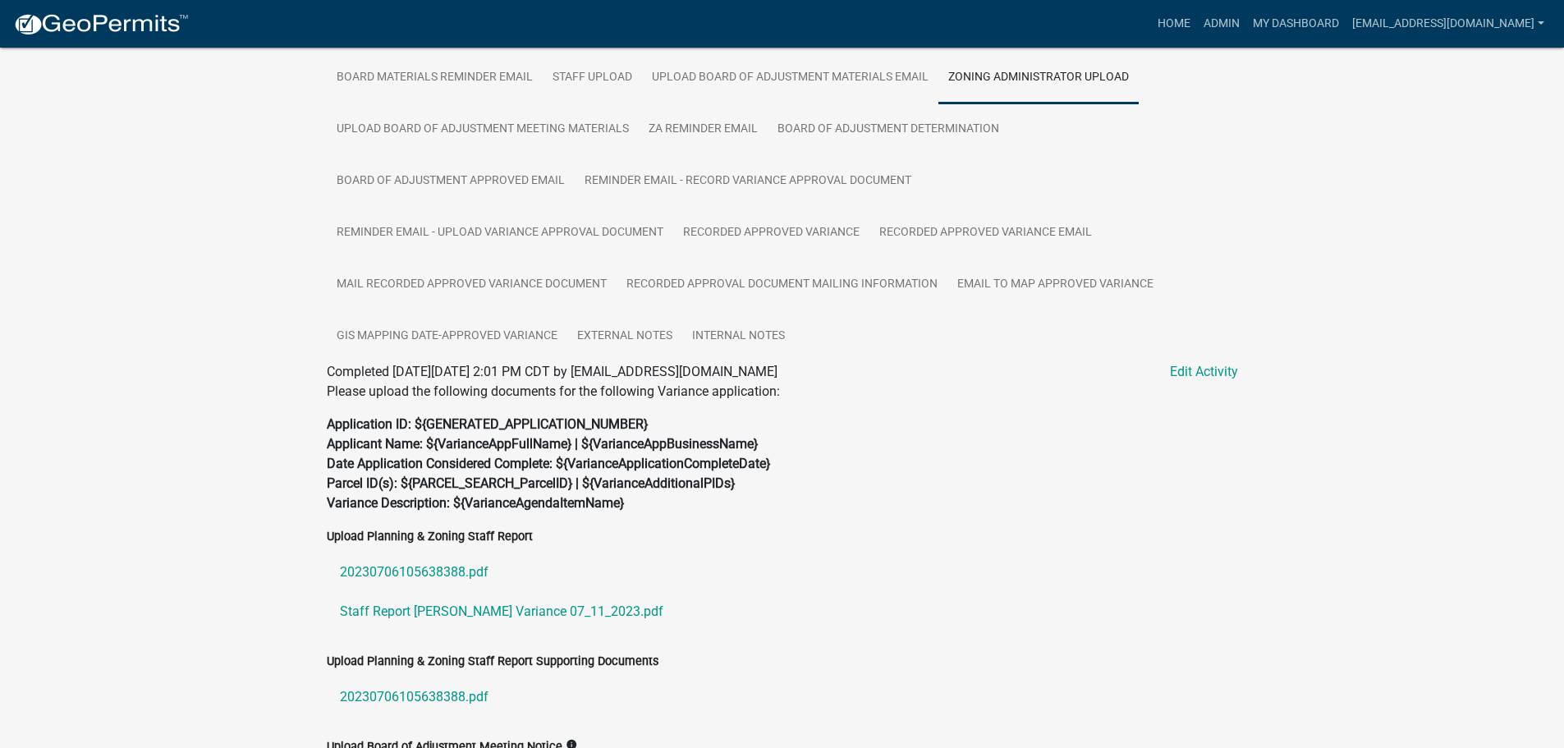
scroll to position [639, 0]
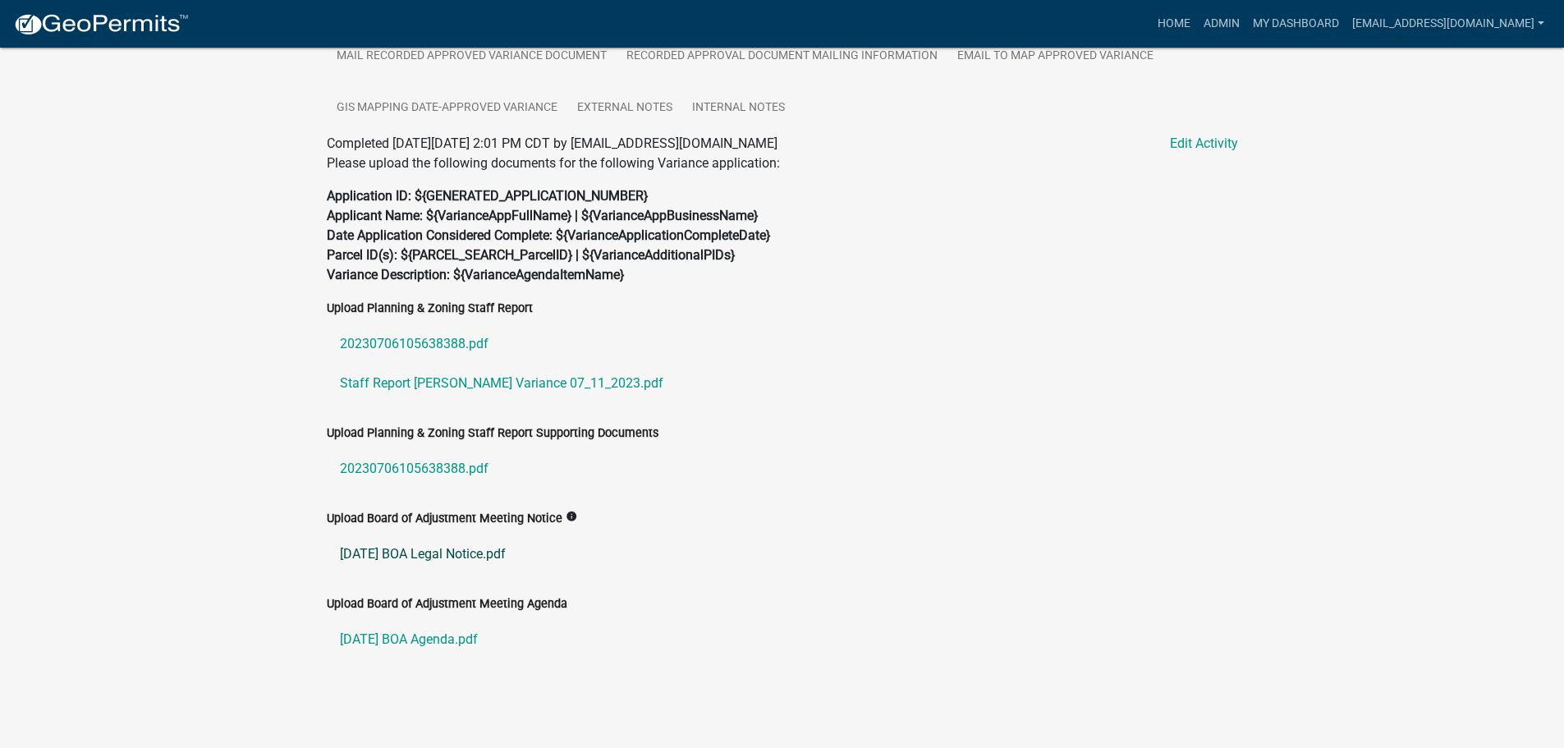
click at [426, 548] on link "[DATE] BOA Legal Notice.pdf" at bounding box center [782, 554] width 911 height 39
click at [369, 381] on link "Staff Report [PERSON_NAME] Variance 07_11_2023.pdf" at bounding box center [782, 383] width 911 height 39
click at [410, 342] on link "20230706105638388.pdf" at bounding box center [782, 343] width 911 height 39
click at [397, 467] on link "20230706105638388.pdf" at bounding box center [782, 468] width 911 height 39
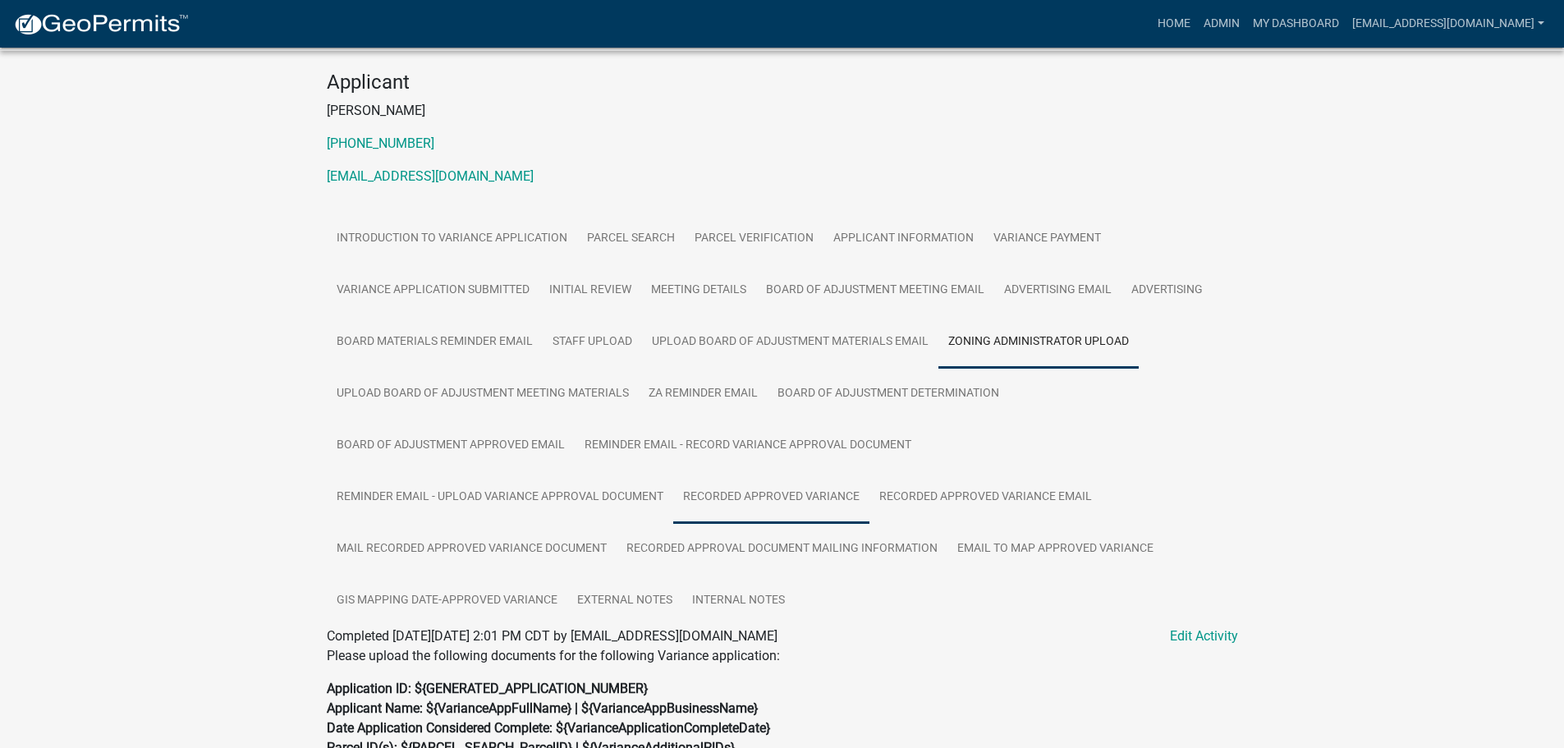
click at [758, 493] on link "Recorded Approved Variance" at bounding box center [771, 497] width 196 height 53
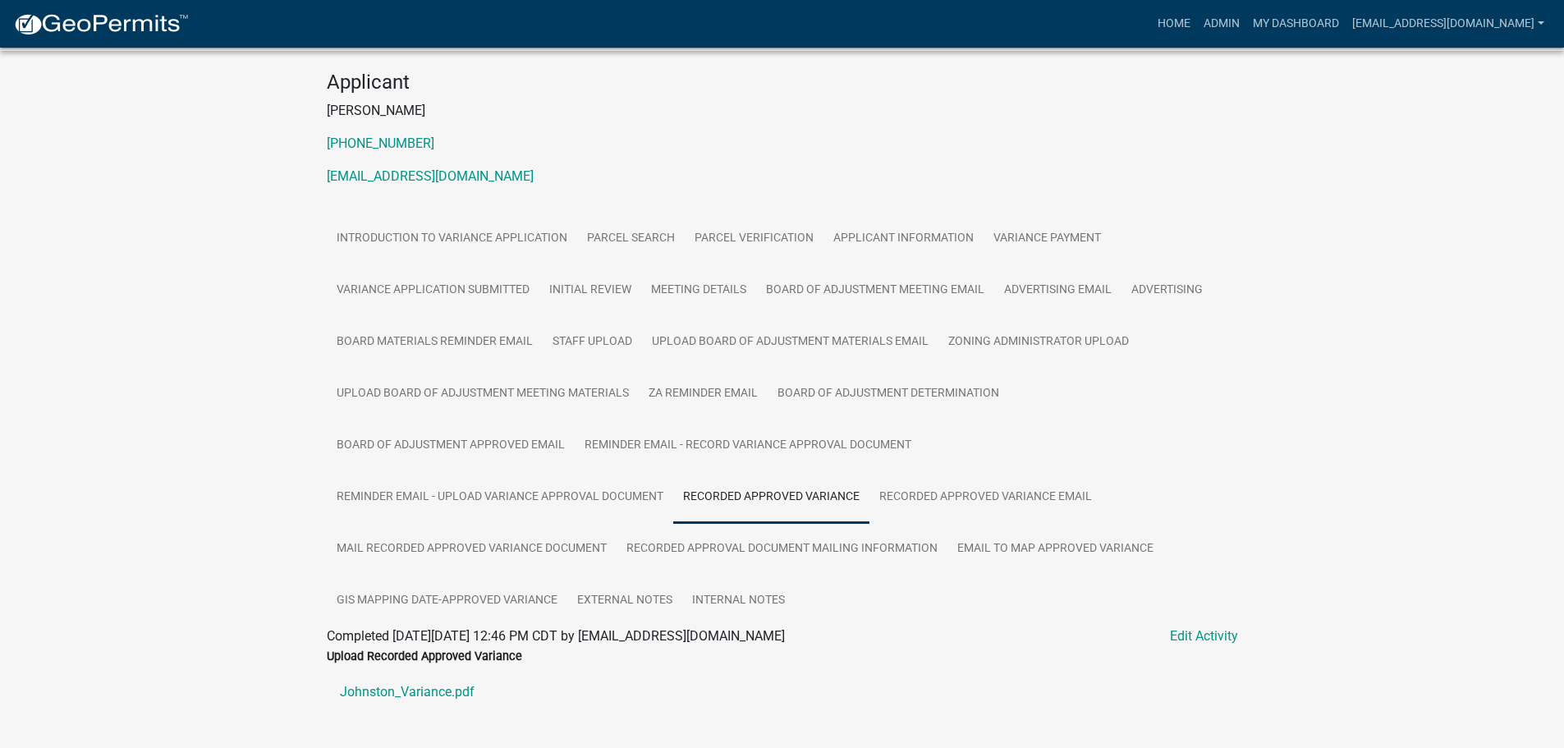
scroll to position [376, 0]
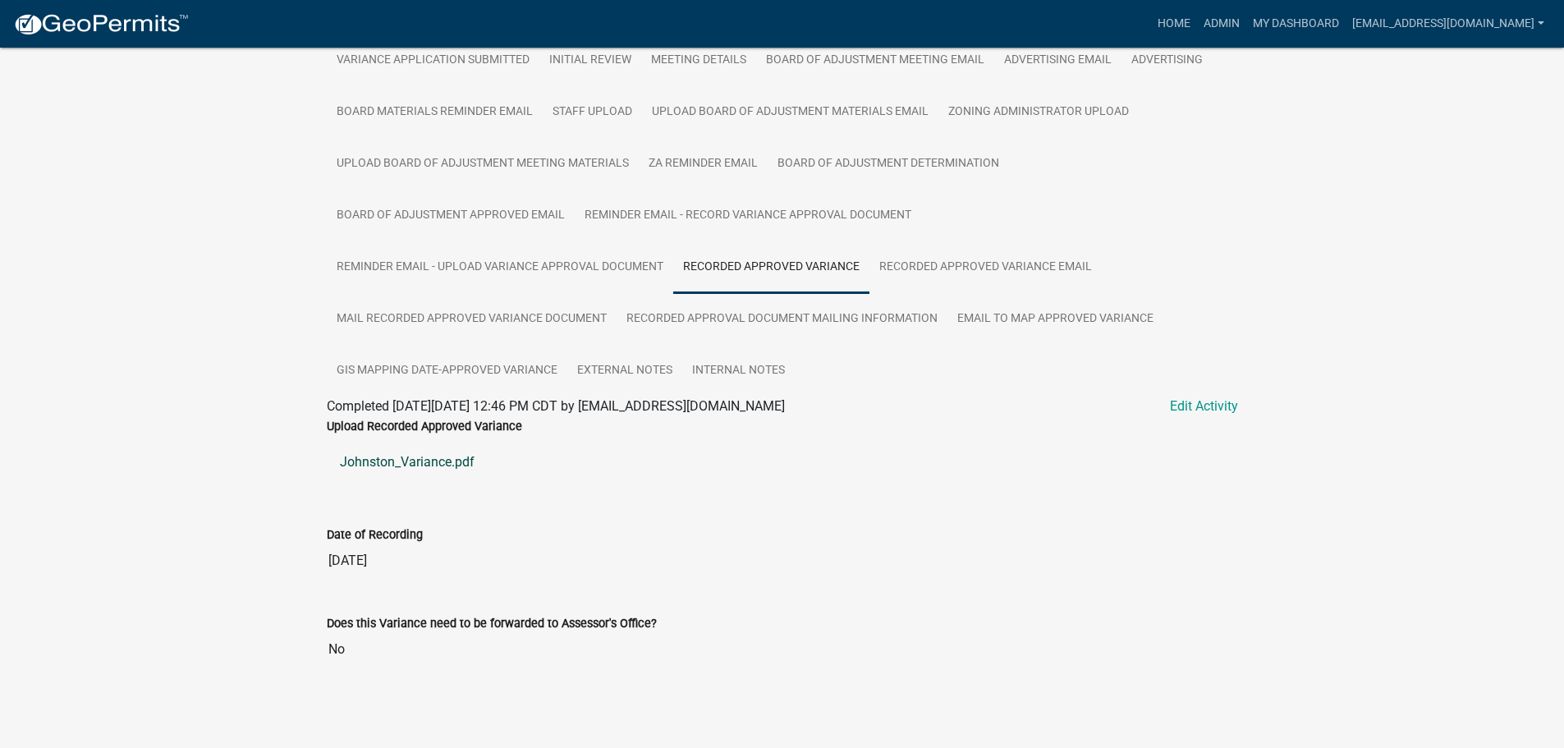
click at [427, 453] on link "Johnston_Variance.pdf" at bounding box center [782, 462] width 911 height 39
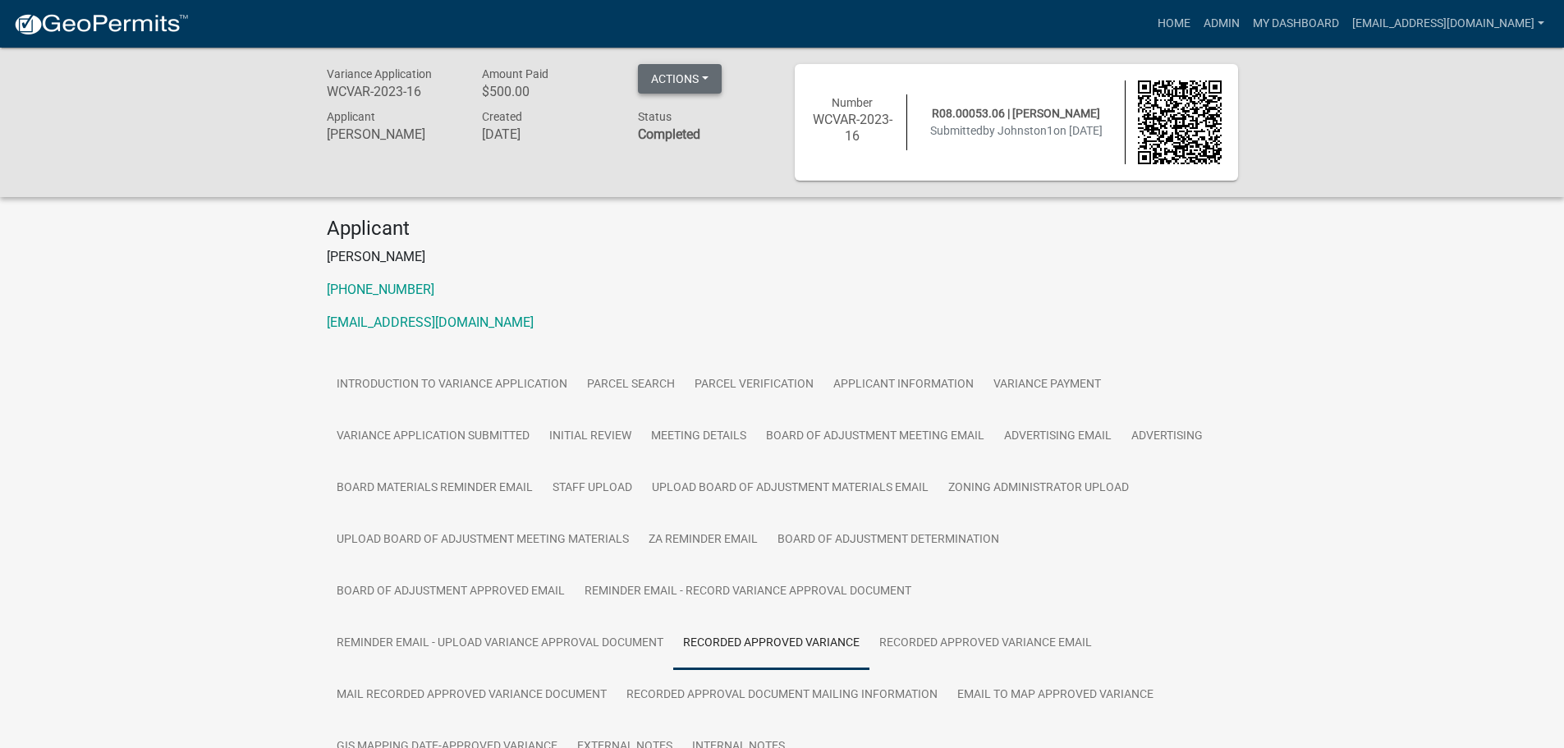
click at [699, 80] on button "Actions" at bounding box center [680, 79] width 84 height 30
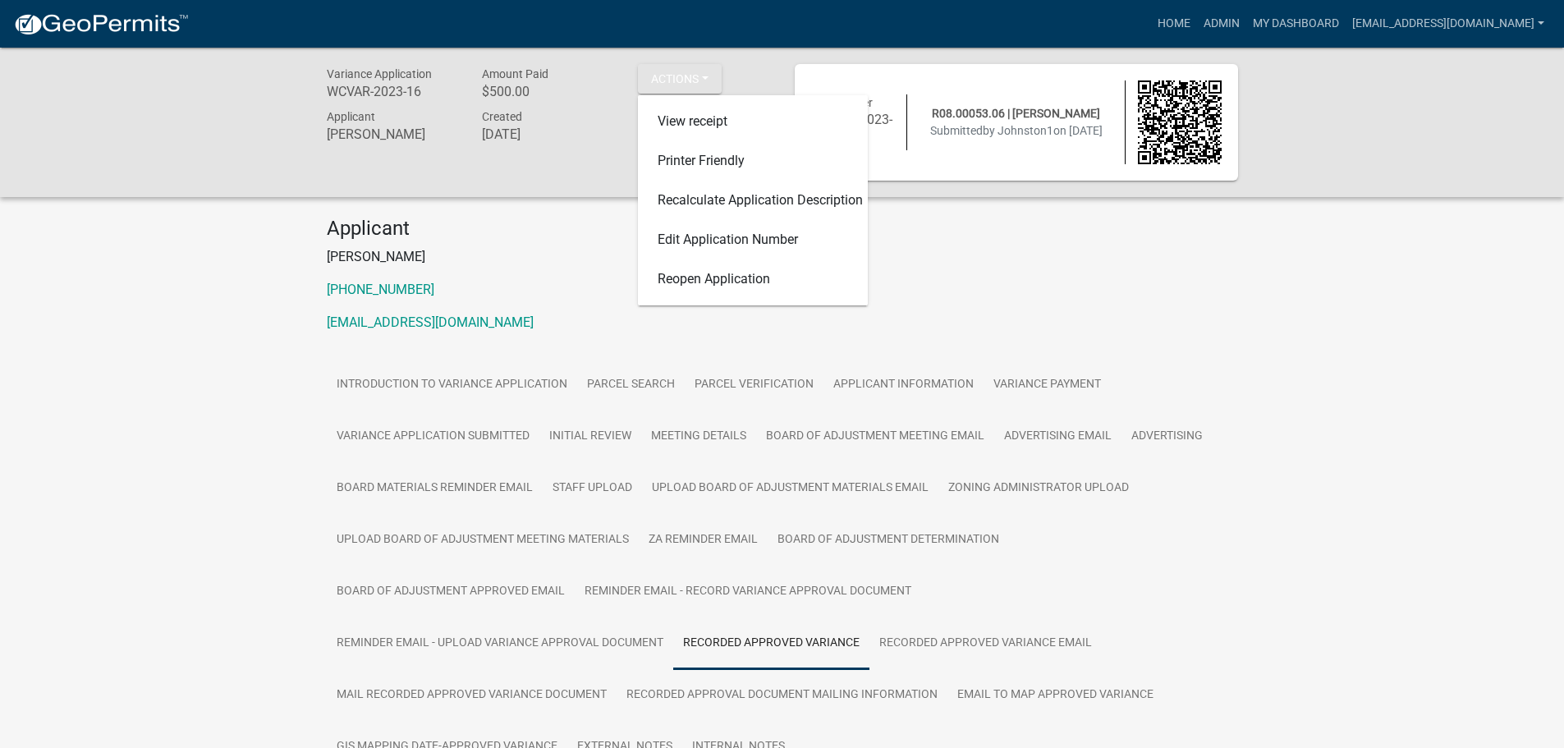
click at [247, 266] on div "Variance Application WCVAR-2023-16 Amount Paid $500.00 Actions View receipt Pri…" at bounding box center [782, 576] width 1564 height 1056
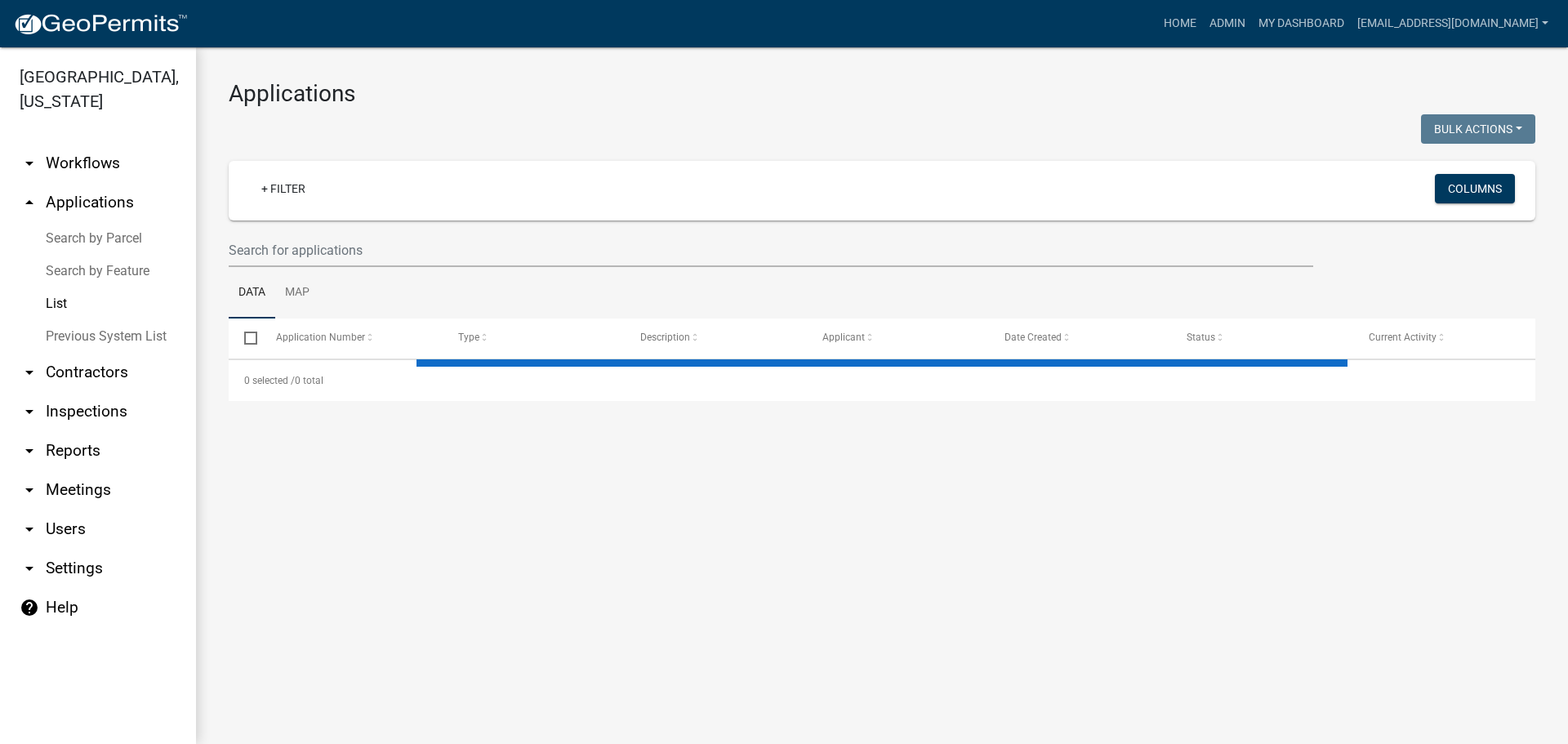
select select "2: 50"
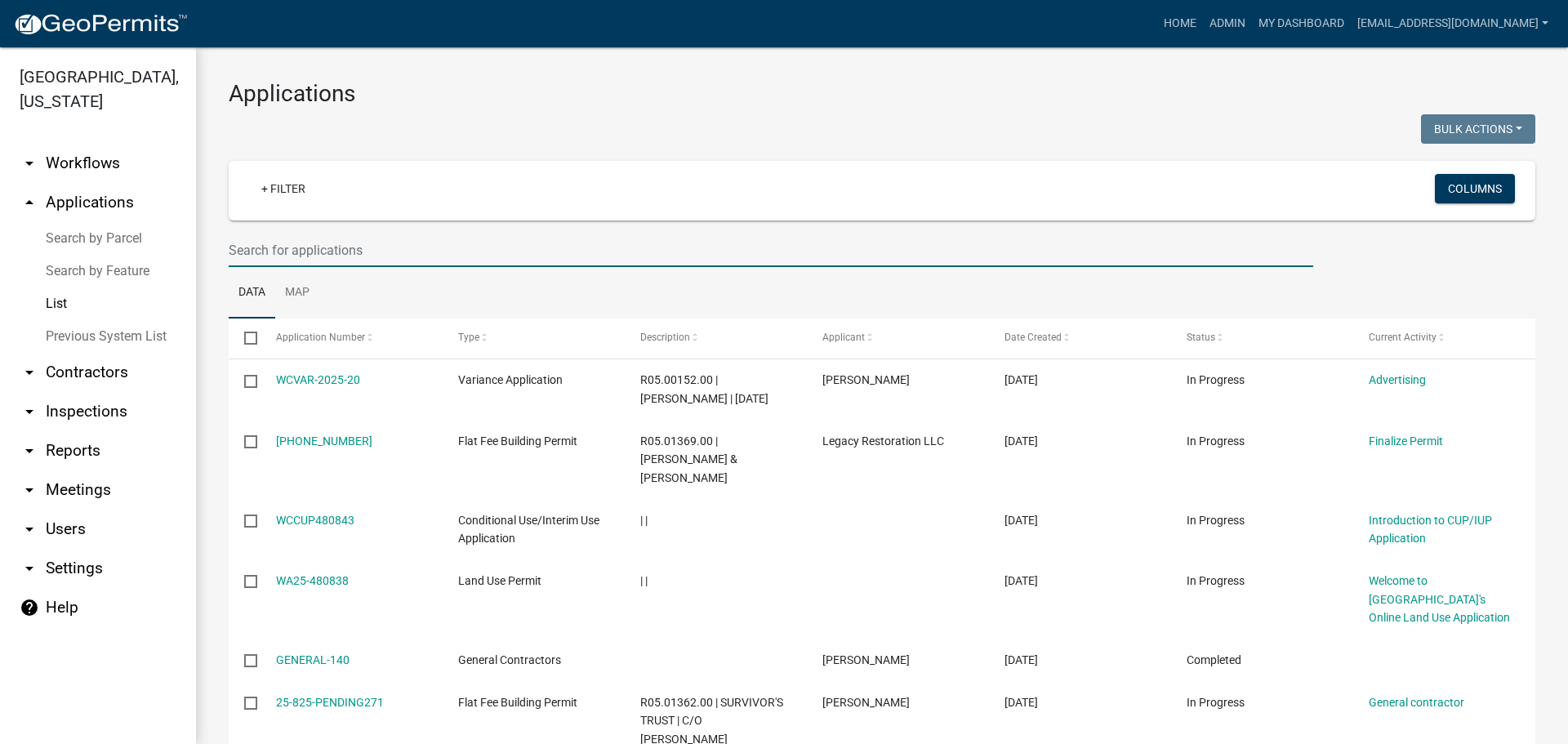
click at [295, 250] on input "text" at bounding box center [771, 251] width 1084 height 34
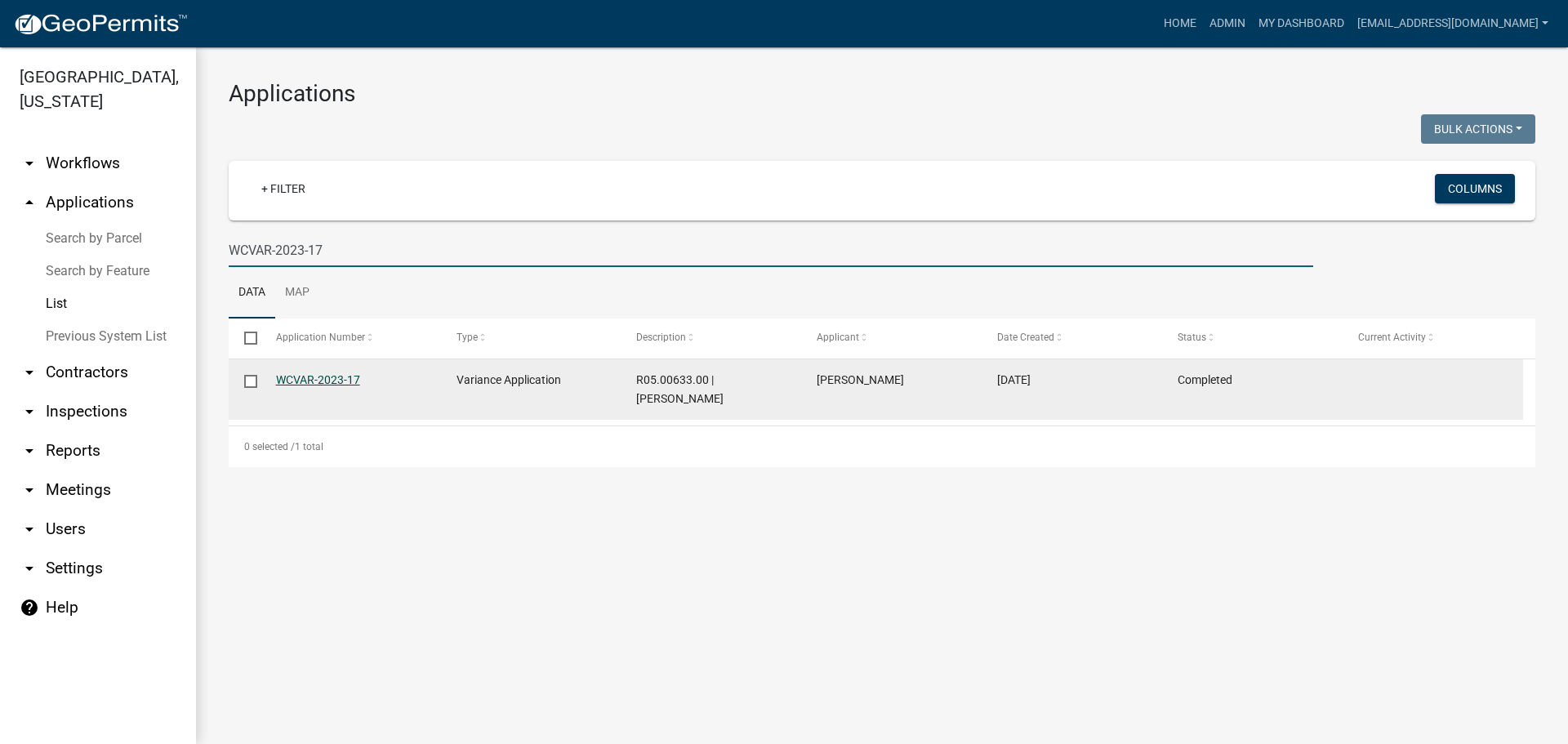
type input "WCVAR-2023-17"
click at [332, 377] on link "WCVAR-2023-17" at bounding box center [318, 379] width 85 height 13
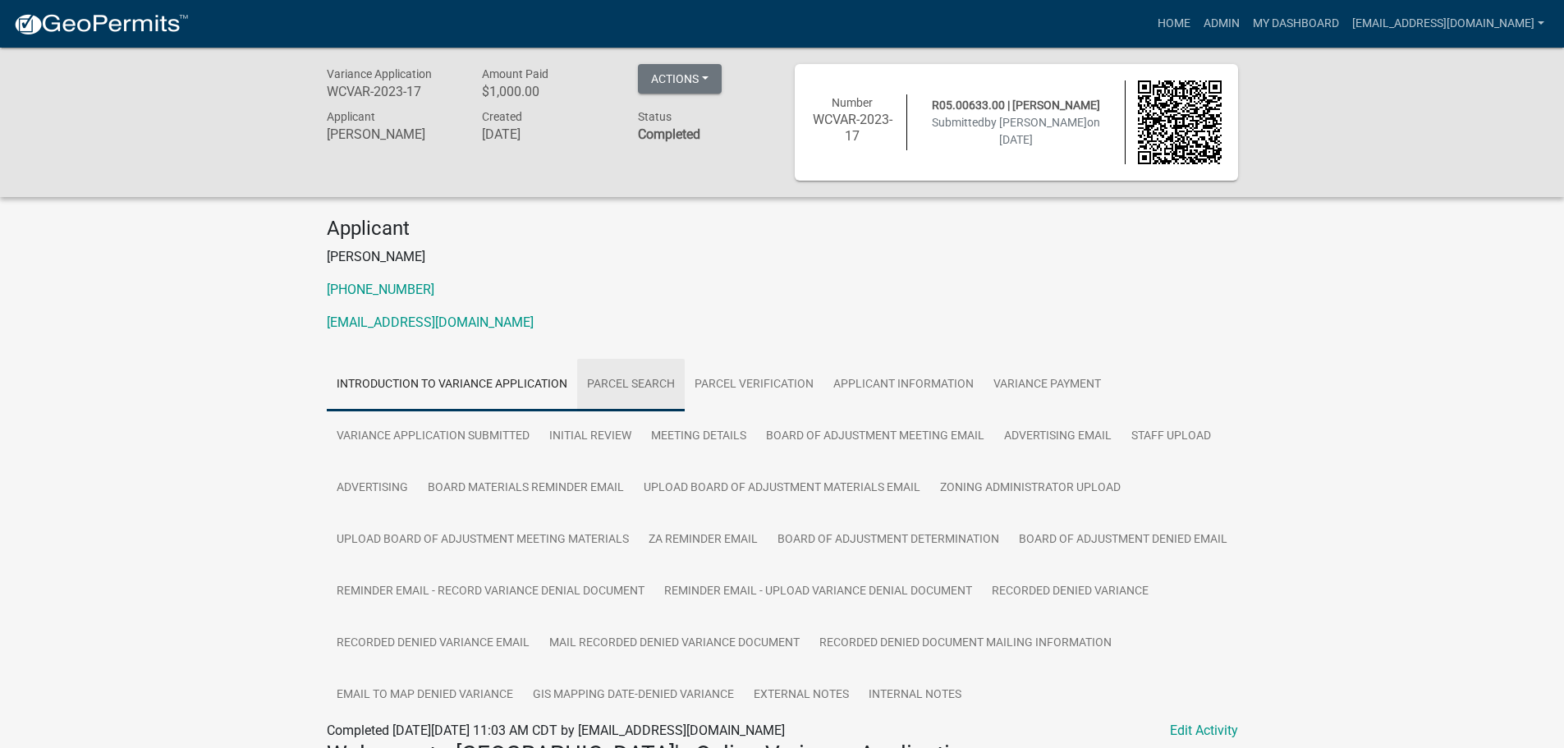
click at [609, 384] on link "Parcel search" at bounding box center [631, 385] width 108 height 53
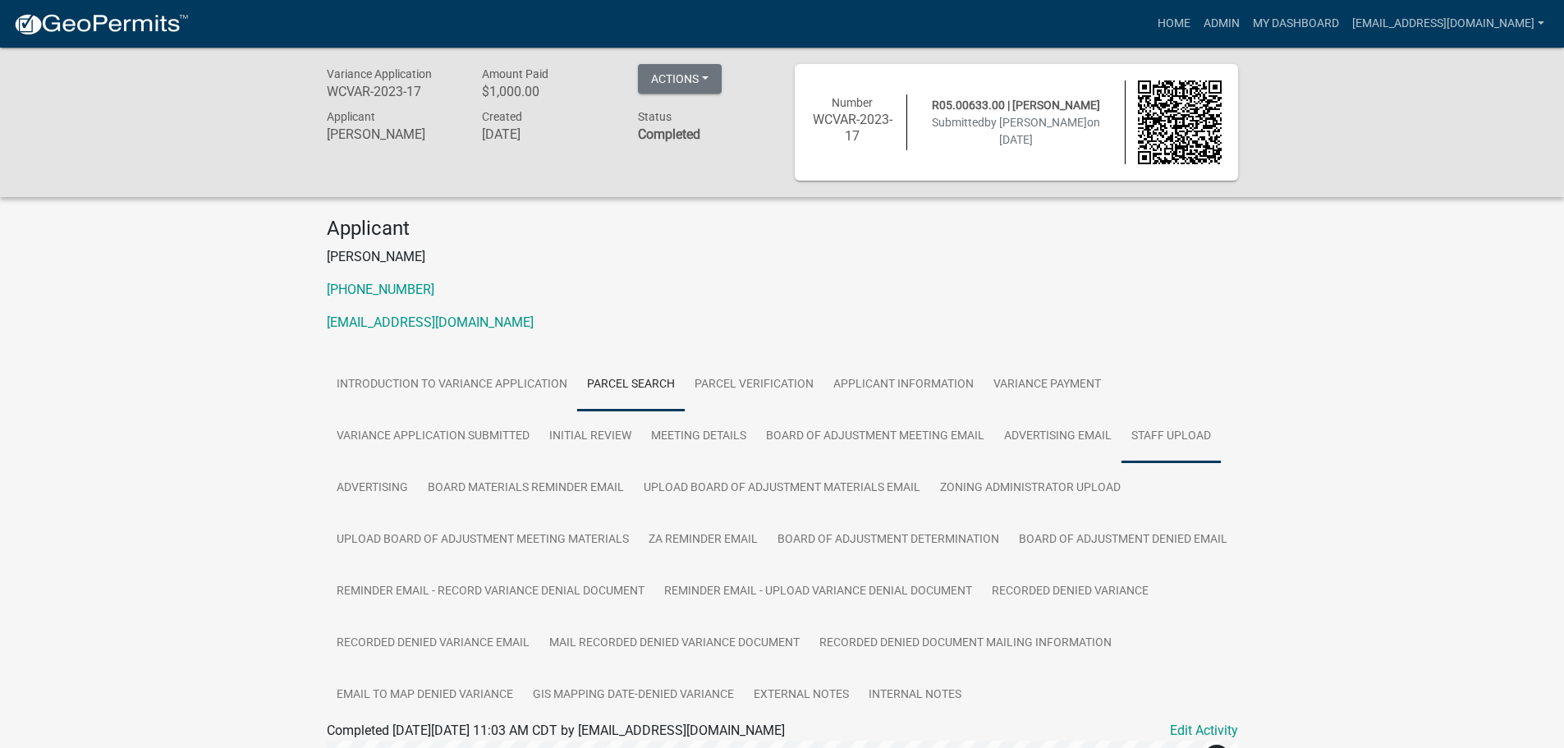
click at [1178, 441] on link "Staff Upload" at bounding box center [1171, 437] width 99 height 53
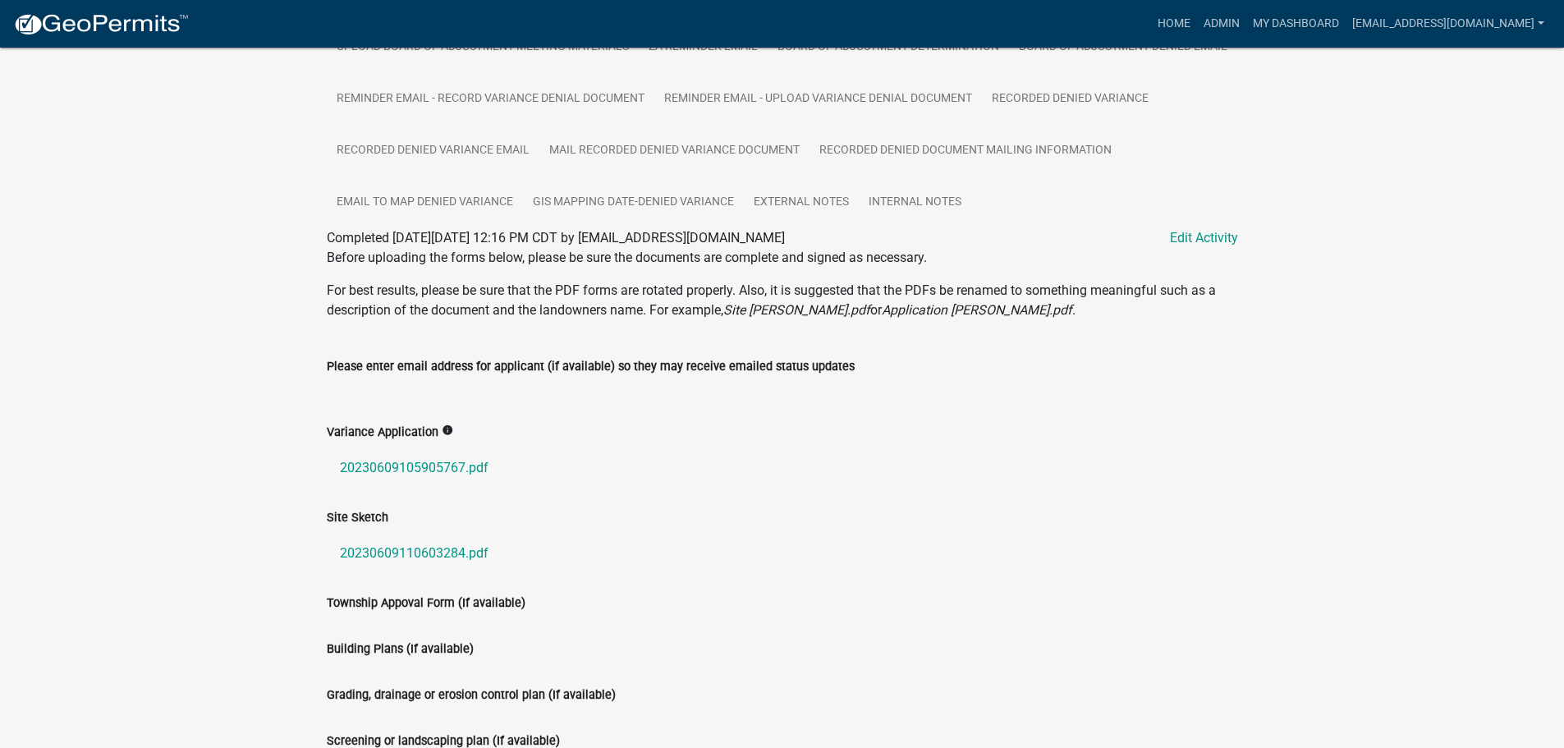
scroll to position [575, 0]
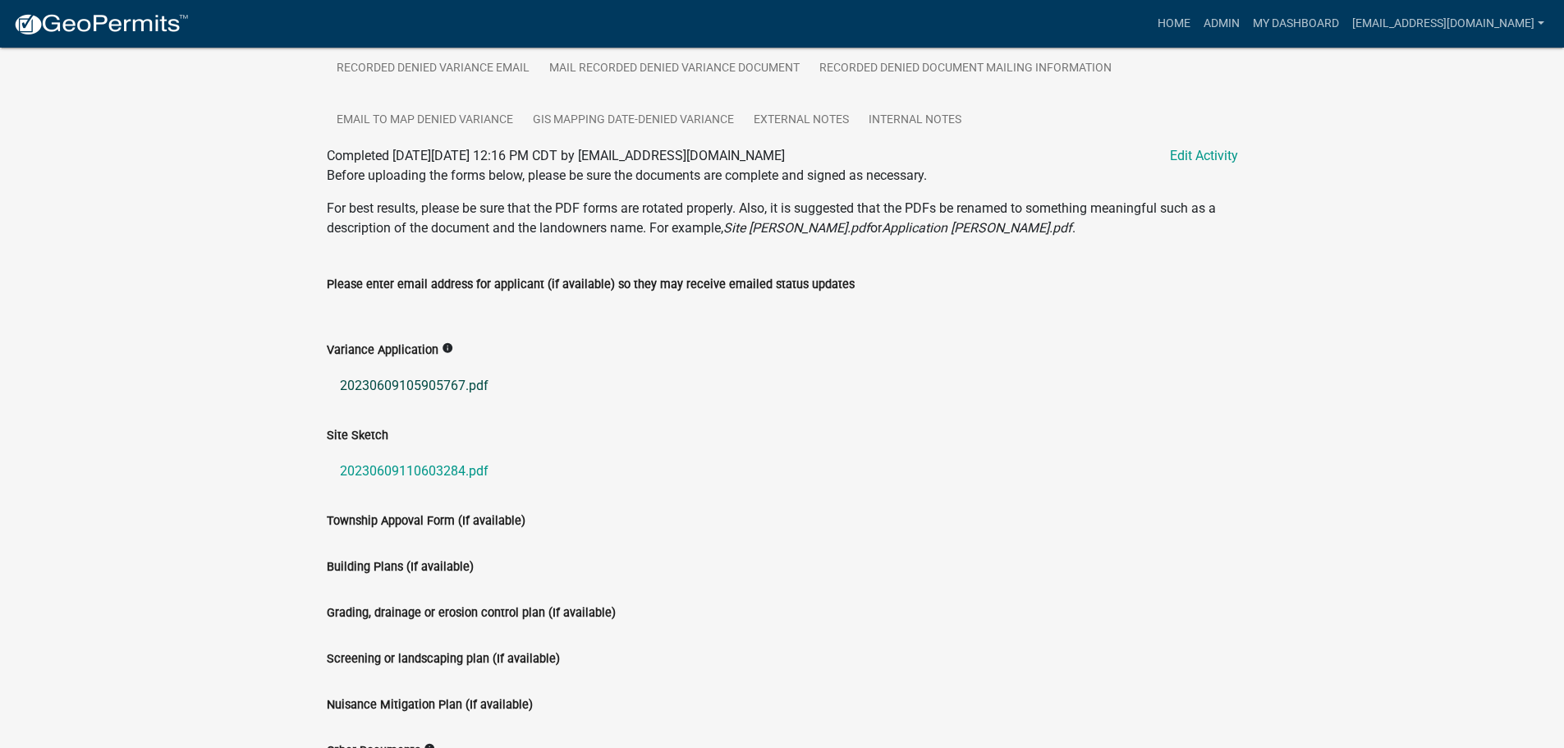
click at [405, 406] on link "20230609105905767.pdf" at bounding box center [782, 385] width 911 height 39
click at [384, 491] on link "20230609110603284.pdf" at bounding box center [782, 471] width 911 height 39
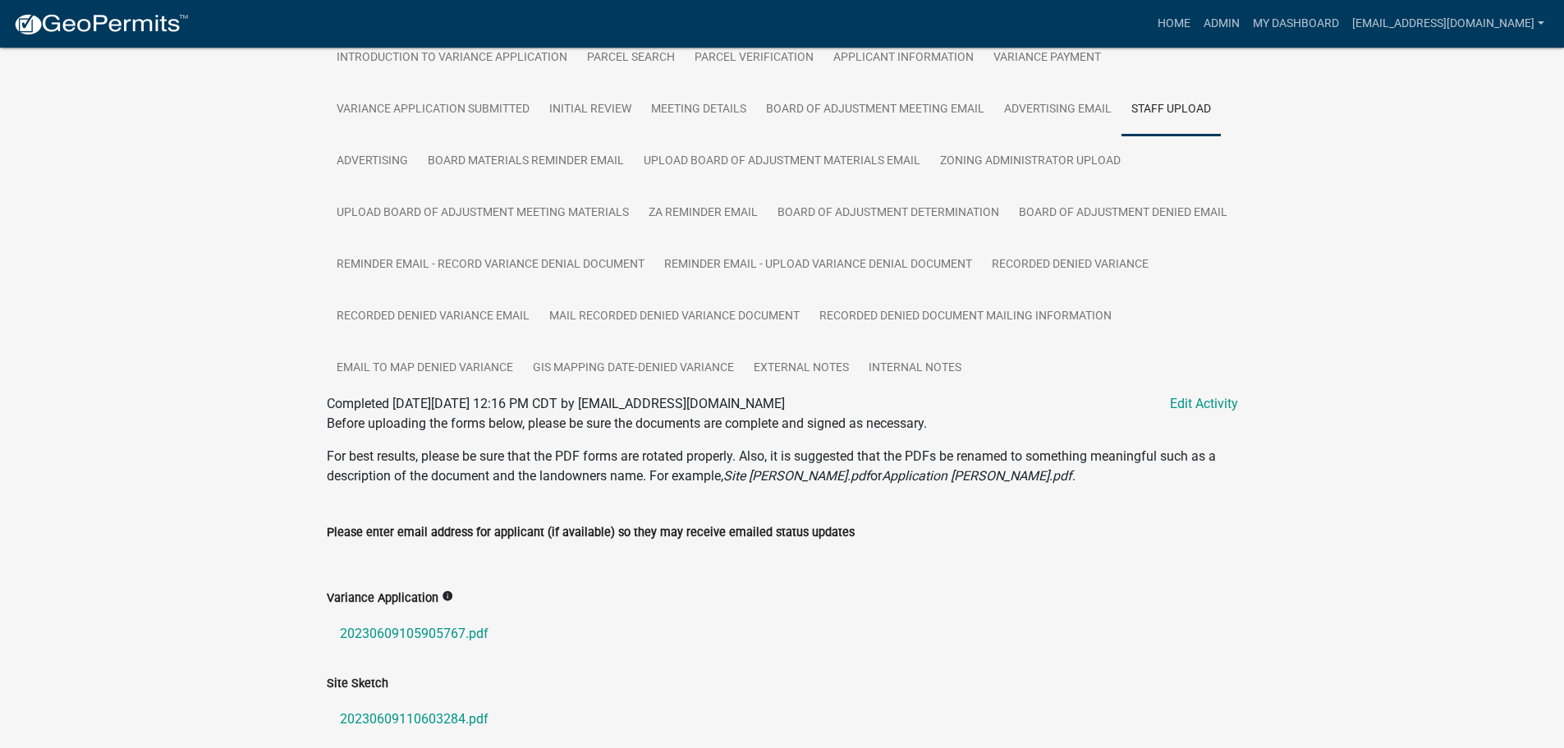
scroll to position [163, 0]
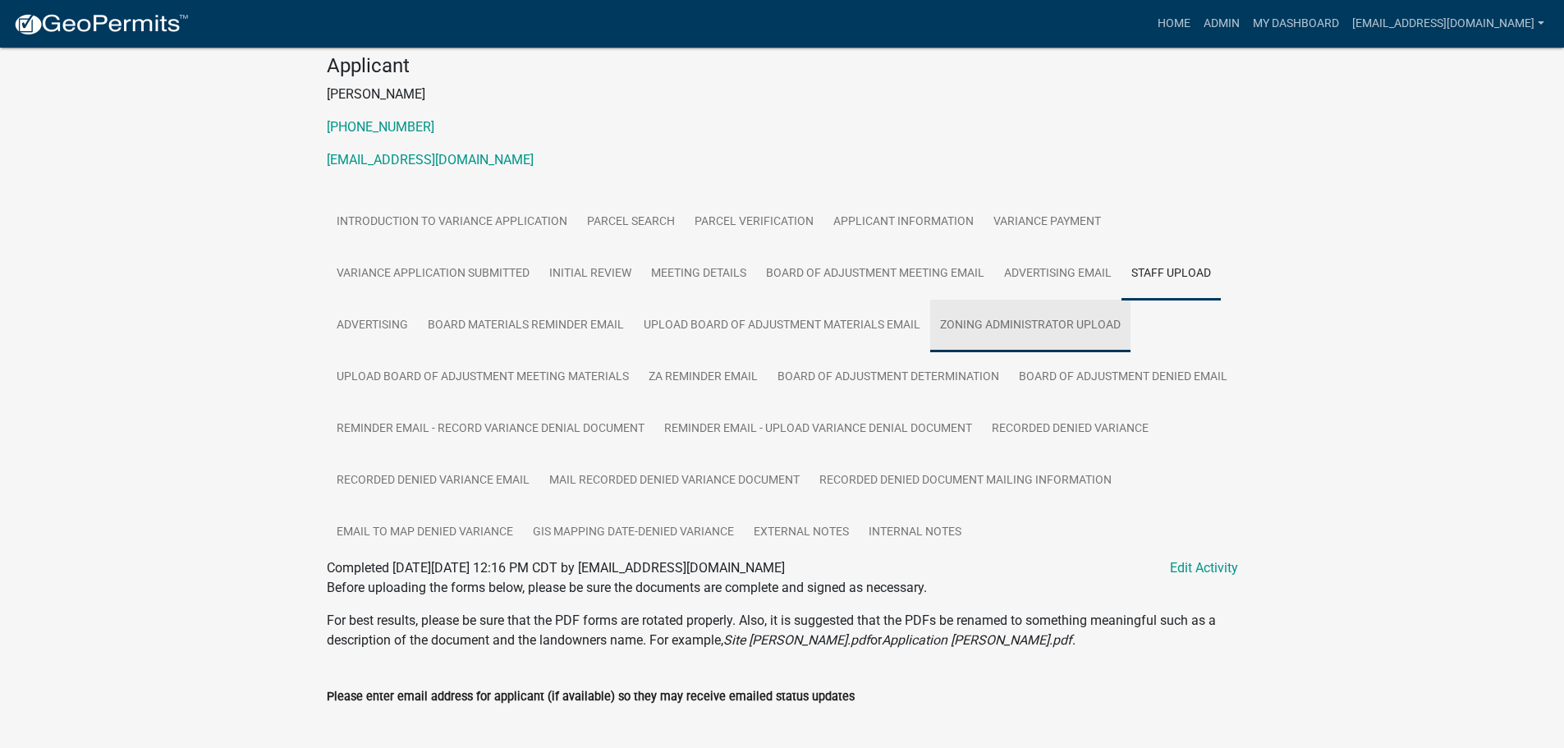
drag, startPoint x: 1030, startPoint y: 328, endPoint x: 1014, endPoint y: 329, distance: 16.5
click at [1030, 328] on link "Zoning Administrator Upload" at bounding box center [1030, 326] width 200 height 53
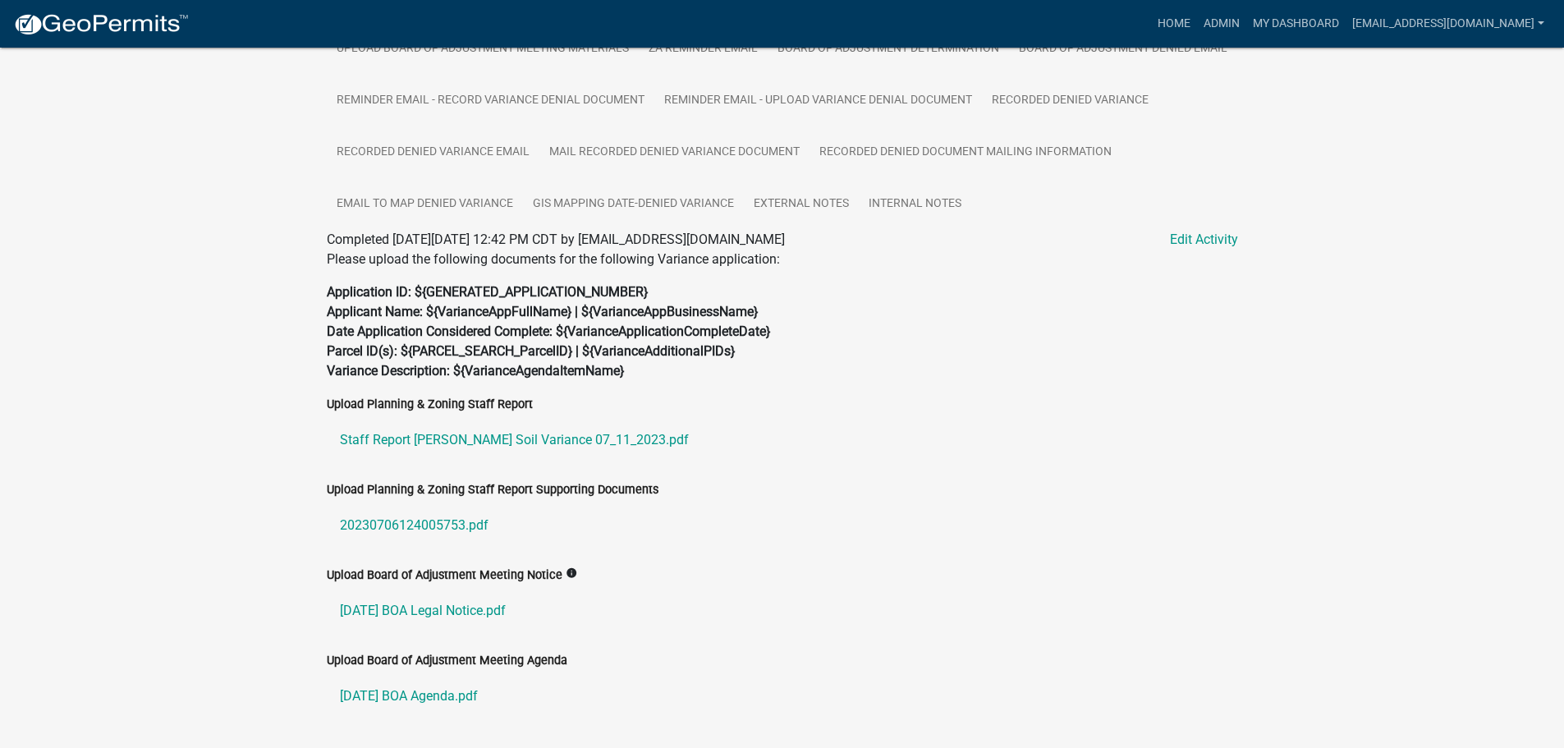
scroll to position [599, 0]
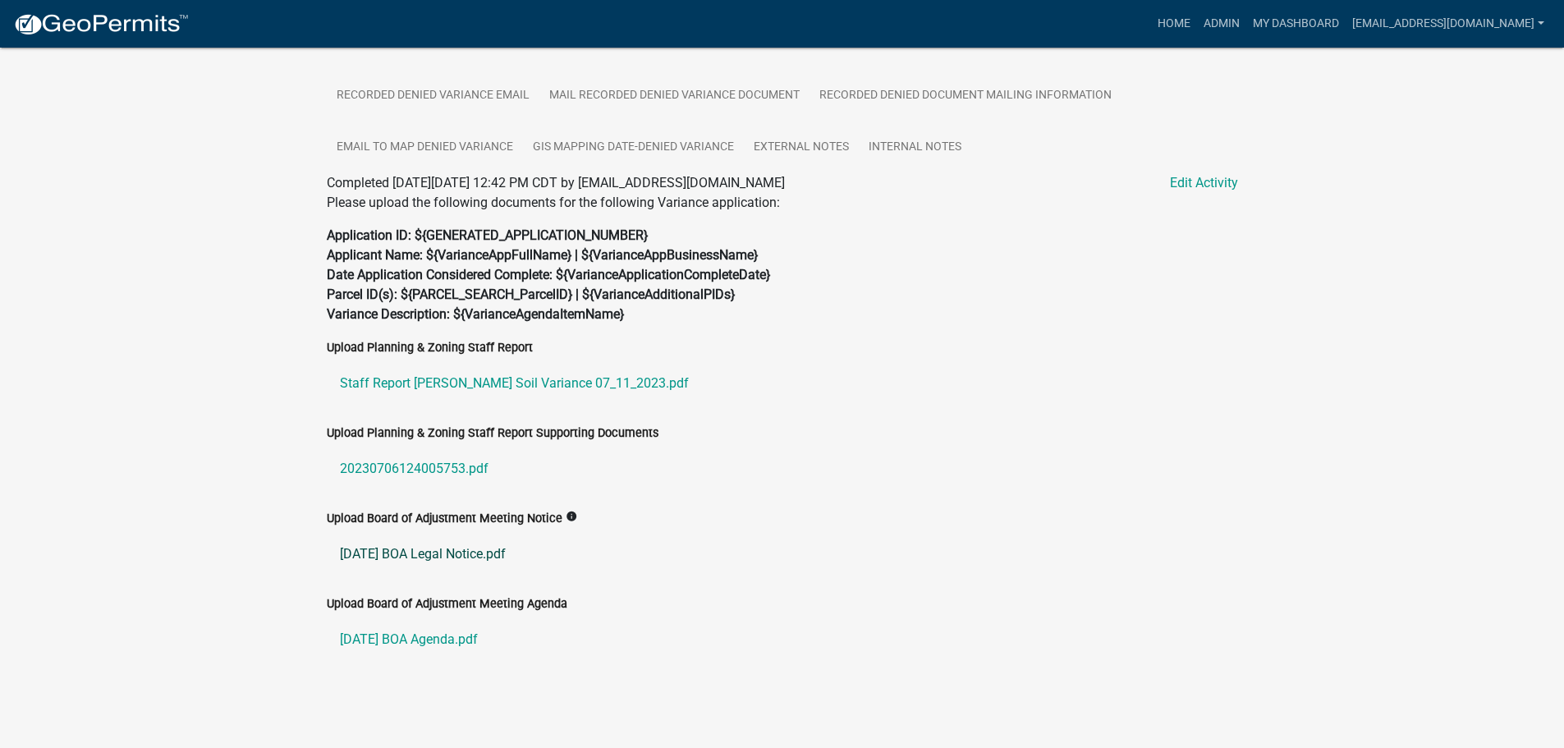
click at [413, 550] on link "[DATE] BOA Legal Notice.pdf" at bounding box center [782, 554] width 911 height 39
click at [559, 380] on link "Staff Report [PERSON_NAME] Soil Variance 07_11_2023.pdf" at bounding box center [782, 383] width 911 height 39
click at [416, 460] on link "20230706124005753.pdf" at bounding box center [782, 468] width 911 height 39
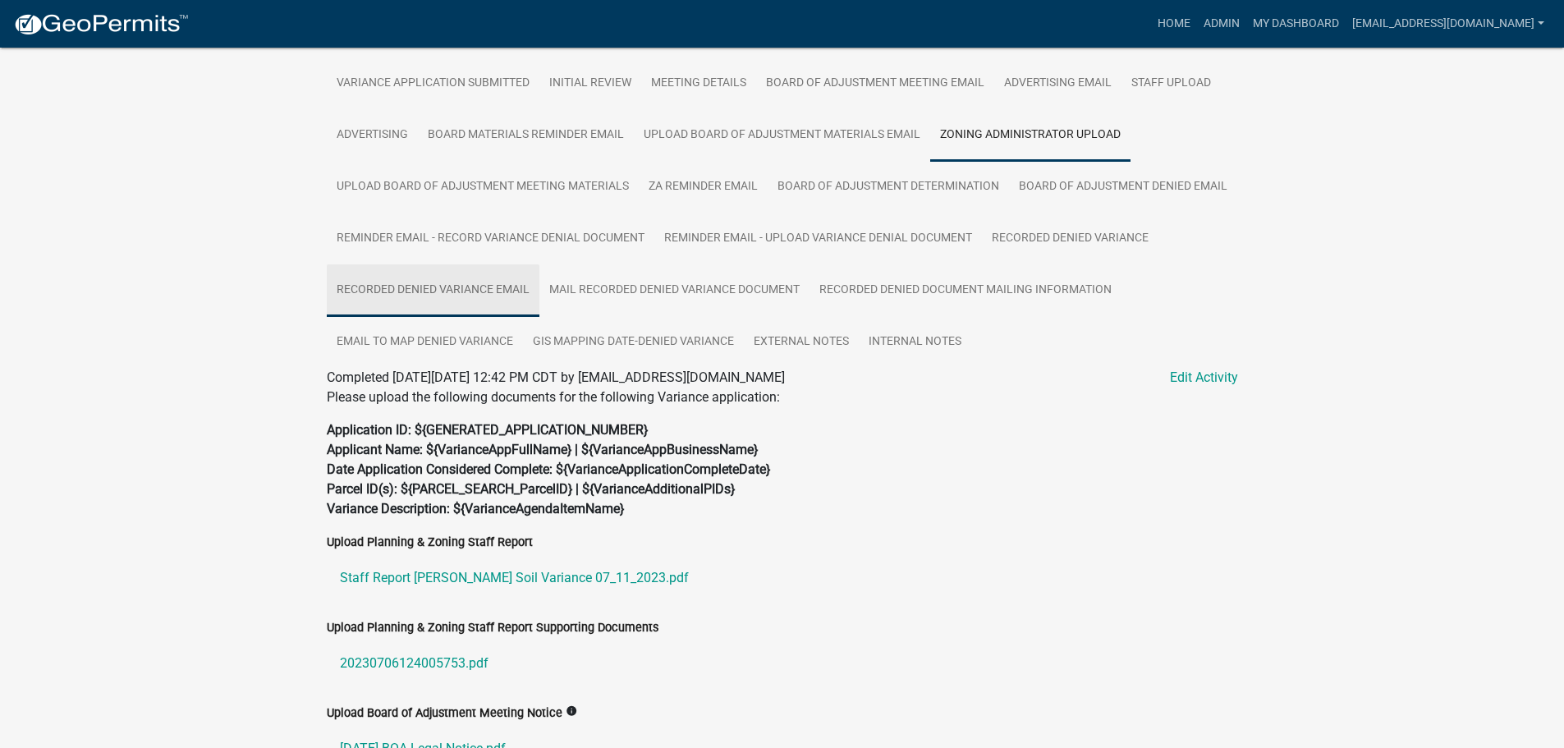
click at [539, 285] on link "Recorded Denied Variance Email" at bounding box center [433, 290] width 213 height 53
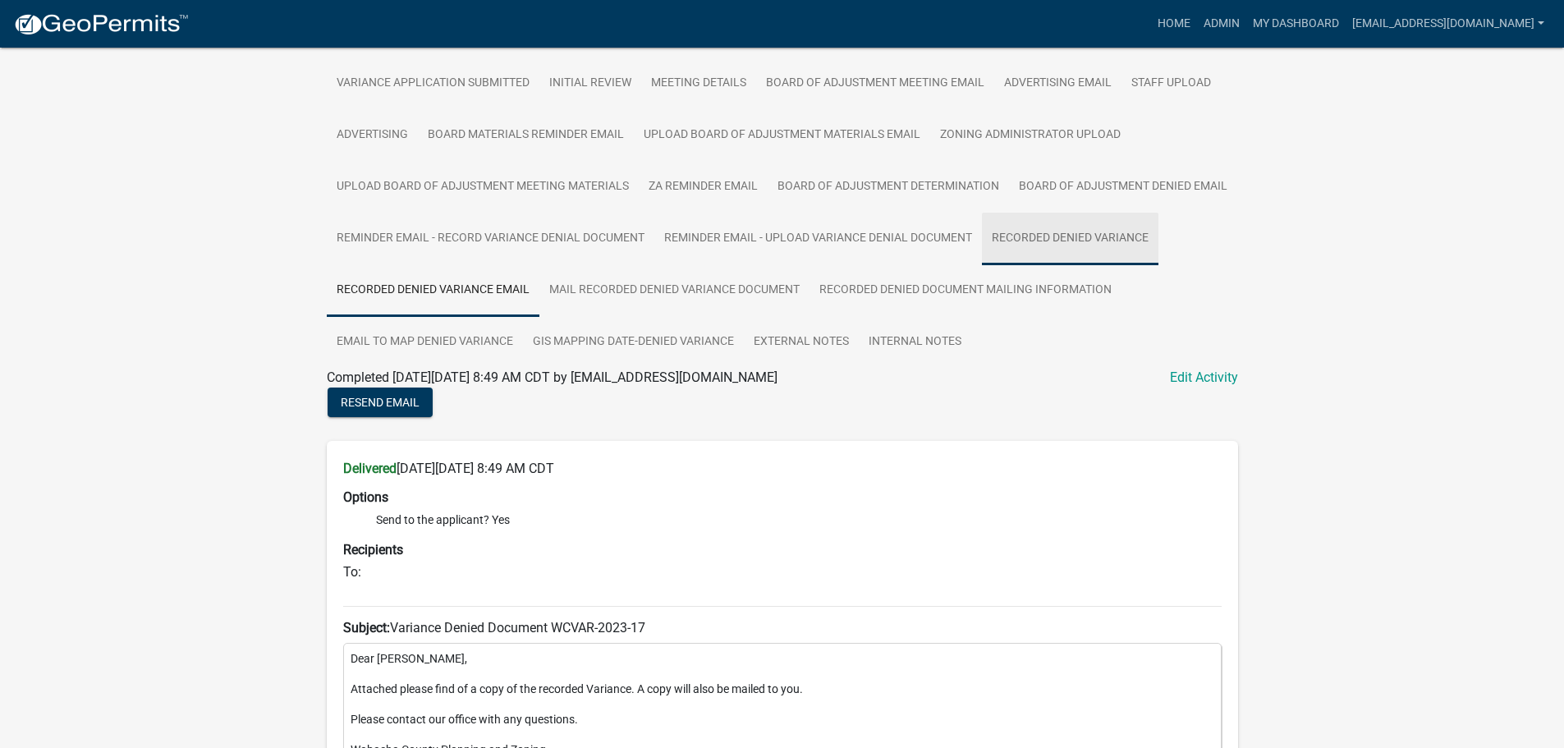
click at [982, 265] on link "Recorded Denied Variance" at bounding box center [1070, 239] width 177 height 53
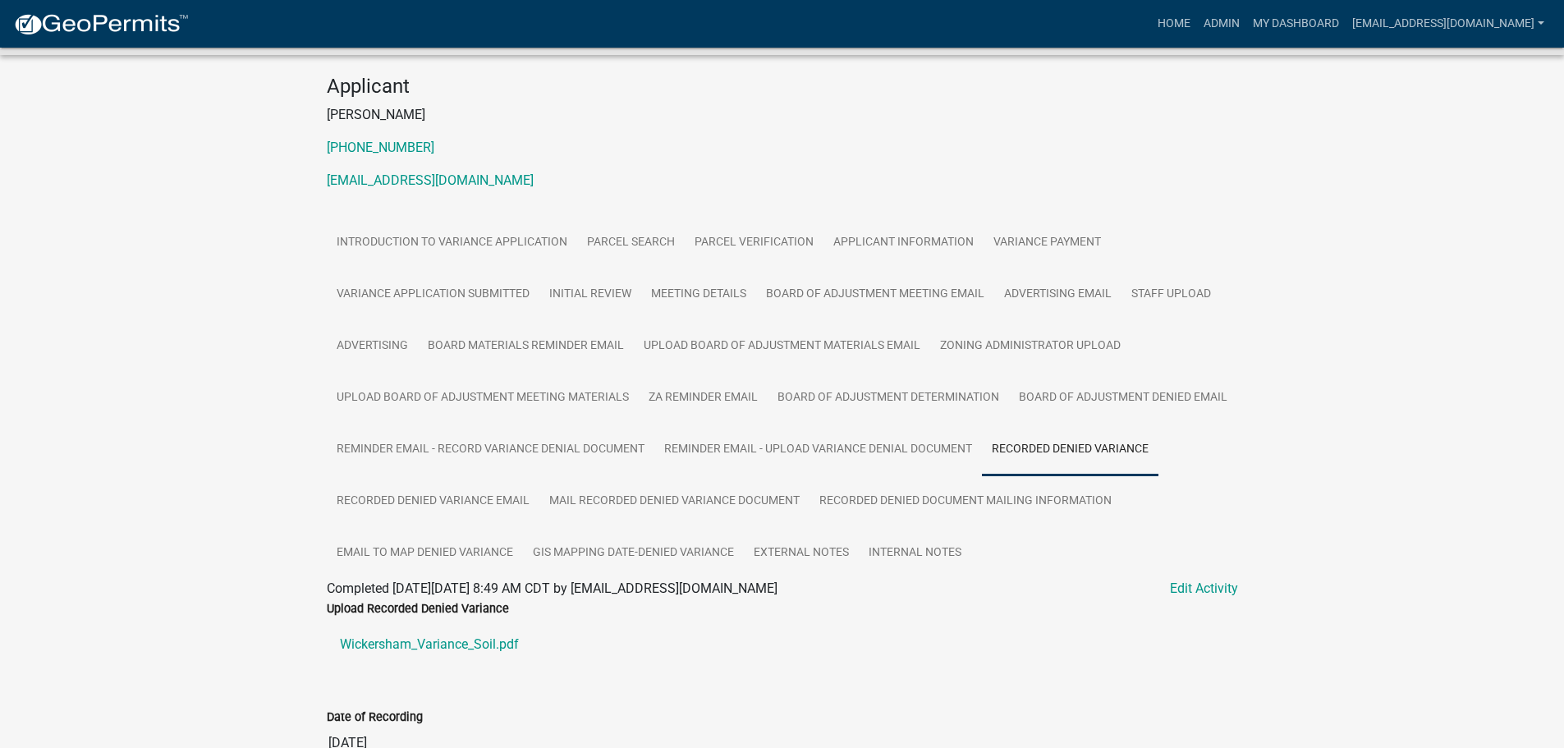
scroll to position [264, 0]
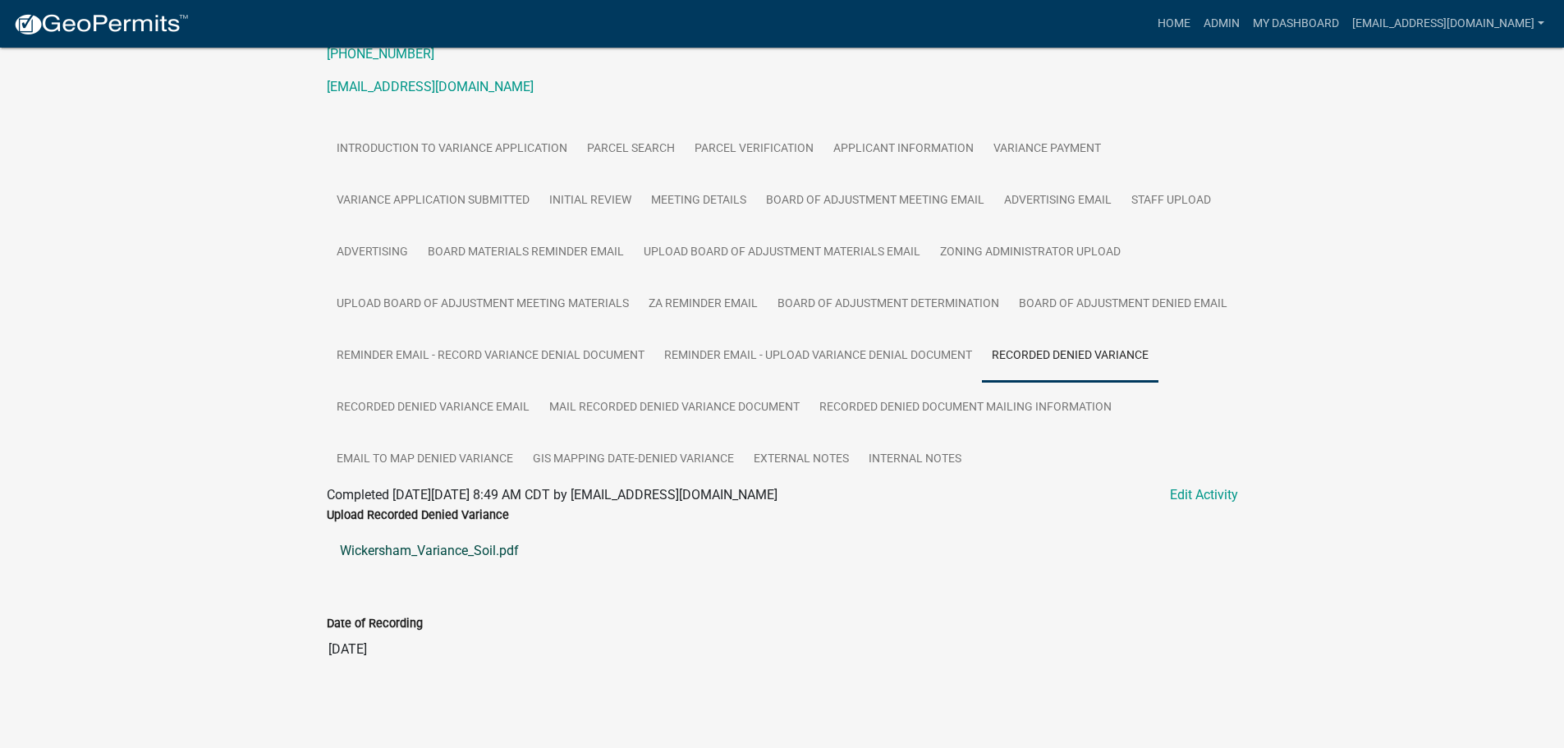
click at [429, 570] on link "Wickersham_Variance_Soil.pdf" at bounding box center [782, 550] width 911 height 39
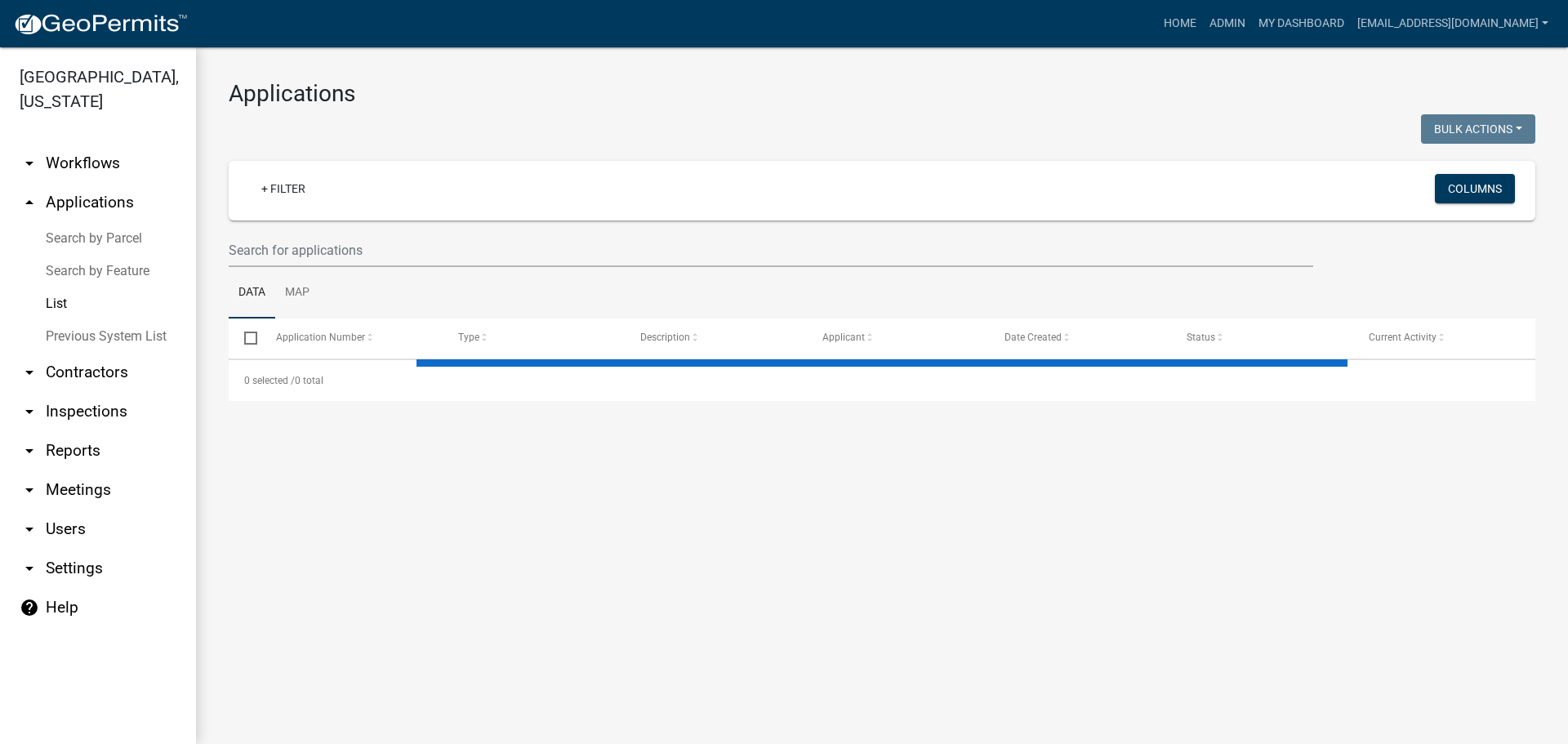
select select "2: 50"
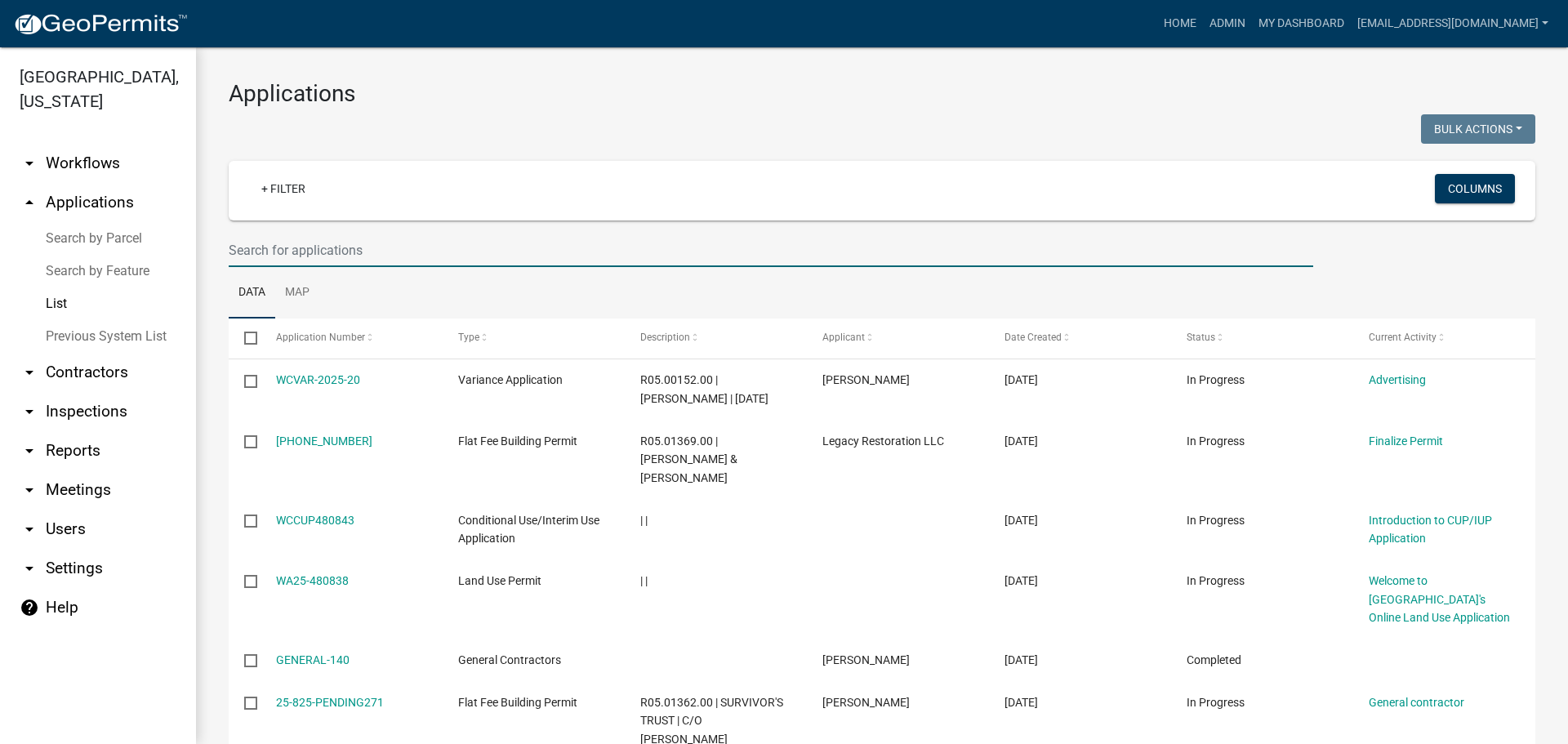
click at [358, 249] on input "text" at bounding box center [771, 251] width 1084 height 34
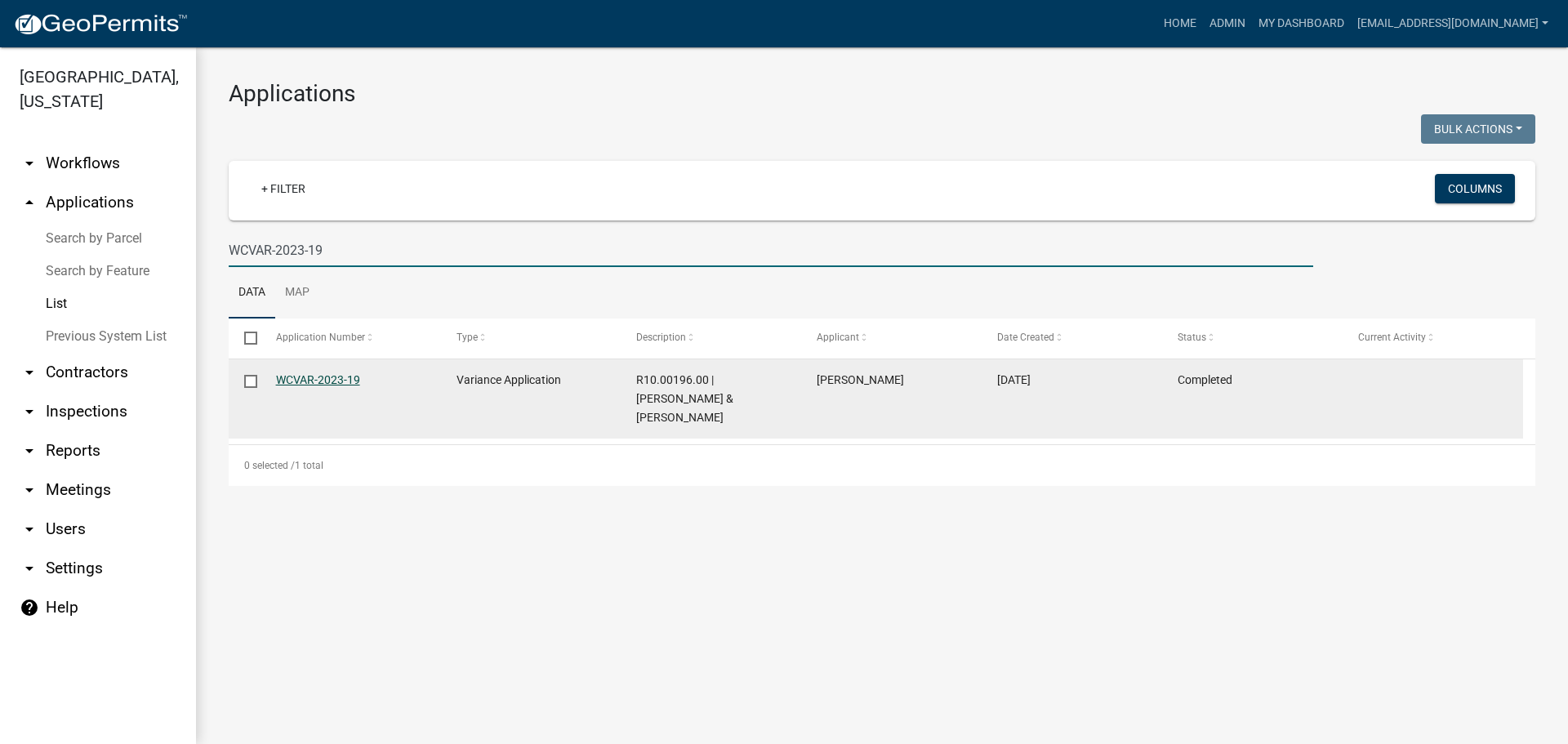
type input "WCVAR-2023-19"
click at [339, 377] on link "WCVAR-2023-19" at bounding box center [318, 379] width 85 height 13
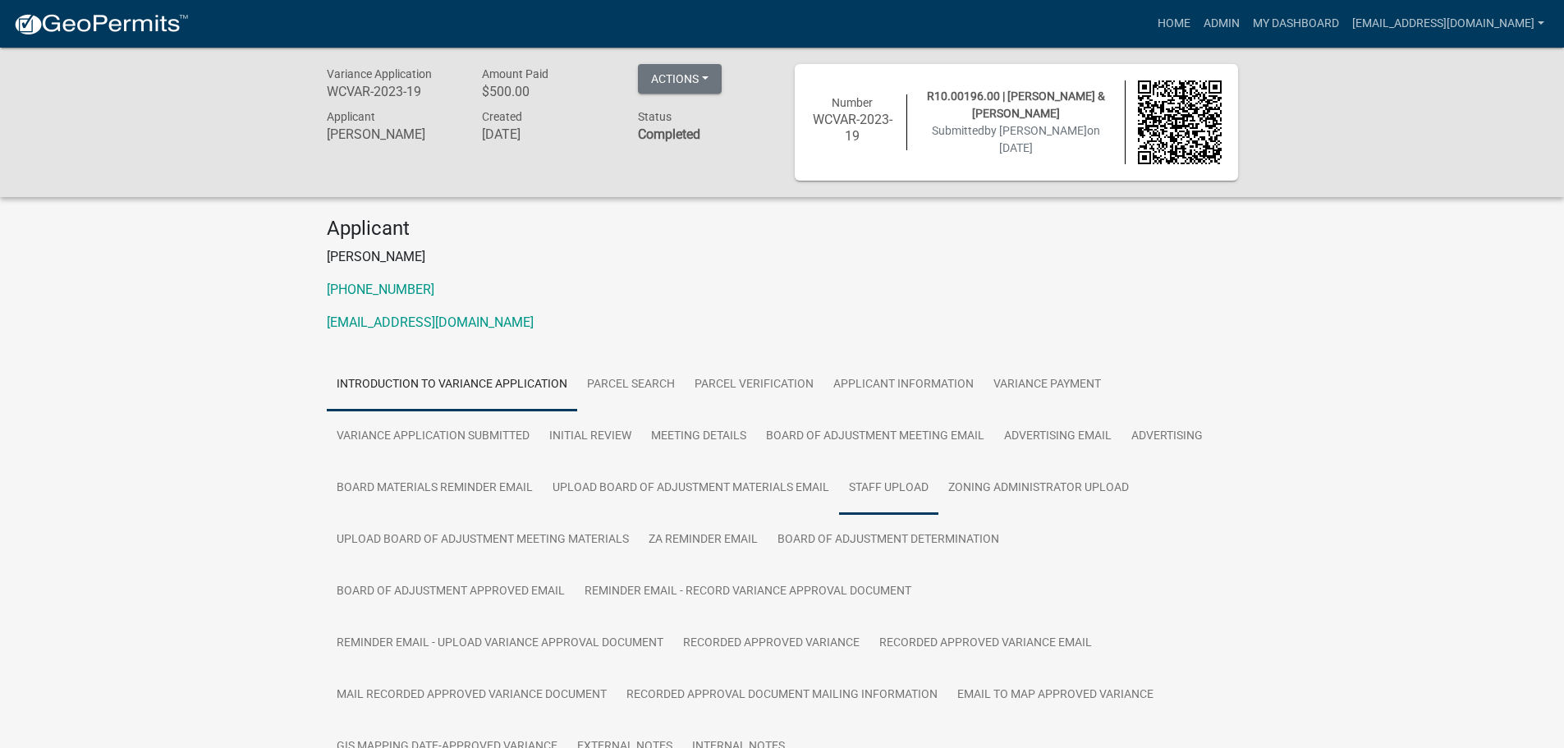
click at [917, 483] on link "Staff Upload" at bounding box center [888, 488] width 99 height 53
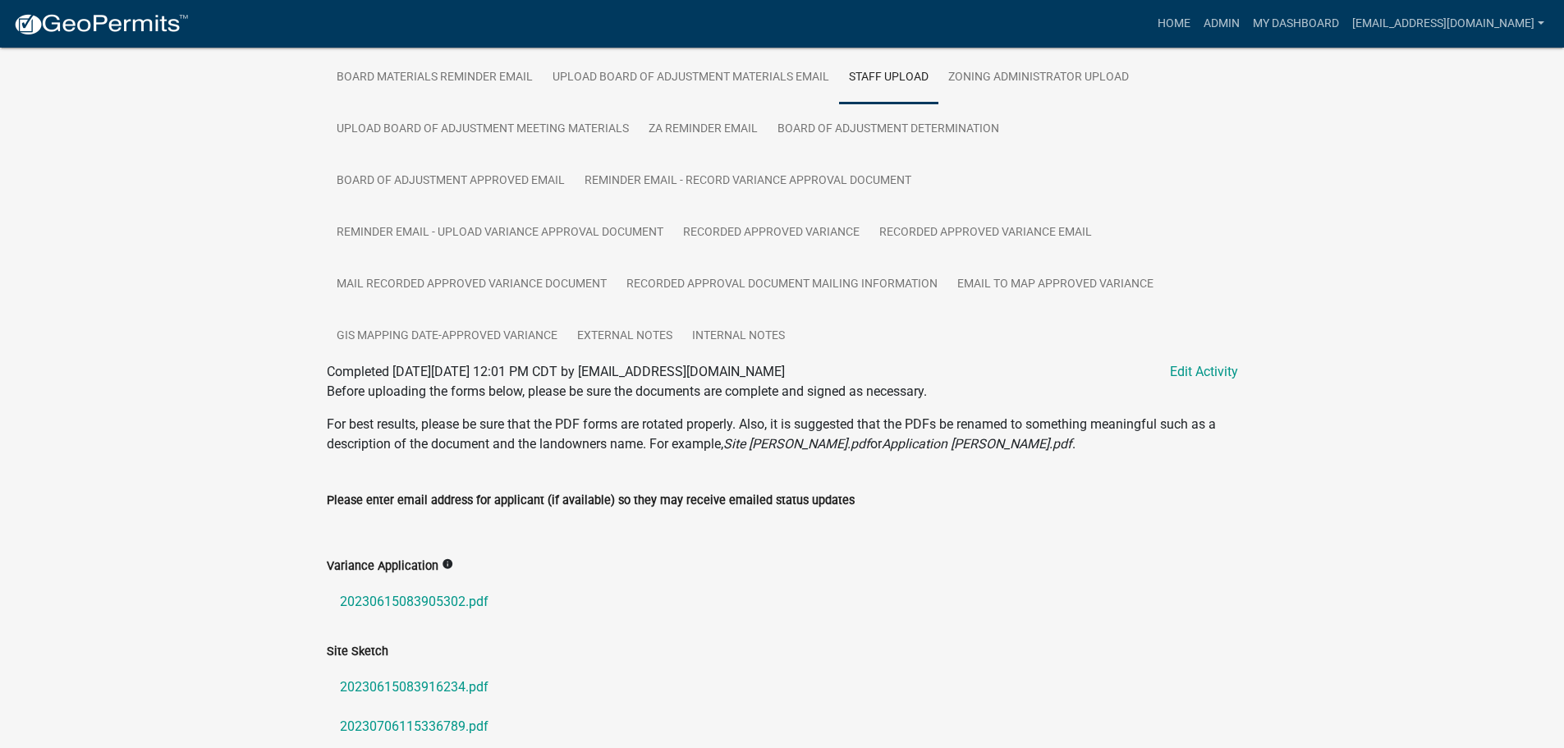
scroll to position [575, 0]
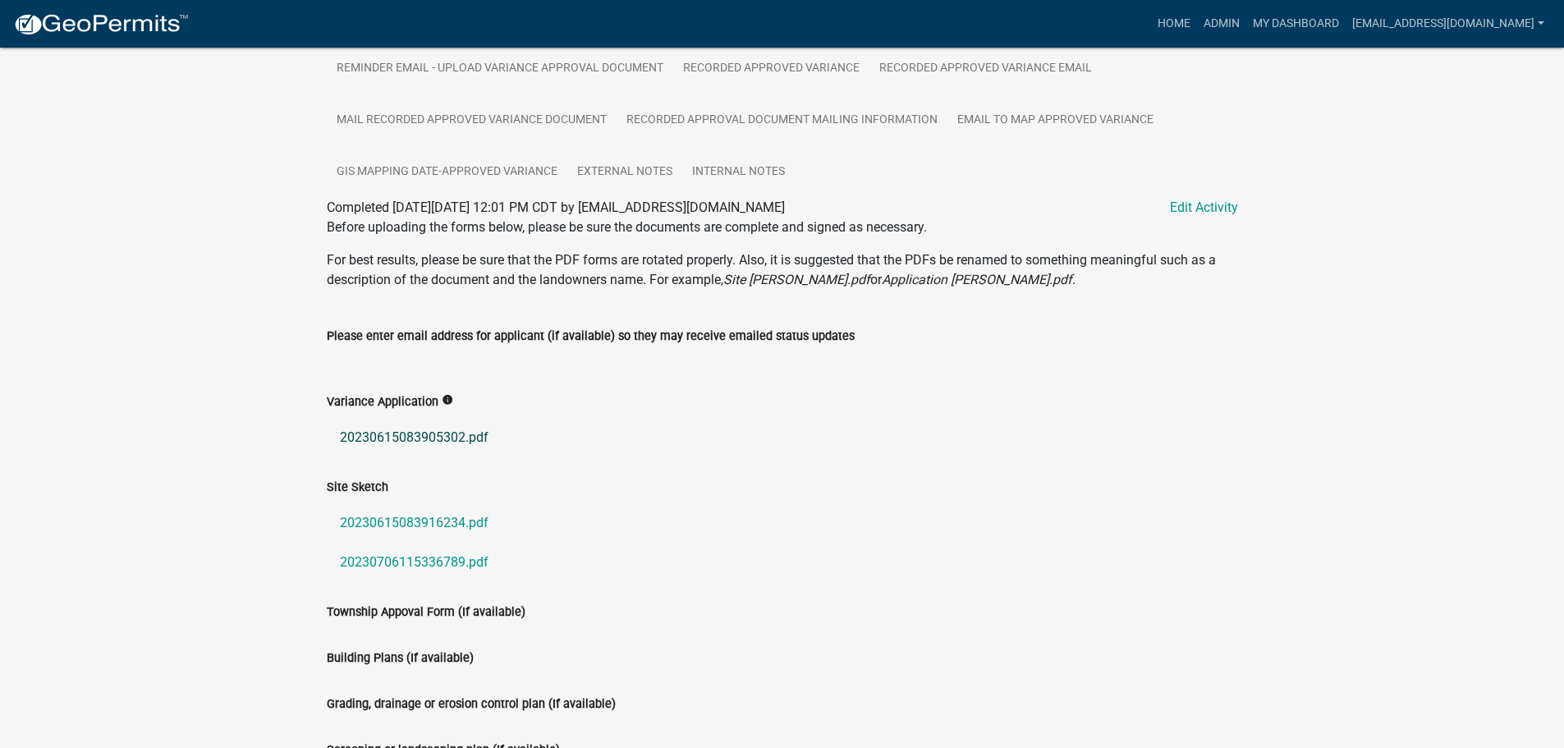
click at [404, 432] on link "20230615083905302.pdf" at bounding box center [782, 437] width 911 height 39
click at [411, 521] on link "20230615083916234.pdf" at bounding box center [782, 522] width 911 height 39
click at [452, 564] on link "20230706115336789.pdf" at bounding box center [782, 562] width 911 height 39
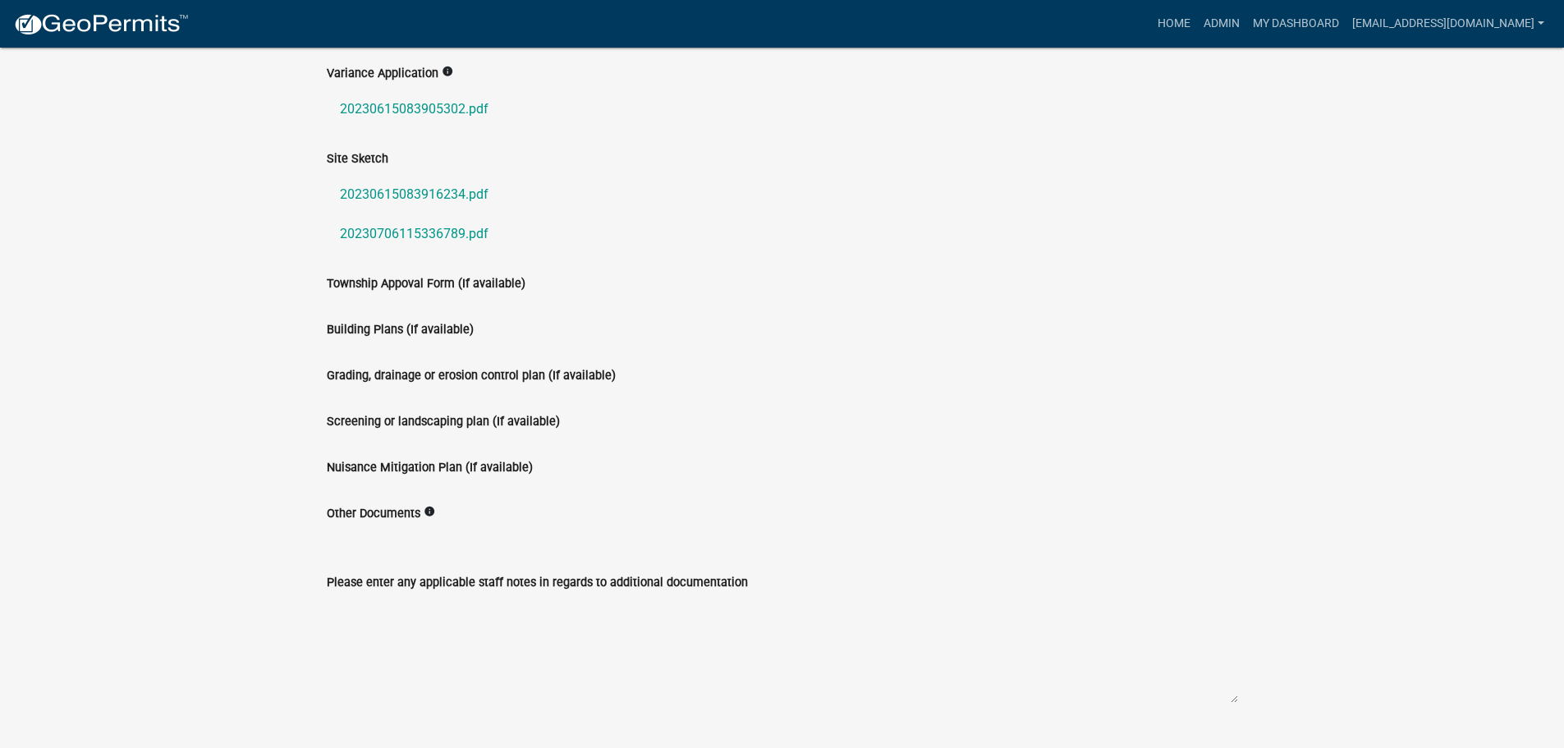
scroll to position [328, 0]
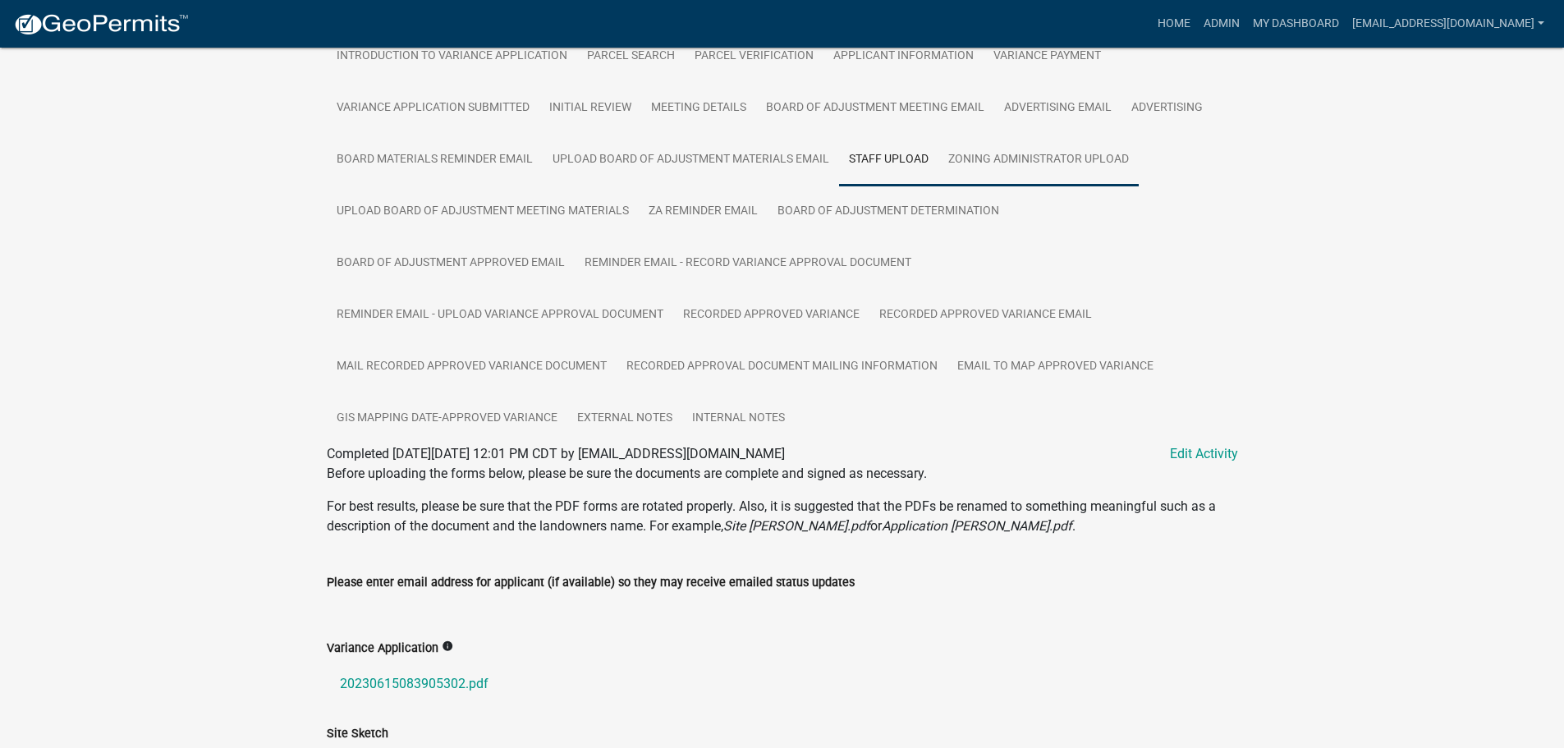
click at [1055, 163] on link "Zoning Administrator Upload" at bounding box center [1038, 160] width 200 height 53
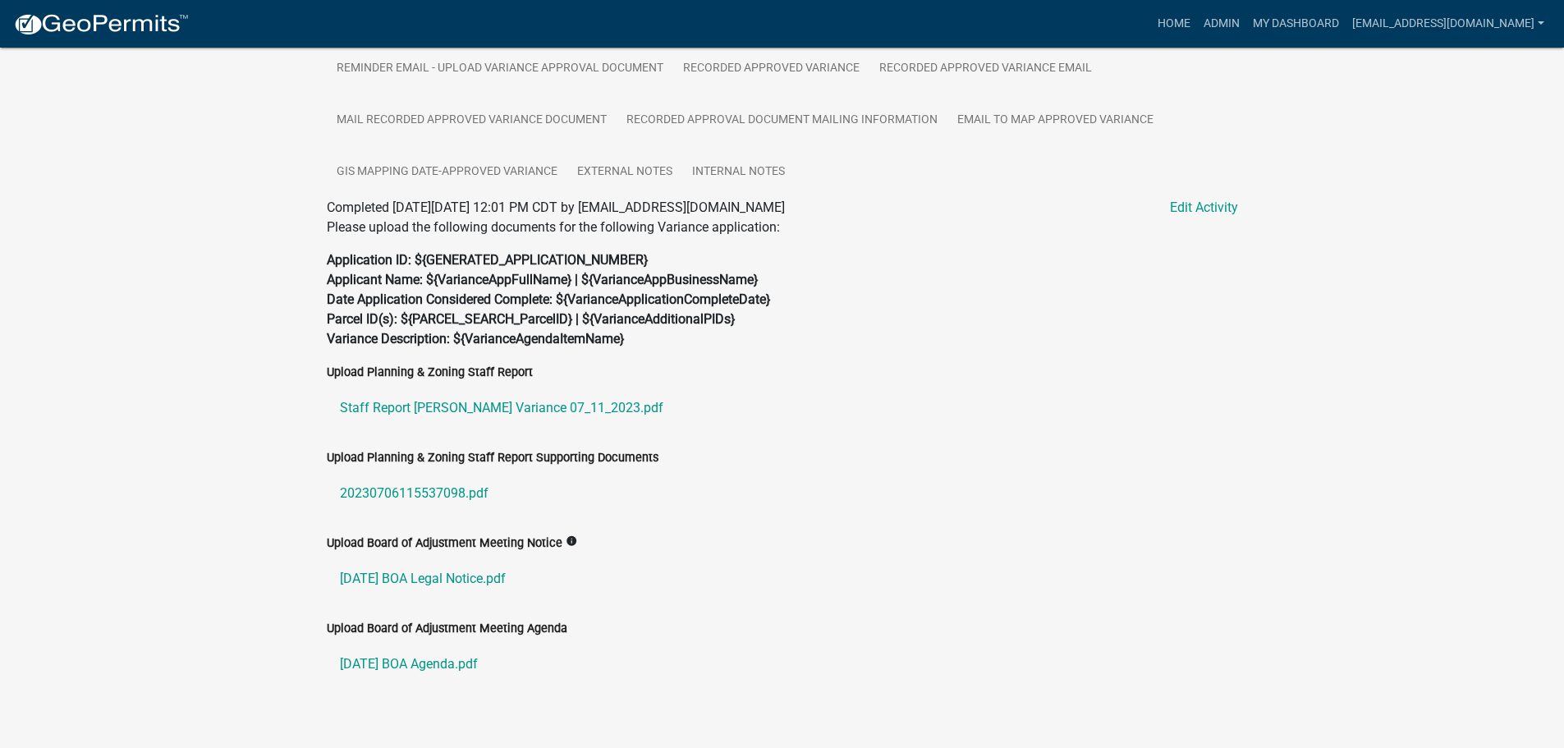
scroll to position [599, 0]
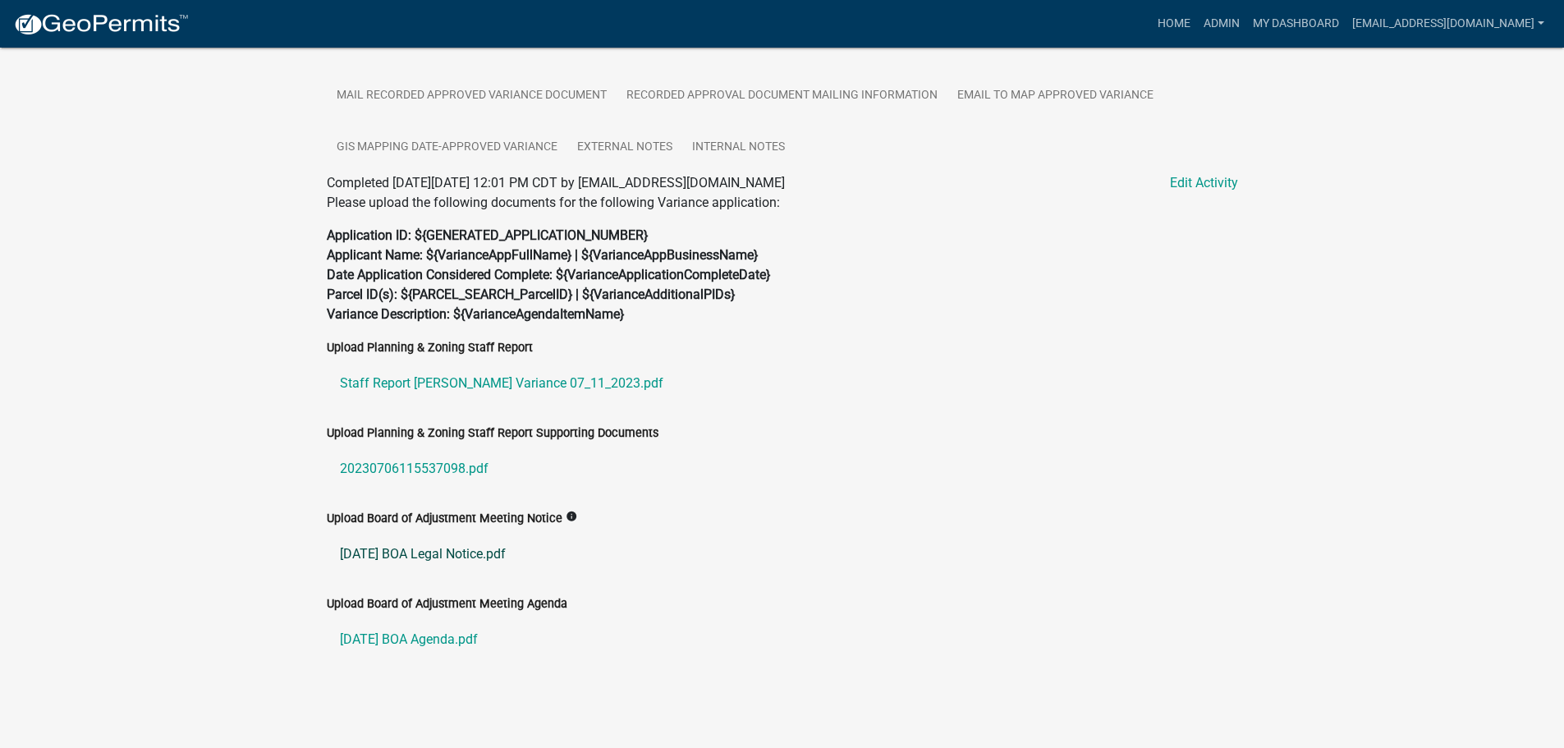
click at [468, 558] on link "[DATE] BOA Legal Notice.pdf" at bounding box center [782, 554] width 911 height 39
click at [386, 469] on link "20230706115537098.pdf" at bounding box center [782, 468] width 911 height 39
click at [447, 383] on link "Staff Report [PERSON_NAME] Variance 07_11_2023.pdf" at bounding box center [782, 383] width 911 height 39
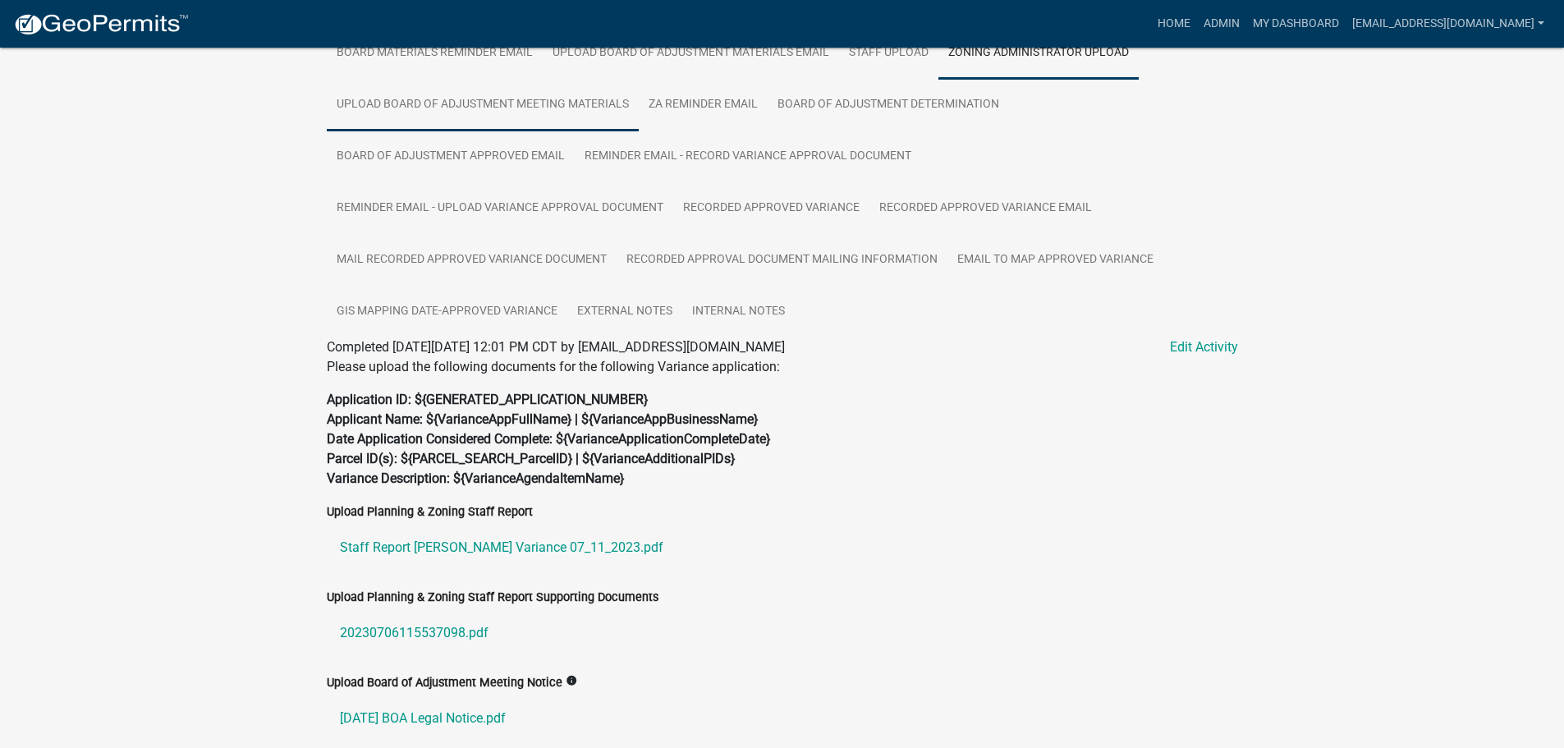
click at [465, 105] on link "Upload Board of Adjustment Meeting Materials" at bounding box center [483, 105] width 312 height 53
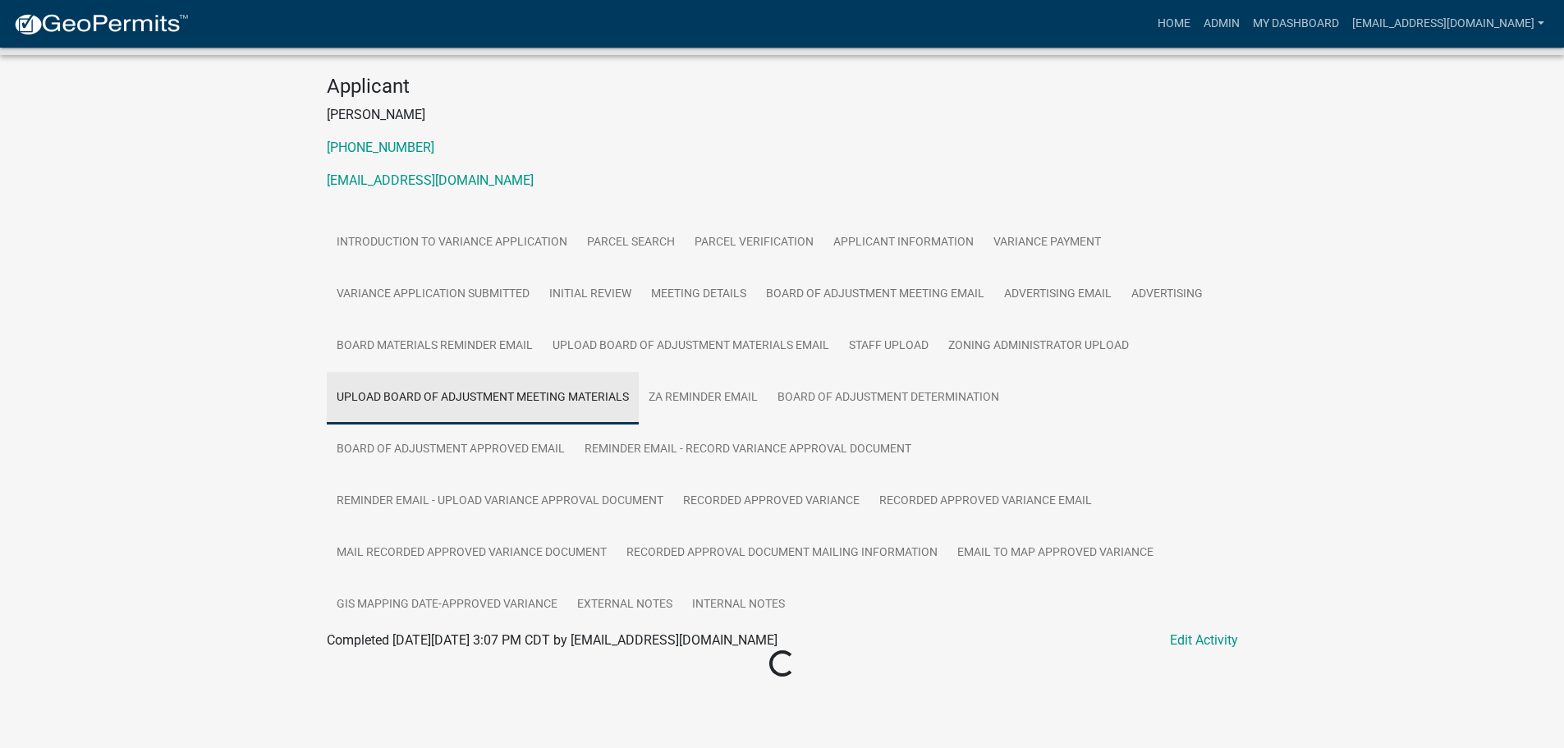
scroll to position [146, 0]
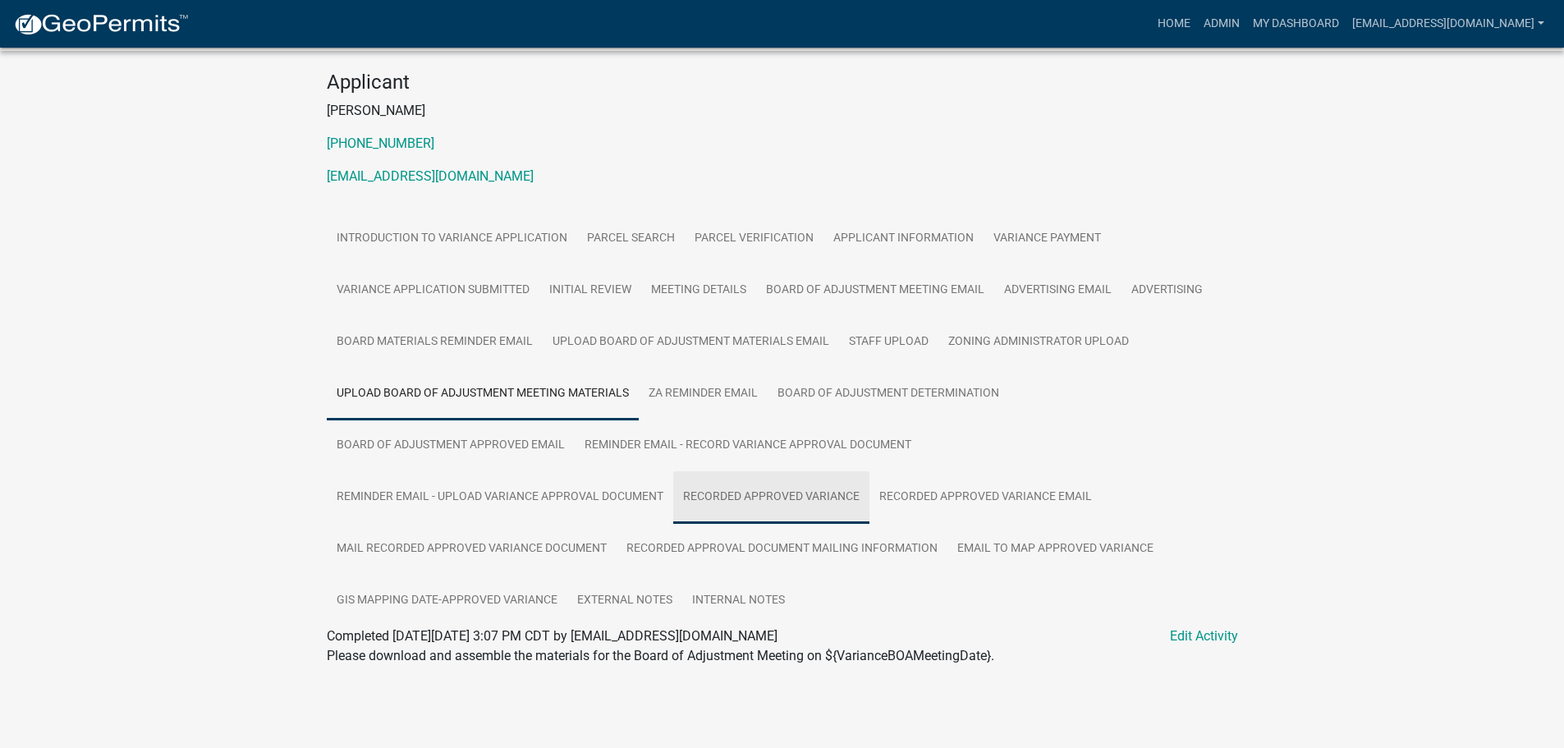
click at [783, 501] on link "Recorded Approved Variance" at bounding box center [771, 497] width 196 height 53
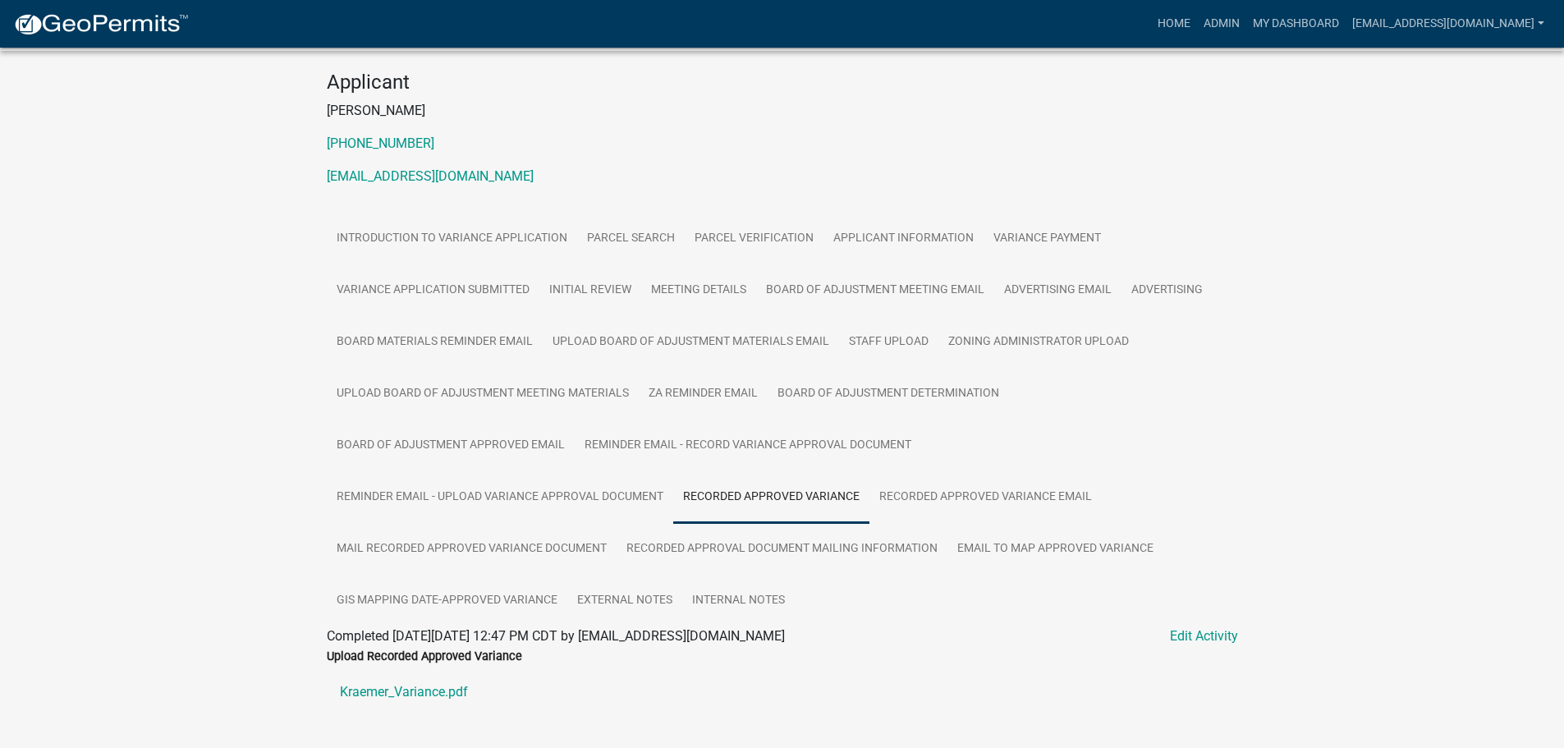
scroll to position [228, 0]
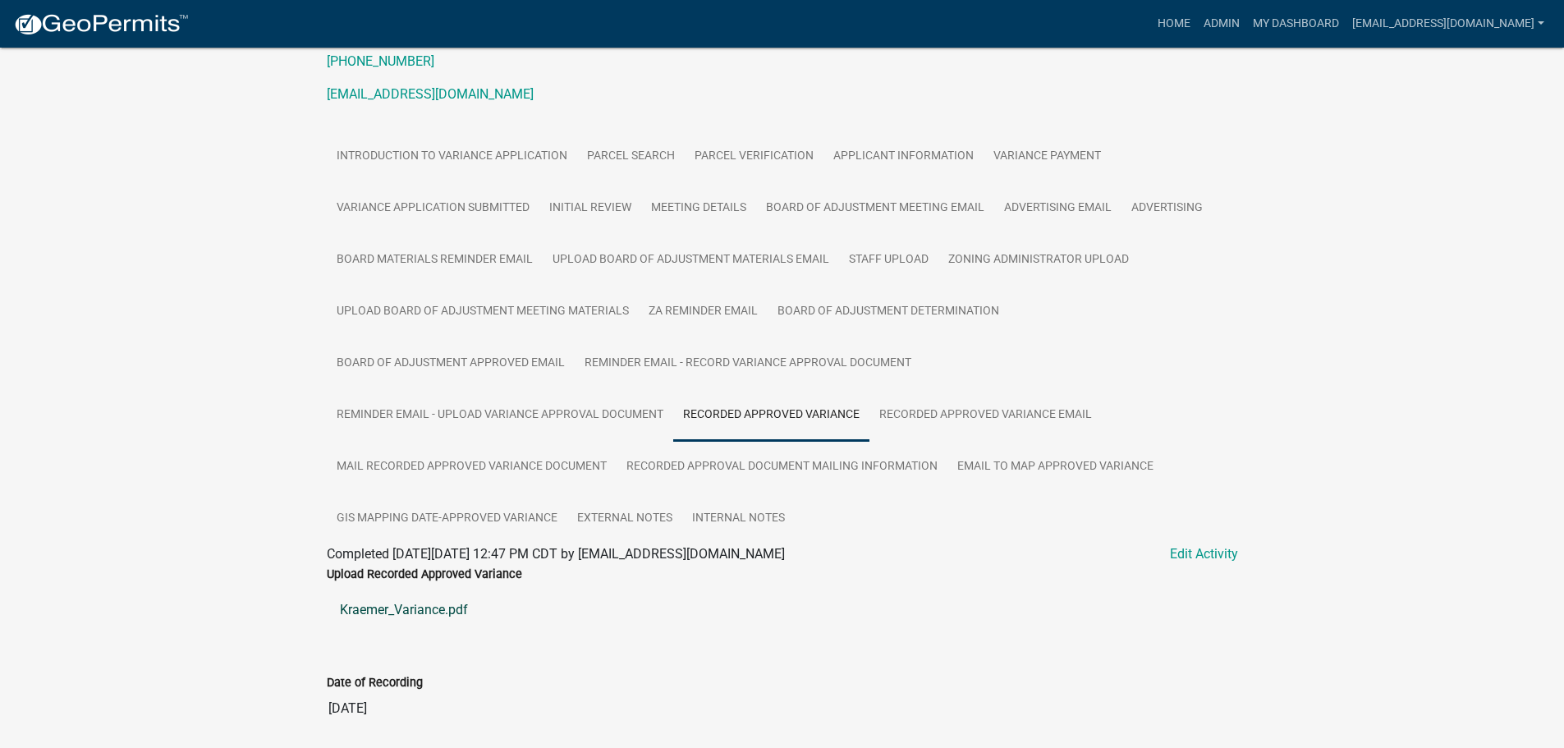
click at [392, 608] on link "Kraemer_Variance.pdf" at bounding box center [782, 609] width 911 height 39
click at [121, 20] on img at bounding box center [101, 24] width 176 height 25
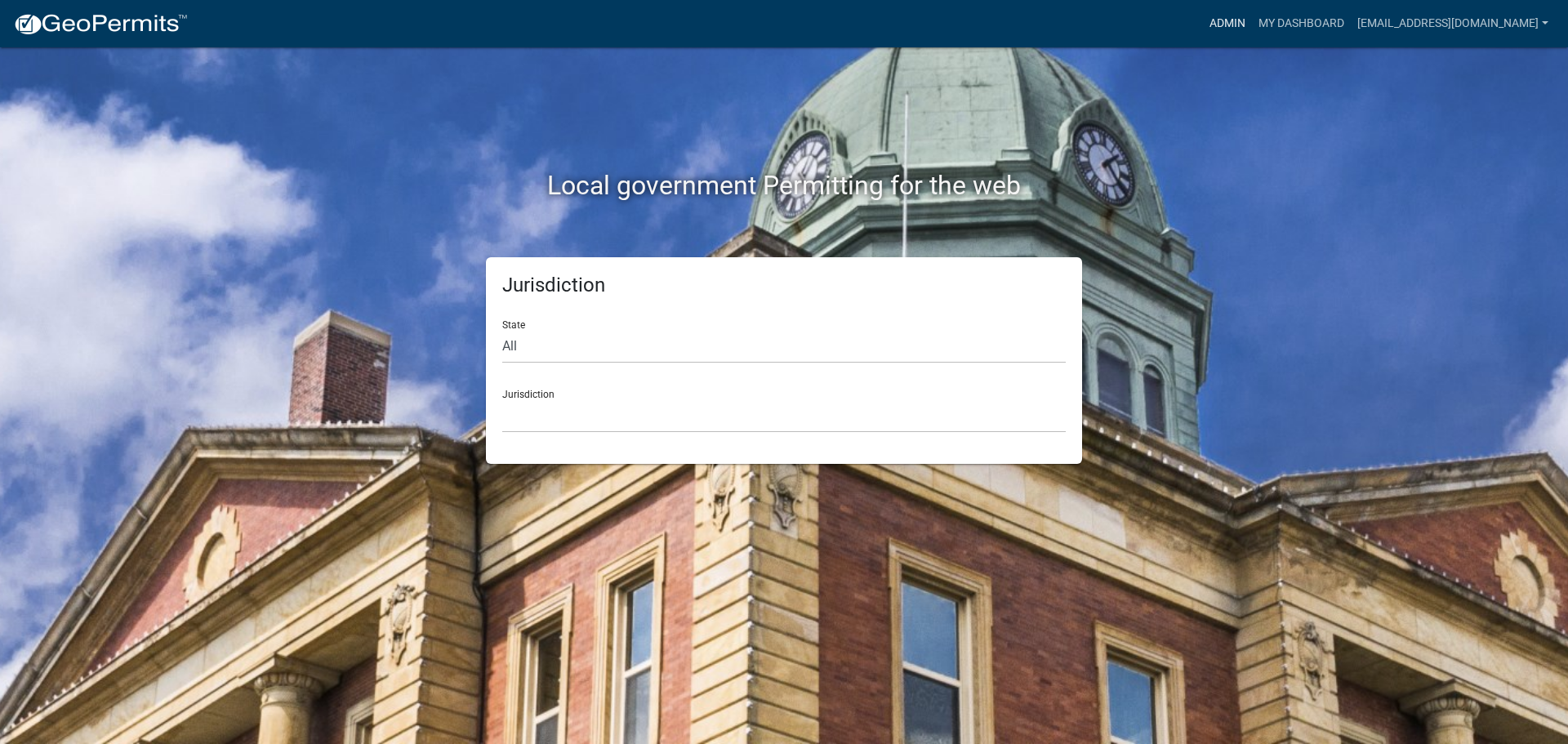
click at [1230, 22] on link "Admin" at bounding box center [1227, 23] width 49 height 31
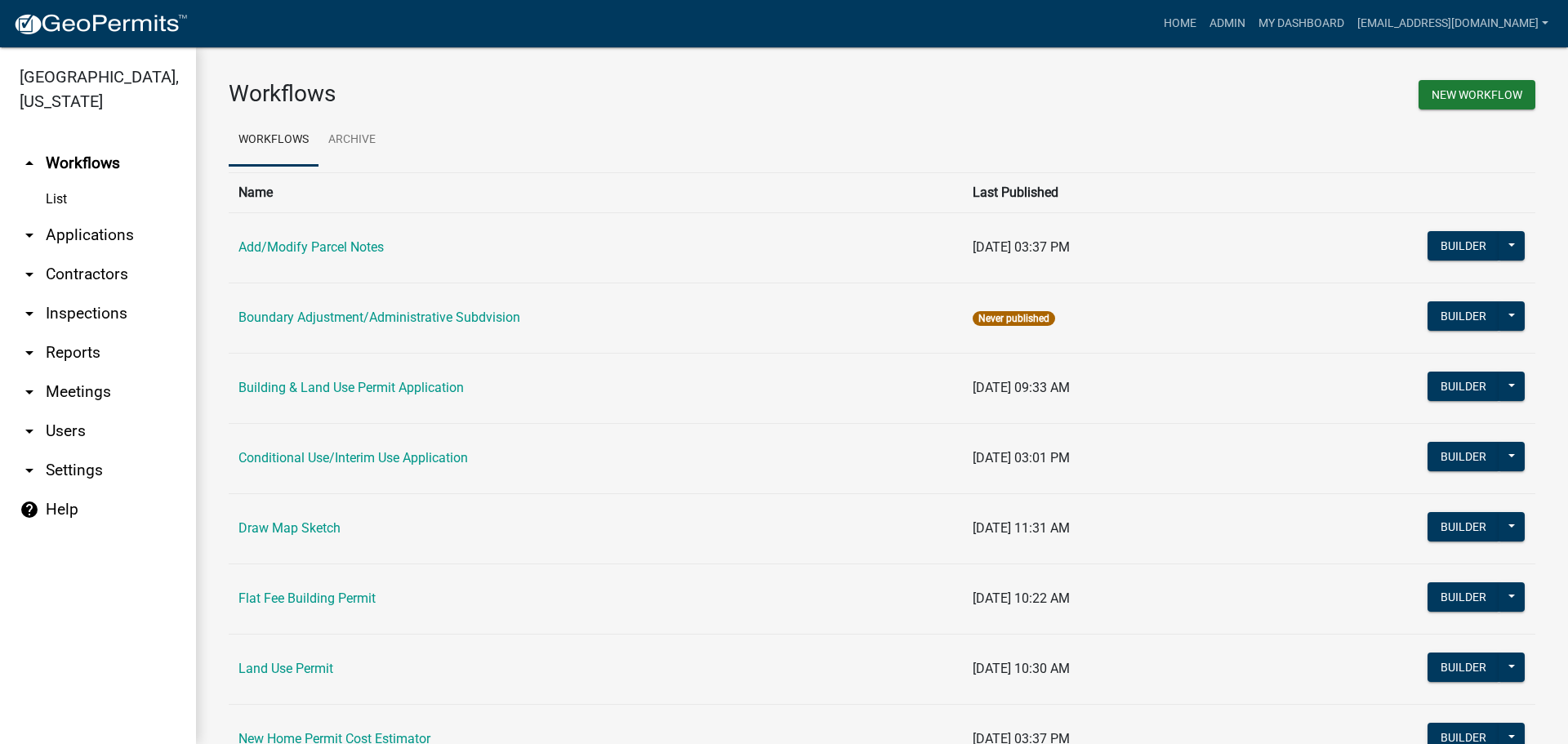
click at [85, 223] on link "arrow_drop_down Applications" at bounding box center [98, 235] width 196 height 39
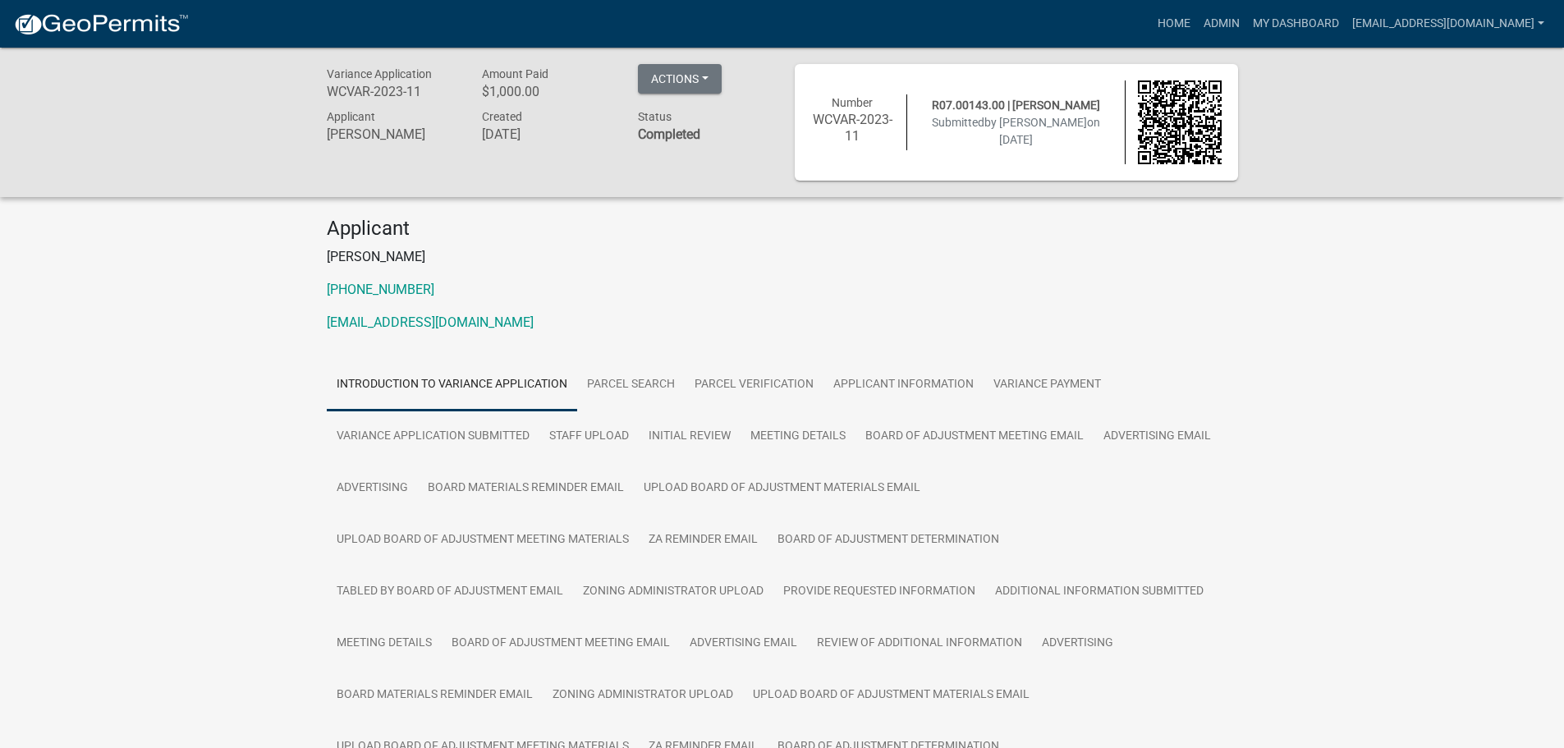
click at [130, 16] on img at bounding box center [101, 24] width 176 height 25
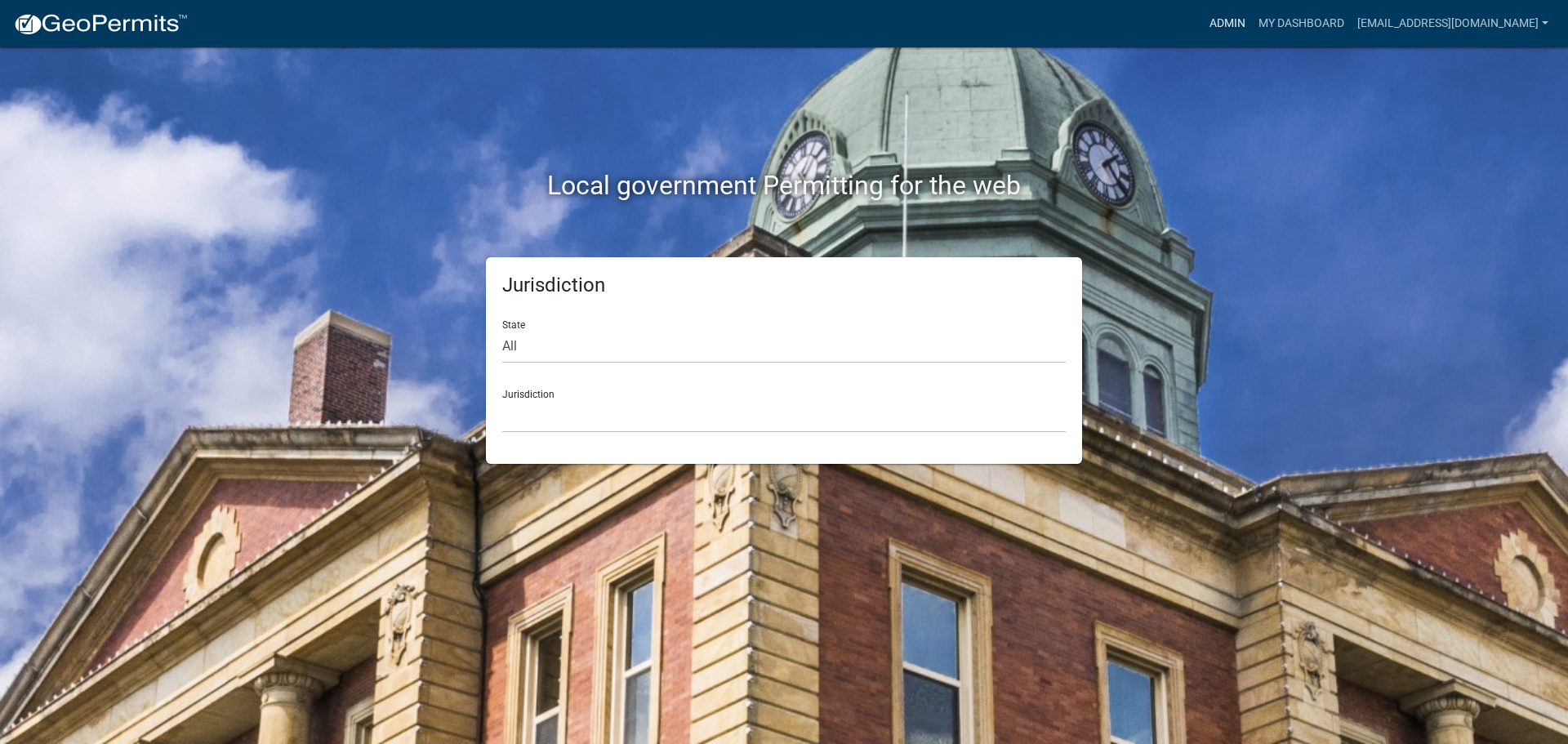
click at [1228, 18] on link "Admin" at bounding box center [1227, 23] width 49 height 31
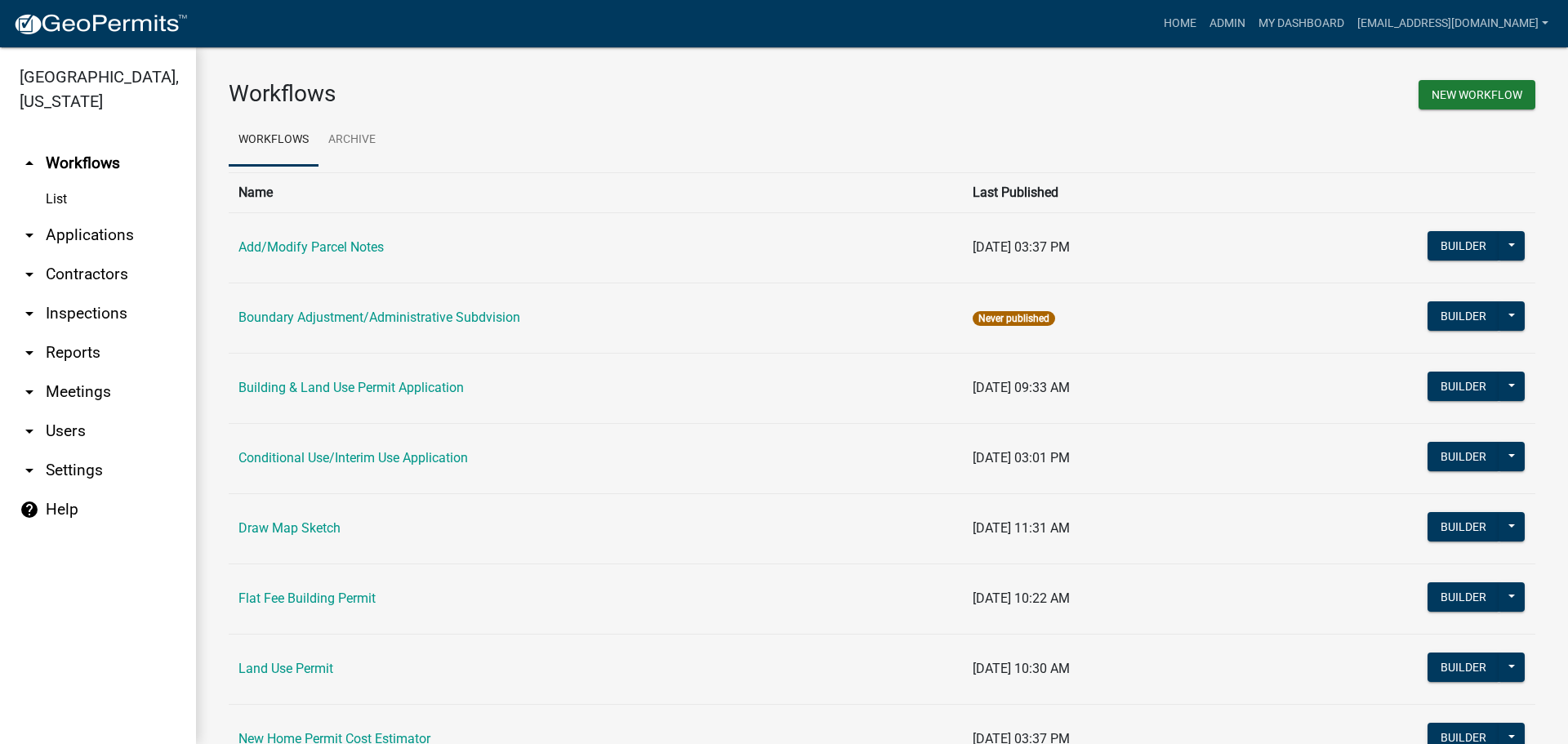
click at [92, 232] on link "arrow_drop_down Applications" at bounding box center [98, 235] width 196 height 39
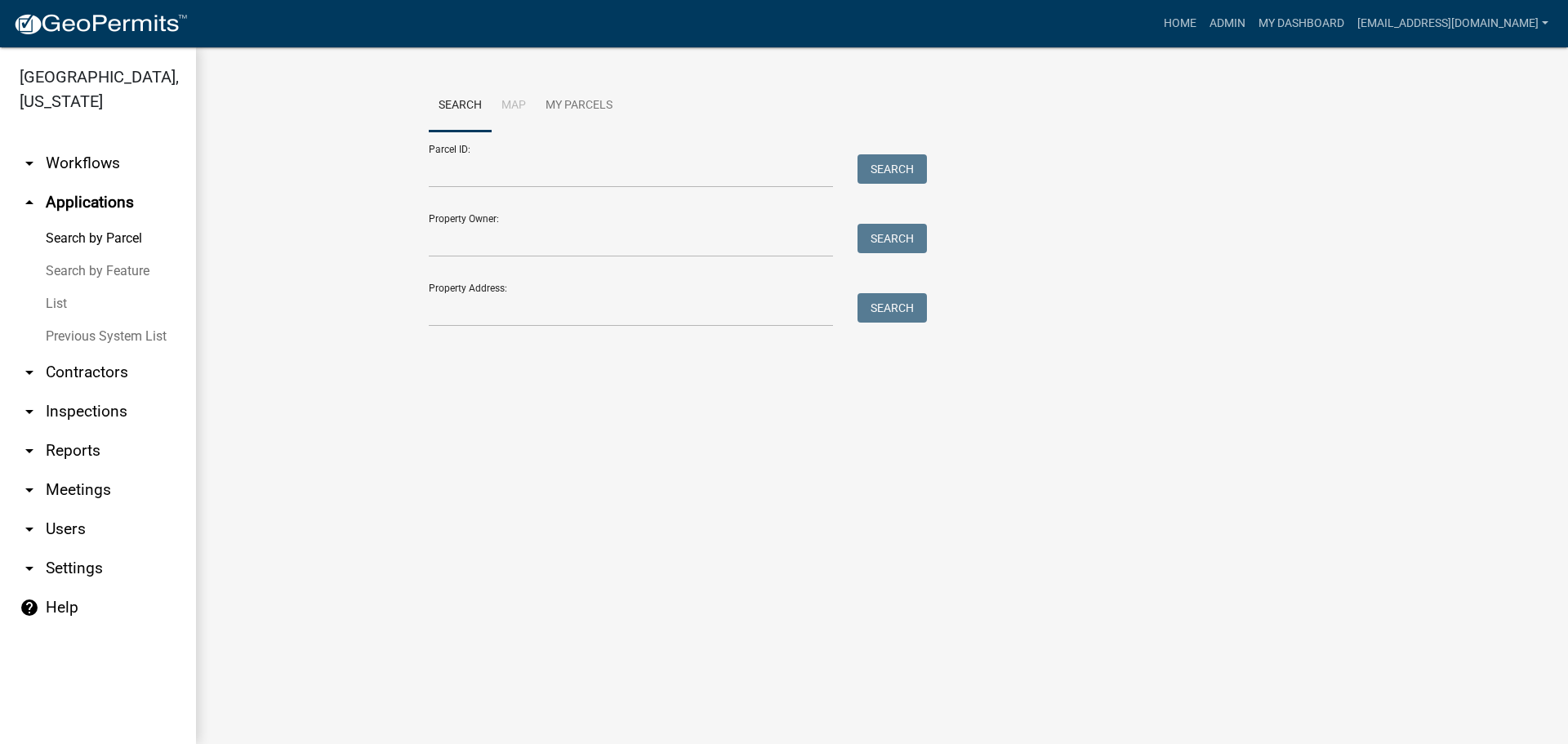
click at [56, 305] on link "List" at bounding box center [98, 303] width 196 height 33
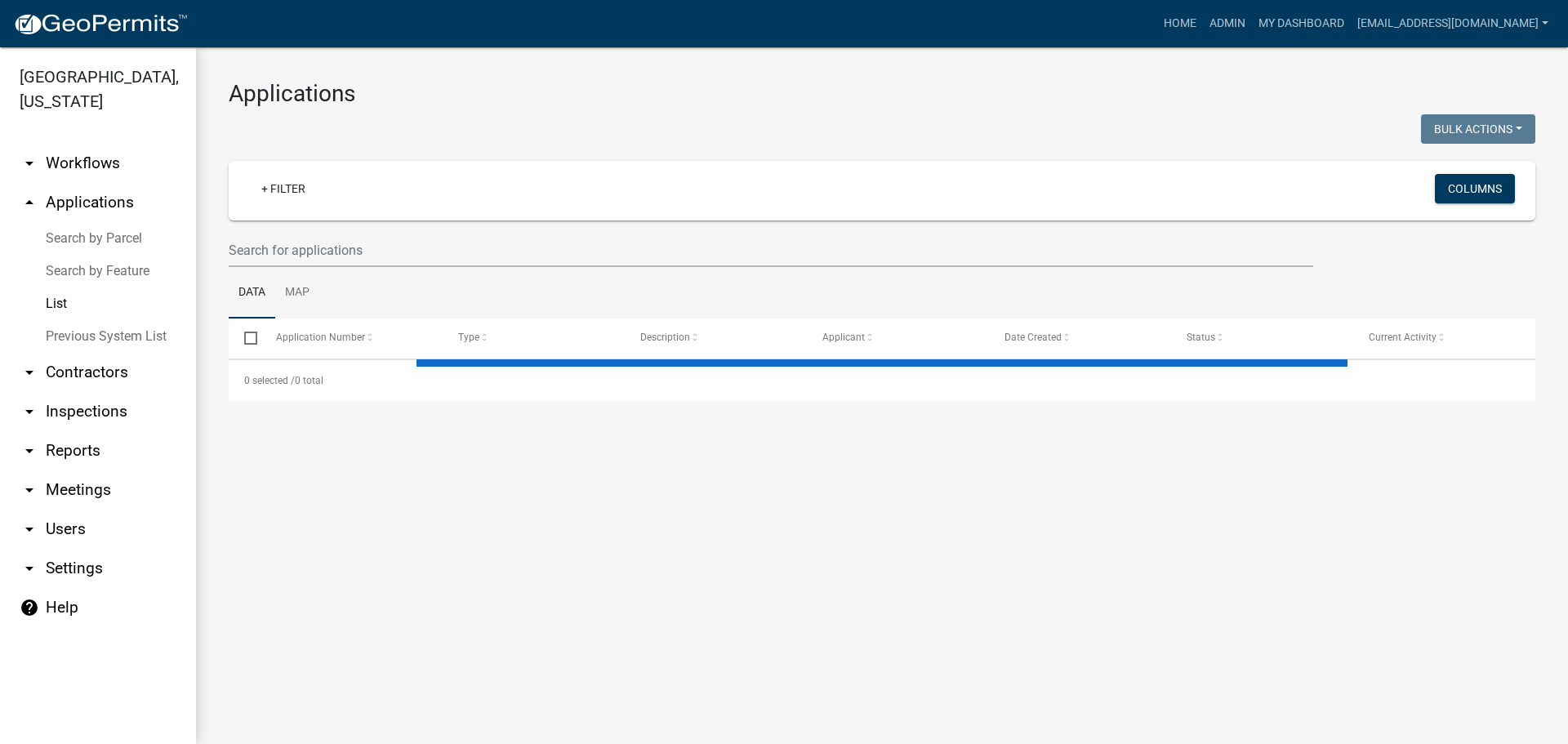
select select "2: 50"
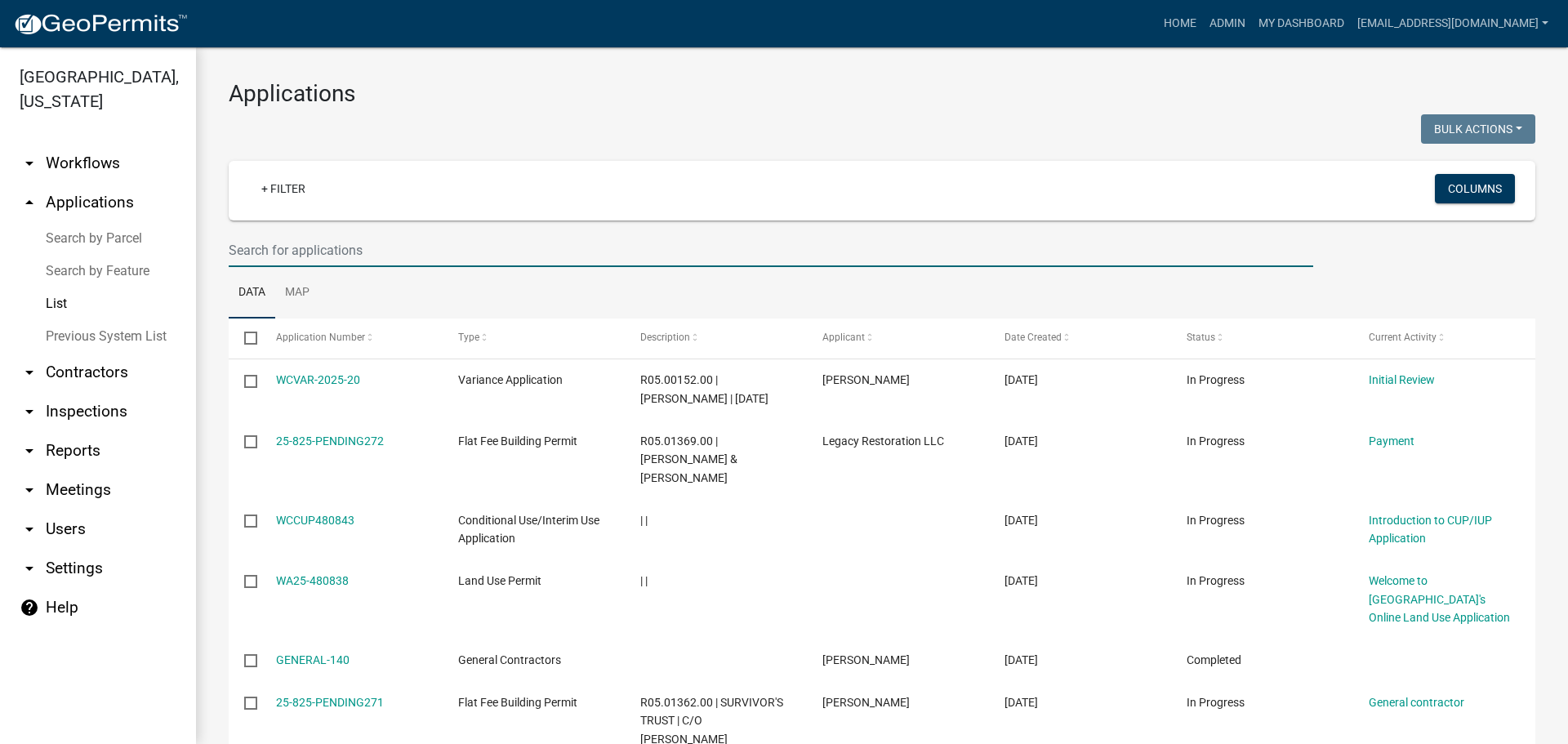
click at [303, 252] on input "text" at bounding box center [771, 251] width 1084 height 34
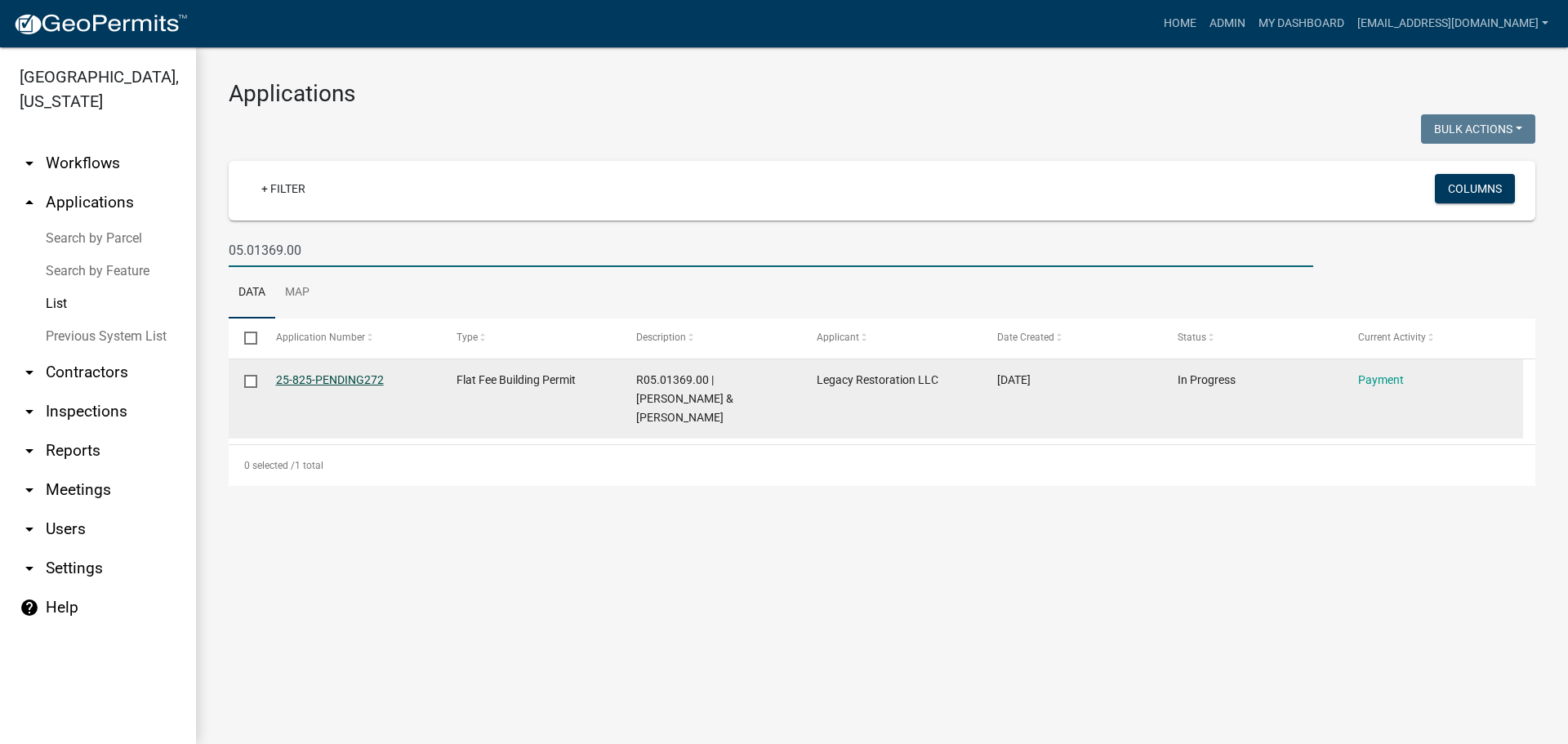
type input "05.01369.00"
click at [324, 375] on link "25-825-PENDING272" at bounding box center [330, 379] width 107 height 13
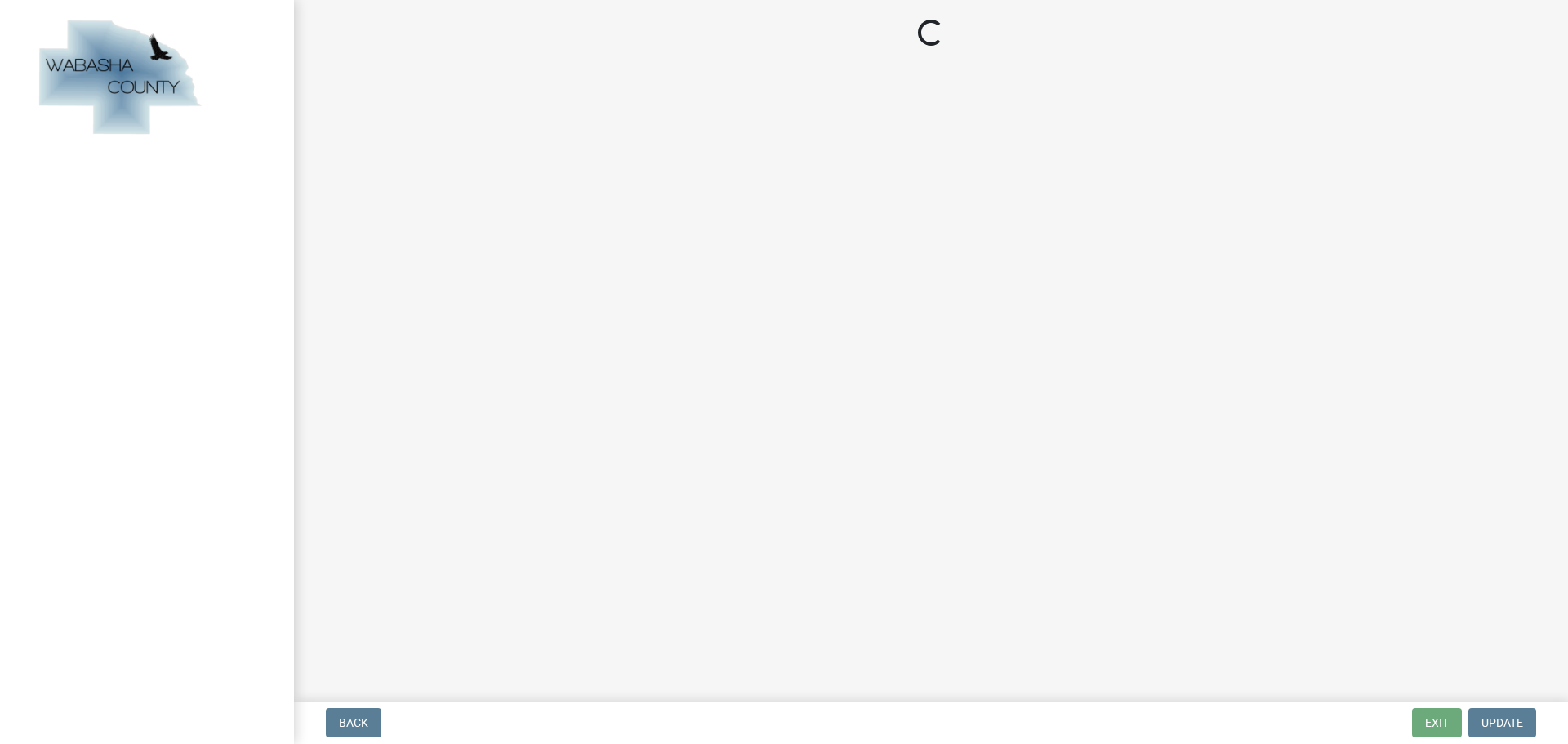
select select "3: 3"
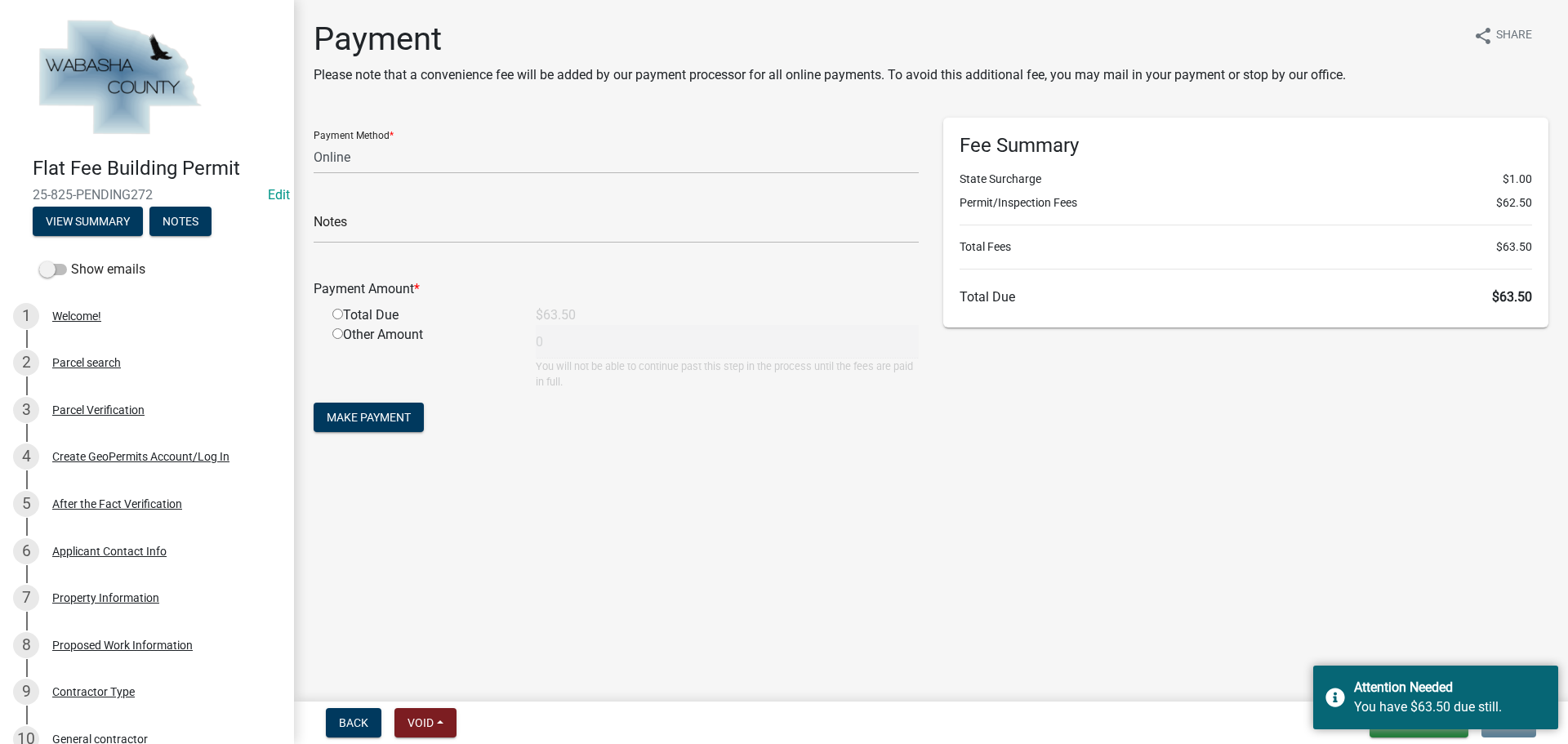
click at [333, 312] on input "radio" at bounding box center [337, 313] width 11 height 11
radio input "true"
type input "63.5"
click at [353, 158] on select "Credit Card POS Check Cash Online" at bounding box center [616, 157] width 605 height 34
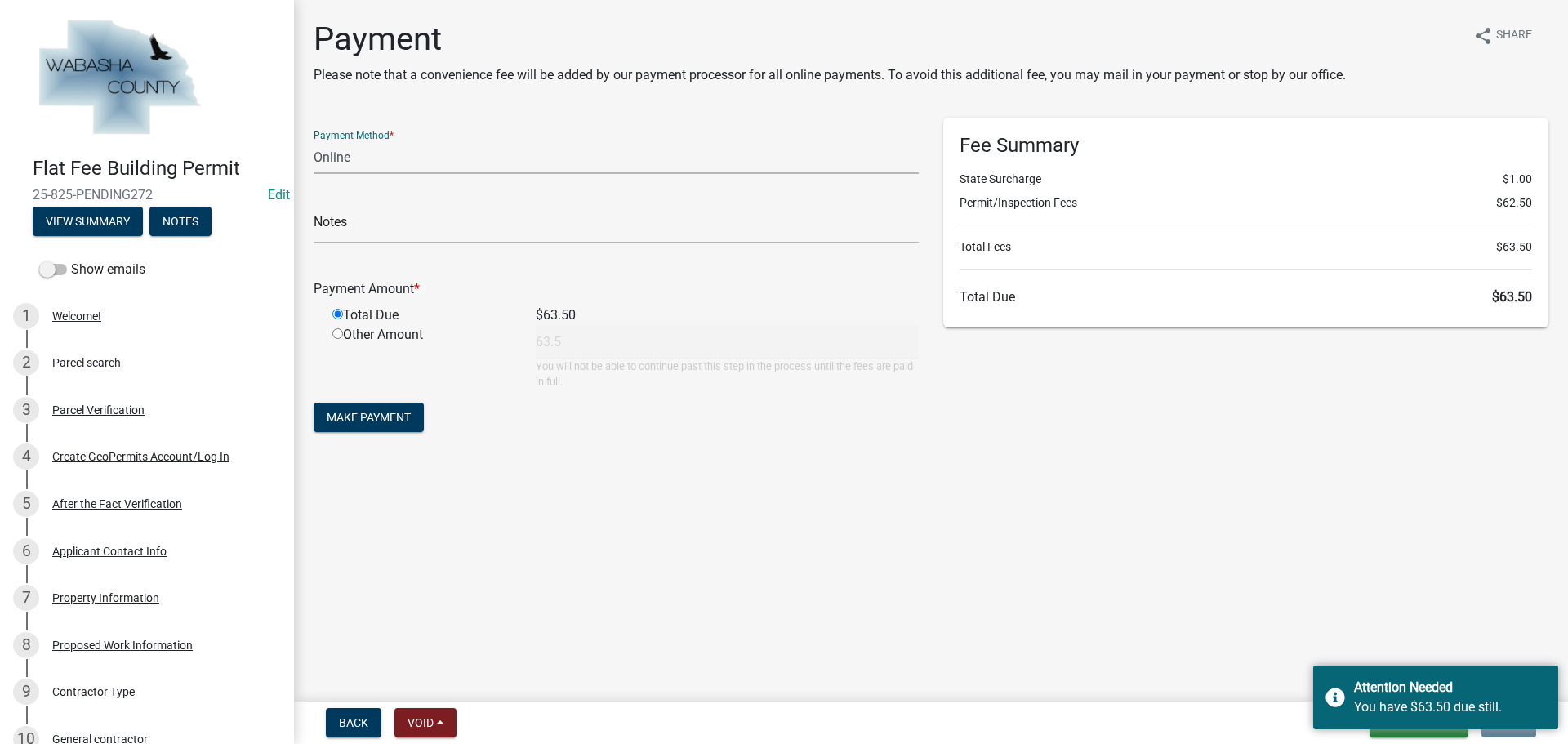
click at [364, 158] on select "Credit Card POS Check Cash Online" at bounding box center [616, 157] width 605 height 34
select select "2: 1"
click at [313, 140] on select "Credit Card POS Check Cash Online" at bounding box center [616, 157] width 605 height 34
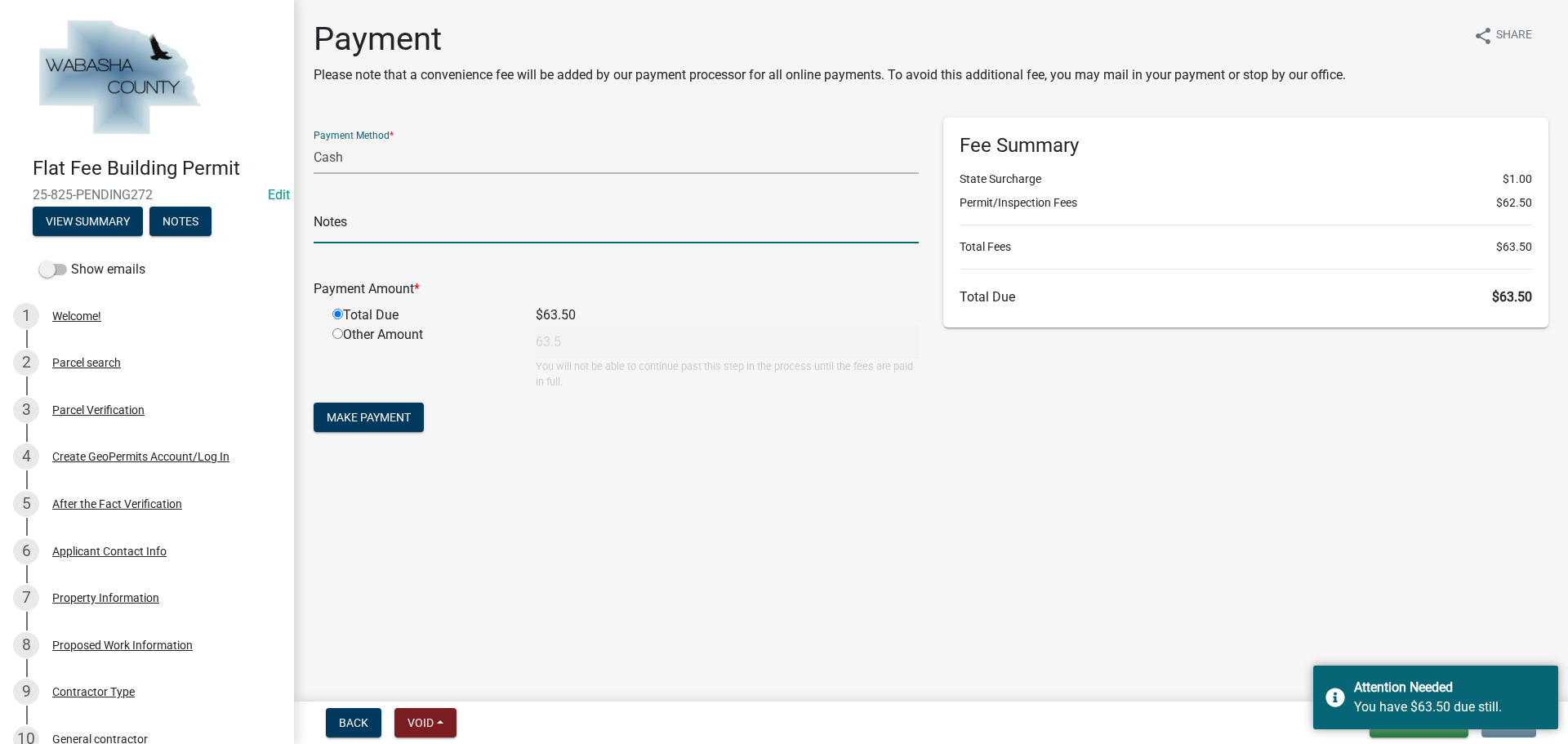
click at [374, 234] on input "text" at bounding box center [616, 227] width 605 height 34
paste input "100336530017"
type input "Online Payment 100336530017"
click at [378, 417] on span "Make Payment" at bounding box center [368, 417] width 85 height 13
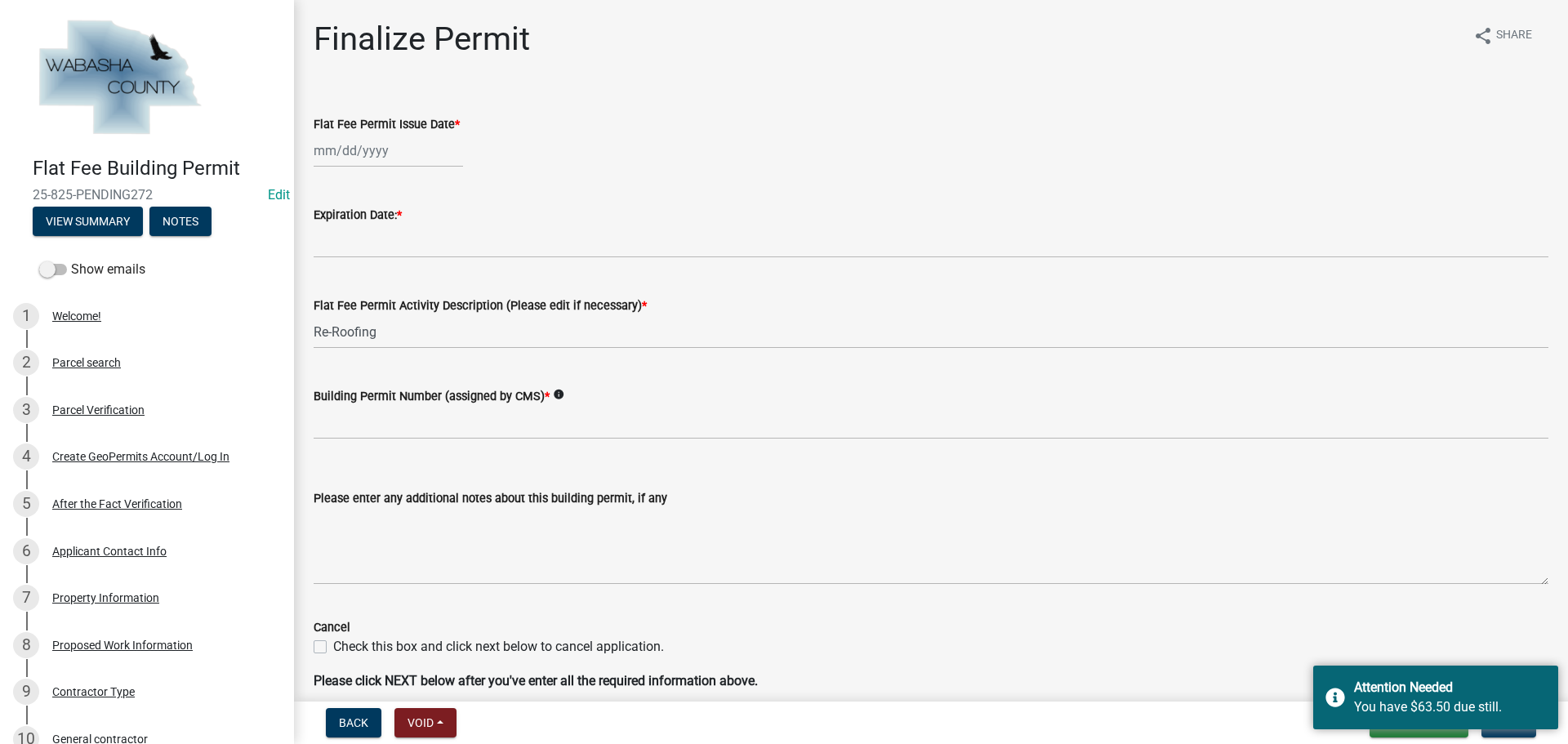
click at [1187, 642] on div "Check this box and click next below to cancel application." at bounding box center [930, 647] width 1235 height 20
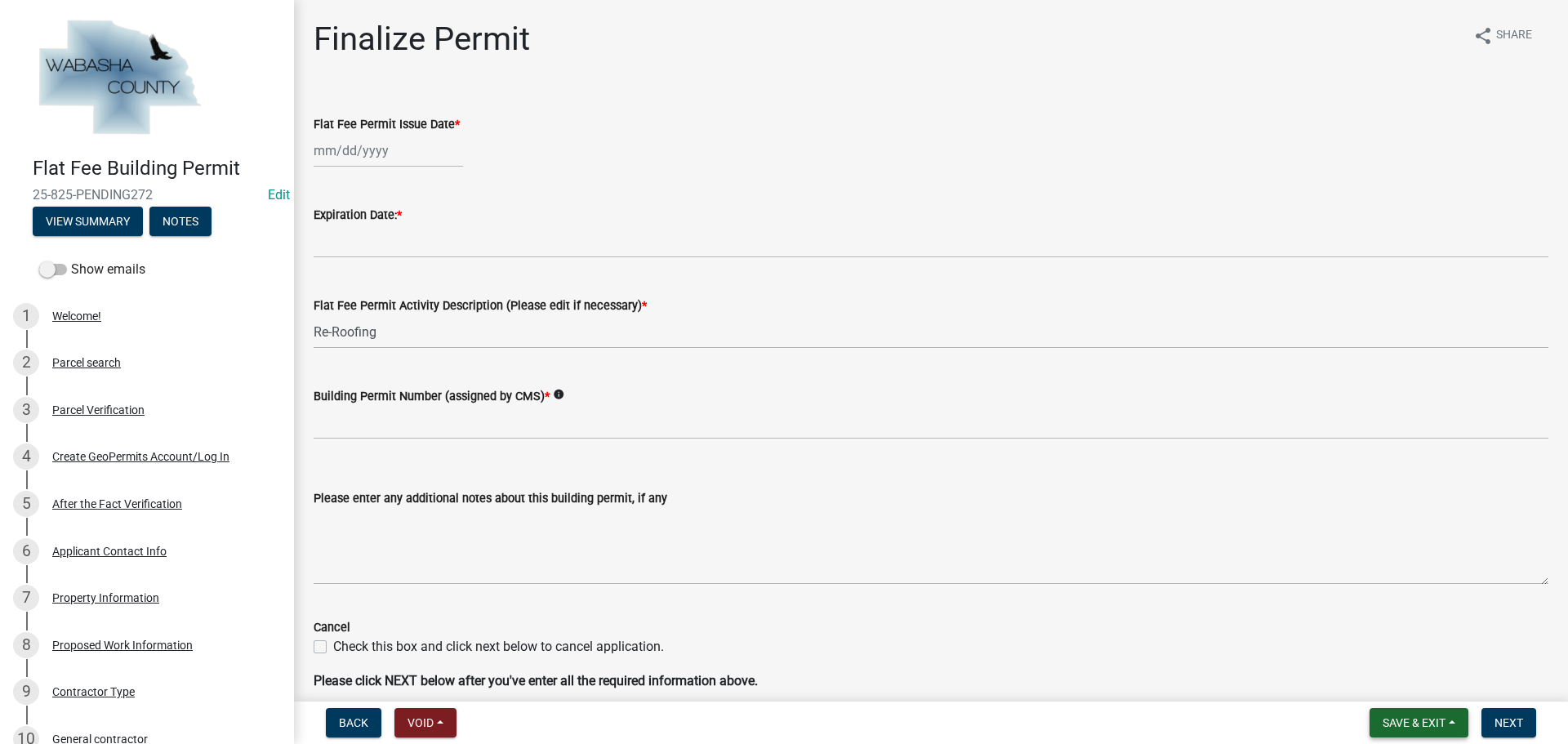
click at [1426, 714] on button "Save & Exit" at bounding box center [1419, 723] width 98 height 30
click at [1390, 677] on button "Save & Exit" at bounding box center [1403, 679] width 130 height 39
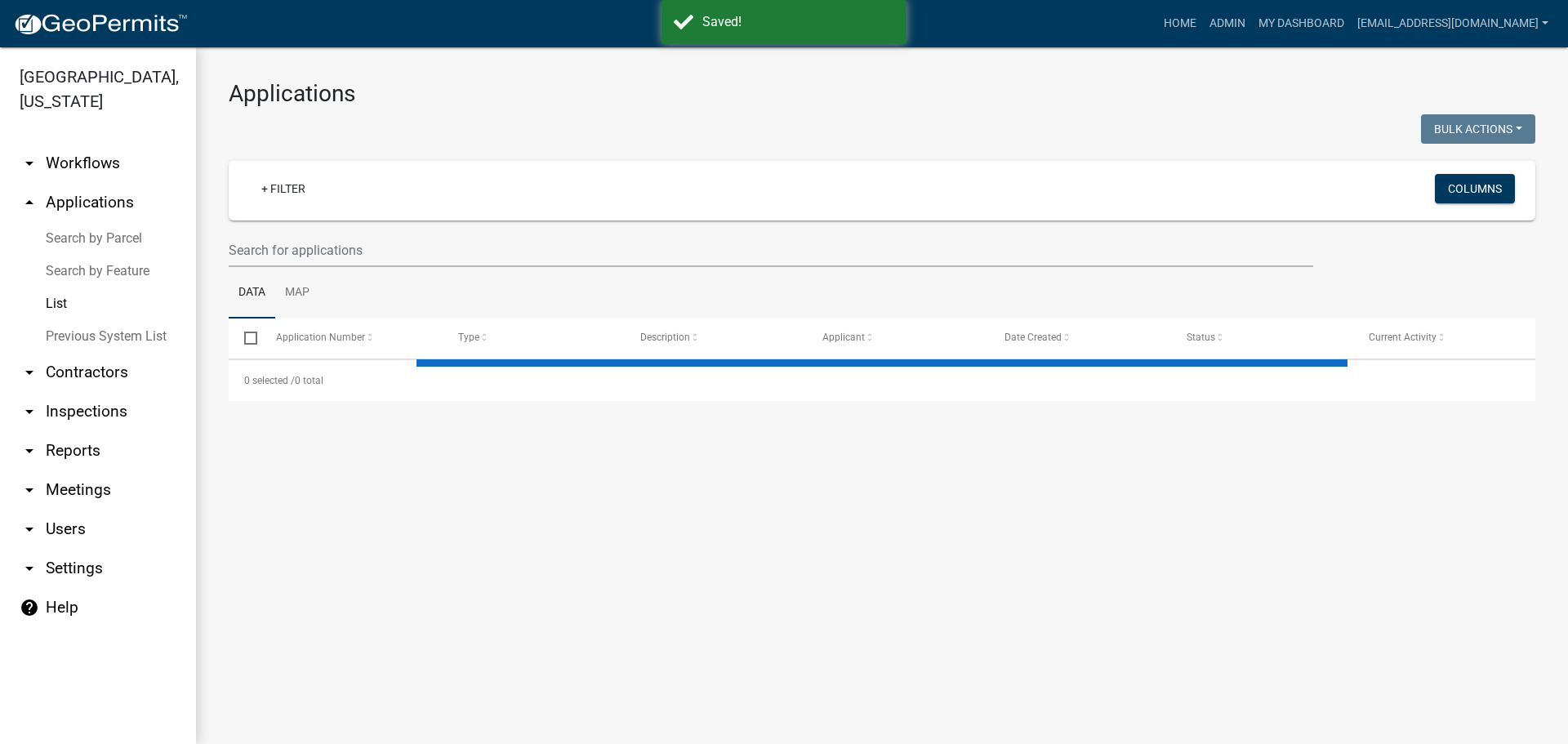
select select "2: 50"
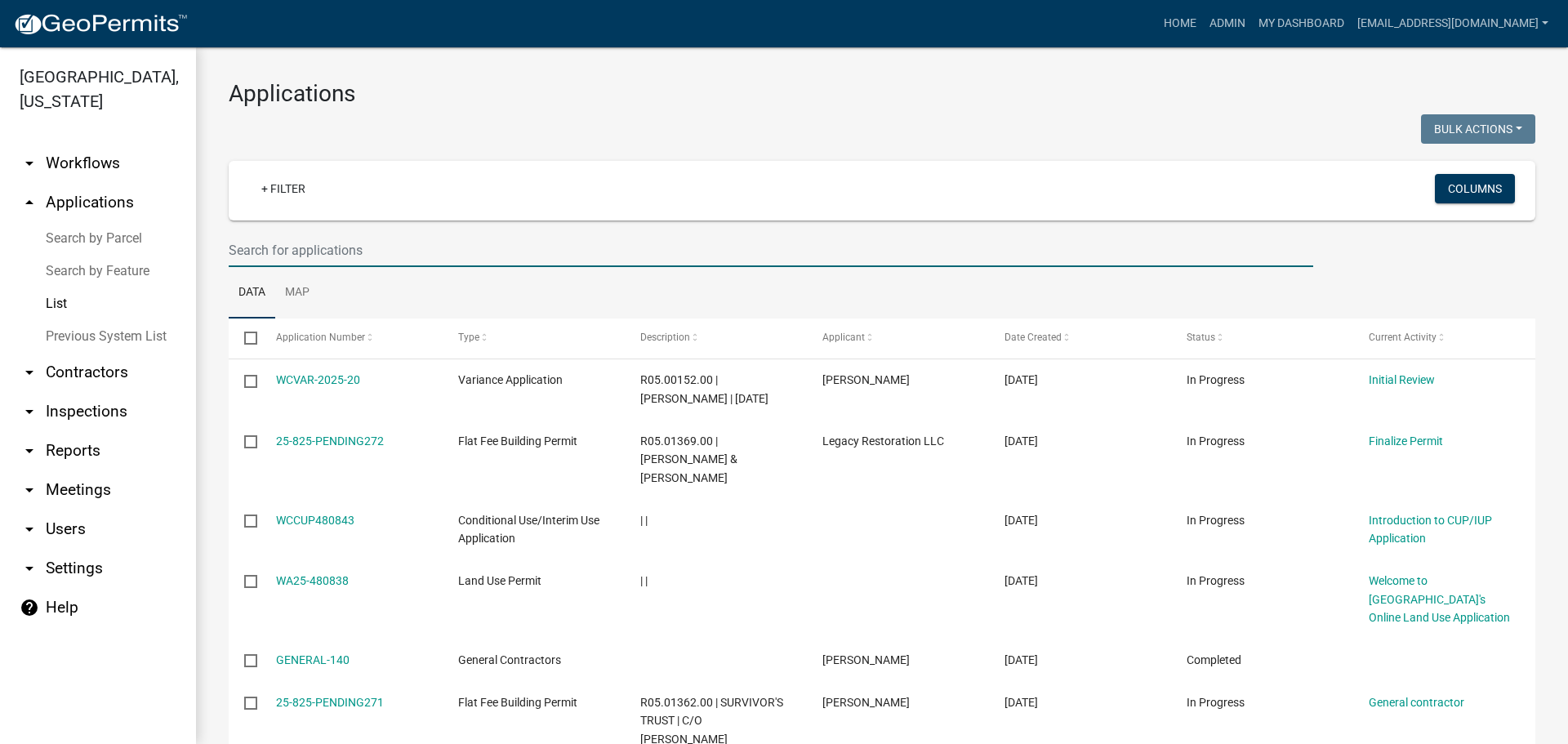
click at [359, 254] on input "text" at bounding box center [771, 251] width 1084 height 34
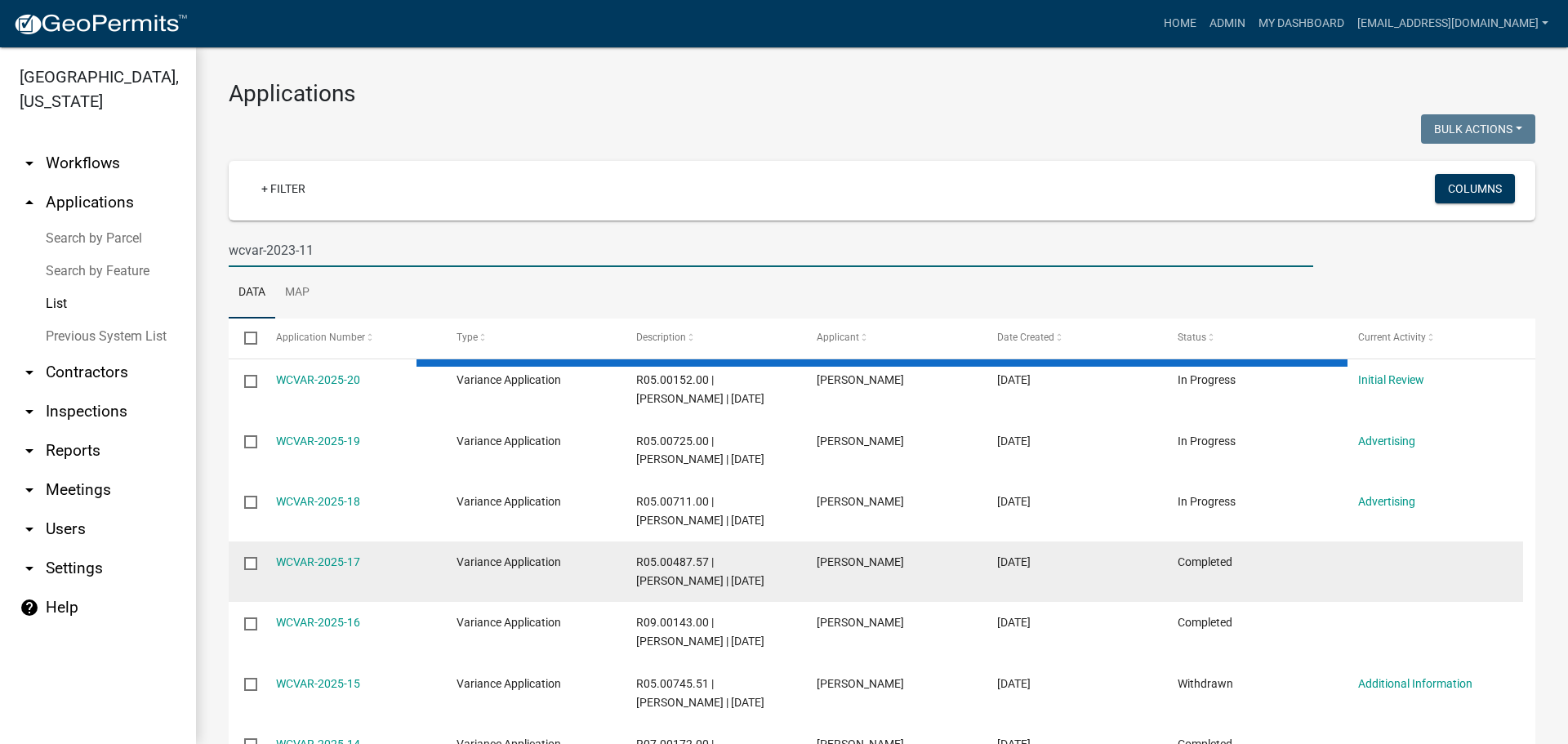
type input "wcvar-2023-11"
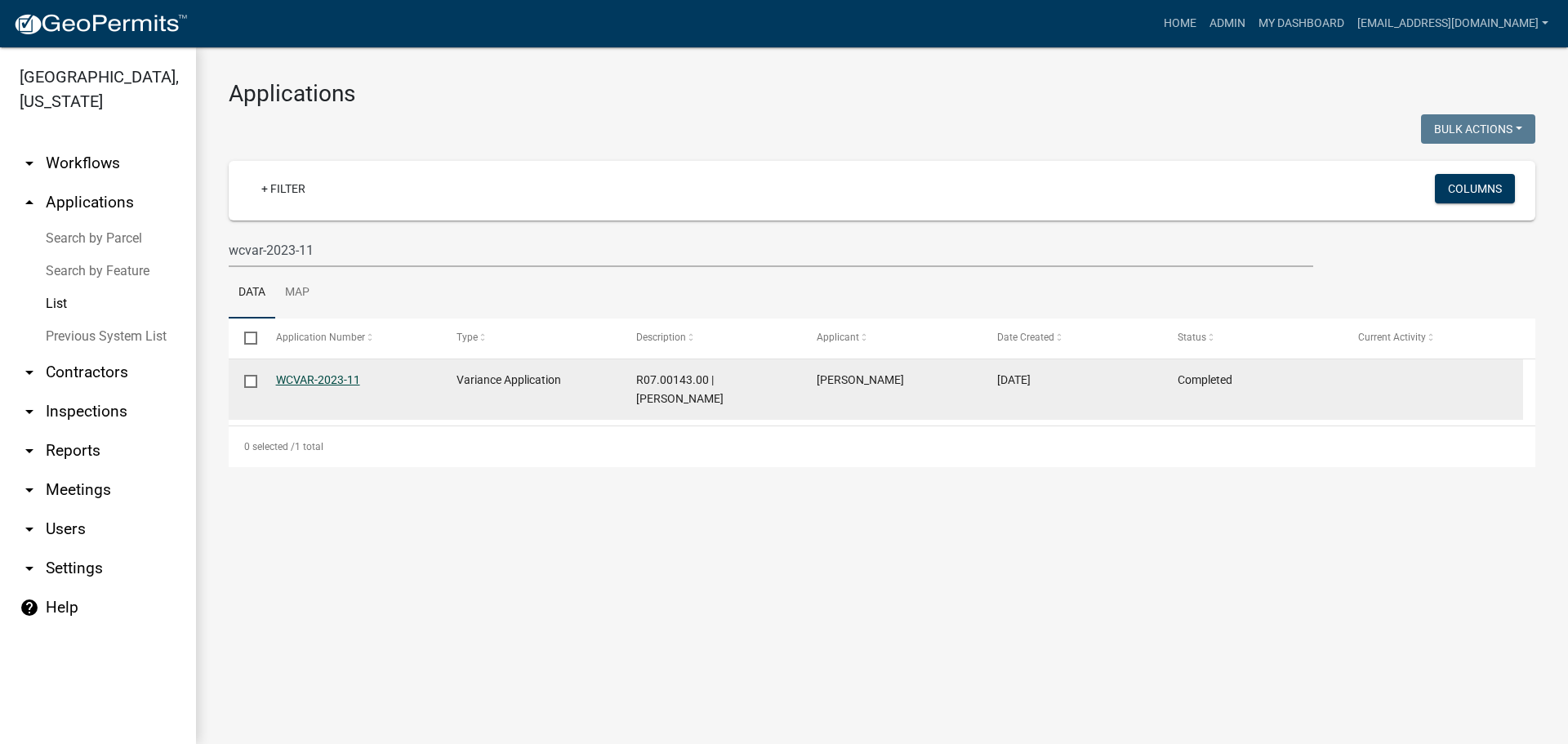
click at [297, 381] on link "WCVAR-2023-11" at bounding box center [318, 379] width 85 height 13
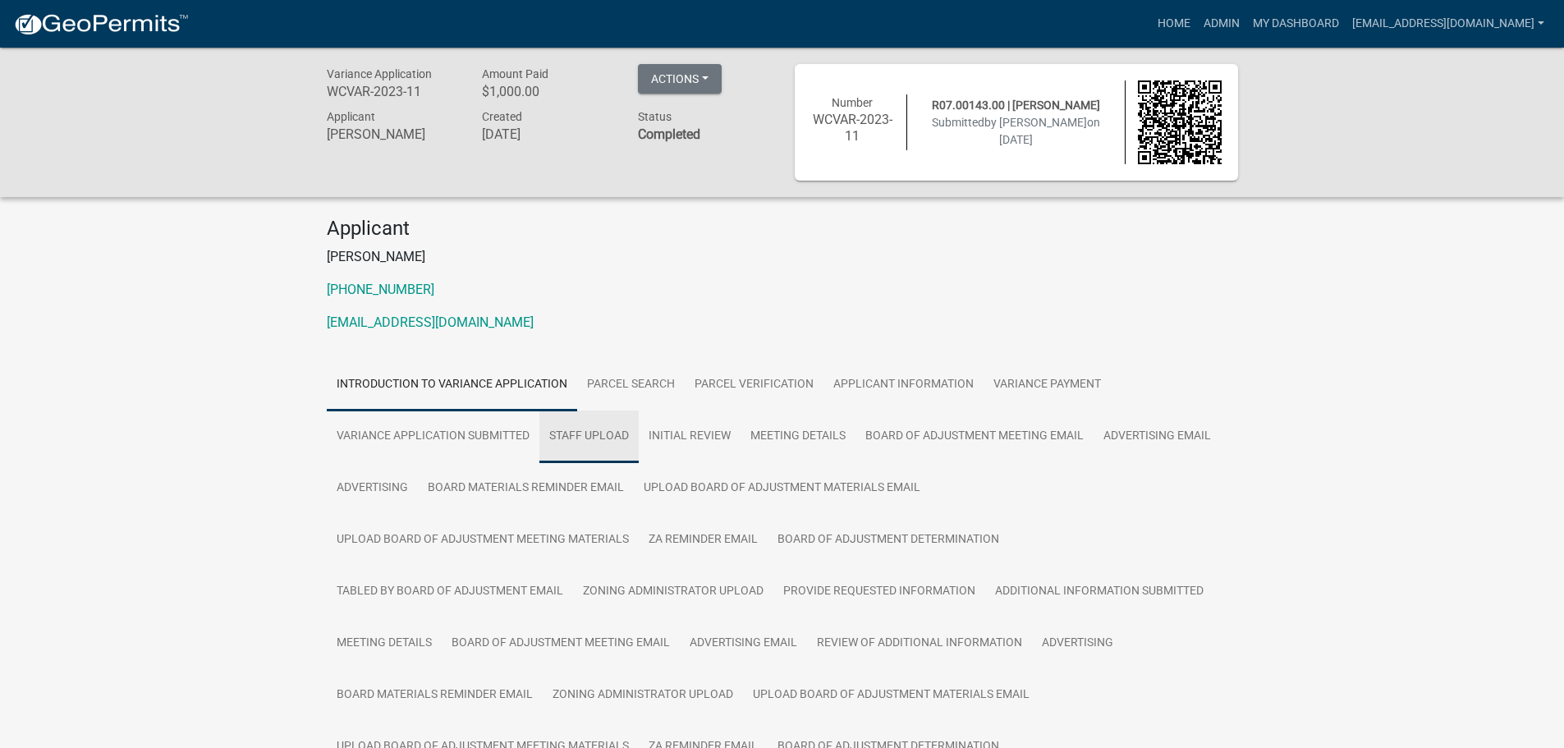
click at [607, 443] on link "Staff Upload" at bounding box center [588, 437] width 99 height 53
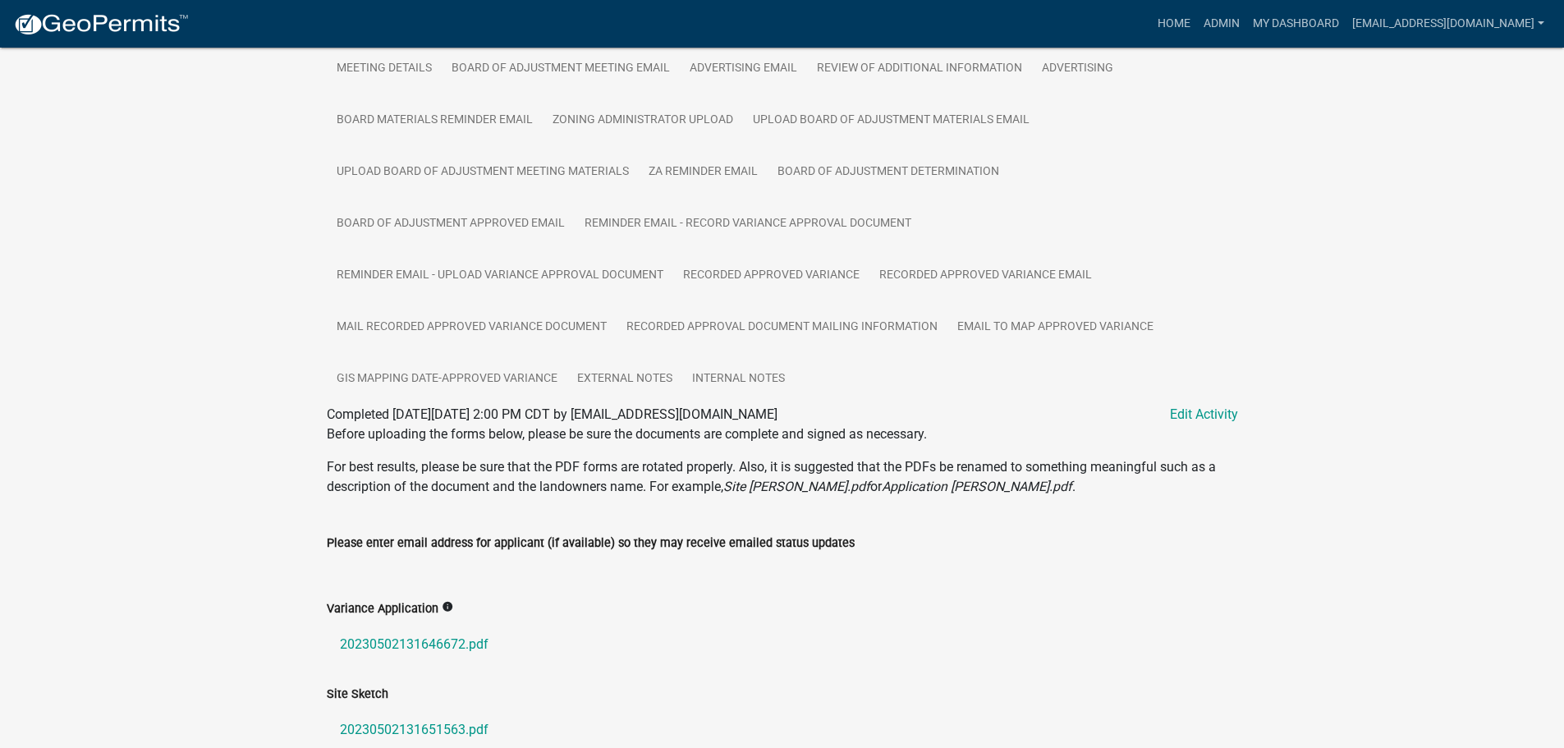
scroll to position [821, 0]
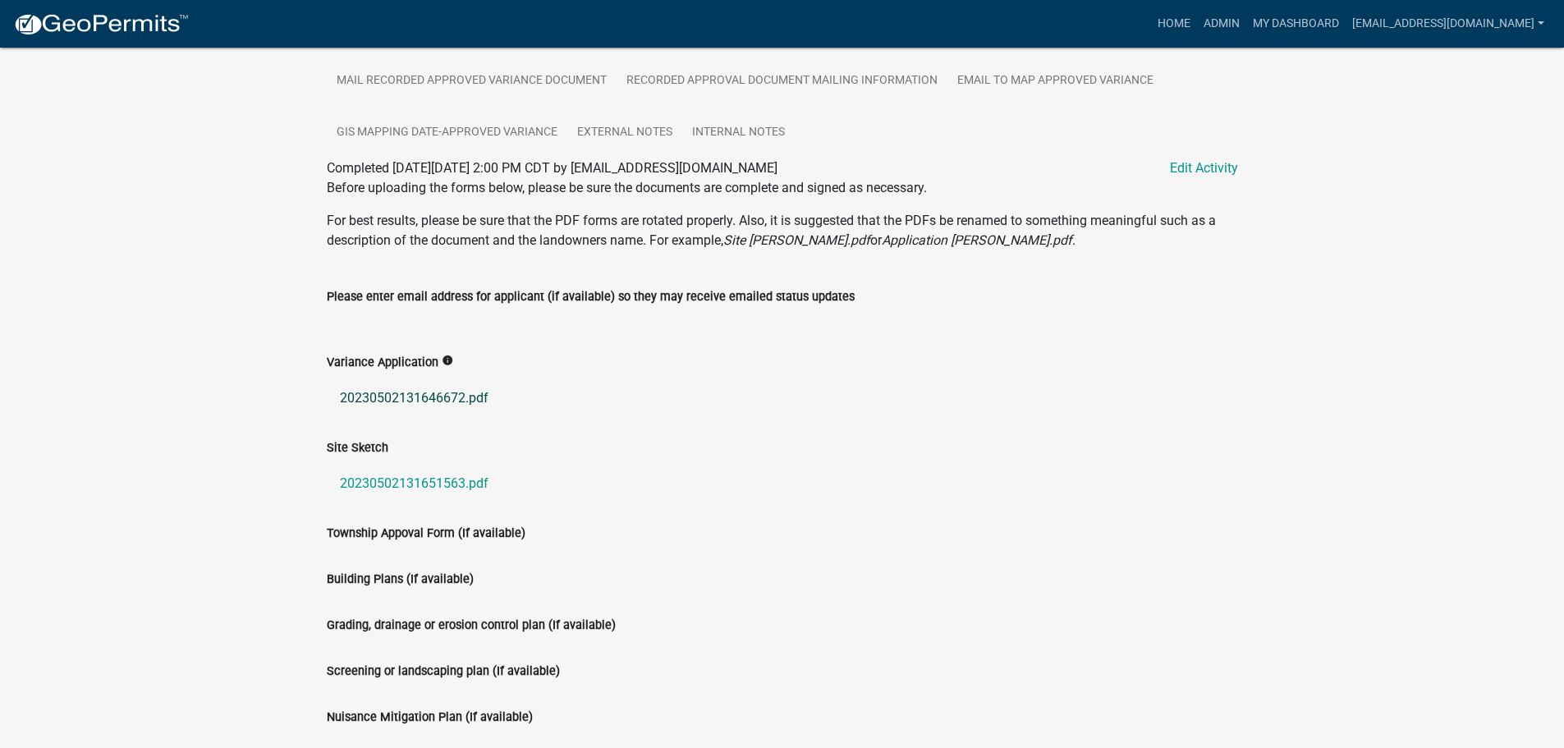
click at [412, 389] on link "20230502131646672.pdf" at bounding box center [782, 398] width 911 height 39
click at [450, 479] on link "20230502131651563.pdf" at bounding box center [782, 483] width 911 height 39
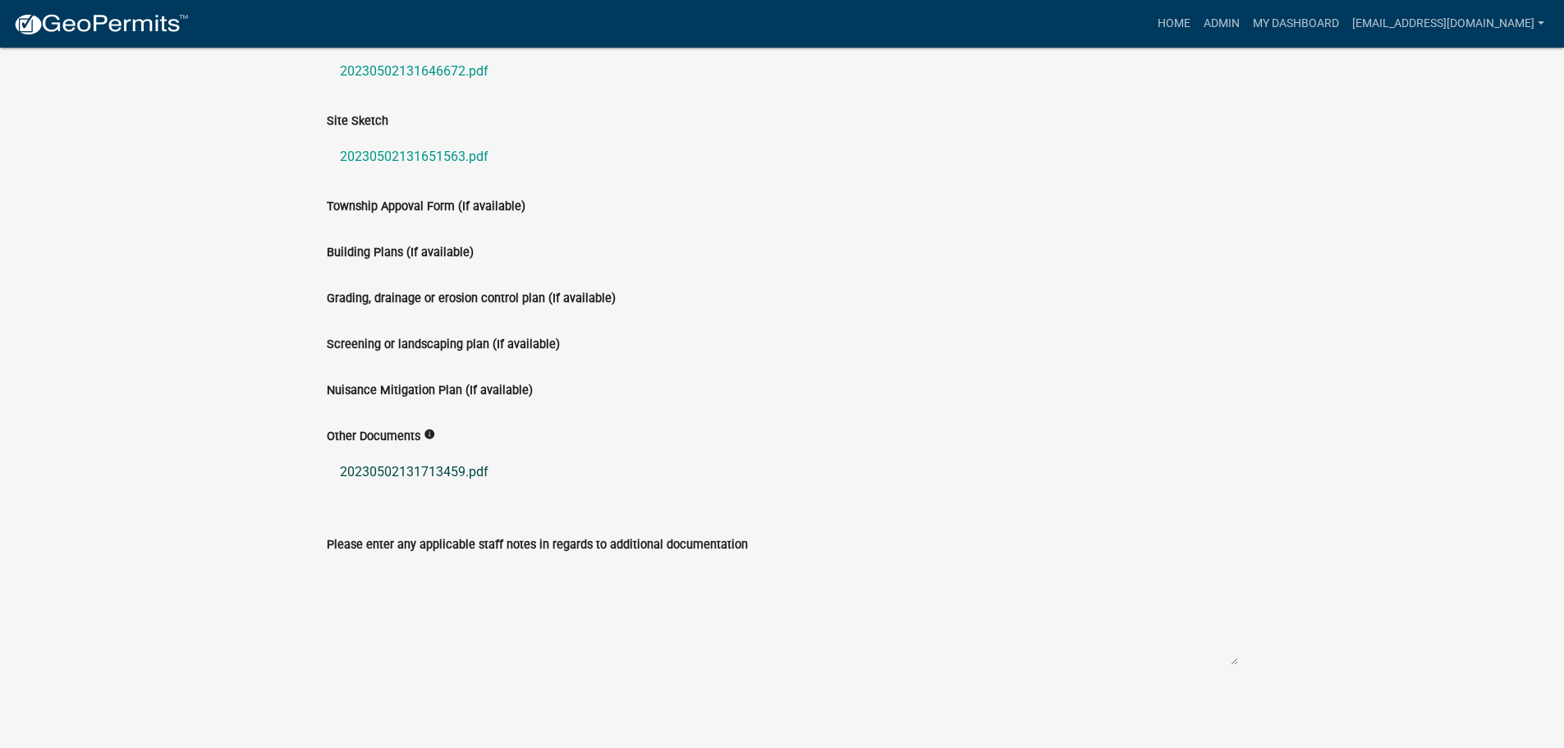
click at [415, 470] on link "20230502131713459.pdf" at bounding box center [782, 471] width 911 height 39
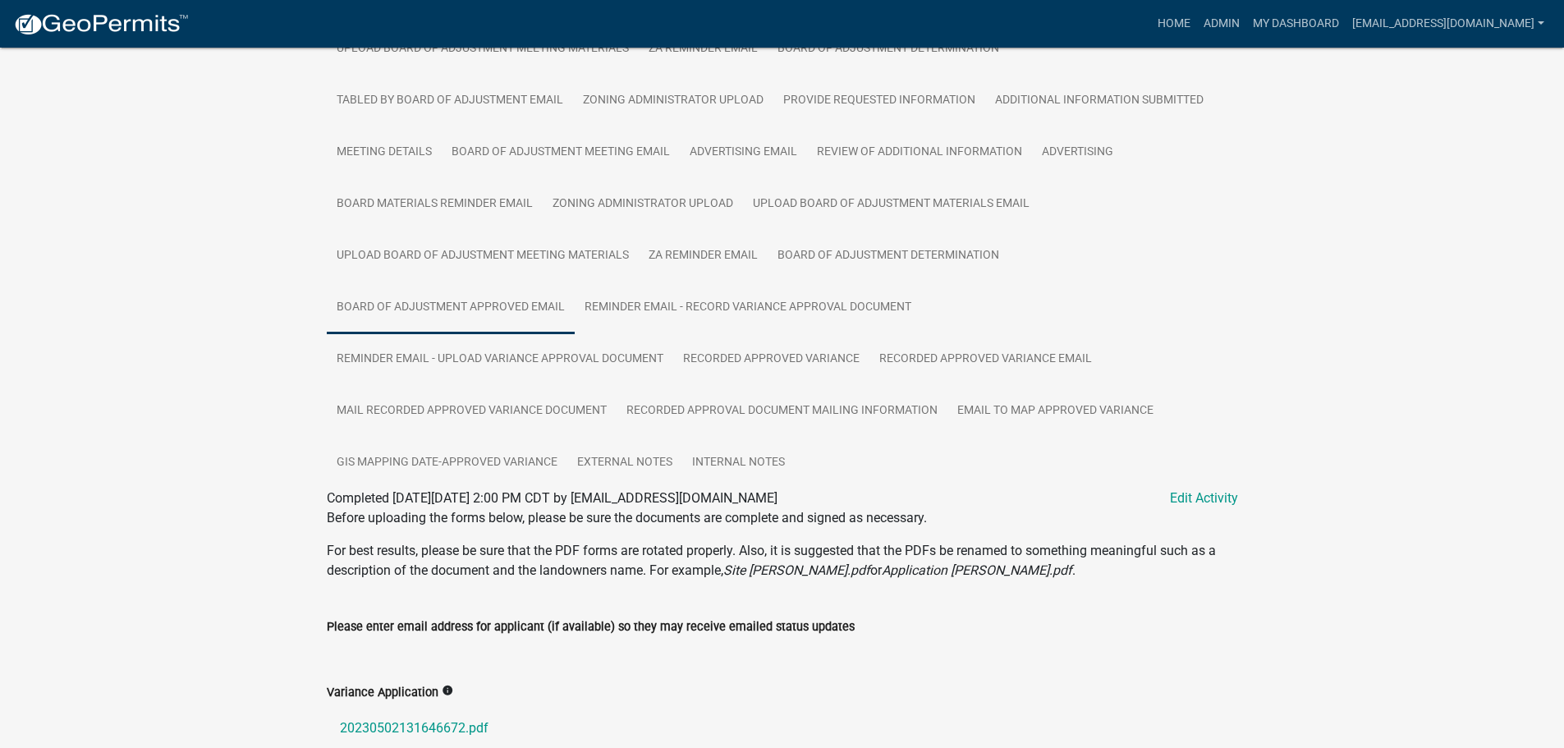
scroll to position [0, 0]
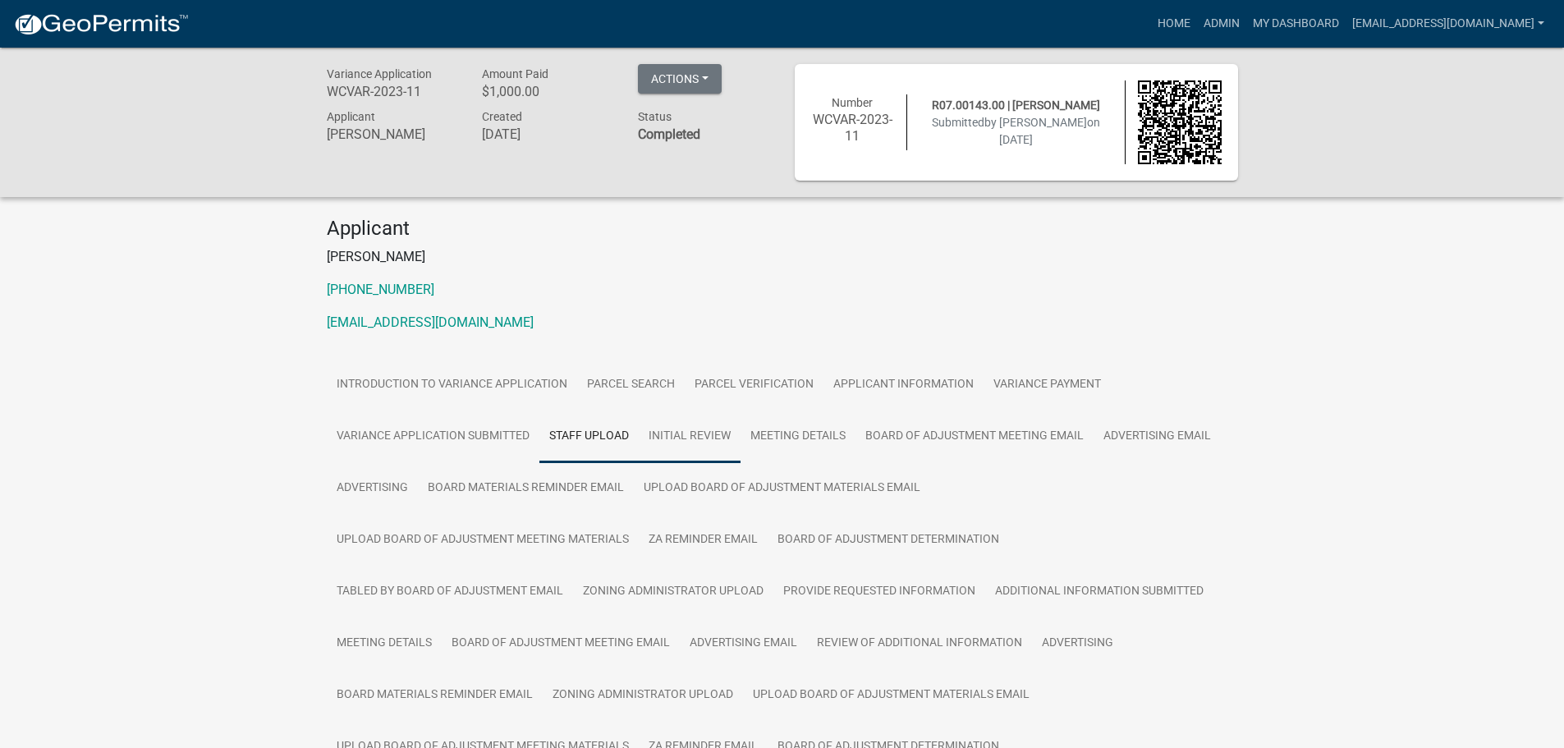
click at [685, 438] on link "Initial Review" at bounding box center [690, 437] width 102 height 53
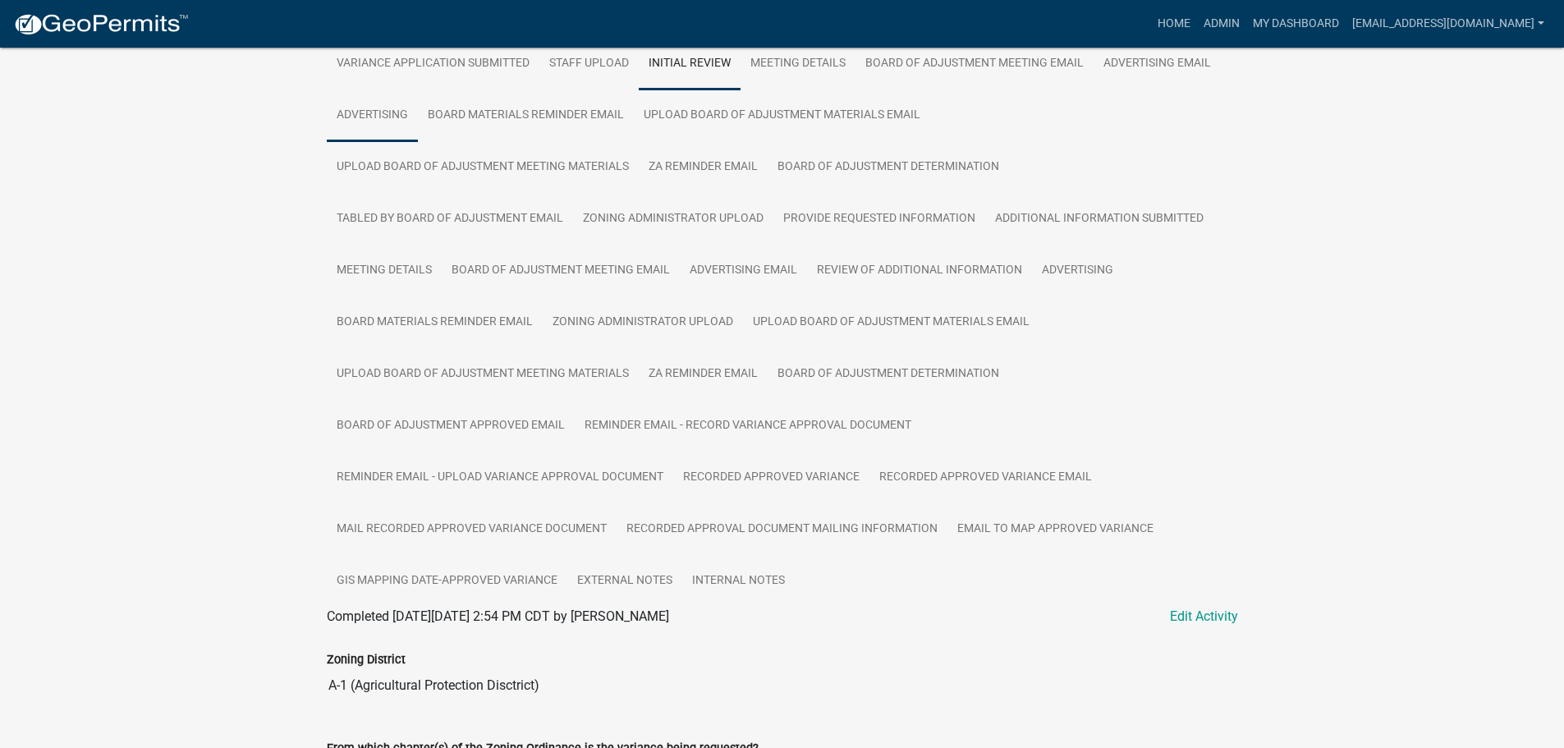
scroll to position [209, 0]
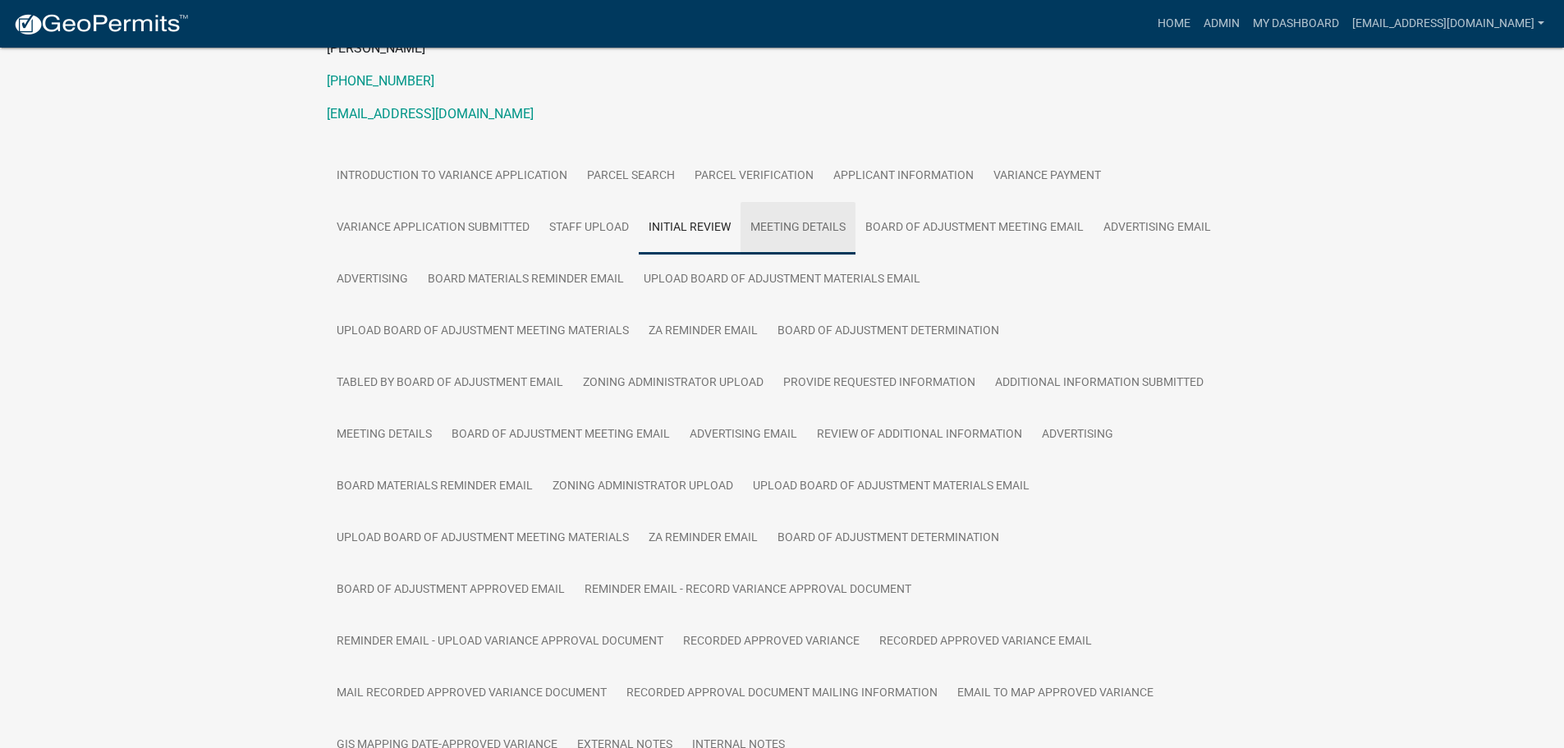
click at [815, 220] on link "Meeting Details" at bounding box center [798, 228] width 115 height 53
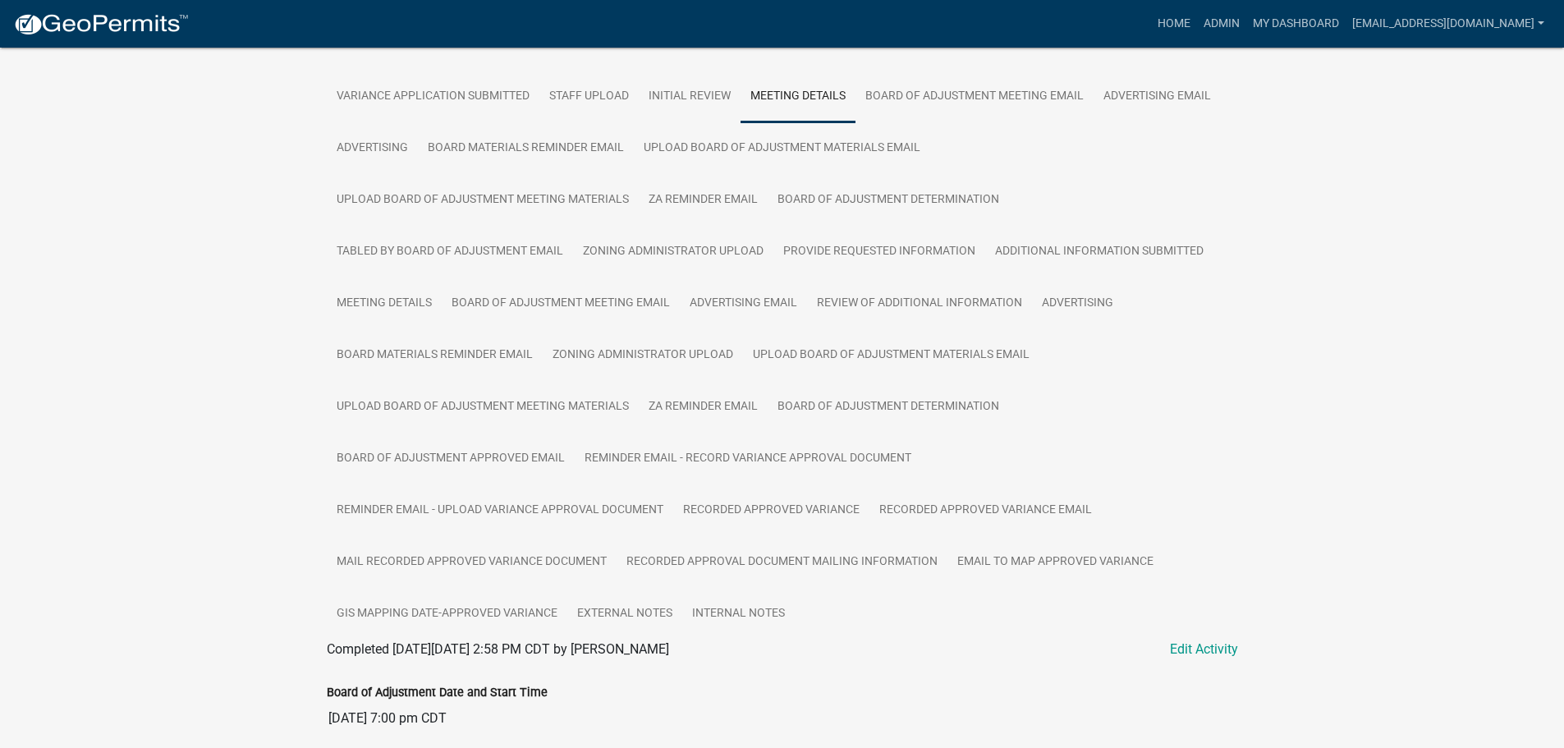
scroll to position [176, 0]
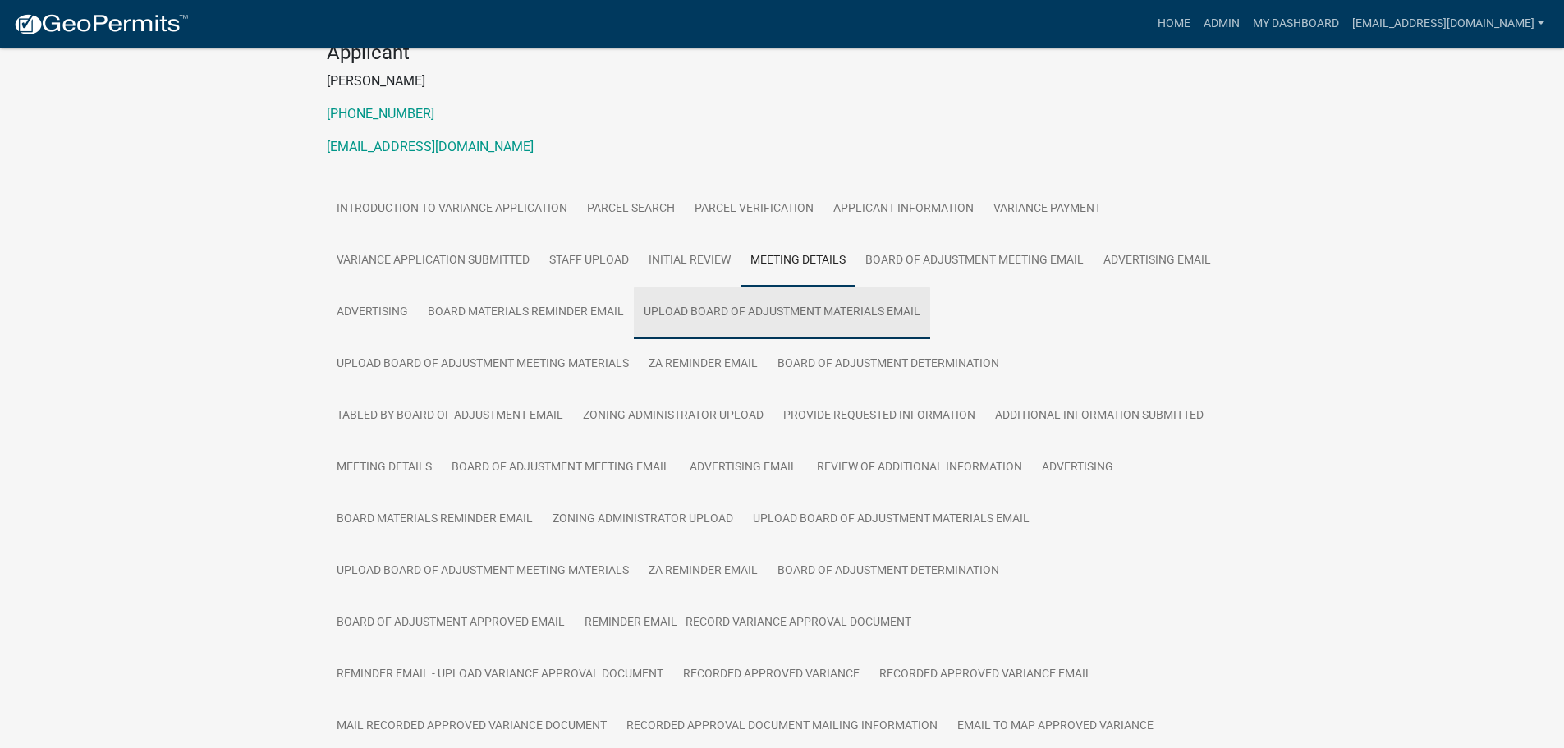
click at [819, 313] on link "Upload Board of Adjustment Materials Email" at bounding box center [782, 313] width 296 height 53
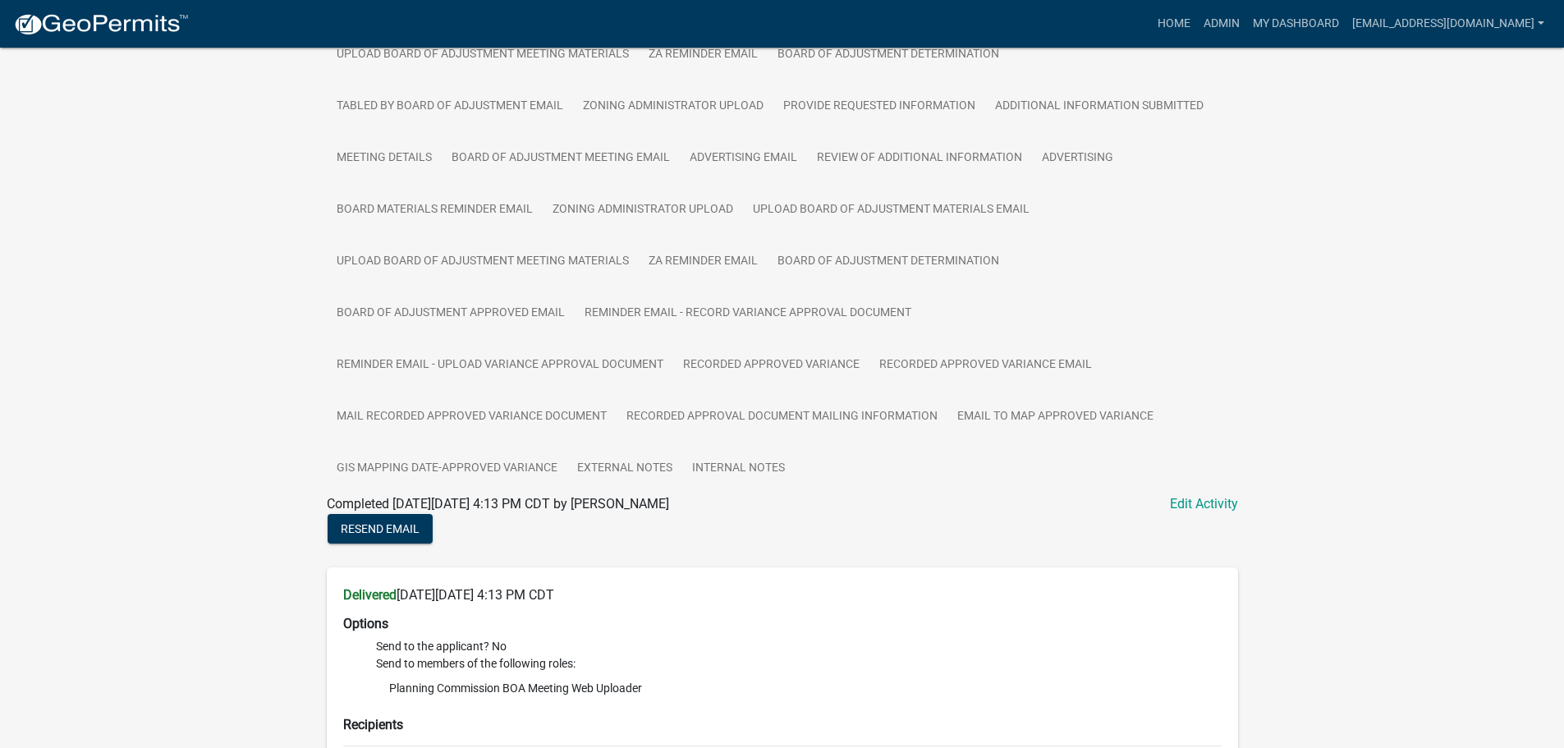
scroll to position [403, 0]
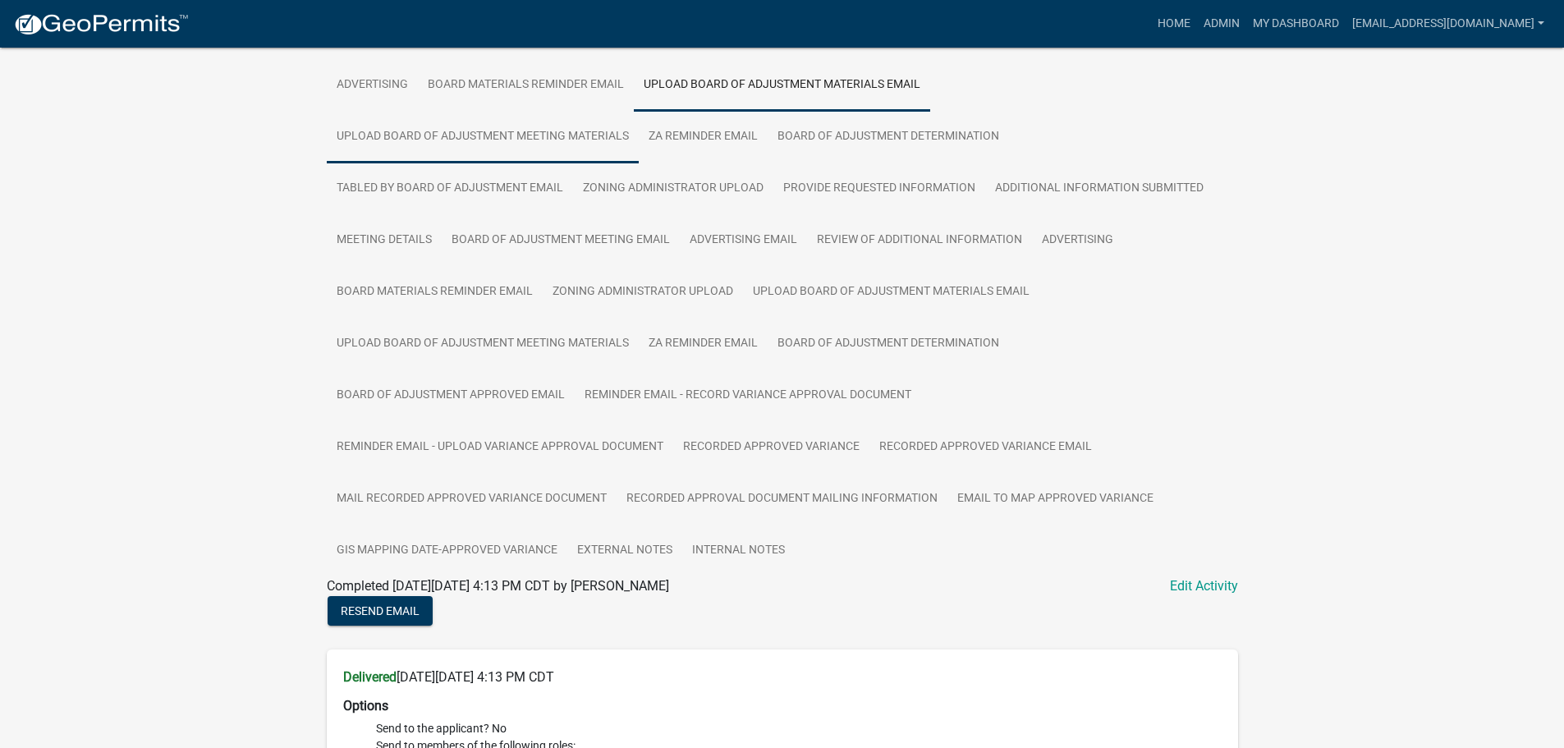
click at [439, 122] on link "Upload Board of Adjustment Meeting Materials" at bounding box center [483, 137] width 312 height 53
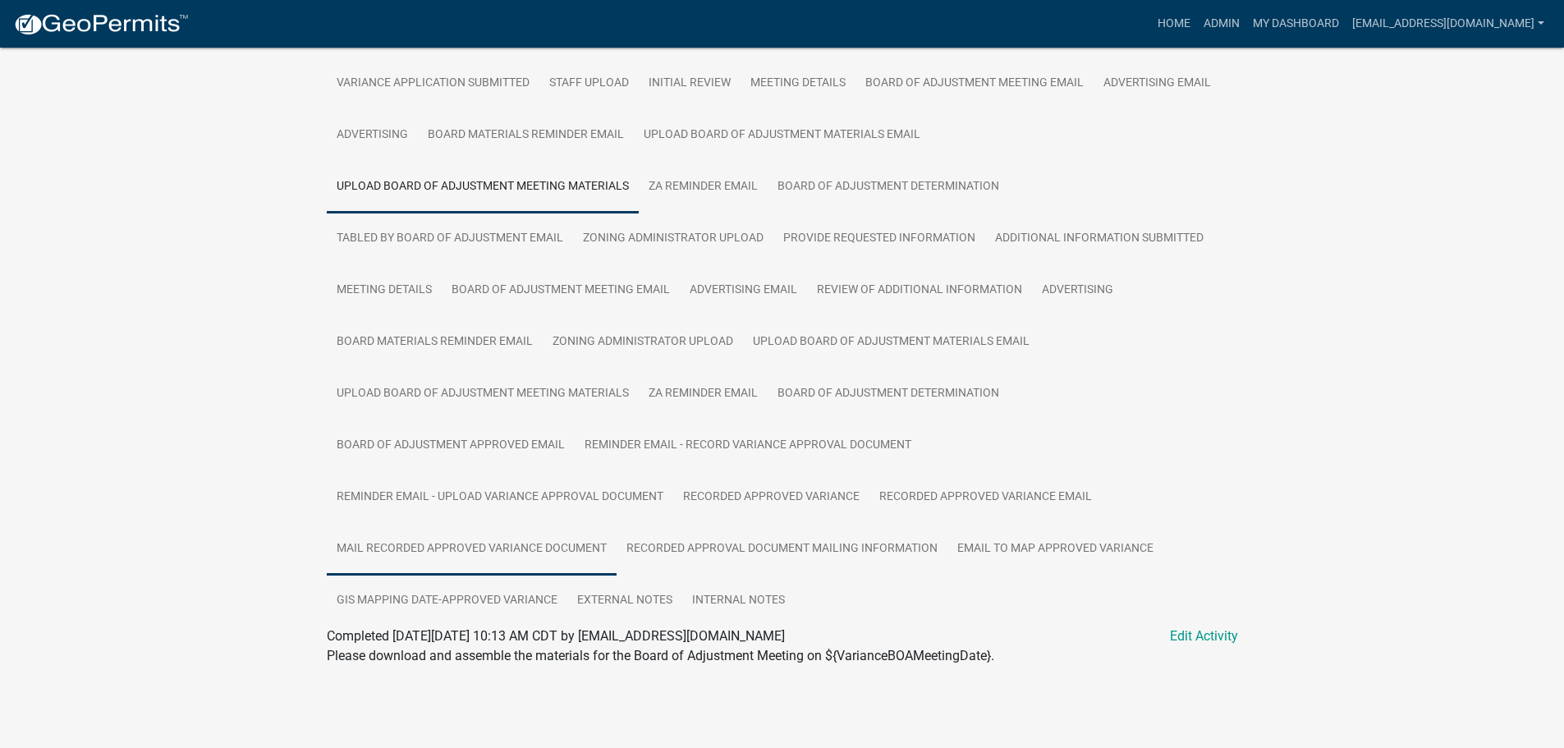
scroll to position [271, 0]
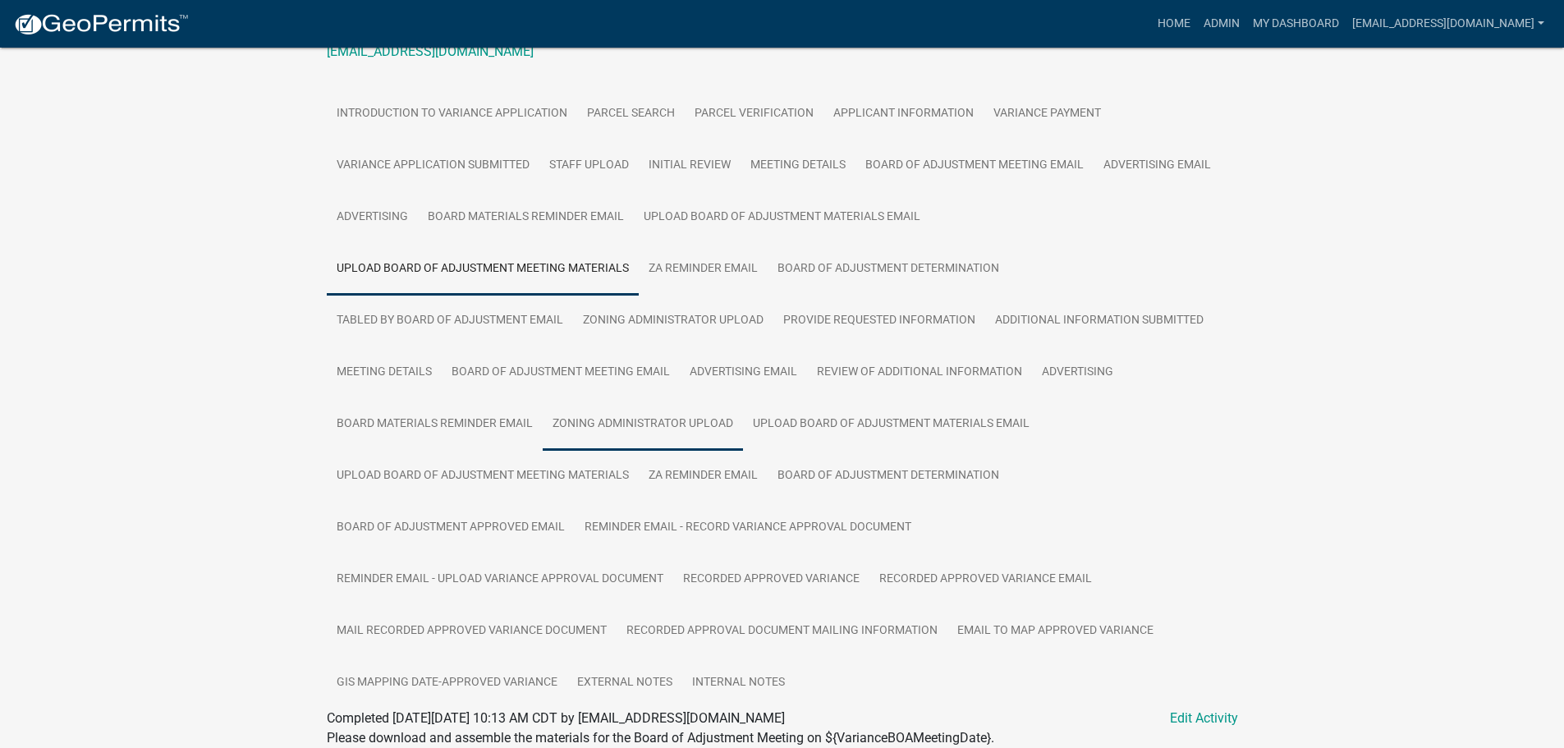
click at [604, 427] on link "Zoning Administrator Upload" at bounding box center [643, 424] width 200 height 53
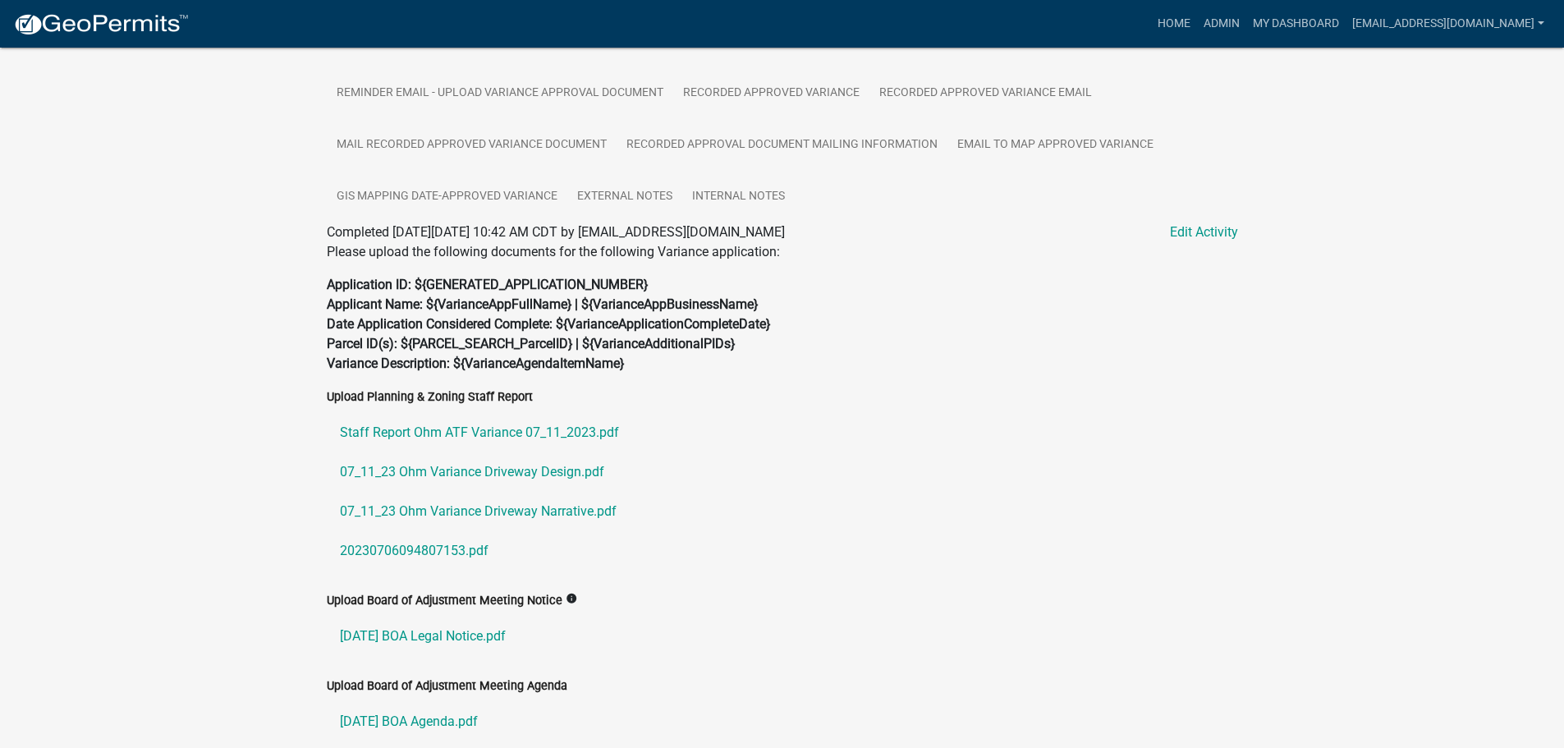
scroll to position [839, 0]
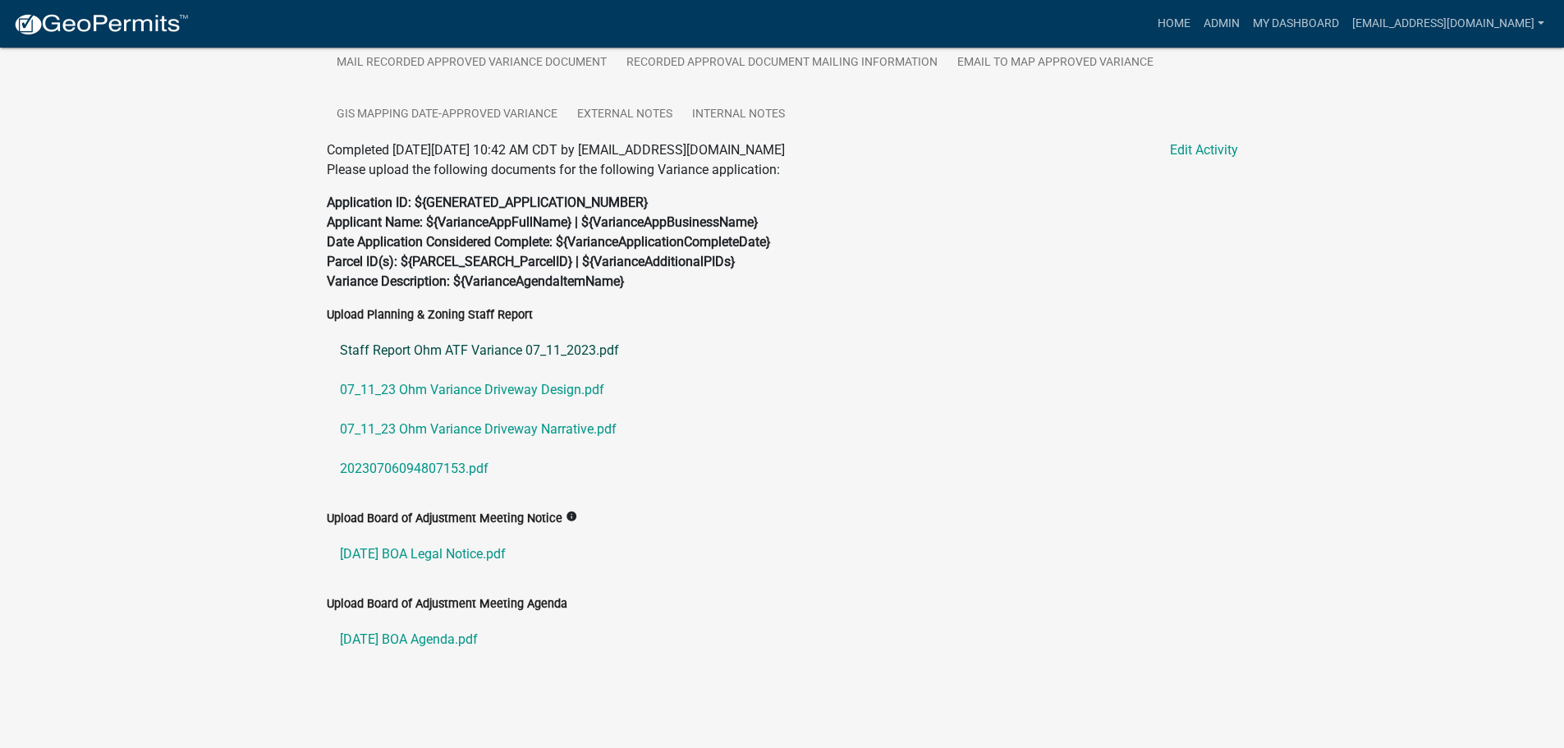
click at [434, 346] on link "Staff Report Ohm ATF Variance 07_11_2023.pdf" at bounding box center [782, 350] width 911 height 39
click at [431, 388] on link "07_11_23 Ohm Variance Driveway Design.pdf" at bounding box center [782, 389] width 911 height 39
click at [498, 424] on link "07_11_23 Ohm Variance Driveway Narrative.pdf" at bounding box center [782, 429] width 911 height 39
click at [399, 467] on link "20230706094807153.pdf" at bounding box center [782, 468] width 911 height 39
click at [412, 553] on link "[DATE] BOA Legal Notice.pdf" at bounding box center [782, 554] width 911 height 39
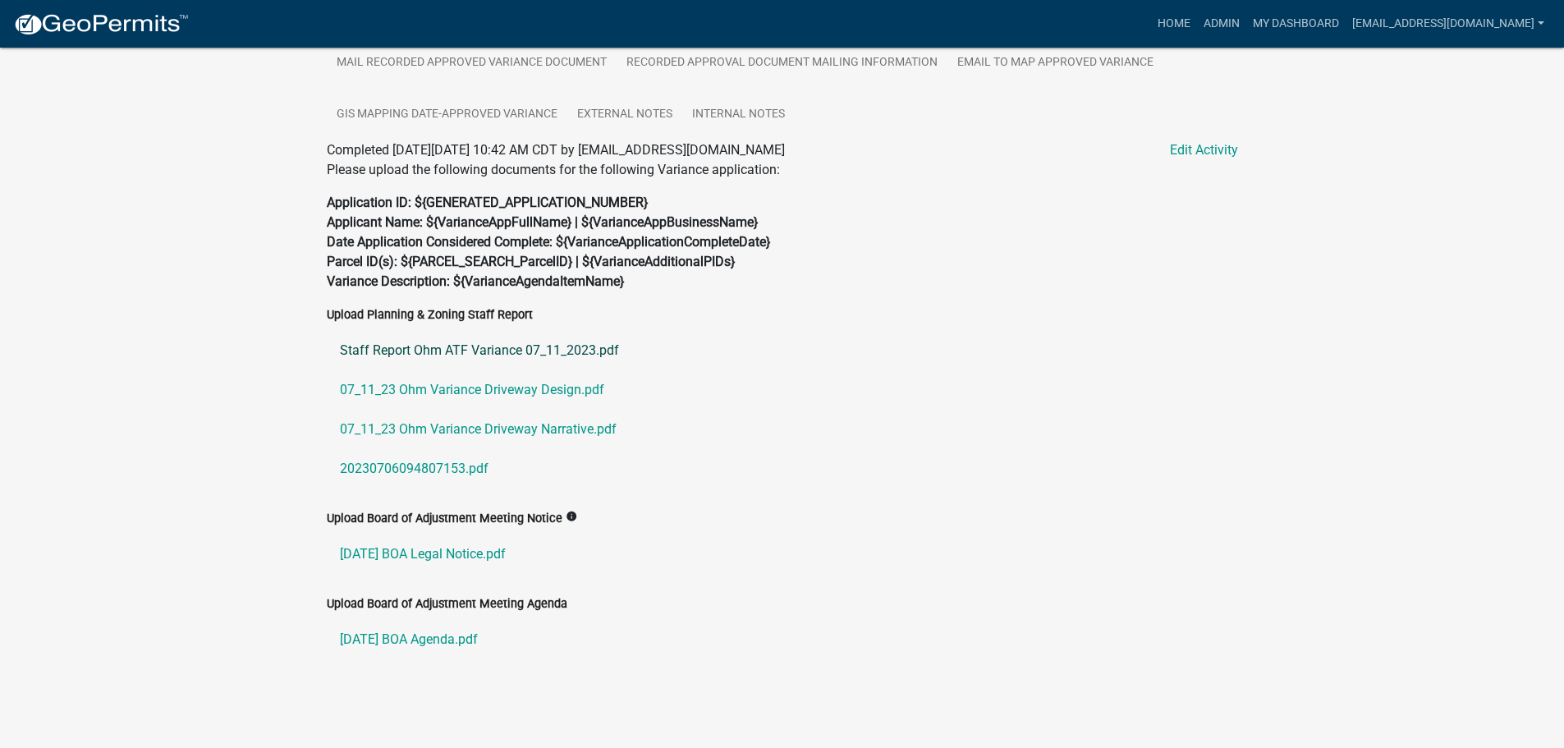
click at [492, 350] on link "Staff Report Ohm ATF Variance 07_11_2023.pdf" at bounding box center [782, 350] width 911 height 39
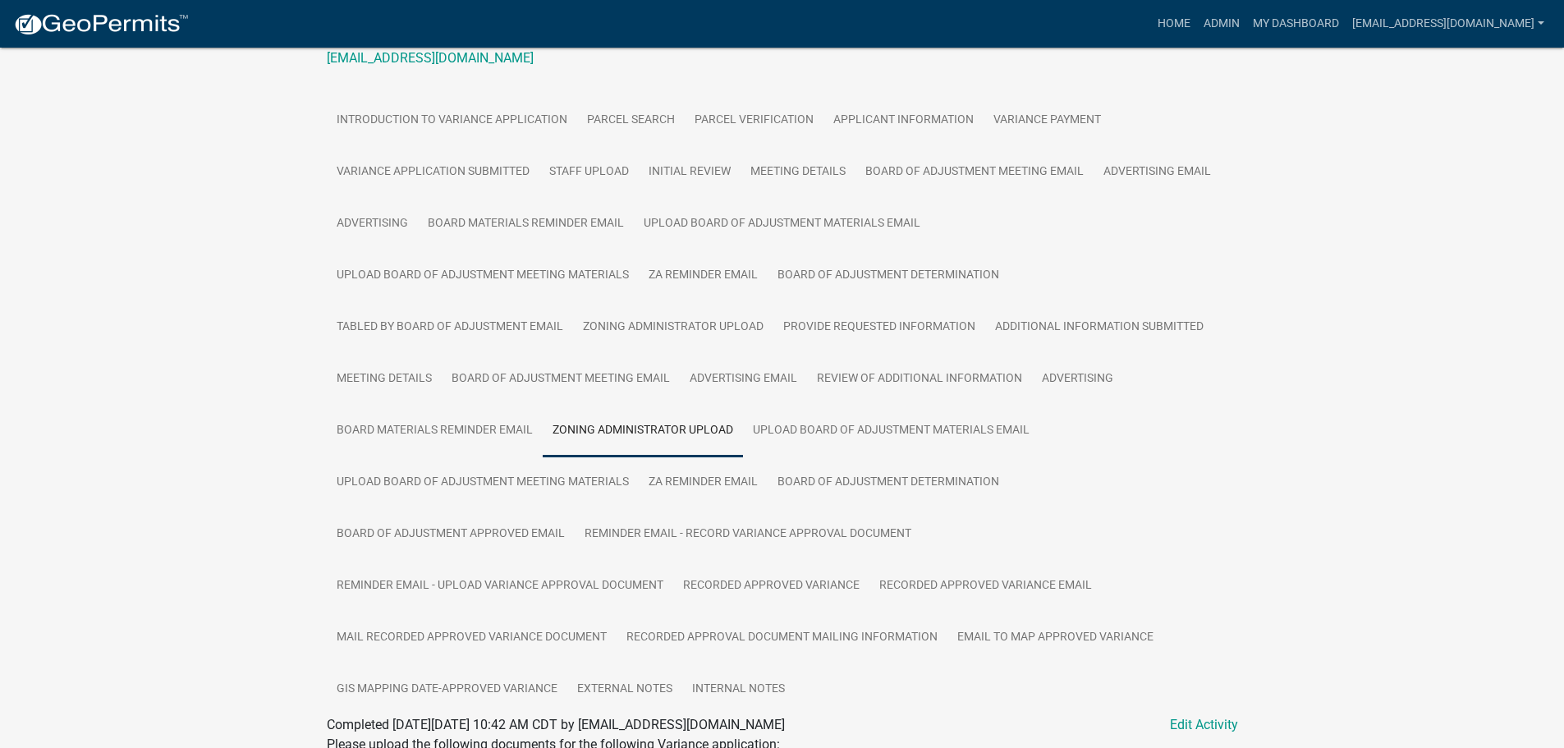
scroll to position [511, 0]
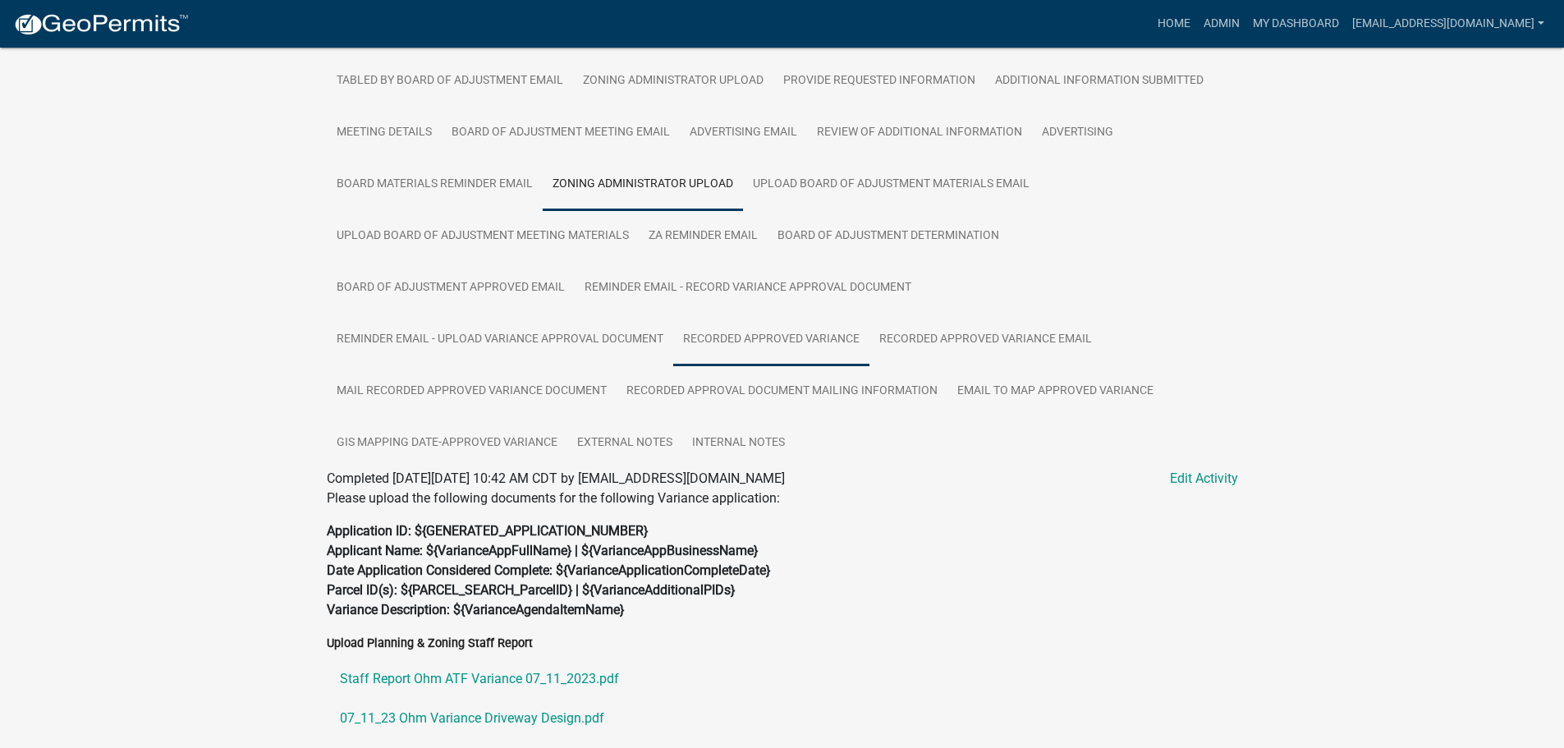
click at [756, 341] on link "Recorded Approved Variance" at bounding box center [771, 340] width 196 height 53
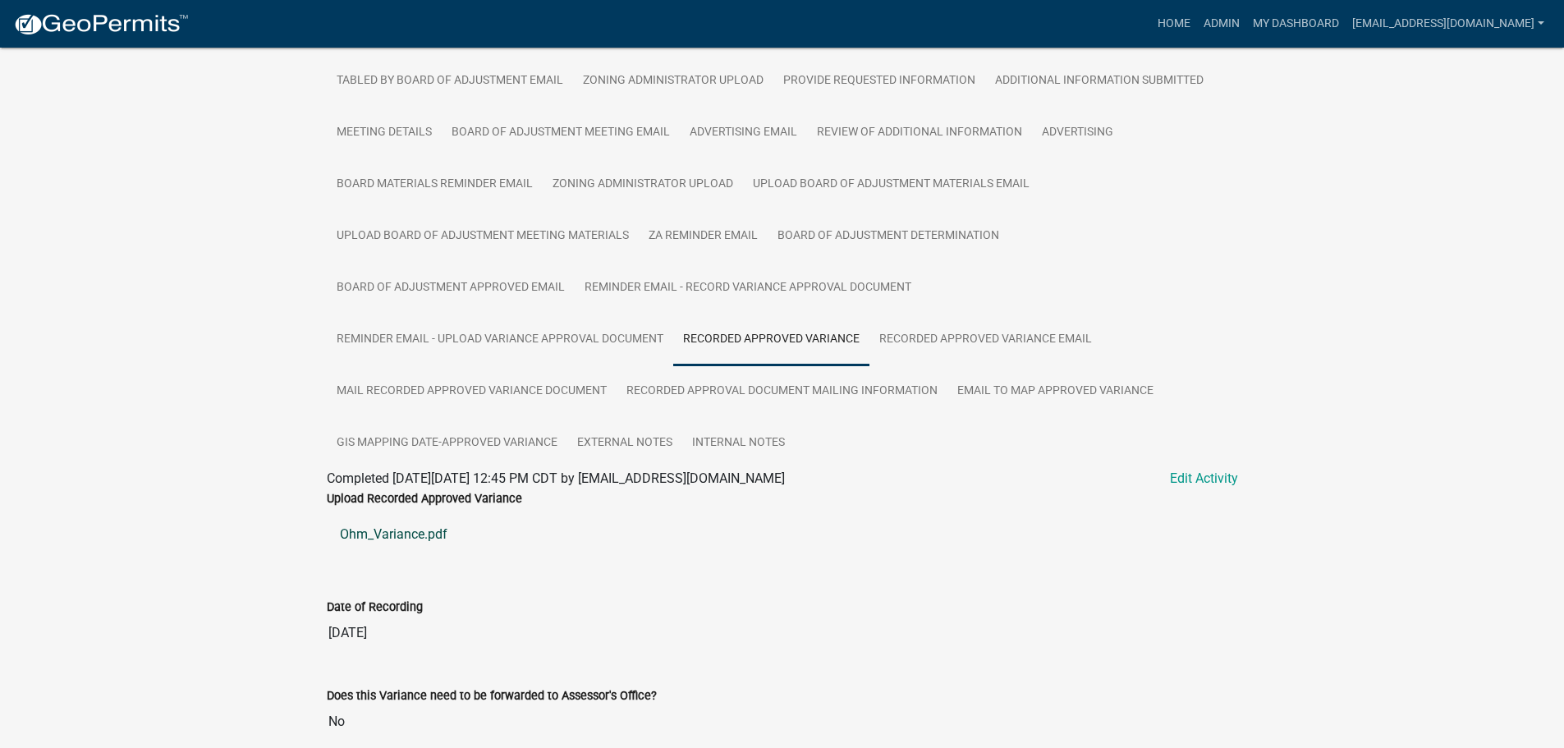
click at [370, 536] on link "Ohm_Variance.pdf" at bounding box center [782, 534] width 911 height 39
